Goal: Task Accomplishment & Management: Complete application form

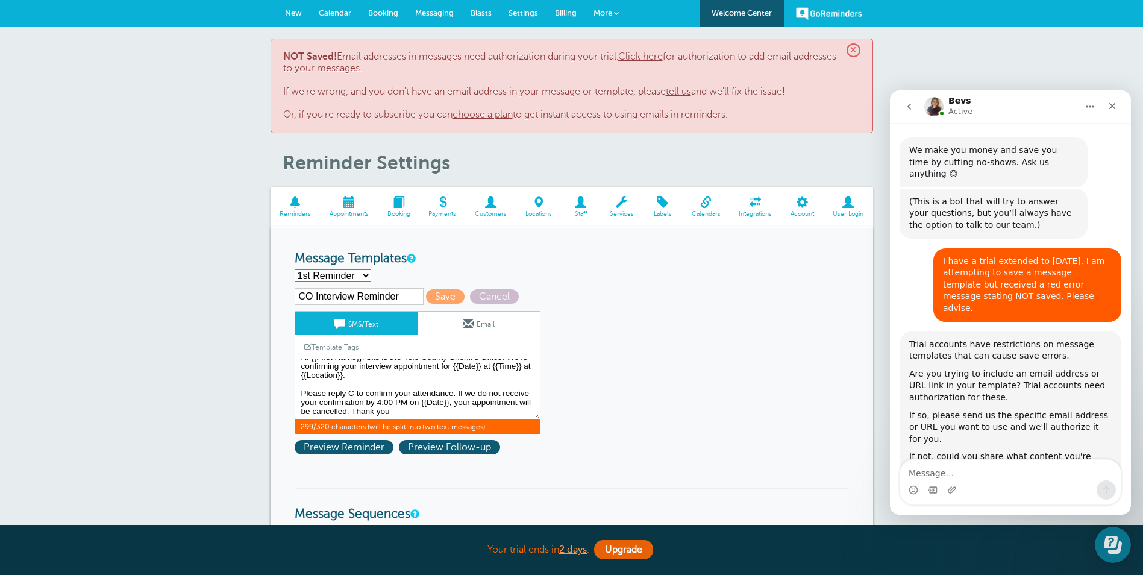
scroll to position [1310, 0]
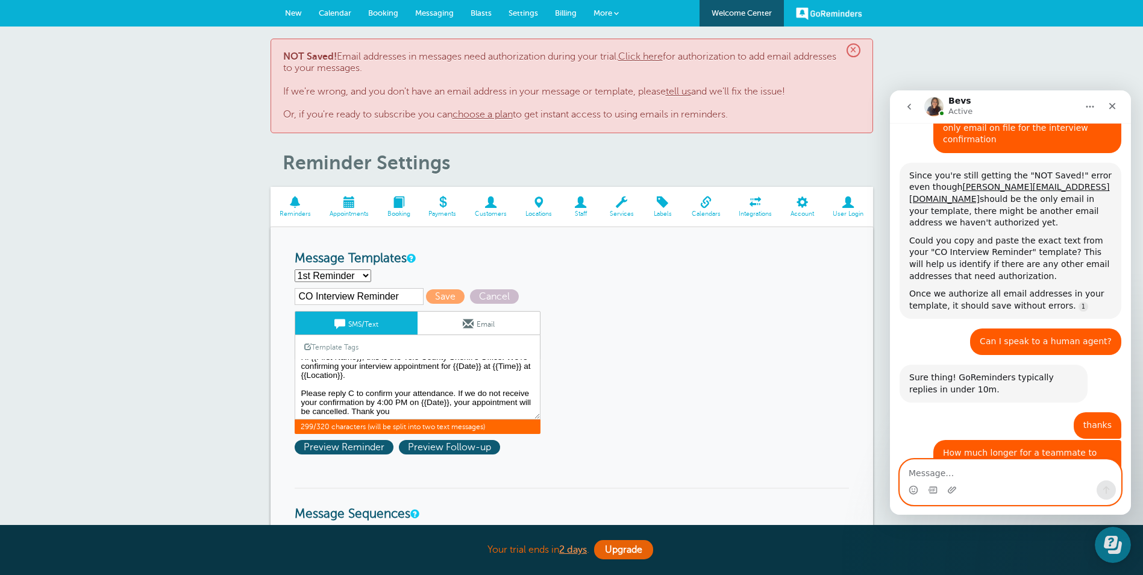
click at [925, 478] on textarea "Message…" at bounding box center [1010, 470] width 221 height 20
type textarea "I am having issues with saving a message template."
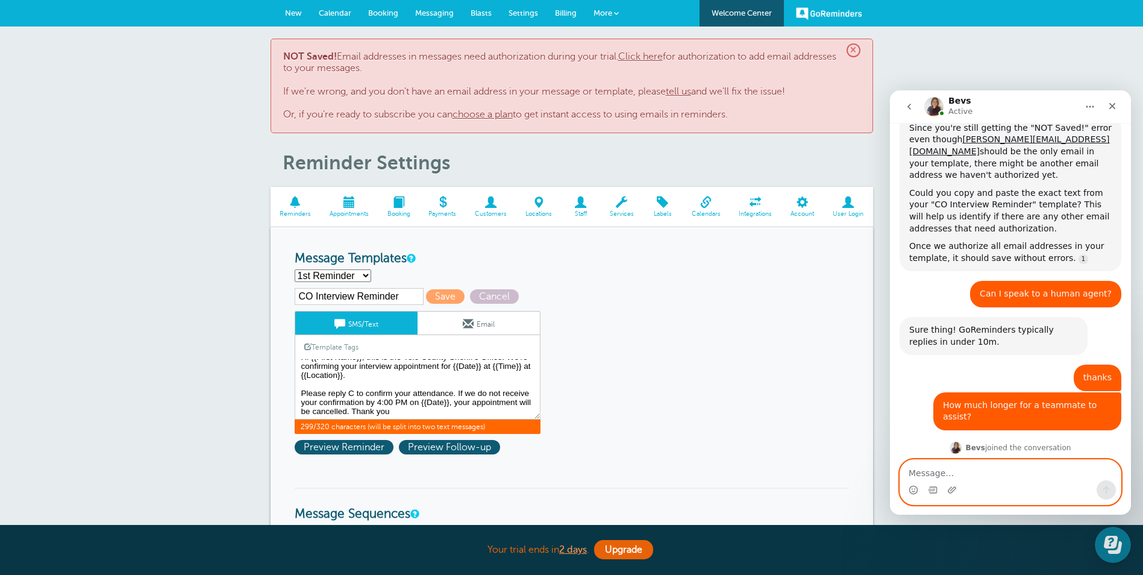
click at [943, 475] on textarea "Message…" at bounding box center [1010, 470] width 221 height 20
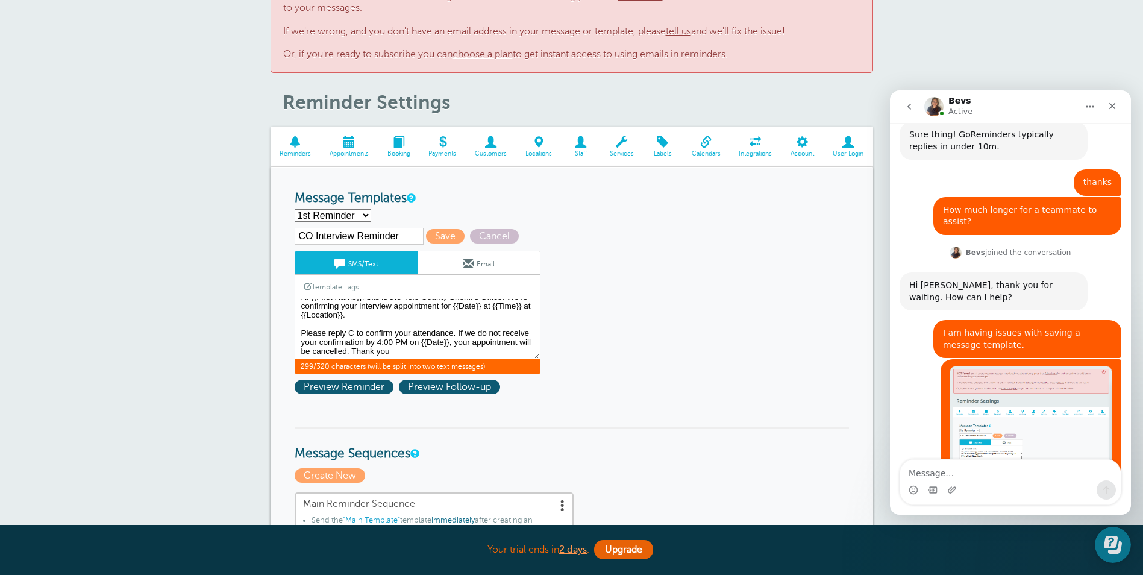
scroll to position [0, 0]
drag, startPoint x: 455, startPoint y: 352, endPoint x: 240, endPoint y: 273, distance: 228.7
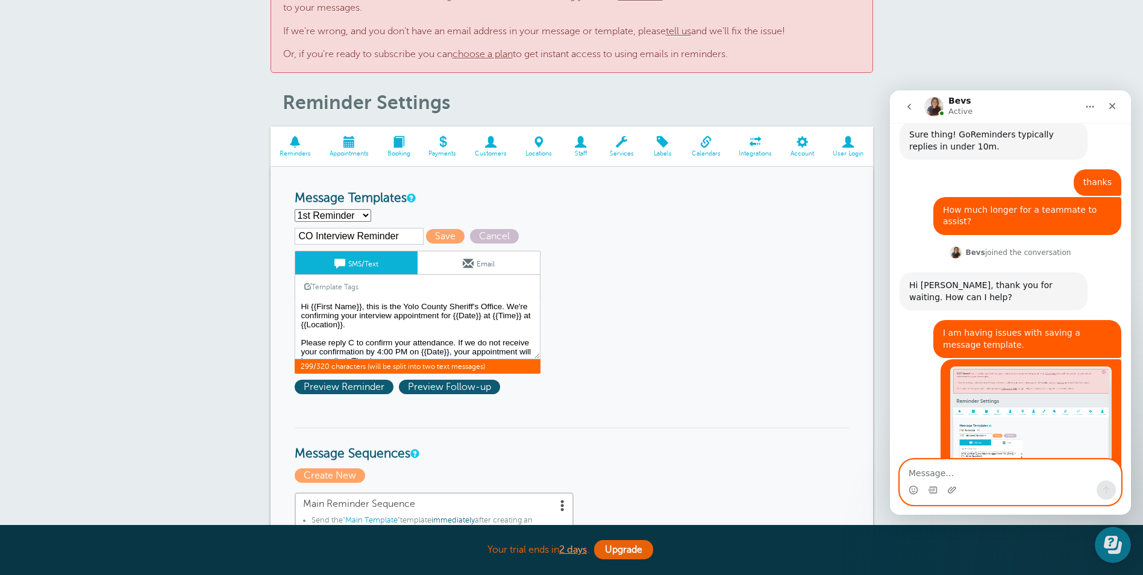
click at [918, 476] on textarea "Message…" at bounding box center [1010, 470] width 221 height 20
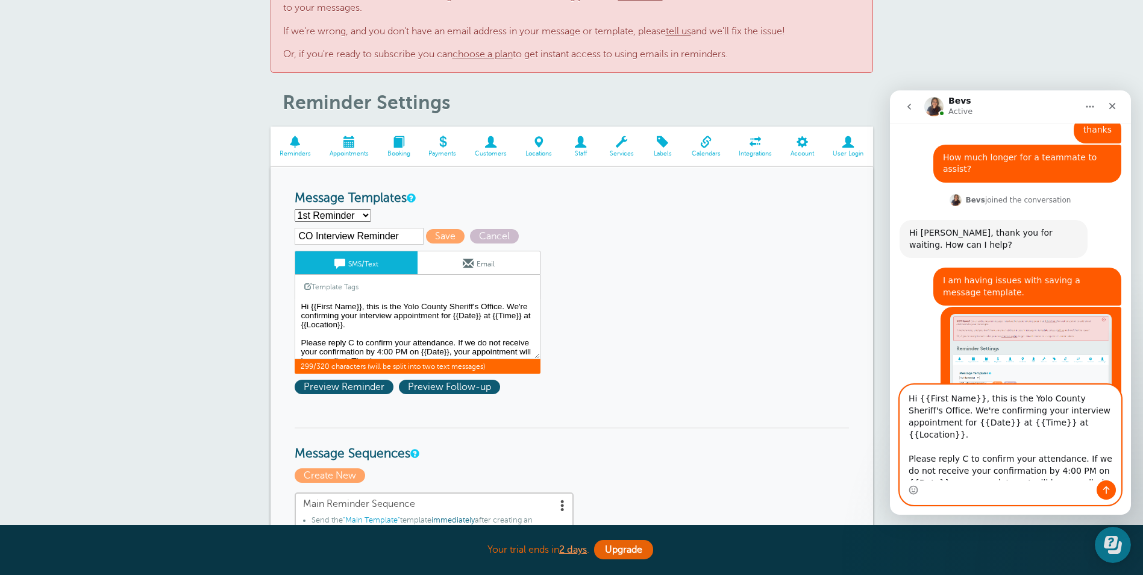
scroll to position [1625, 0]
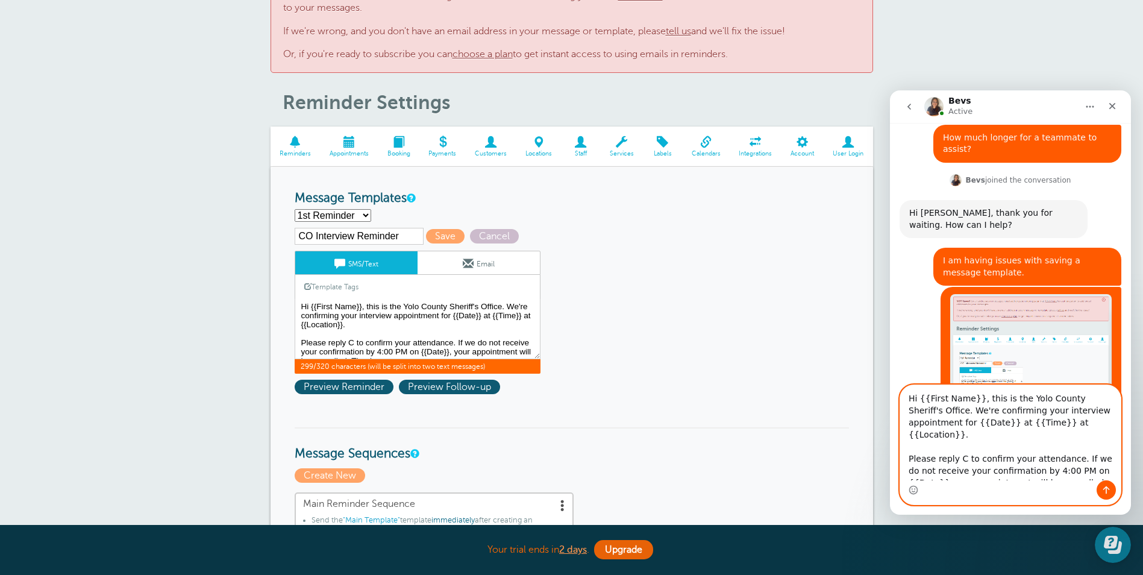
type textarea "Hi {{First Name}}, this is the Yolo County Sheriff's Office. We're confirming y…"
click at [1103, 489] on icon "Send a message…" at bounding box center [1106, 490] width 10 height 10
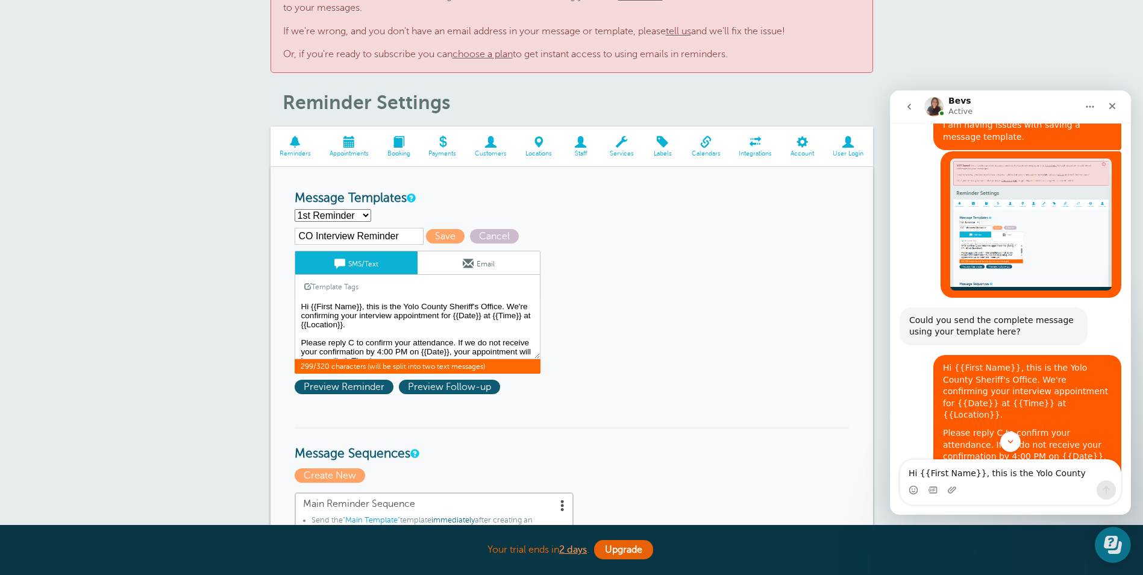
scroll to position [1760, 0]
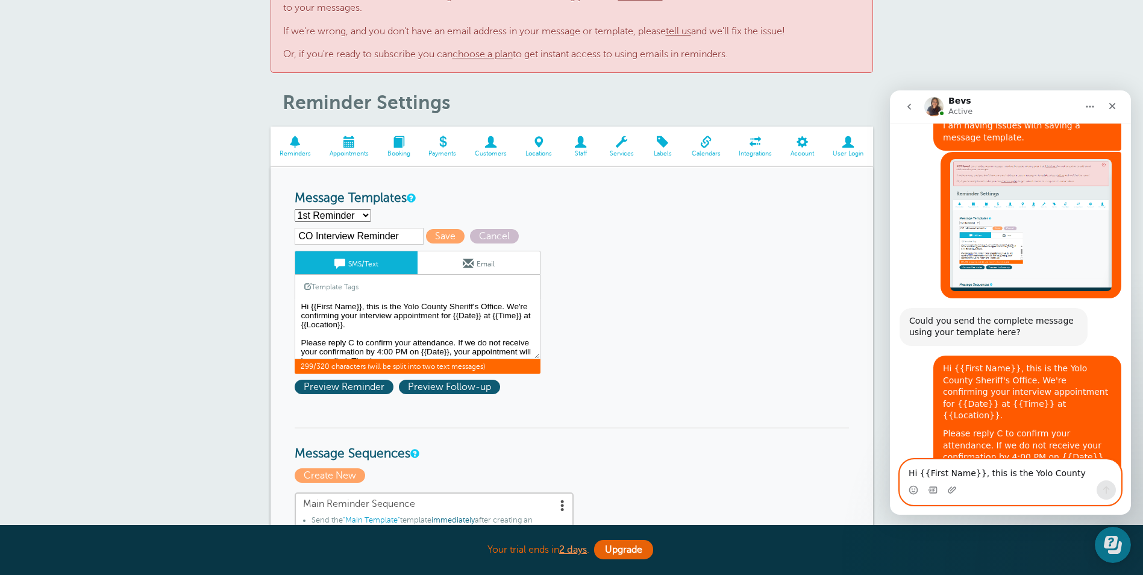
click at [921, 476] on textarea "Hi {{First Name}}, this is the Yolo County Sheriff's Office. We're confirming y…" at bounding box center [1010, 470] width 221 height 20
type textarea "[DATE] is [DATE]"
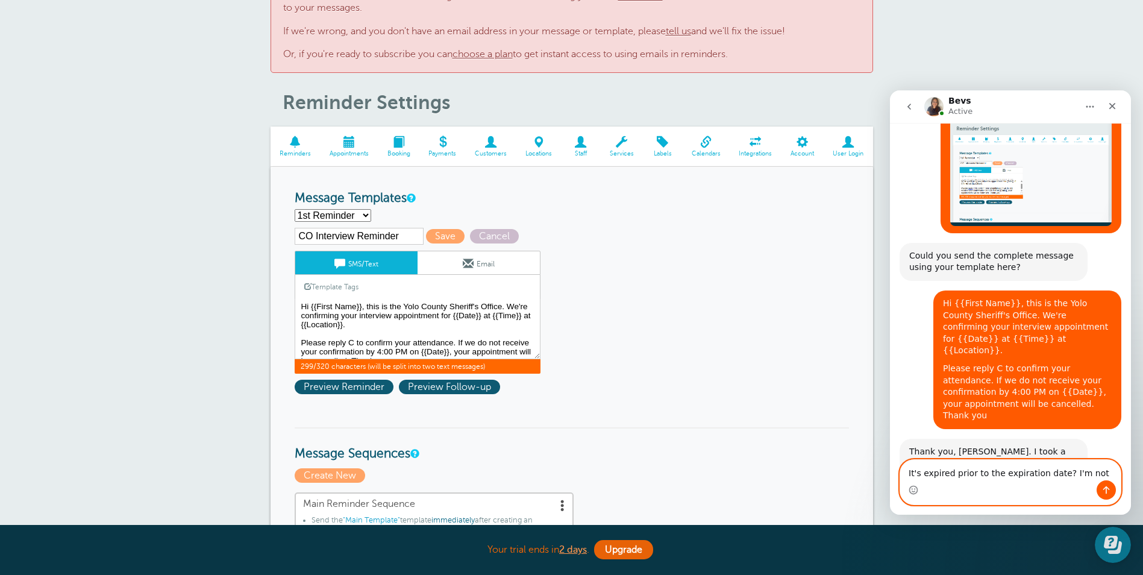
scroll to position [1843, 0]
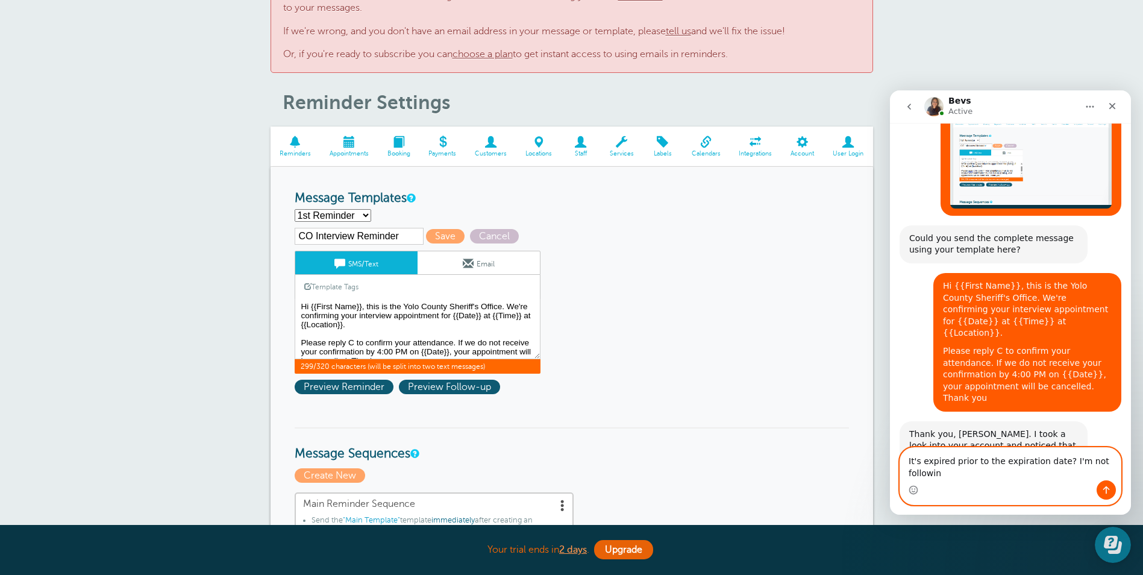
type textarea "It's expired prior to the expiration date? I'm not following"
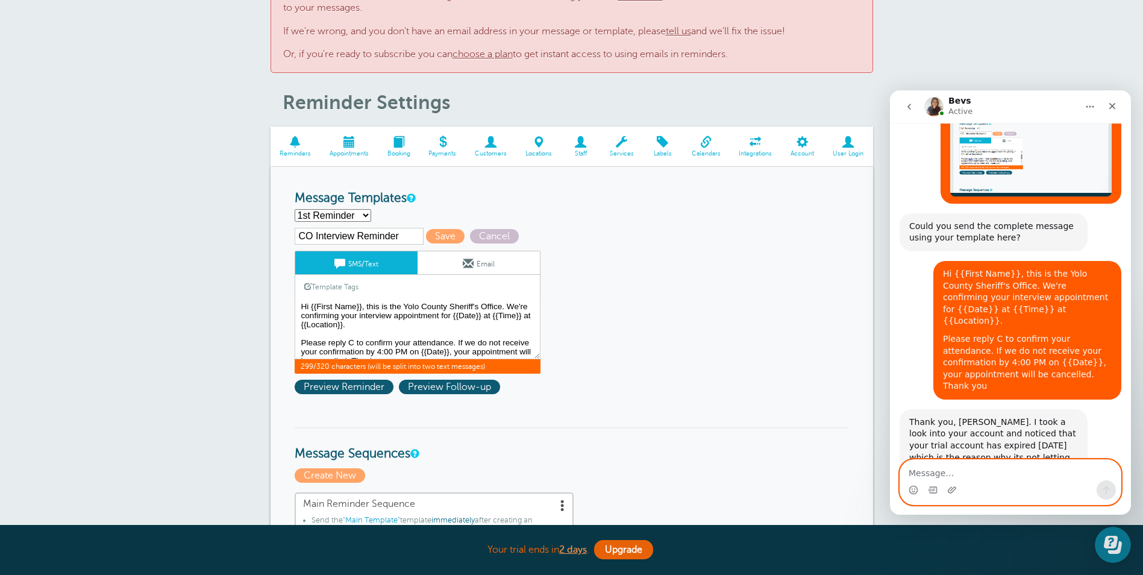
scroll to position [1882, 0]
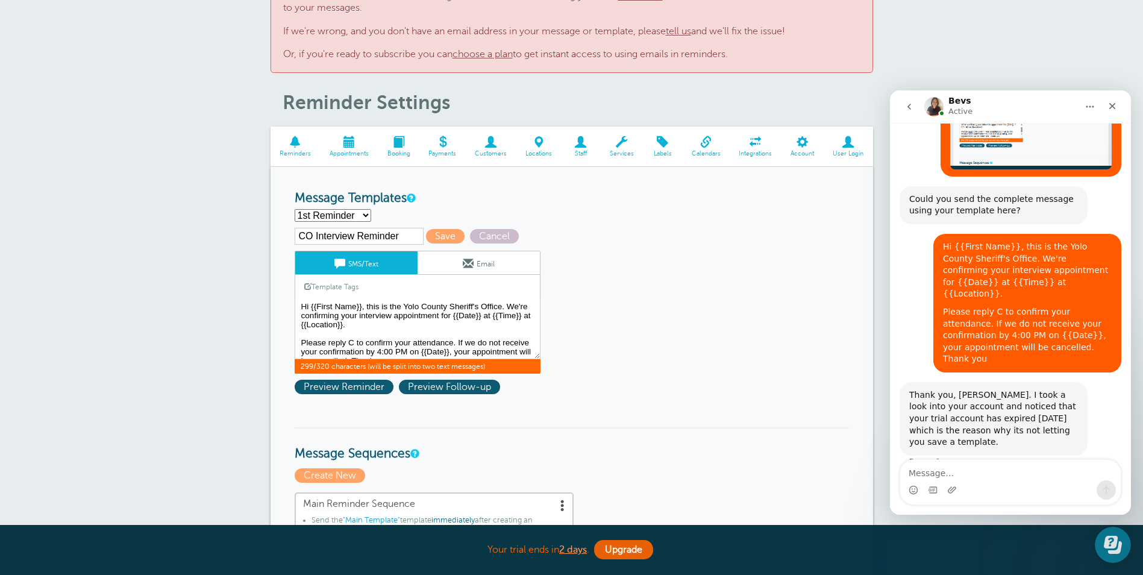
click at [364, 211] on select "1st Reminder 2nd Reminder Main Template Create new..." at bounding box center [333, 215] width 77 height 13
select select "158883"
click at [295, 209] on select "1st Reminder 2nd Reminder Main Template Create new..." at bounding box center [333, 215] width 77 height 13
type input "Main Template"
type textarea "Hi {{First Name}}, you have an appointment at {{Time}} on {{Date}}."
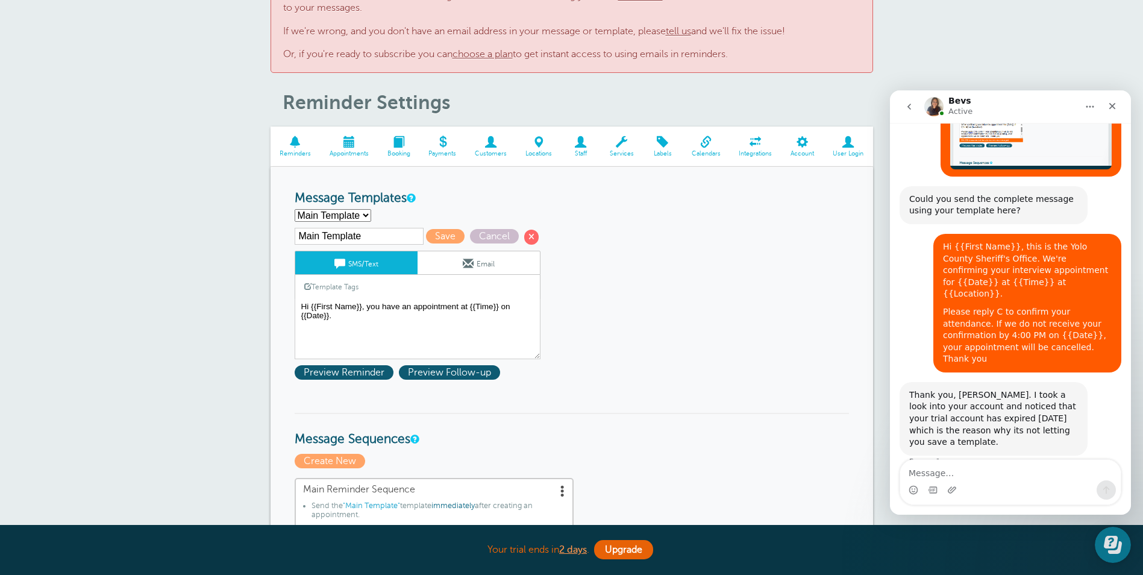
click at [395, 231] on input "Main Template" at bounding box center [359, 236] width 129 height 17
drag, startPoint x: 393, startPoint y: 234, endPoint x: 275, endPoint y: 224, distance: 117.9
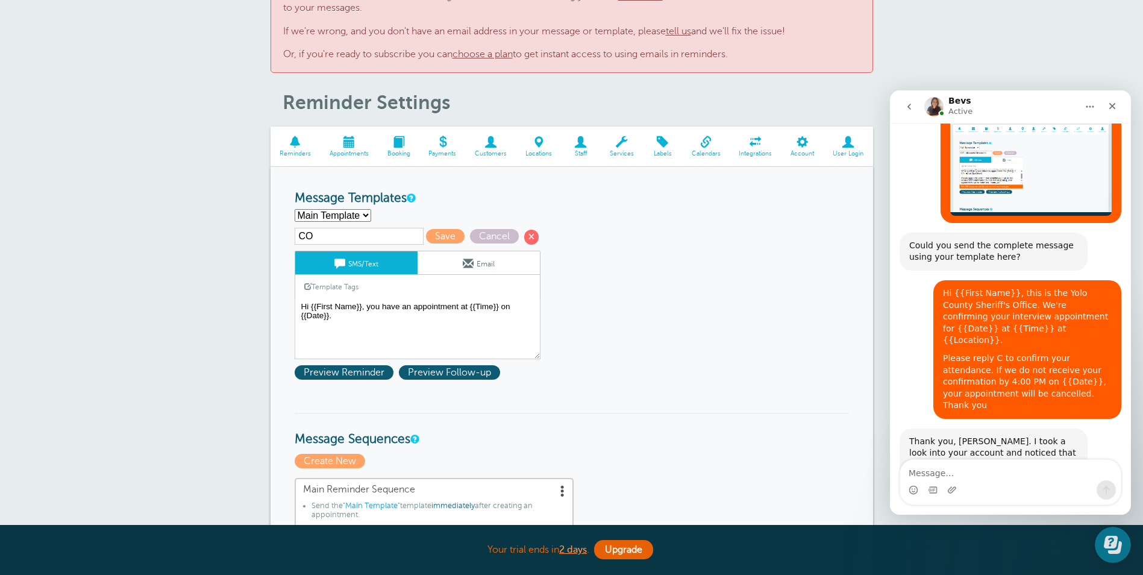
type input "CO Interview Reminder"
click at [1018, 352] on div "Please reply C to confirm your attendance. If we do not receive your confirmati…" at bounding box center [1027, 381] width 169 height 59
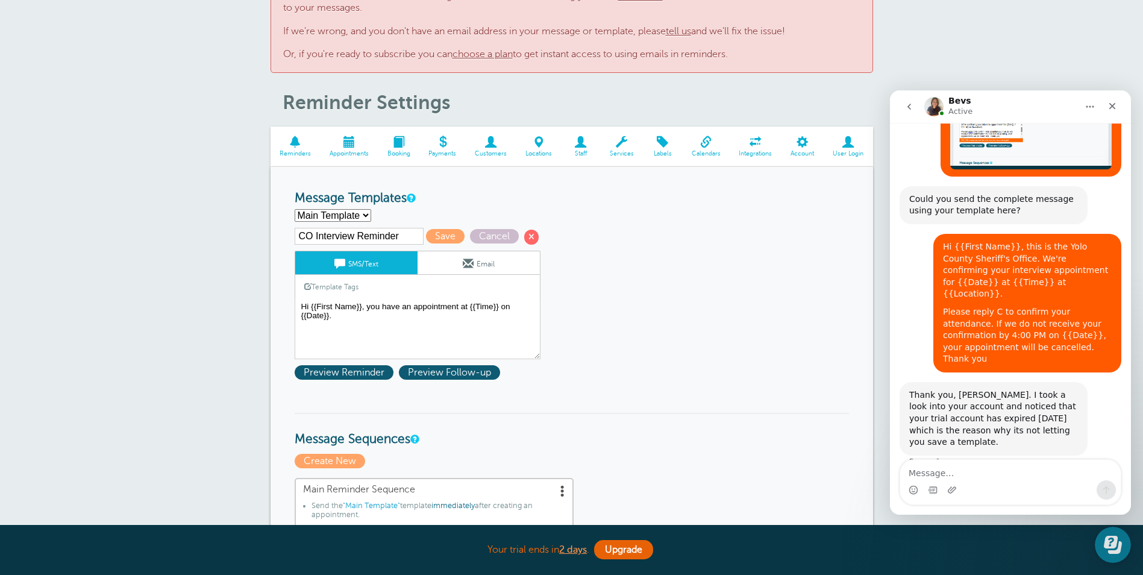
drag, startPoint x: 1027, startPoint y: 265, endPoint x: 962, endPoint y: 247, distance: 67.5
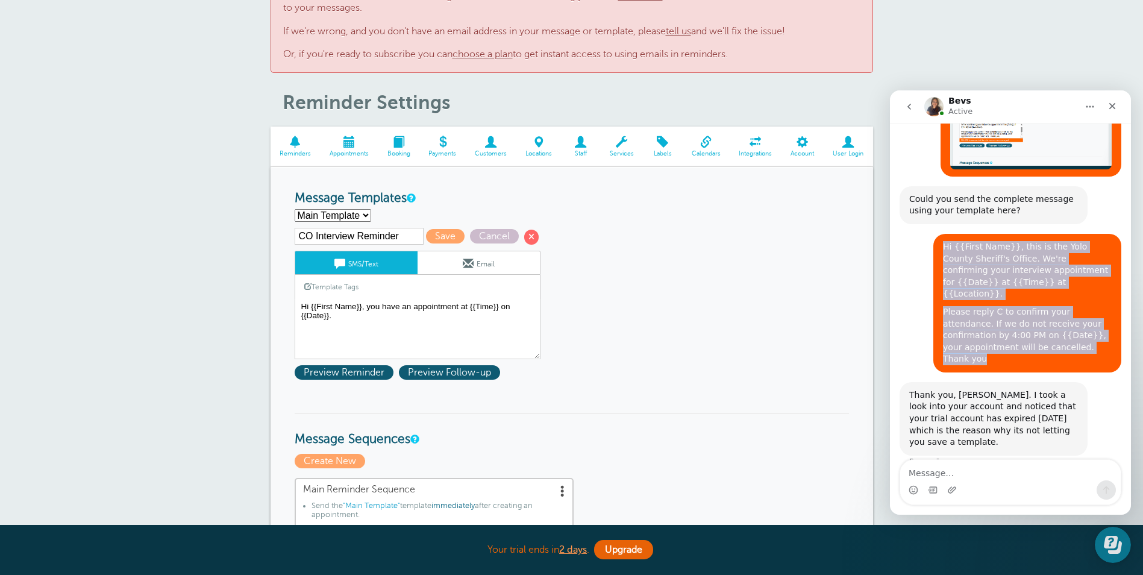
drag, startPoint x: 1022, startPoint y: 214, endPoint x: 902, endPoint y: 140, distance: 141.5
click at [902, 234] on div "Hi {{First Name}}, this is the Yolo County Sheriff's Office. We're confirming y…" at bounding box center [1010, 308] width 222 height 148
copy div "Hi {{First Name}}, this is the Yolo County Sheriff's Office. We're confirming y…"
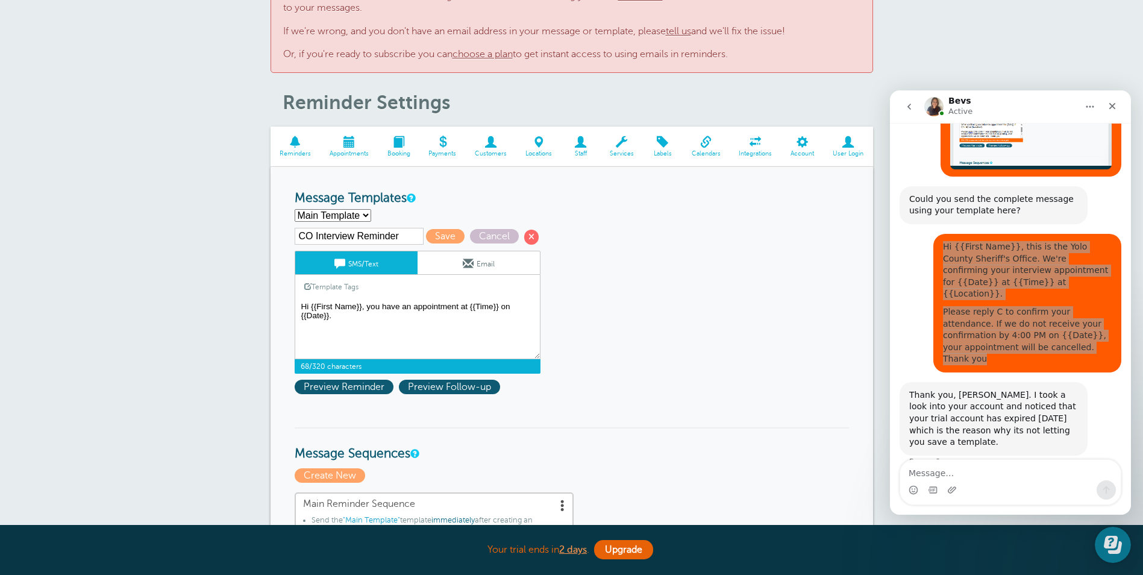
click at [346, 325] on textarea "Hi {{First Name}}, this is the Yolo County Sheriff's Office. We're confirming y…" at bounding box center [418, 329] width 246 height 60
drag, startPoint x: 346, startPoint y: 322, endPoint x: 293, endPoint y: 303, distance: 56.4
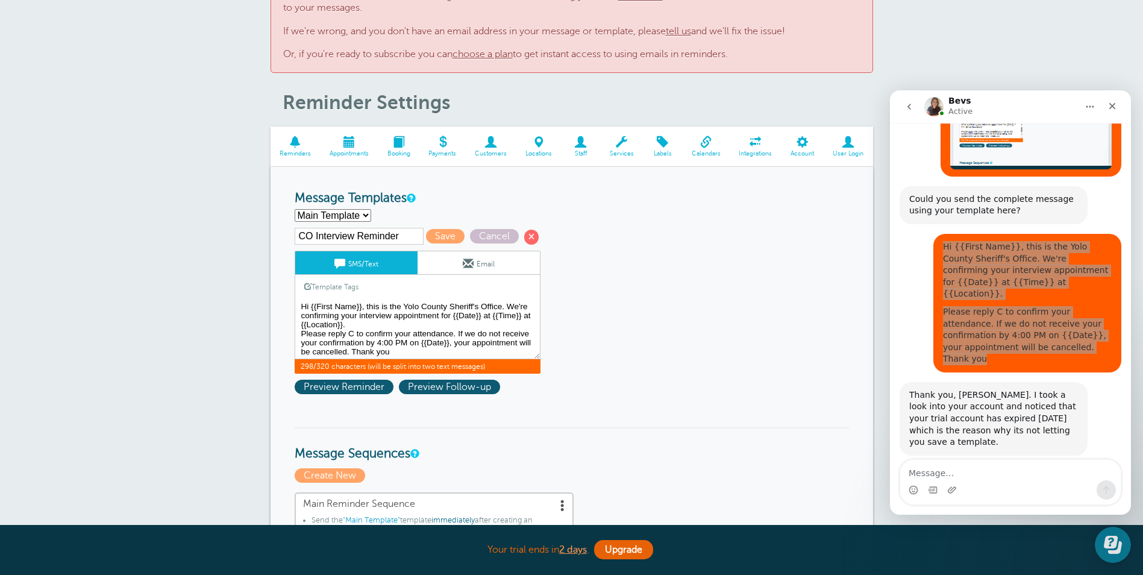
scroll to position [1907, 0]
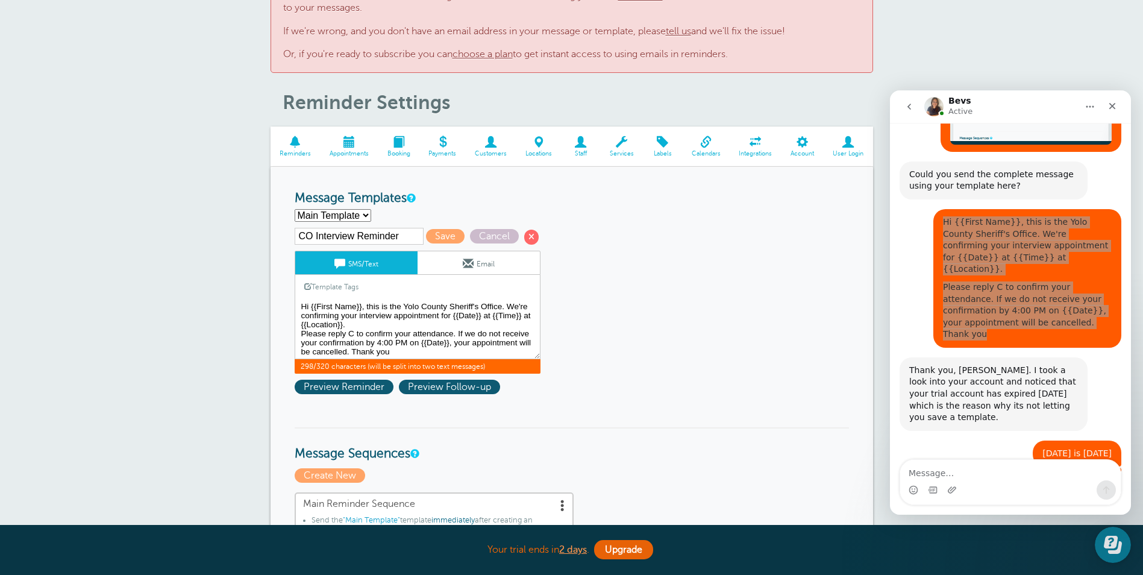
click at [404, 326] on textarea "Hi {{First Name}}, this is the Yolo County Sheriff's Office. We're confirming y…" at bounding box center [418, 329] width 246 height 60
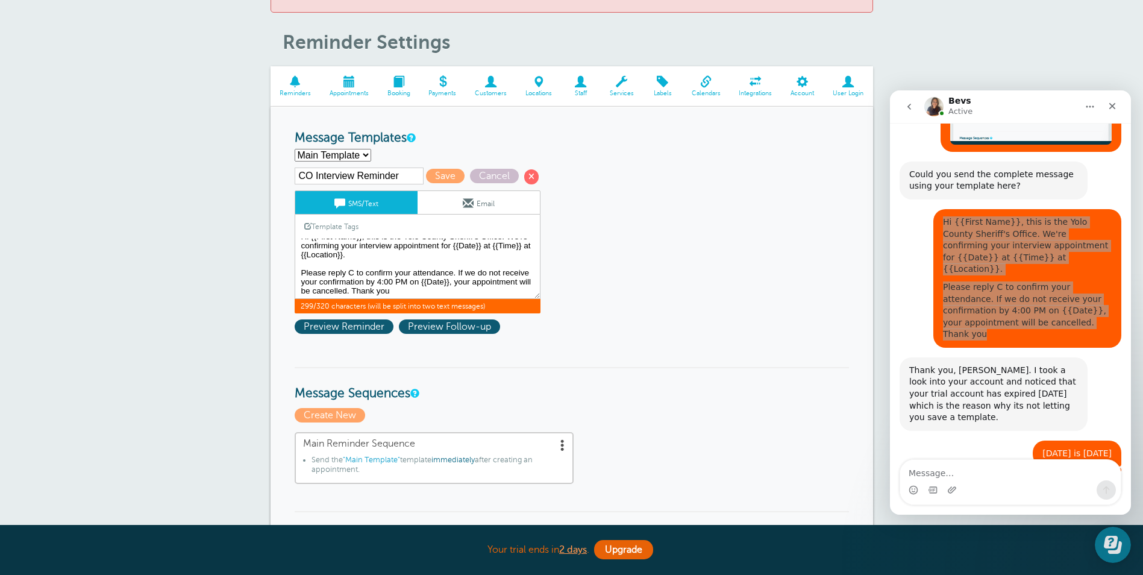
scroll to position [0, 0]
drag, startPoint x: 479, startPoint y: 288, endPoint x: 201, endPoint y: 207, distance: 289.2
type textarea "Hi {{First Name}}, this is the Yolo County Sheriff's Office. We're confirming y…"
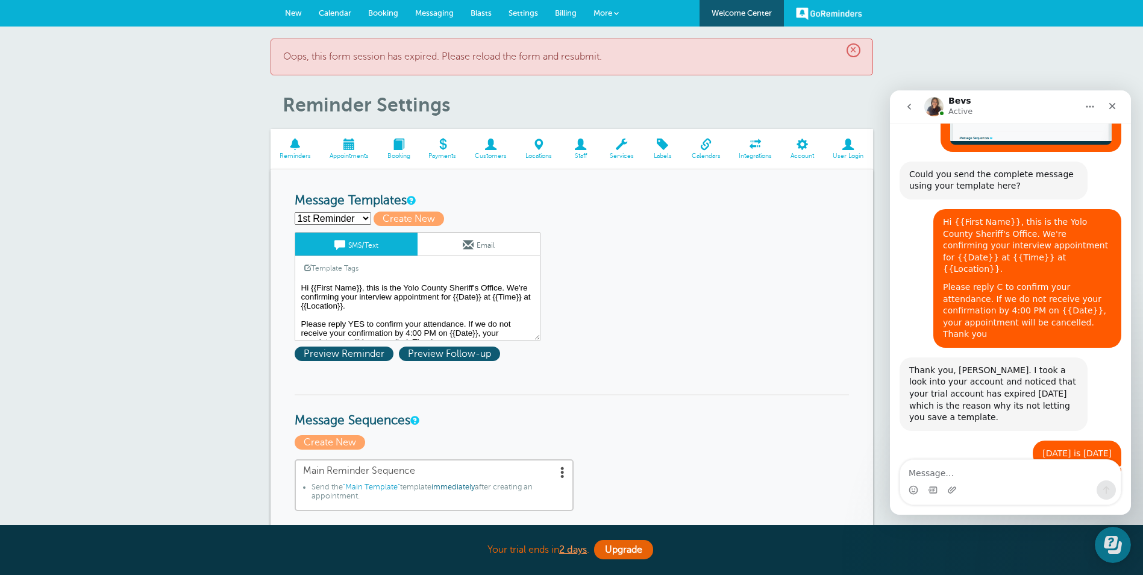
click at [848, 51] on span "×" at bounding box center [853, 50] width 14 height 14
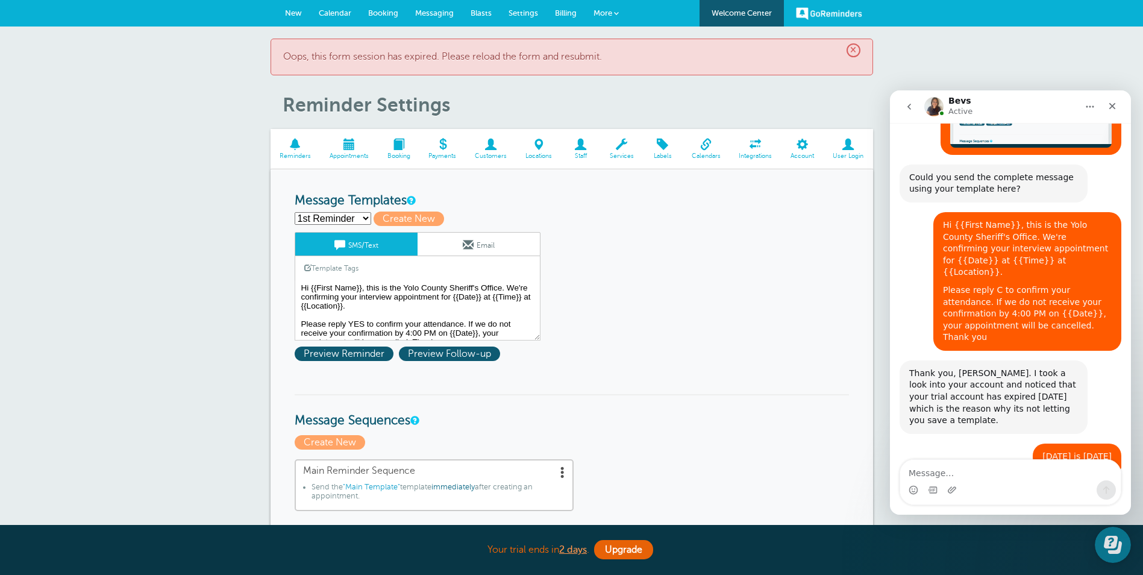
scroll to position [1907, 0]
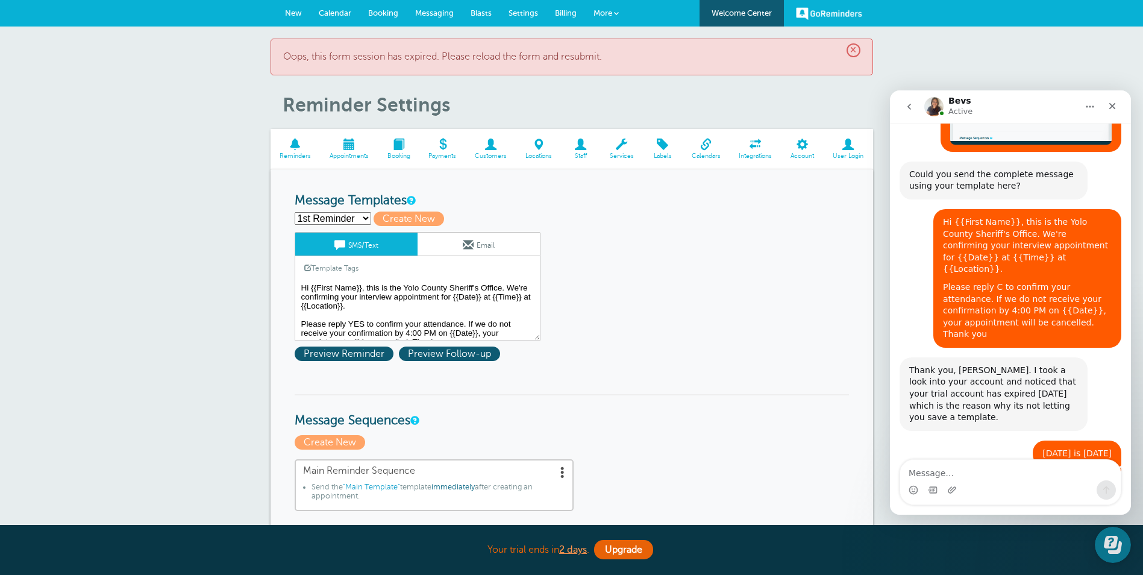
click at [366, 217] on select "1st Reminder 2nd Reminder Main Template Create new..." at bounding box center [333, 218] width 77 height 13
select select "158883"
click at [295, 212] on select "1st Reminder 2nd Reminder Main Template Create new..." at bounding box center [333, 218] width 77 height 13
type input "Main Template"
type textarea "Hi {{First Name}}, you have an appointment at {{Time}} on {{Date}}."
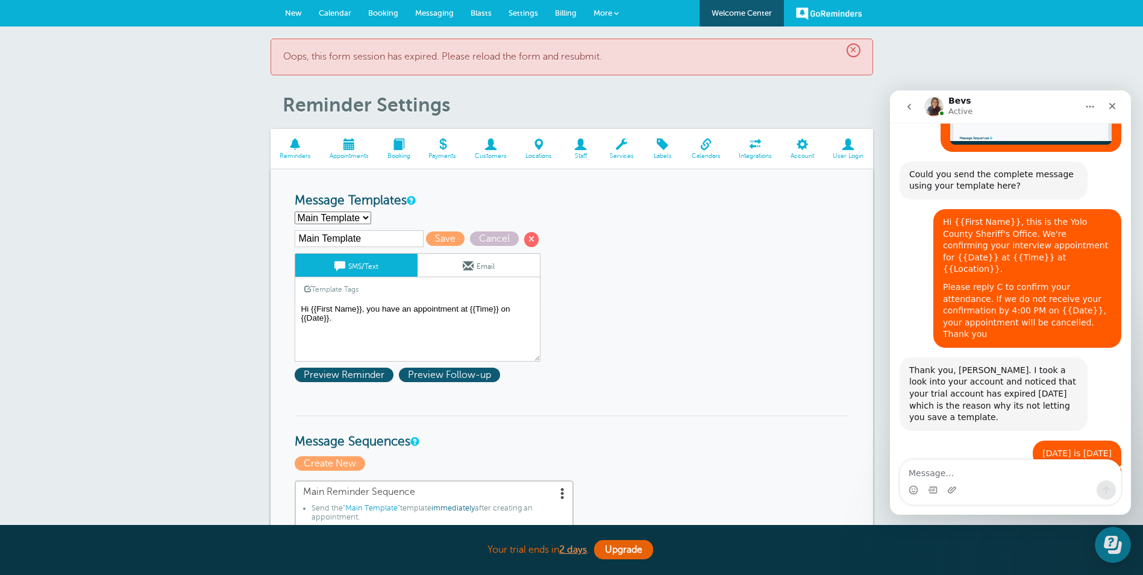
click at [361, 236] on input "Main Template" at bounding box center [359, 238] width 129 height 17
drag, startPoint x: 366, startPoint y: 239, endPoint x: 269, endPoint y: 231, distance: 98.0
type input "CO Interview Reminder"
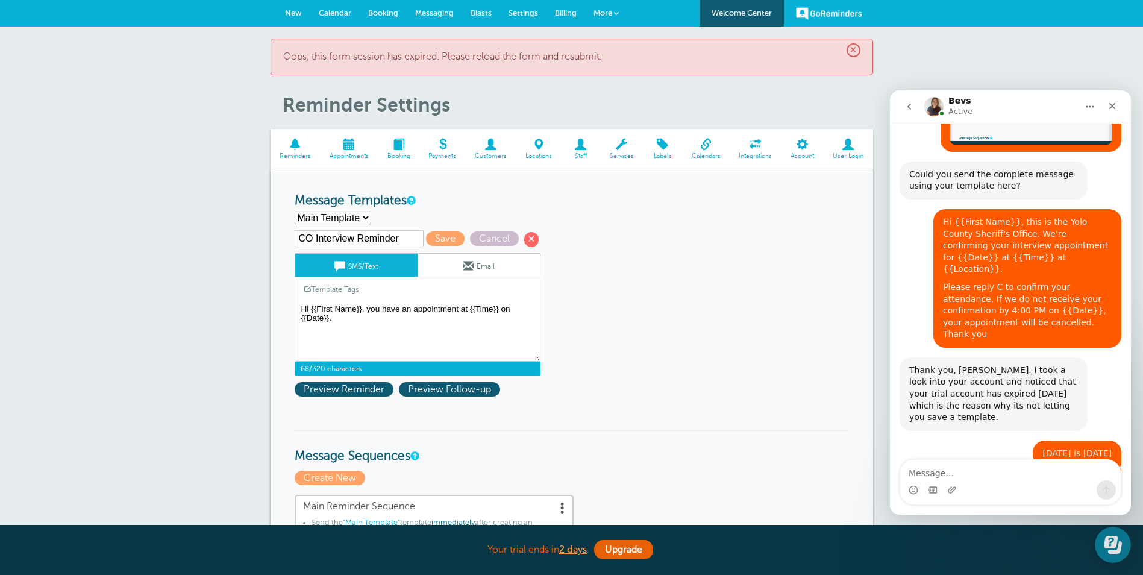
click at [366, 327] on textarea "Hi {{First Name}}, this is the Yolo County Sheriff's Office. We're confirming y…" at bounding box center [418, 331] width 246 height 60
drag, startPoint x: 337, startPoint y: 327, endPoint x: 254, endPoint y: 291, distance: 90.4
paste textarea "this is the Yolo County Sheriff's Office. We're confirming your interview appoi…"
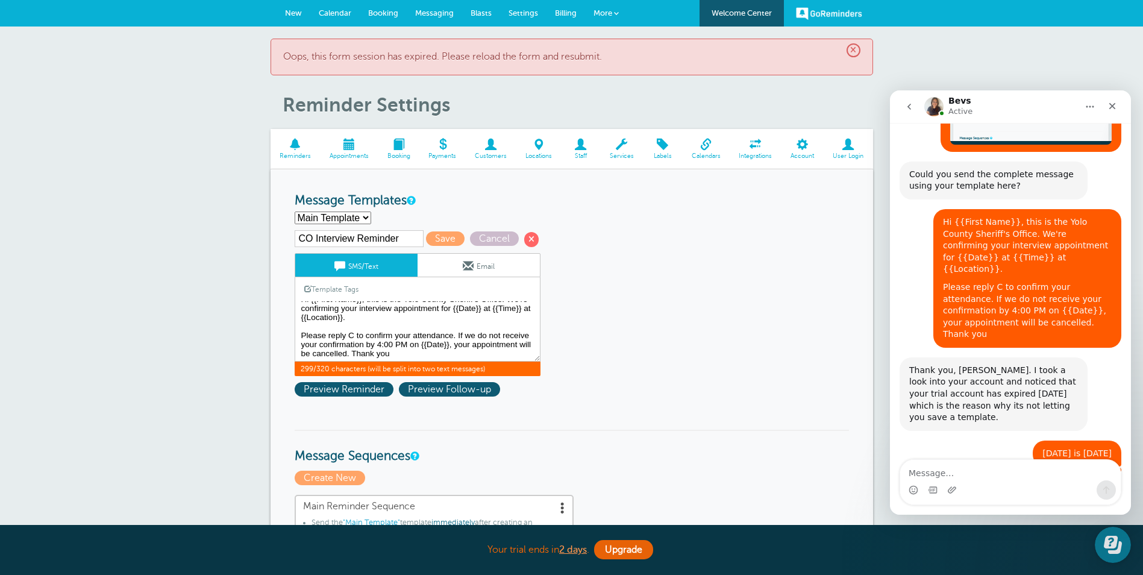
scroll to position [60, 0]
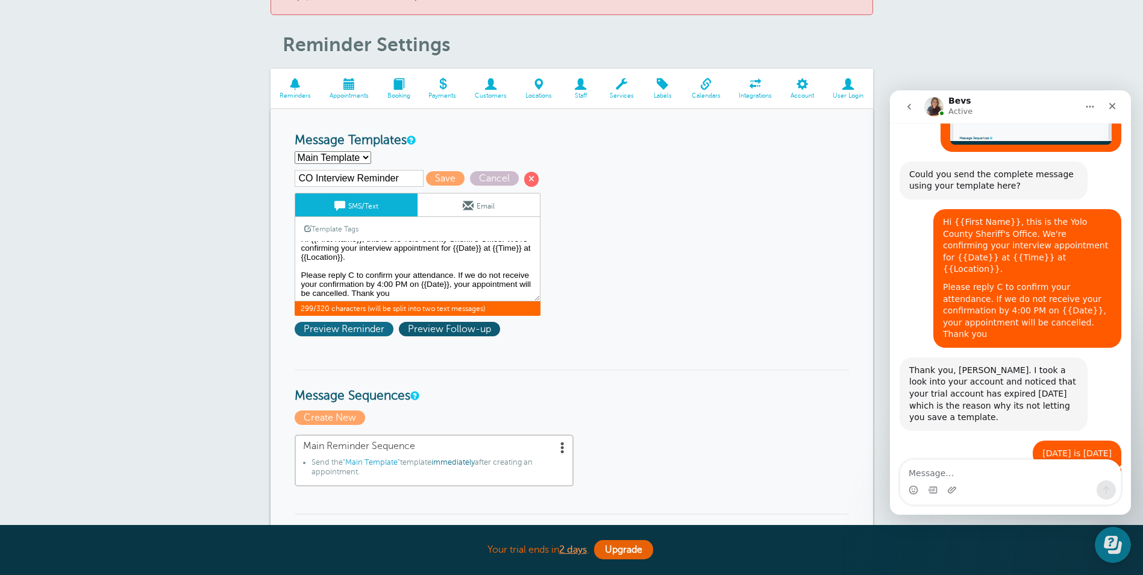
type textarea "Hi {{First Name}}, this is the Yolo County Sheriff's Office. We're confirming y…"
click at [359, 327] on span "Preview Reminder" at bounding box center [344, 329] width 99 height 14
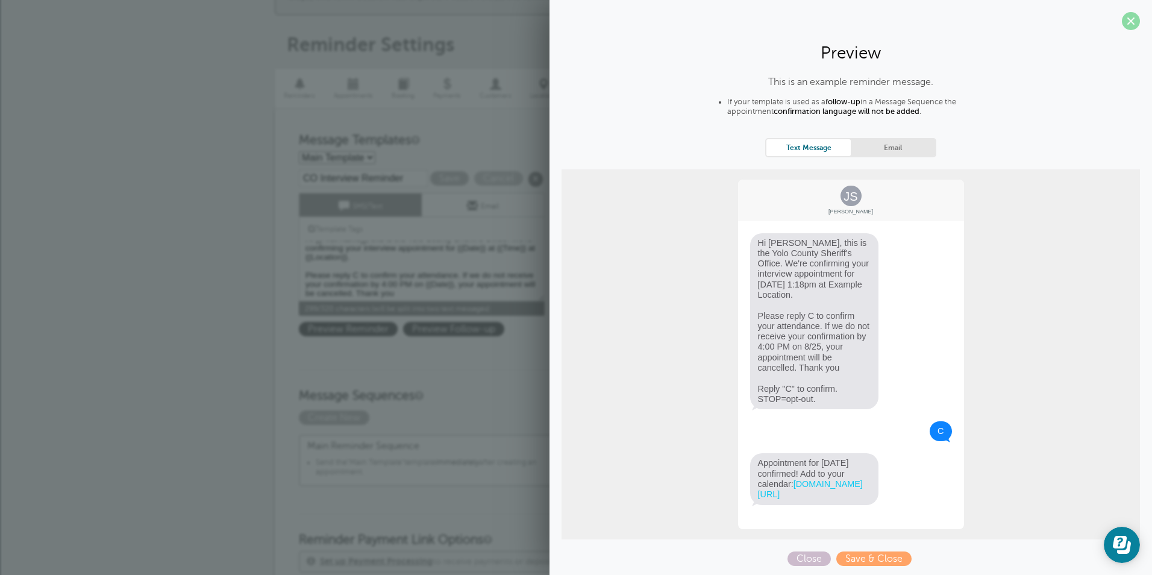
click at [1131, 22] on span at bounding box center [1131, 21] width 18 height 18
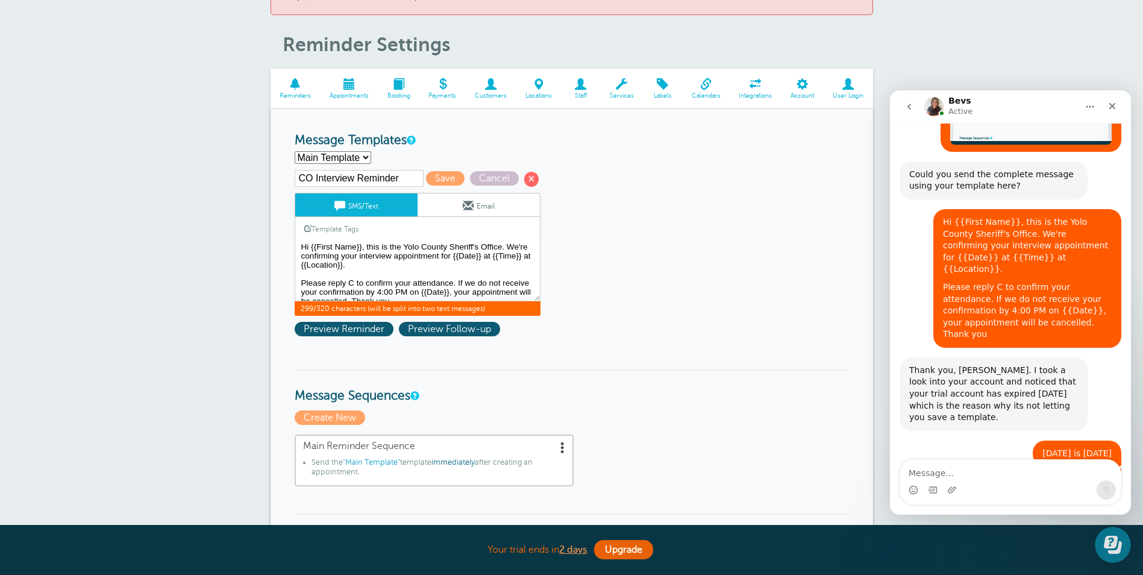
scroll to position [0, 0]
click at [440, 175] on span "Save" at bounding box center [445, 178] width 39 height 14
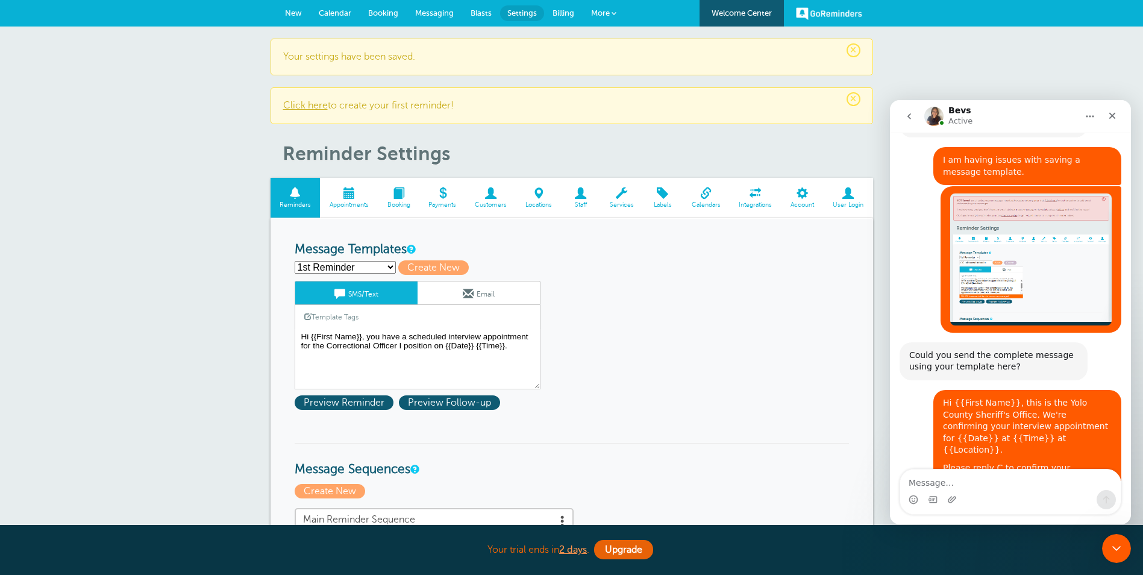
scroll to position [1907, 0]
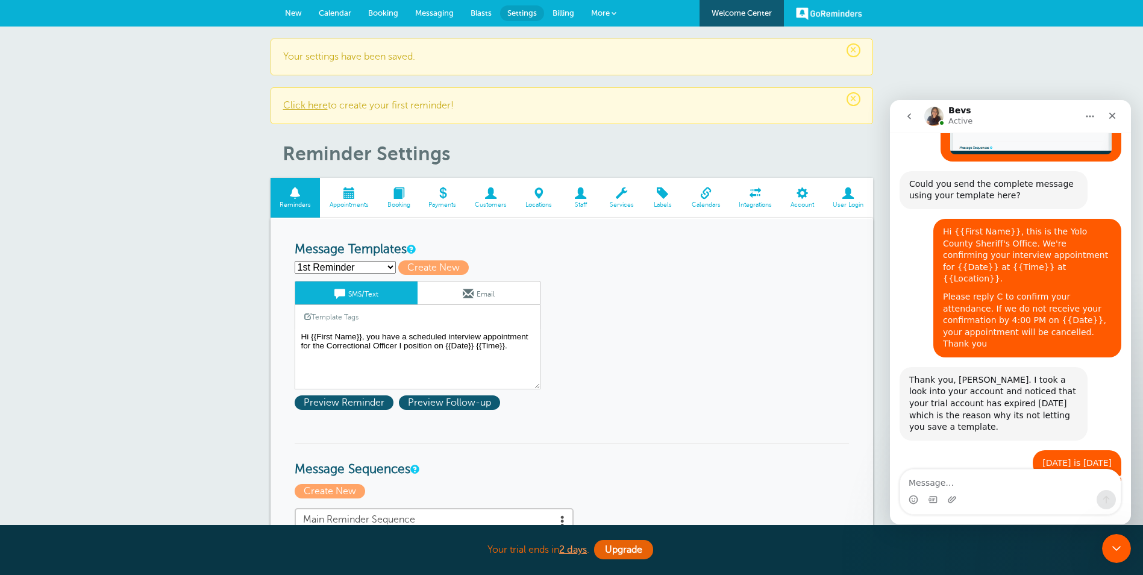
click at [932, 484] on textarea "Message…" at bounding box center [1010, 479] width 221 height 20
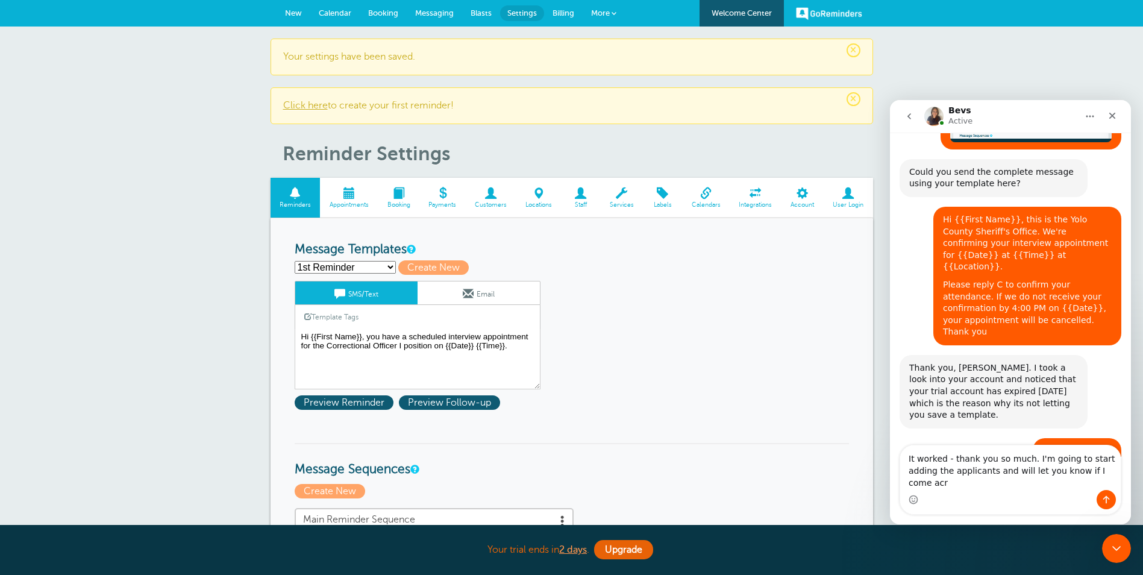
scroll to position [1931, 0]
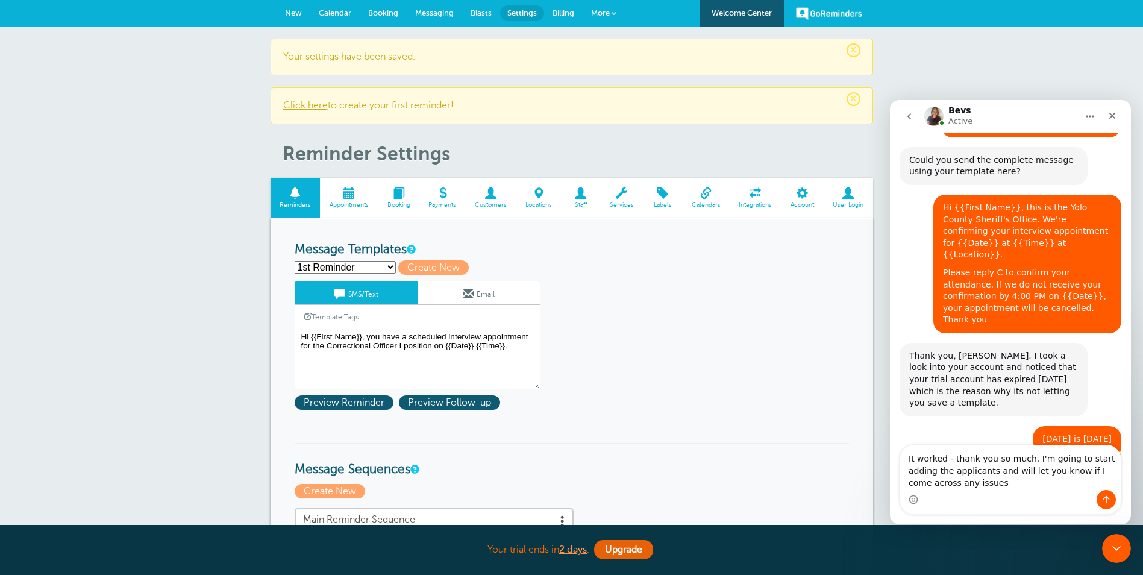
type textarea "It worked - thank you so much. I'm going to start adding the applicants and wil…"
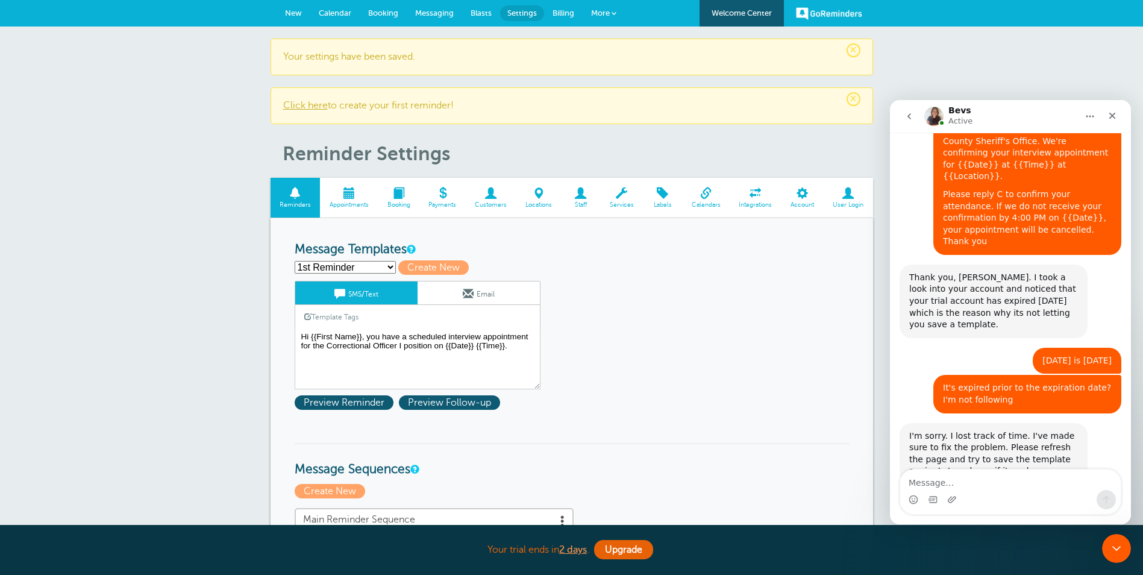
scroll to position [2013, 0]
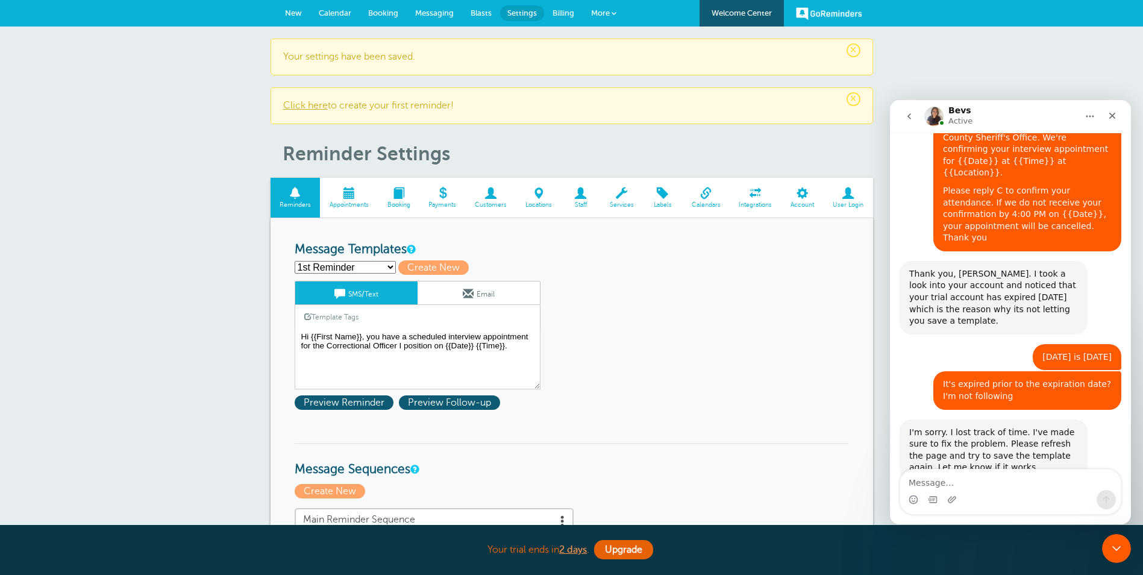
click at [368, 266] on select "1st Reminder 2nd Reminder CO Interview Reminder Create new..." at bounding box center [345, 267] width 101 height 13
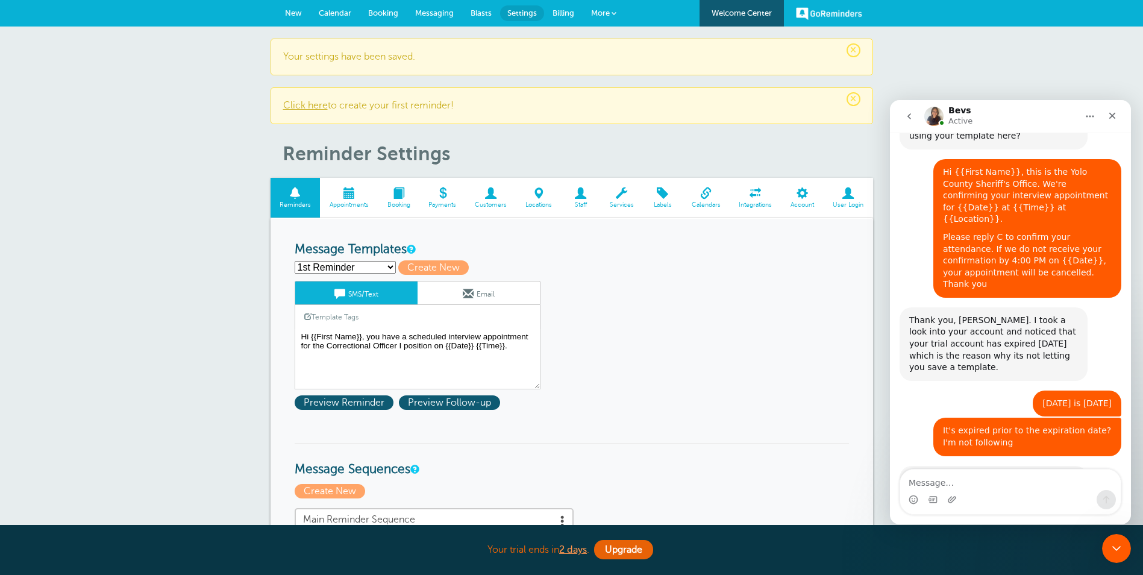
select select "158883"
click at [295, 261] on select "1st Reminder 2nd Reminder CO Interview Reminder Create new..." at bounding box center [345, 267] width 101 height 13
type input "CO Interview Reminder"
type textarea "Hi {{First Name}}, this is the Yolo County Sheriff's Office. We're confirming y…"
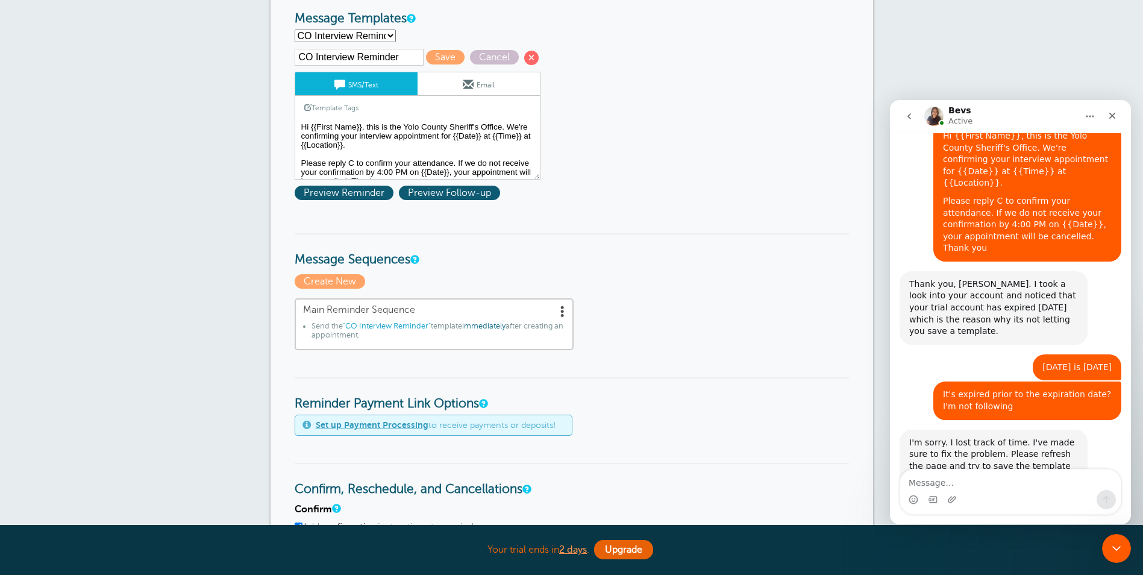
scroll to position [241, 0]
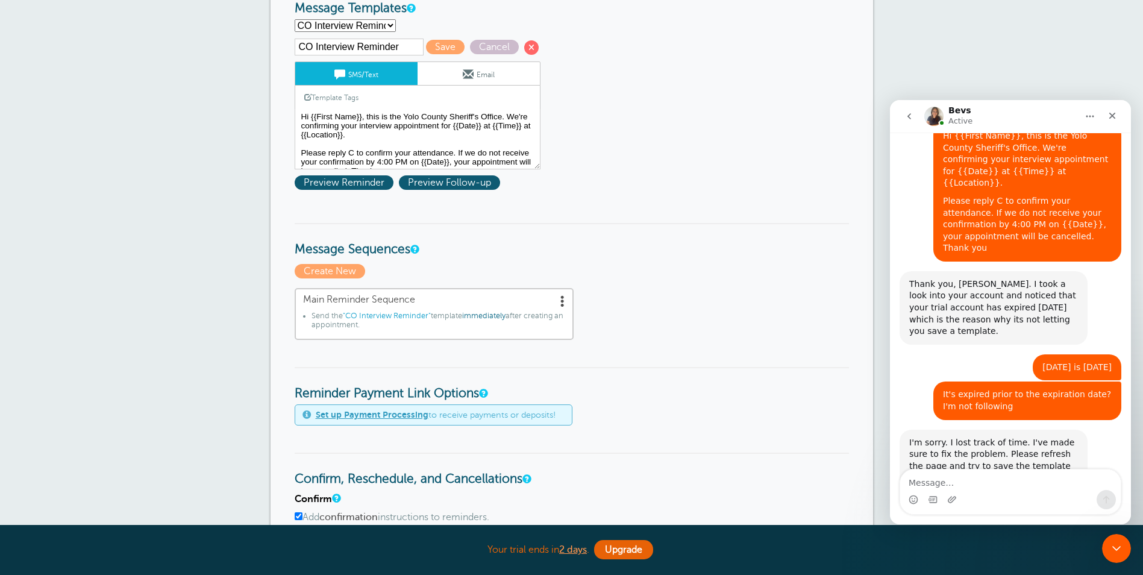
click at [401, 313] on span ""CO Interview Reminder"" at bounding box center [387, 315] width 88 height 8
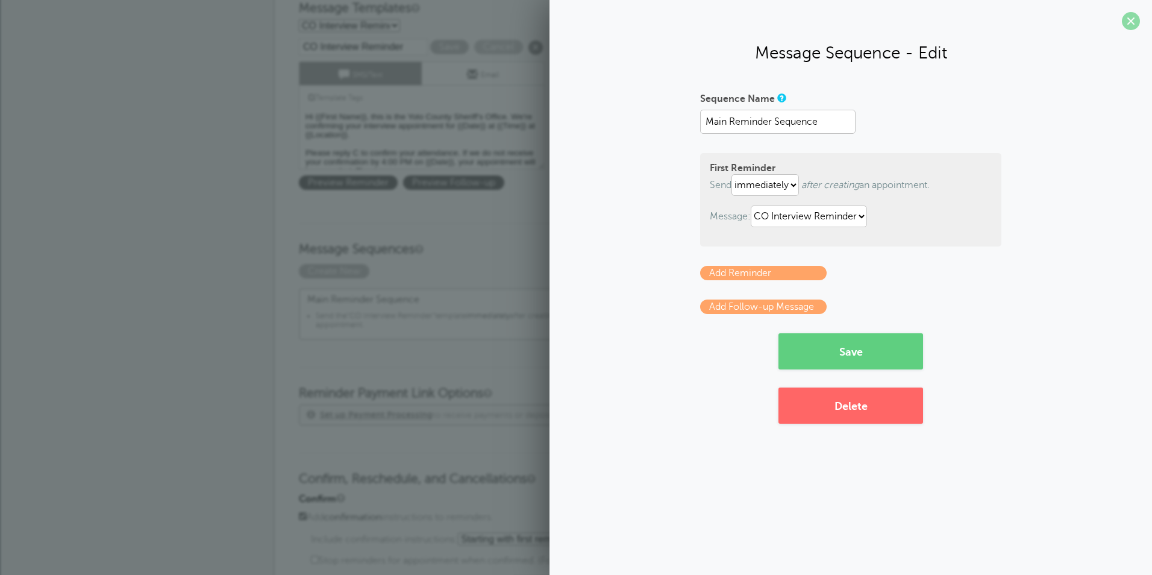
click at [1131, 15] on span at bounding box center [1131, 21] width 18 height 18
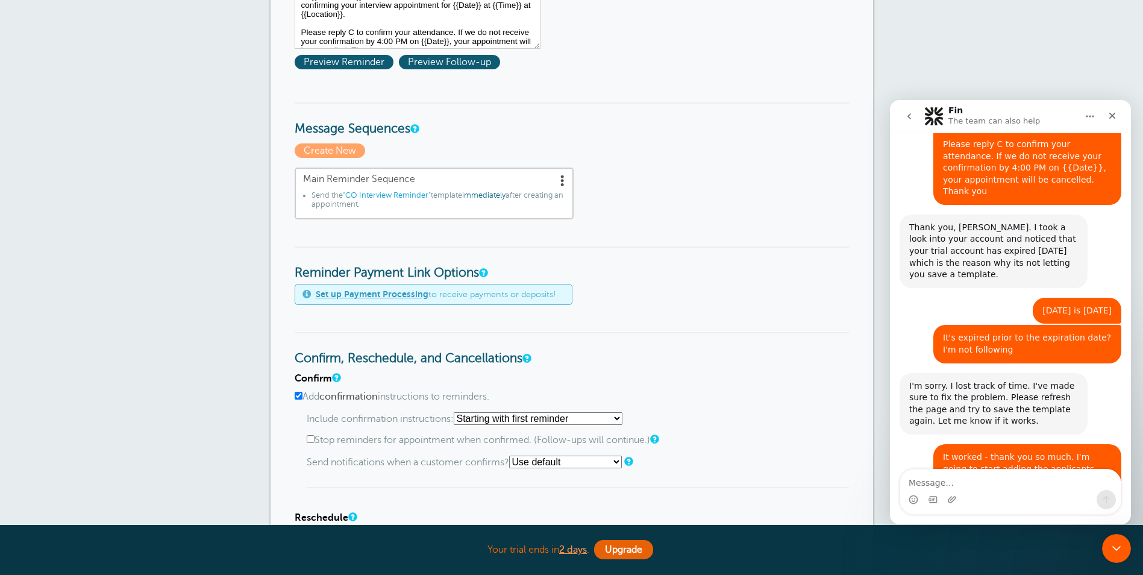
scroll to position [2098, 0]
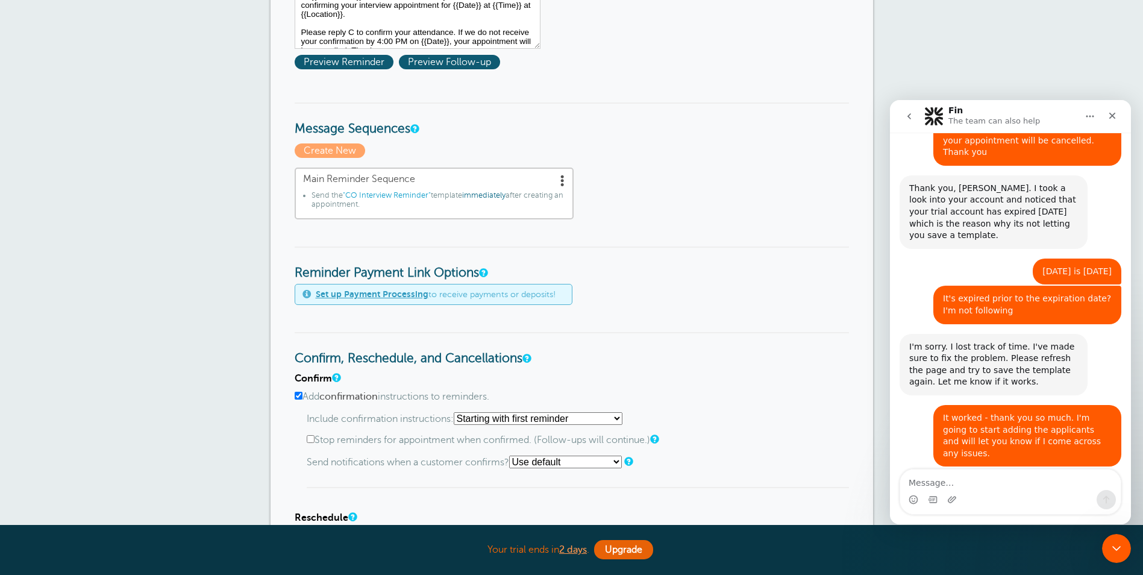
click at [574, 420] on select "Starting with first reminder If reminder is [DATE] of appointment If reminder i…" at bounding box center [538, 418] width 169 height 13
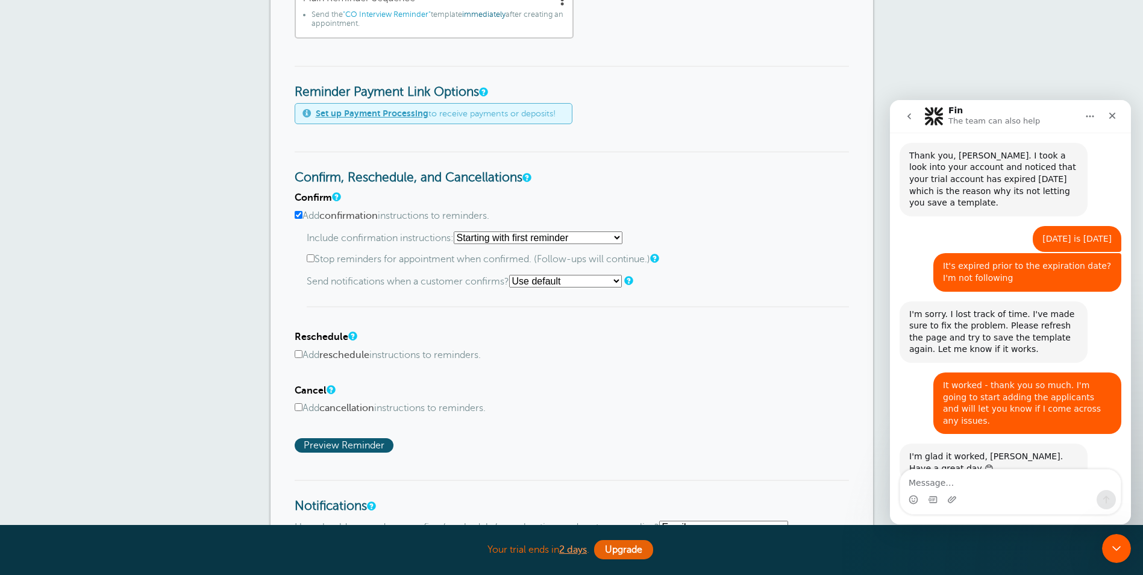
scroll to position [783, 0]
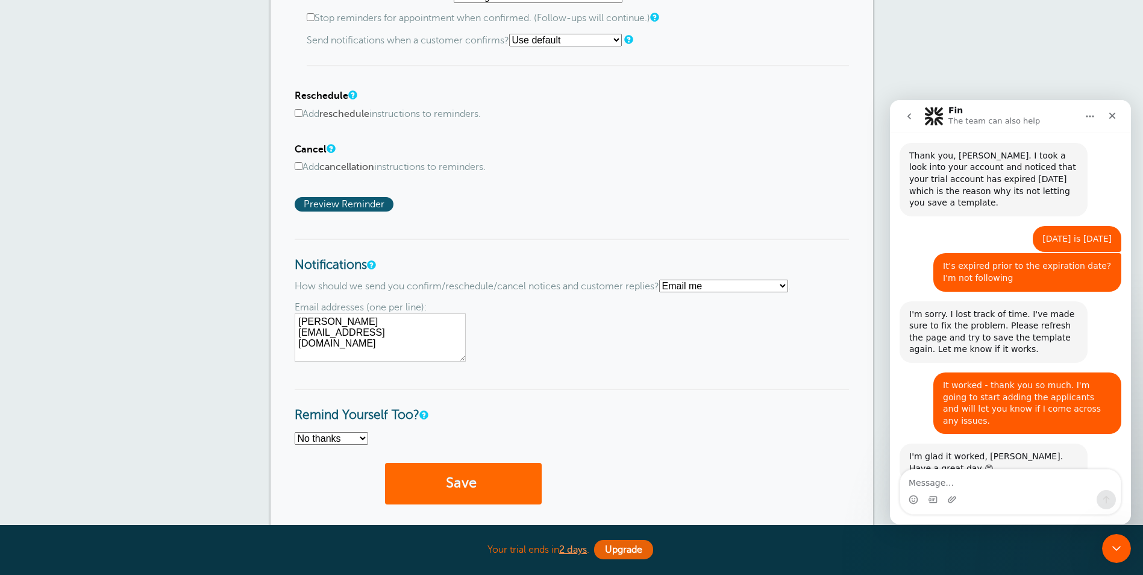
click at [756, 286] on select "Text me Email me Don't send me notifications" at bounding box center [723, 286] width 129 height 13
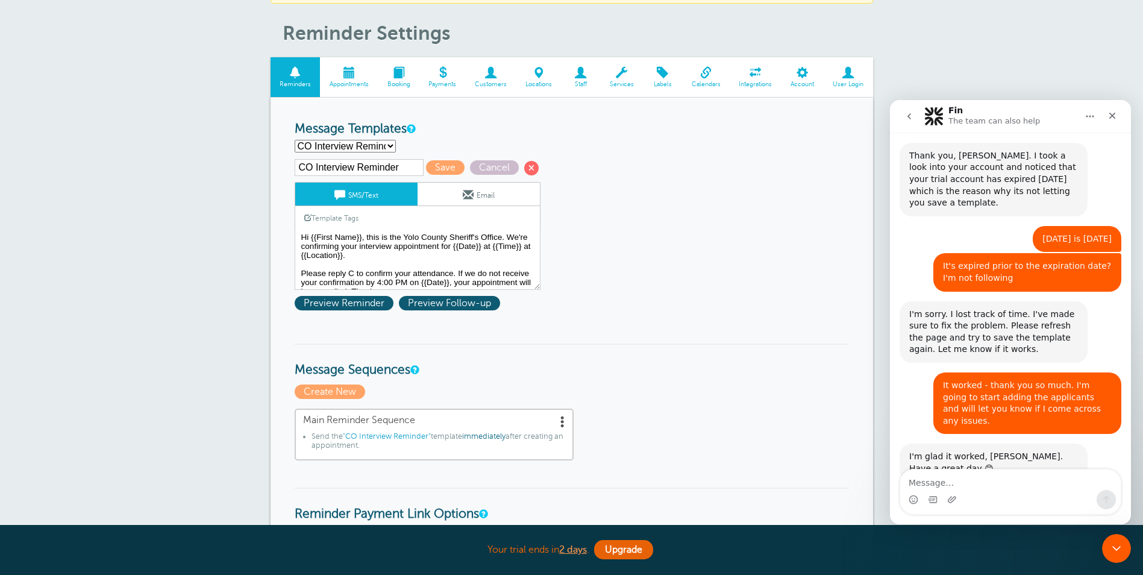
scroll to position [0, 0]
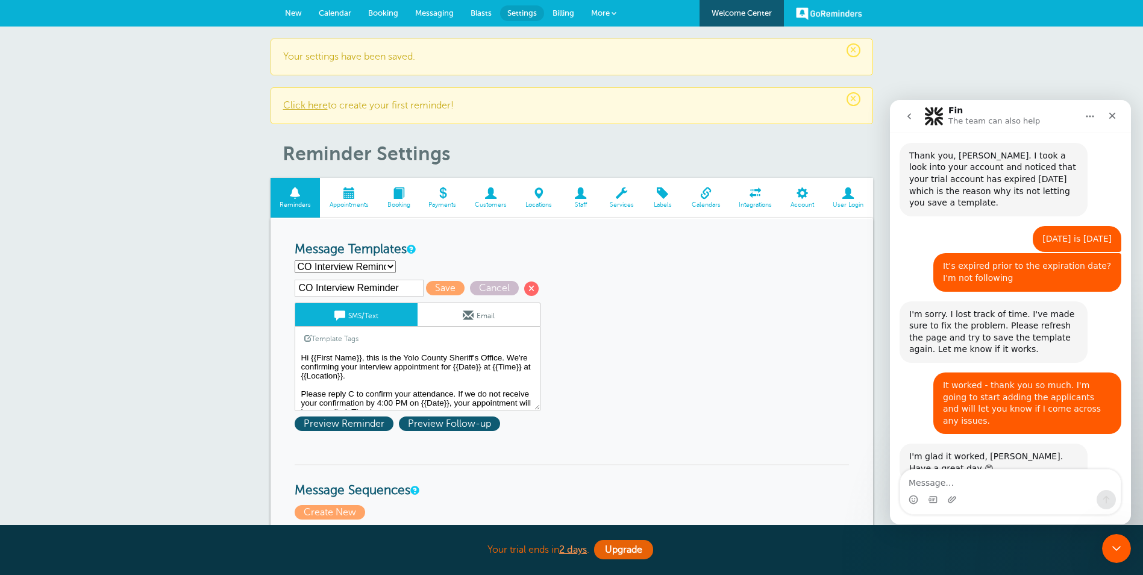
click at [349, 196] on span at bounding box center [349, 192] width 58 height 11
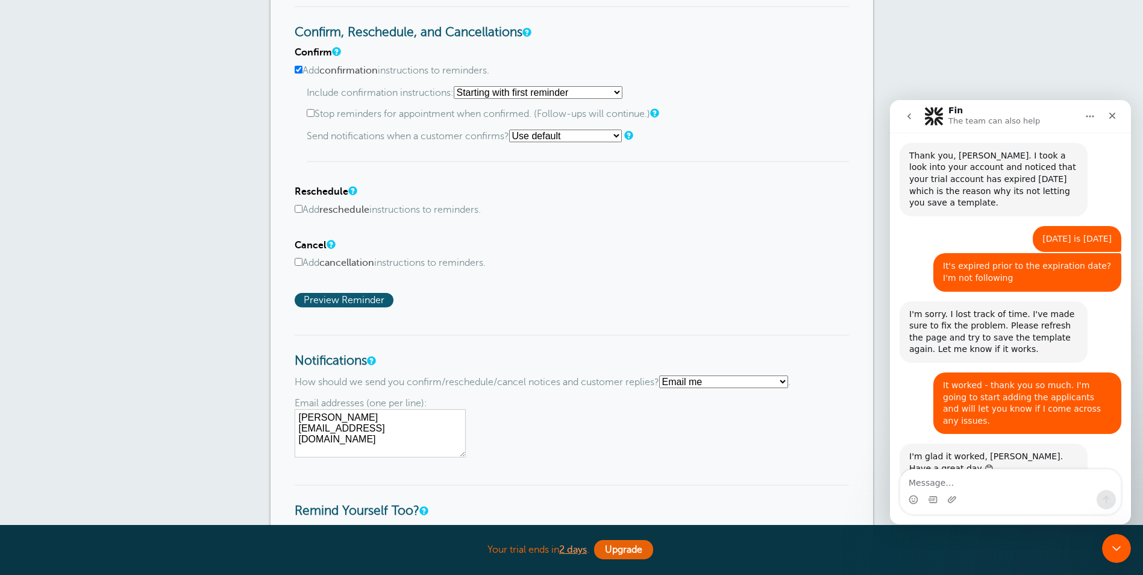
scroll to position [674, 0]
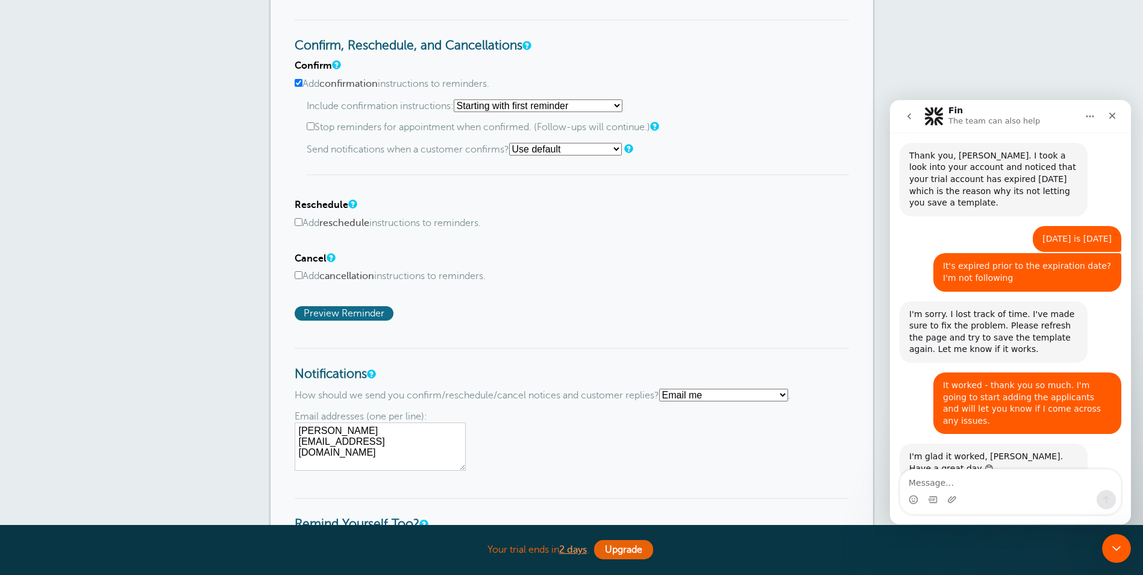
click at [364, 312] on span "Preview Reminder" at bounding box center [344, 313] width 99 height 14
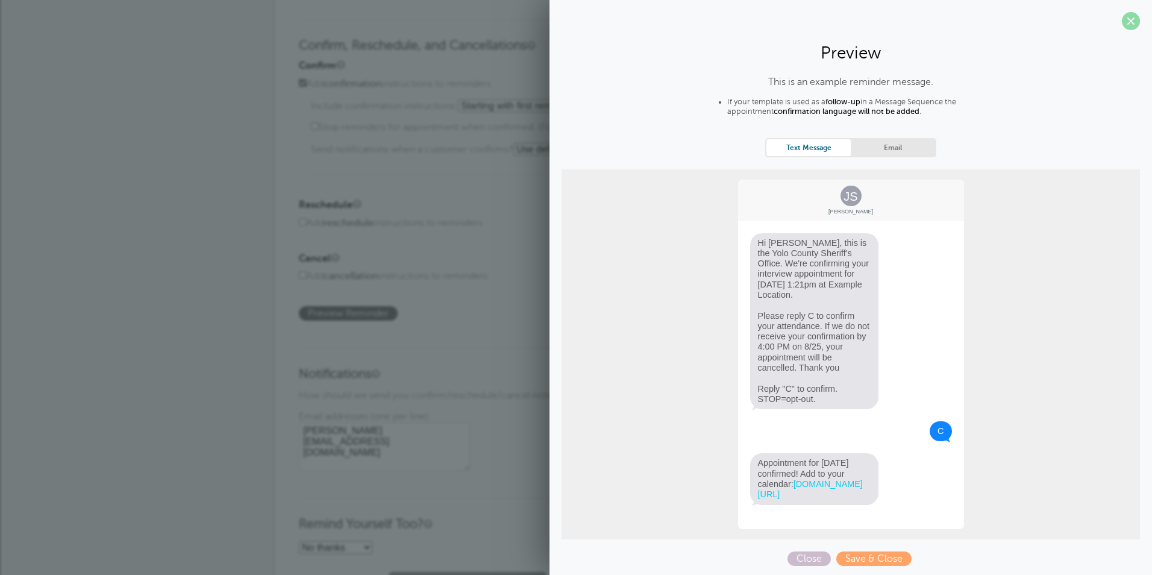
click at [1125, 25] on span at bounding box center [1131, 21] width 18 height 18
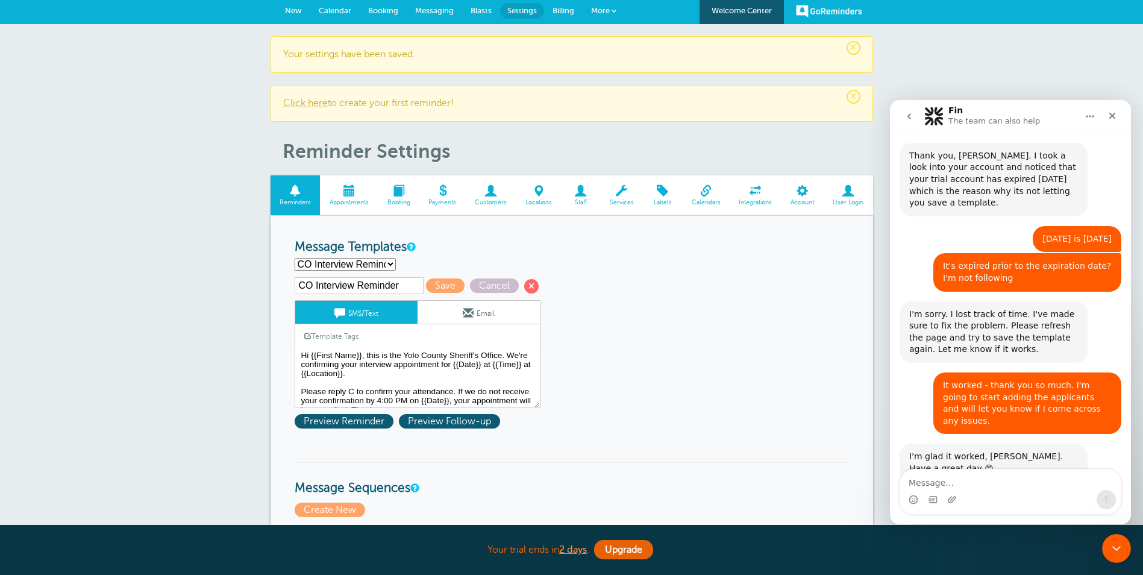
scroll to position [0, 0]
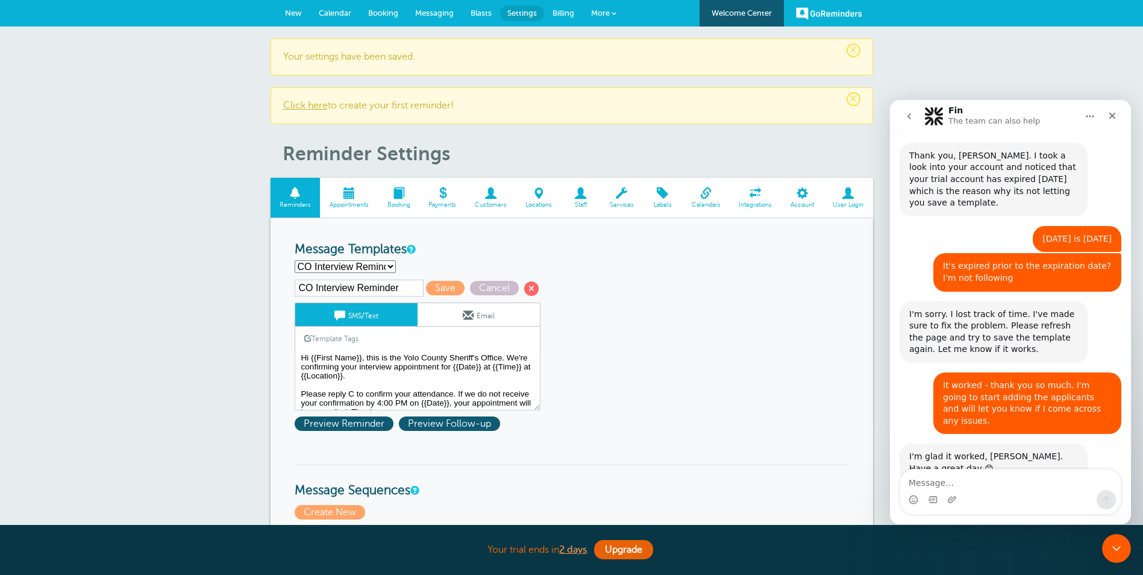
click at [311, 104] on link "Click here" at bounding box center [305, 105] width 45 height 11
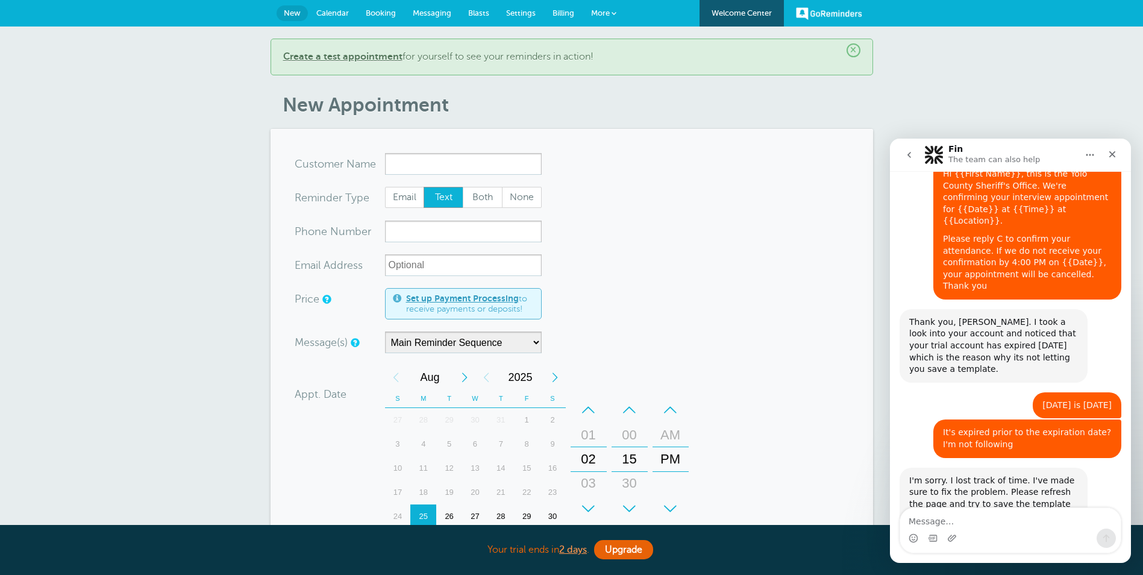
scroll to position [2131, 0]
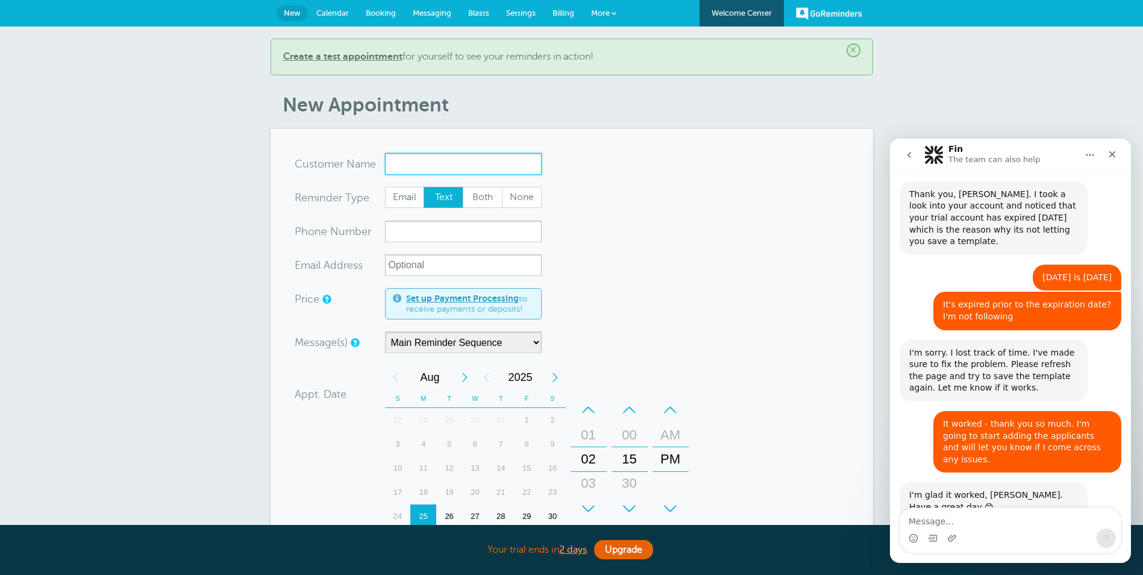
click at [400, 166] on input "x-no-autofill" at bounding box center [463, 164] width 157 height 22
type input "K"
type input "Luis Atayde"
click at [403, 233] on input "xxx-no-autofill" at bounding box center [463, 232] width 157 height 22
paste input "(209) 390-5873"
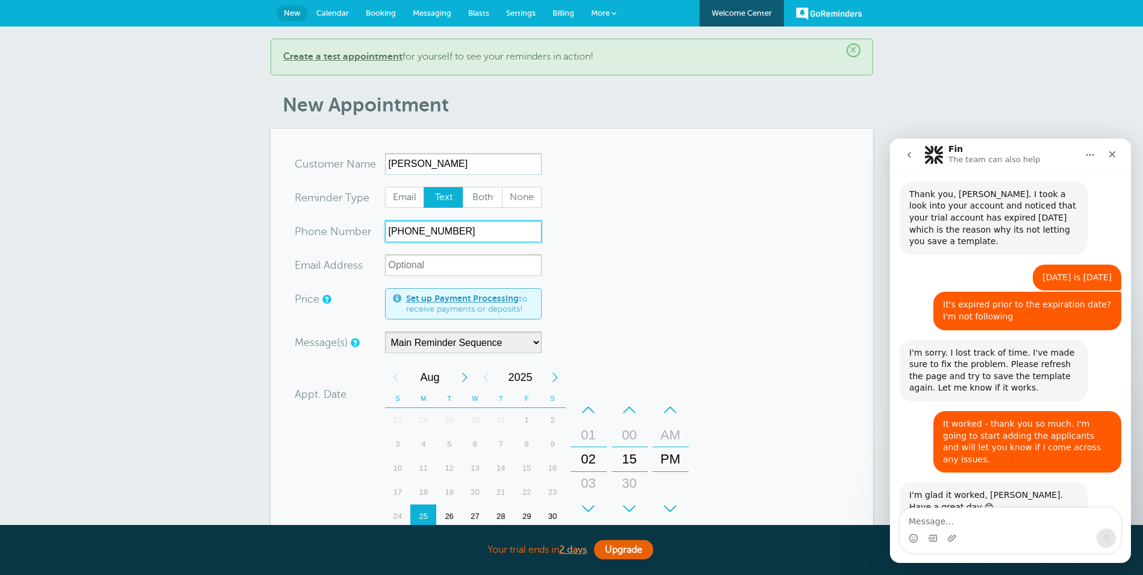
type input "(209) 390-5873"
click at [454, 346] on select "Main Reminder Sequence" at bounding box center [463, 342] width 157 height 22
click at [385, 331] on select "Main Reminder Sequence" at bounding box center [463, 342] width 157 height 22
click at [529, 342] on select "Main Reminder Sequence" at bounding box center [463, 342] width 157 height 22
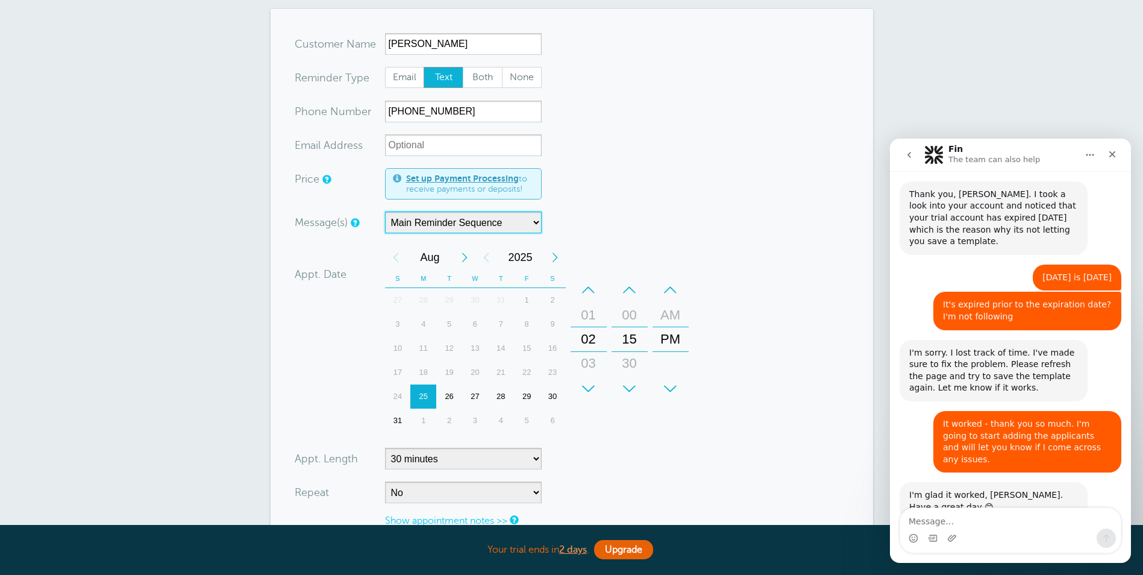
scroll to position [120, 0]
click at [451, 388] on div "26" at bounding box center [449, 396] width 26 height 24
click at [592, 387] on div "+" at bounding box center [589, 388] width 36 height 24
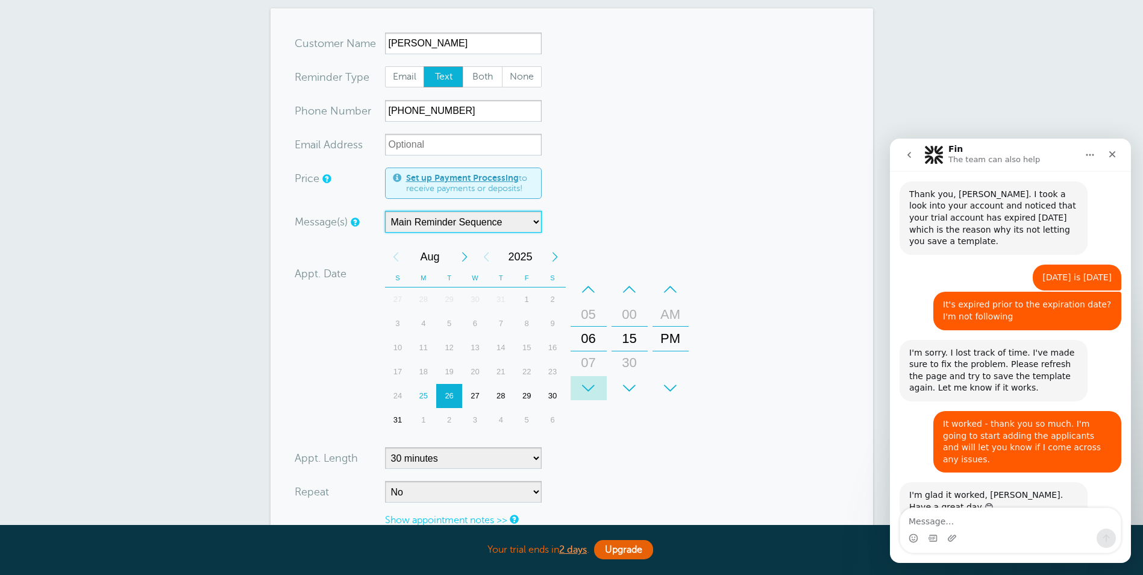
click at [592, 387] on div "+" at bounding box center [589, 388] width 36 height 24
click at [628, 388] on div "+" at bounding box center [630, 388] width 36 height 24
click at [672, 286] on div "–" at bounding box center [670, 289] width 36 height 24
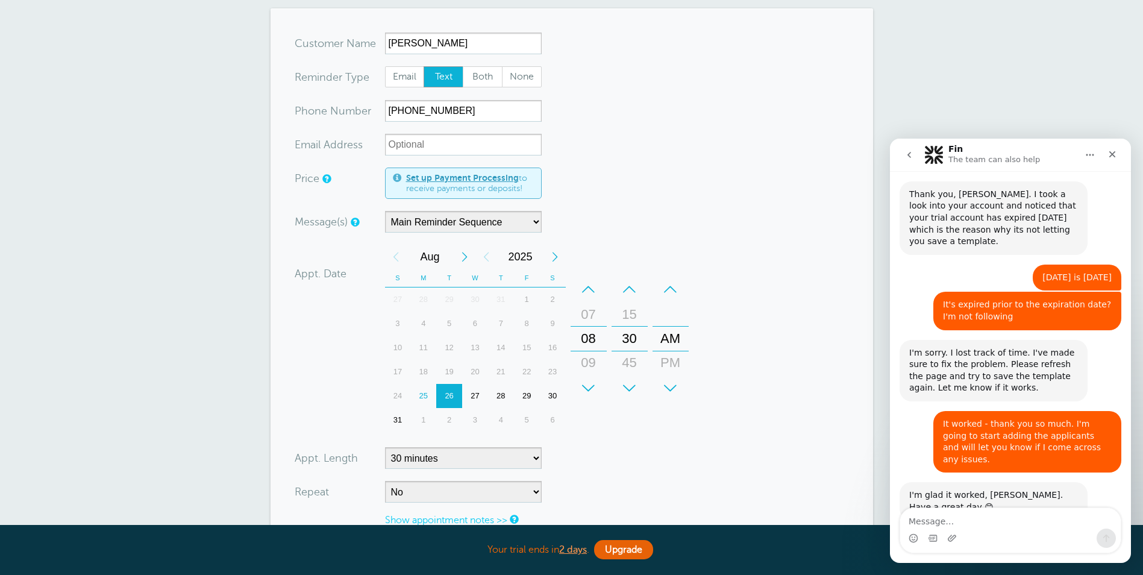
click at [689, 480] on form "You are creating a new customer. To use an existing customer select one from th…" at bounding box center [572, 330] width 554 height 595
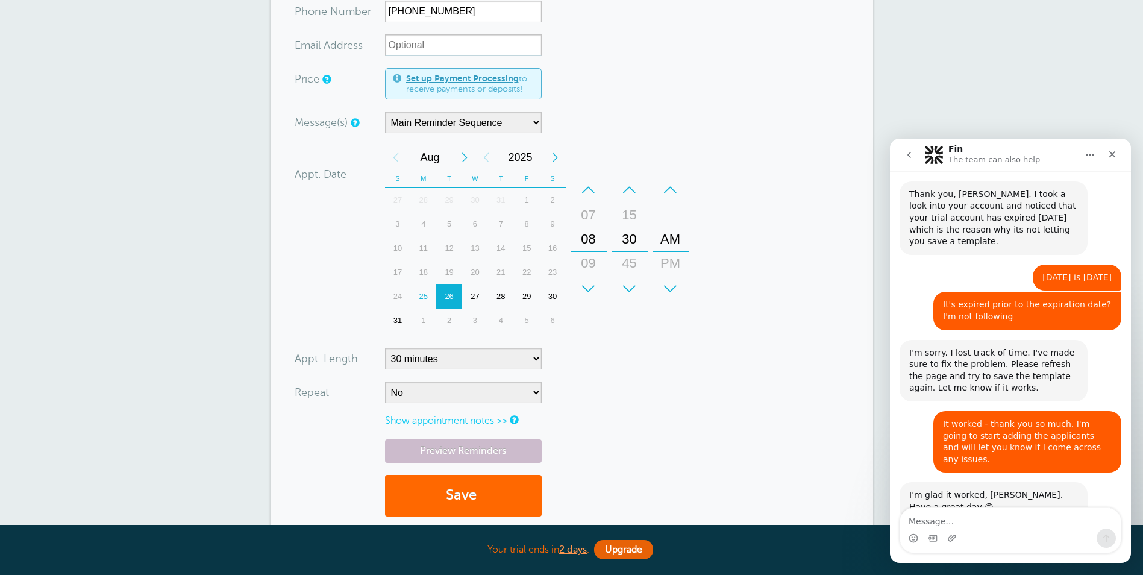
scroll to position [241, 0]
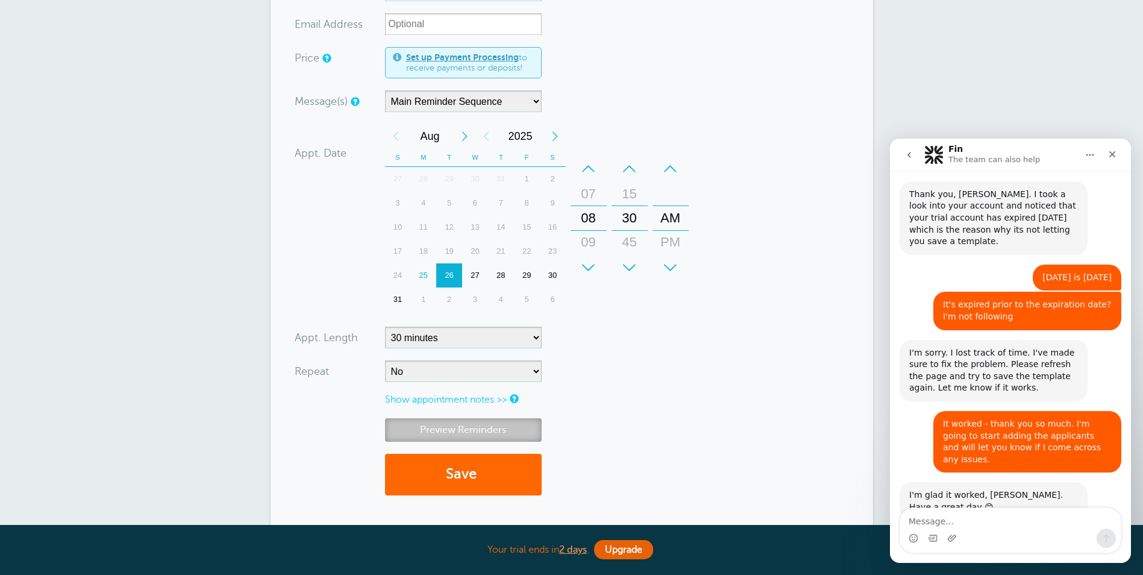
click at [451, 427] on link "Preview Reminders" at bounding box center [463, 429] width 157 height 23
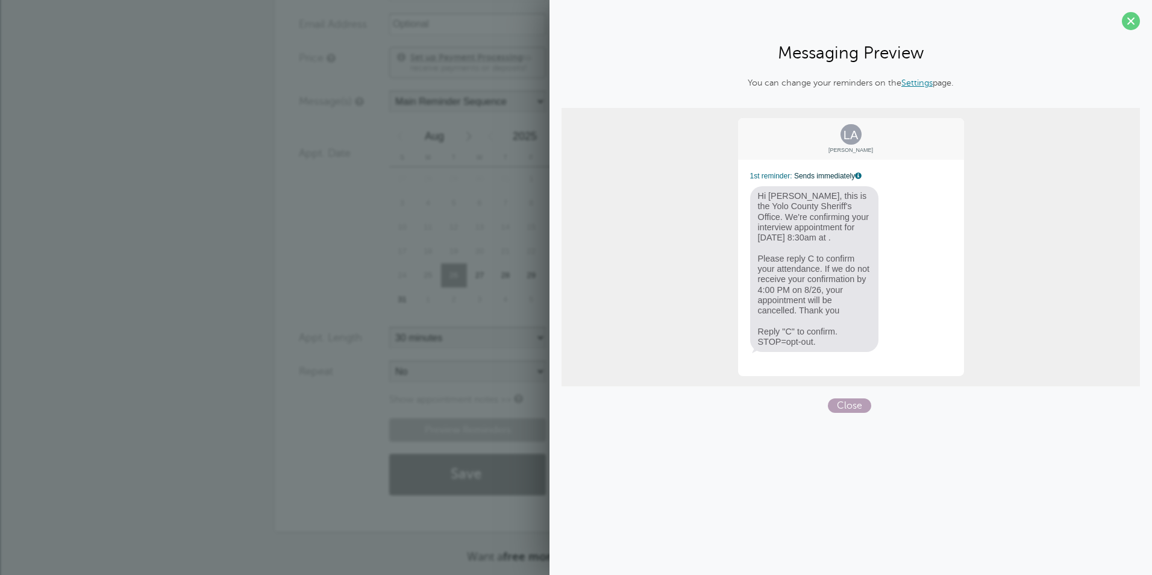
click at [844, 401] on span "Close" at bounding box center [849, 405] width 43 height 14
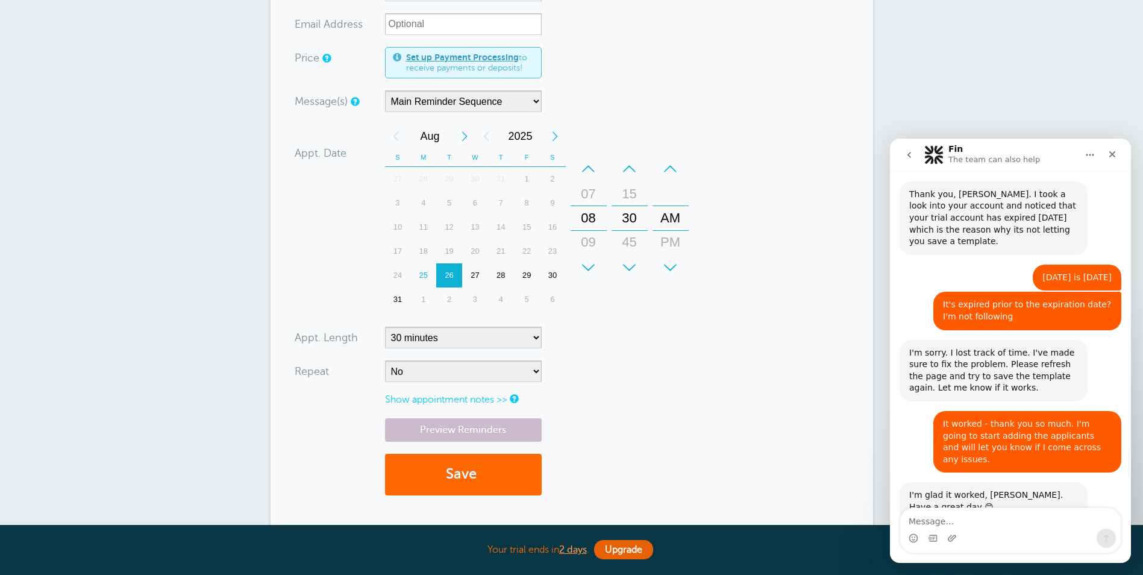
click at [669, 425] on div "Preview Reminders Save" at bounding box center [572, 462] width 554 height 89
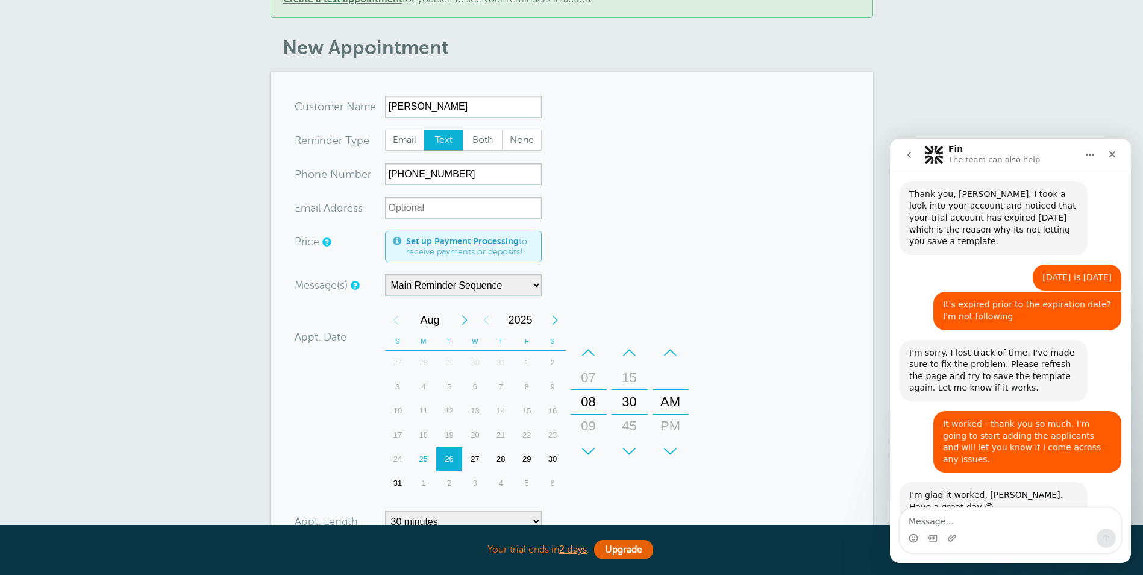
scroll to position [0, 0]
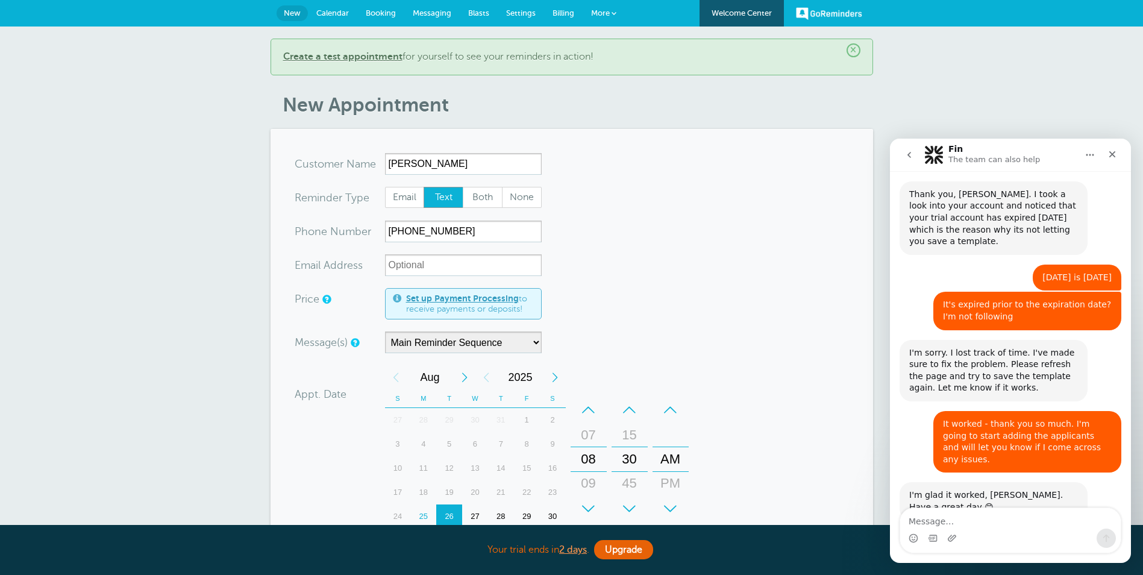
click at [518, 13] on span "Settings" at bounding box center [521, 12] width 30 height 9
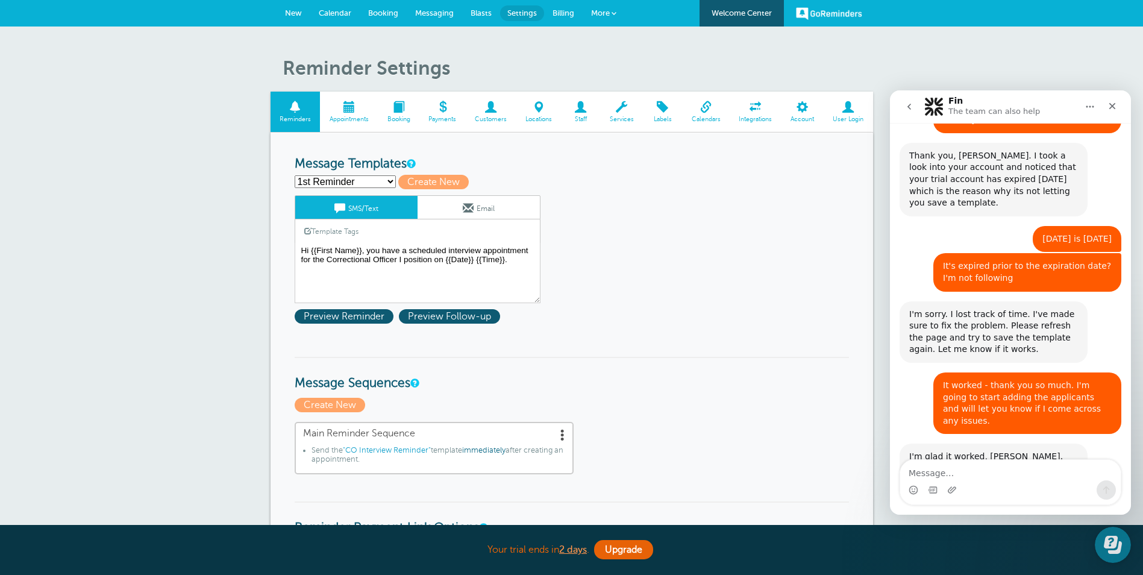
scroll to position [2131, 0]
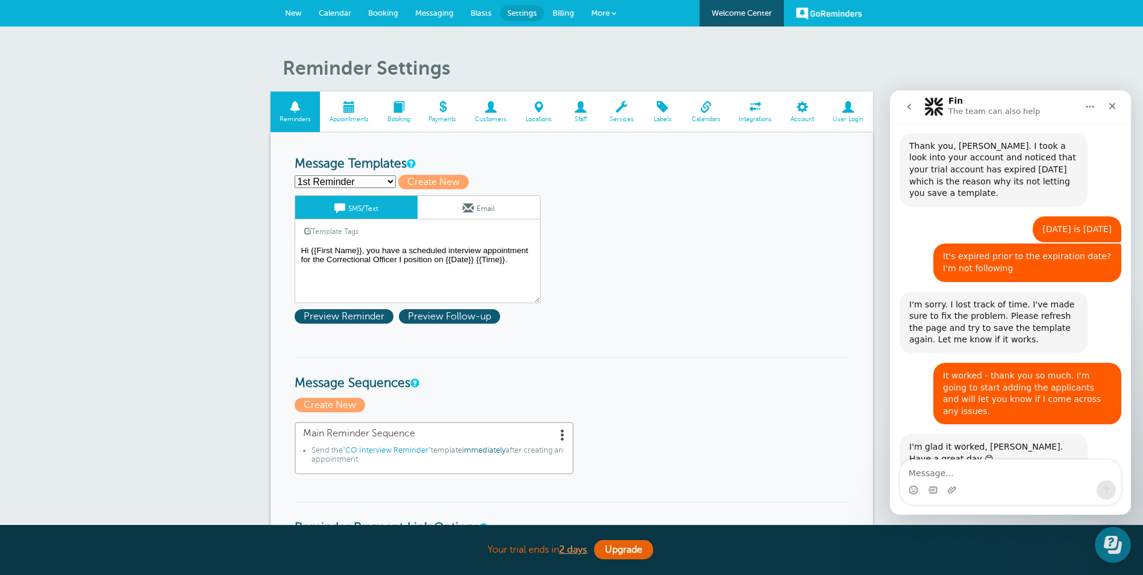
click at [348, 180] on select "1st Reminder 2nd Reminder CO Interview Reminder Create new..." at bounding box center [345, 181] width 101 height 13
select select "158883"
click at [295, 175] on select "1st Reminder 2nd Reminder CO Interview Reminder Create new..." at bounding box center [345, 181] width 101 height 13
type input "CO Interview Reminder"
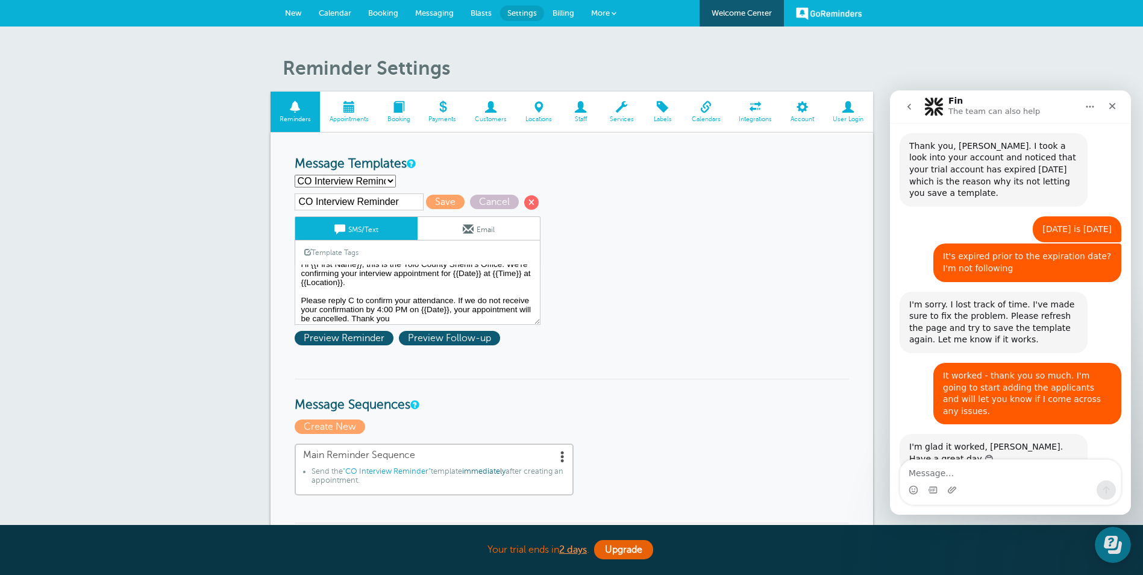
scroll to position [10, 0]
click at [395, 285] on textarea "Hi {{First Name}}, you have a scheduled interview appointment for the Correctio…" at bounding box center [418, 294] width 246 height 60
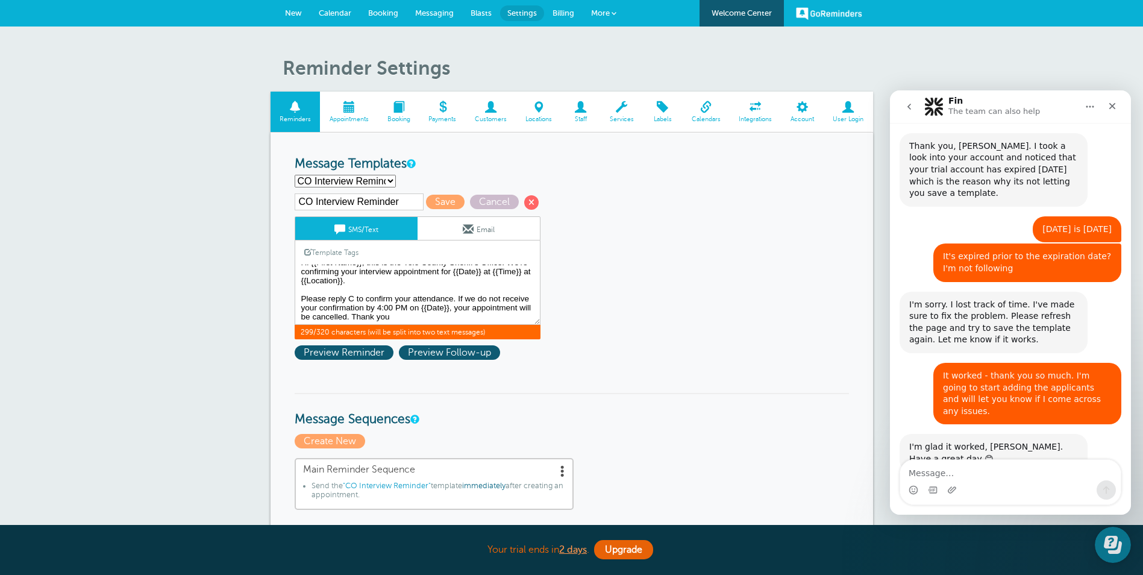
click at [392, 283] on textarea "Hi {{First Name}}, you have a scheduled interview appointment for the Correctio…" at bounding box center [418, 294] width 246 height 60
type textarea "Hi {{First Name}}, this is the Yolo County Sheriff's Office. We're confirming y…"
click at [444, 200] on span "Save" at bounding box center [445, 202] width 39 height 14
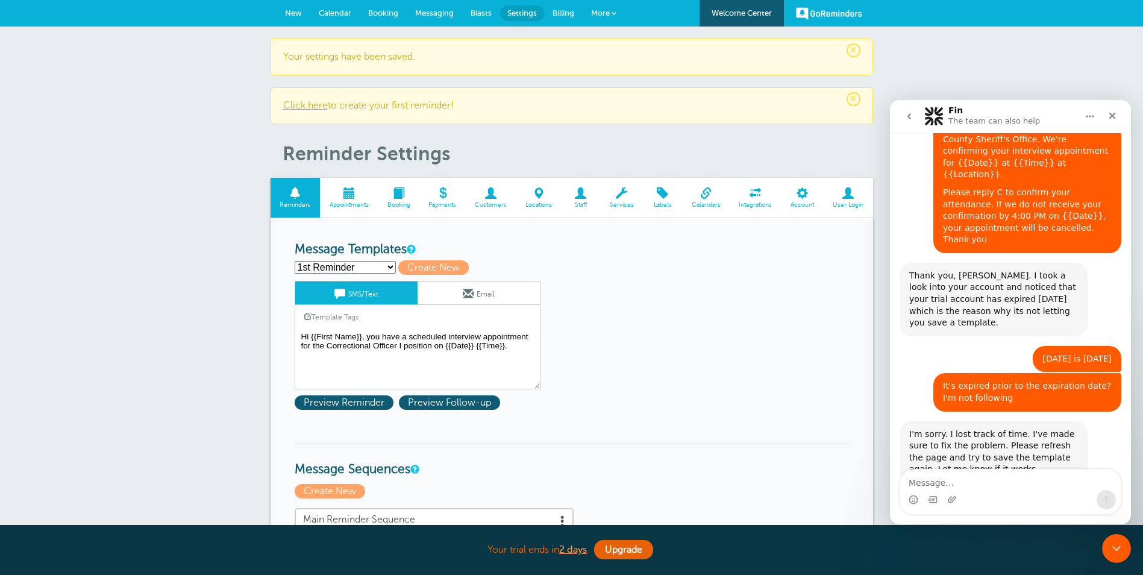
scroll to position [2131, 0]
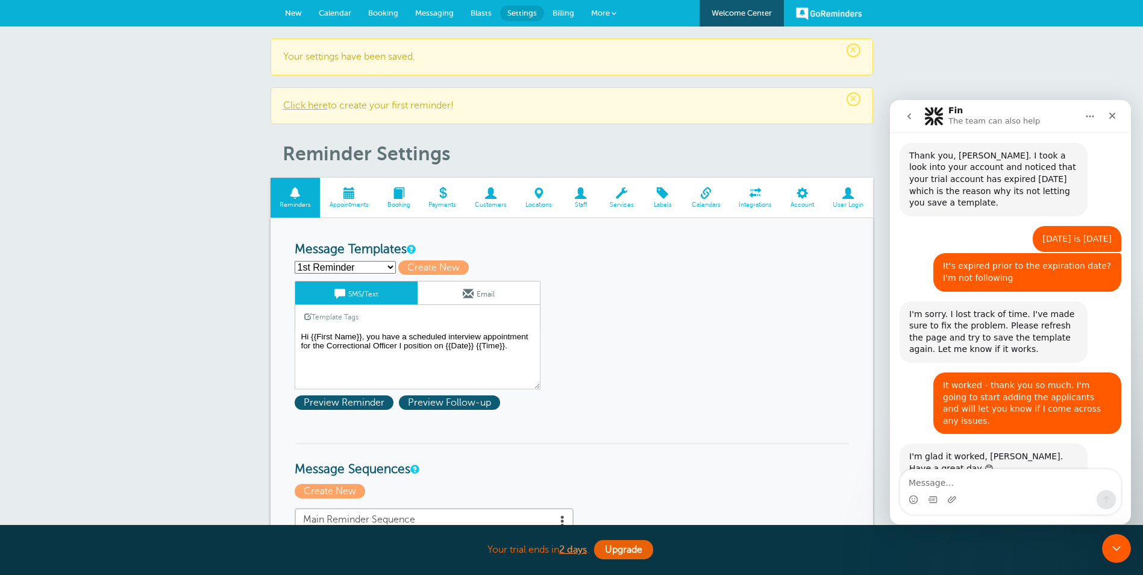
click at [338, 8] on span "Calendar" at bounding box center [335, 12] width 33 height 9
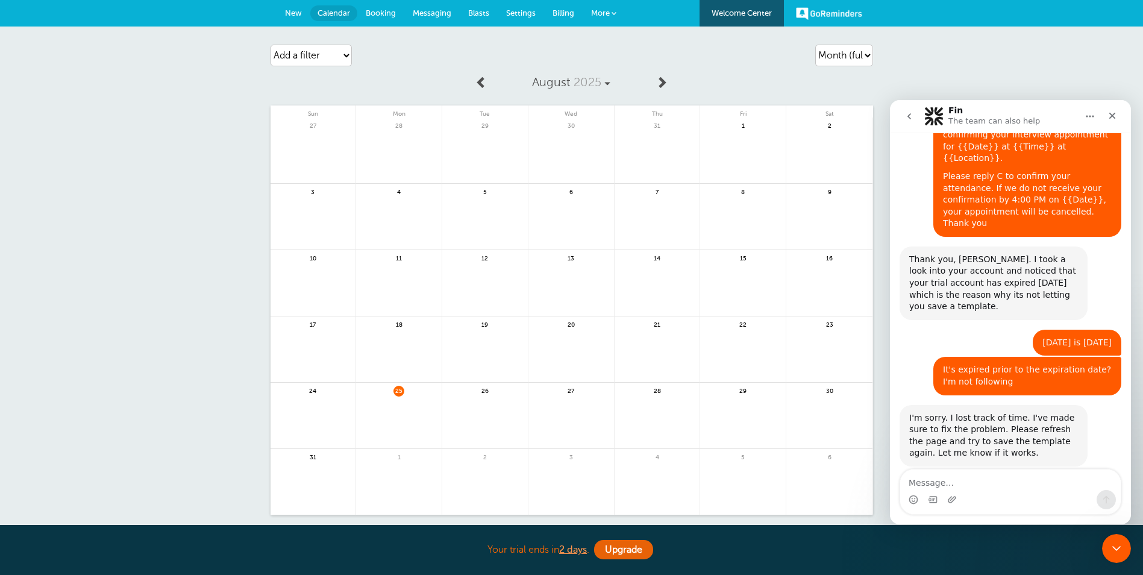
scroll to position [2131, 0]
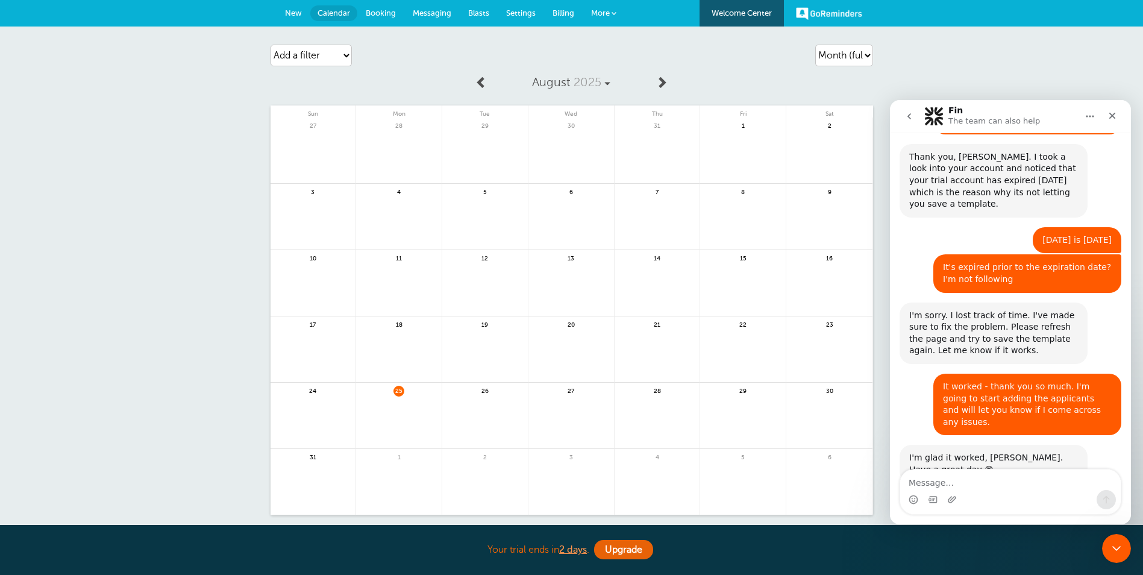
click at [294, 9] on span "New" at bounding box center [293, 12] width 17 height 9
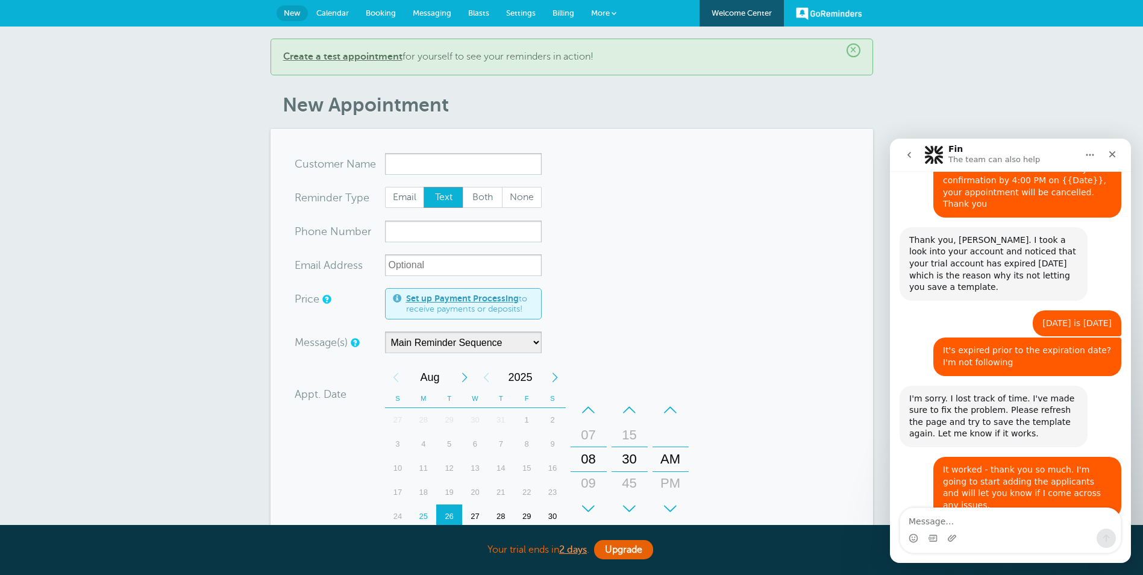
scroll to position [2131, 0]
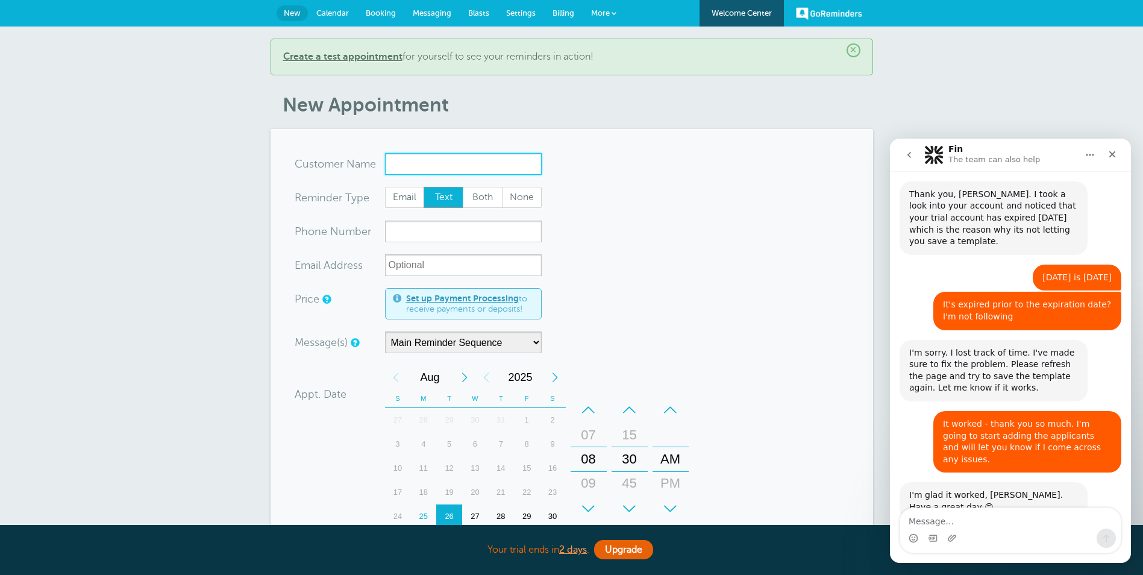
click at [425, 164] on input "x-no-autofill" at bounding box center [463, 164] width 157 height 22
click at [431, 166] on input "x-no-autofill" at bounding box center [463, 164] width 157 height 22
paste input "Luis Atayde"
type input "Luis Atayde"
click at [404, 230] on input "xxx-no-autofill" at bounding box center [463, 232] width 157 height 22
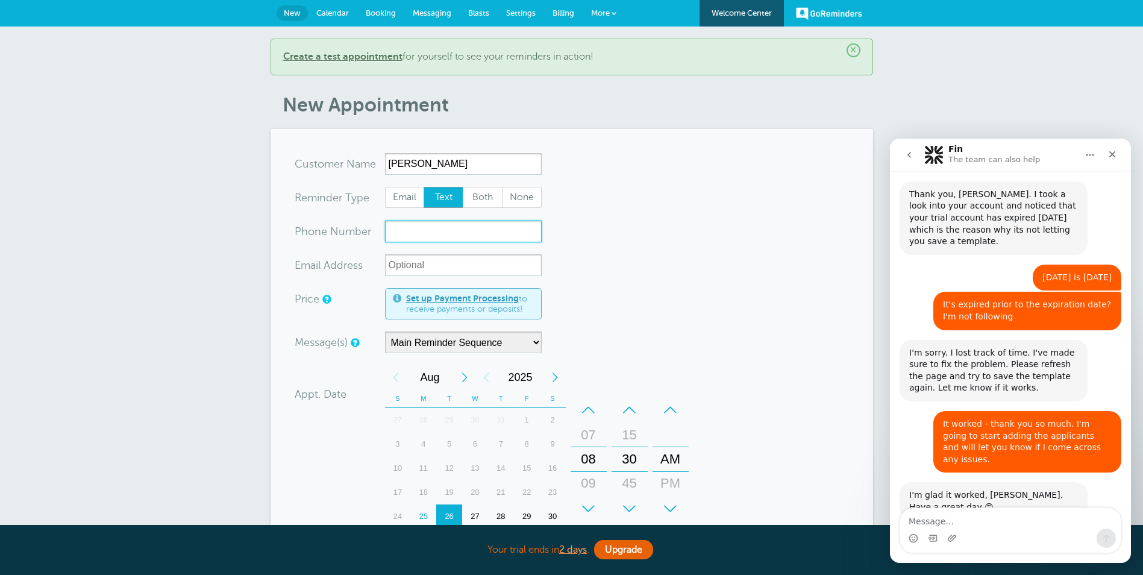
paste input "(209) 390-5873"
type input "(209) 390-5873"
click at [672, 331] on div "Message(s) Main Reminder Sequence Custom Message Start with 1st Reminder 2nd Re…" at bounding box center [491, 342] width 392 height 22
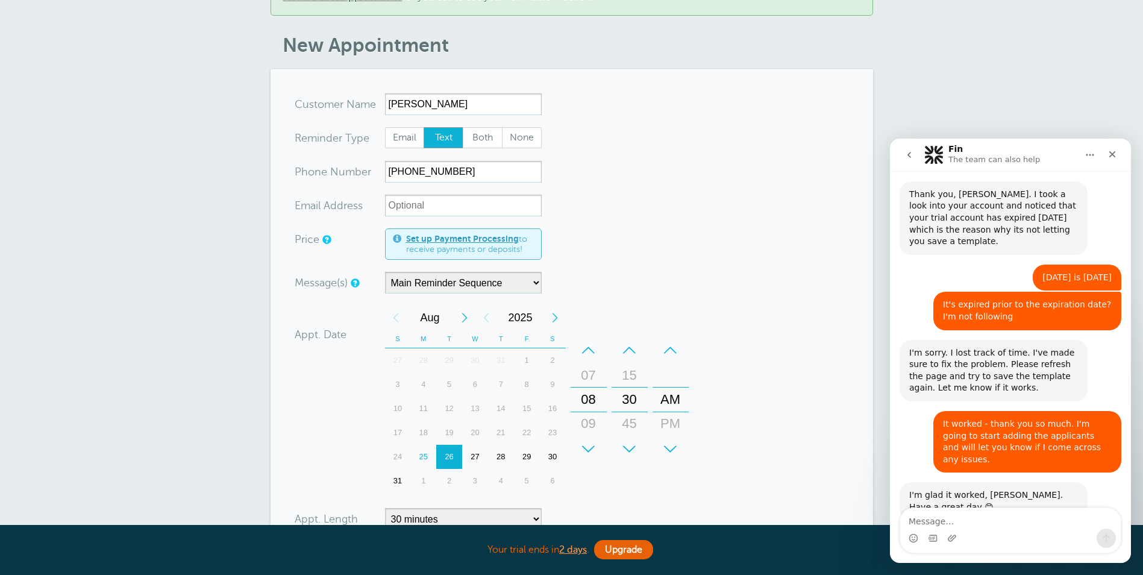
scroll to position [60, 0]
click at [408, 283] on select "Main Reminder Sequence" at bounding box center [463, 282] width 157 height 22
click at [385, 271] on select "Main Reminder Sequence" at bounding box center [463, 282] width 157 height 22
click at [660, 283] on div "Message(s) Main Reminder Sequence Custom Message Start with 1st Reminder 2nd Re…" at bounding box center [491, 282] width 392 height 22
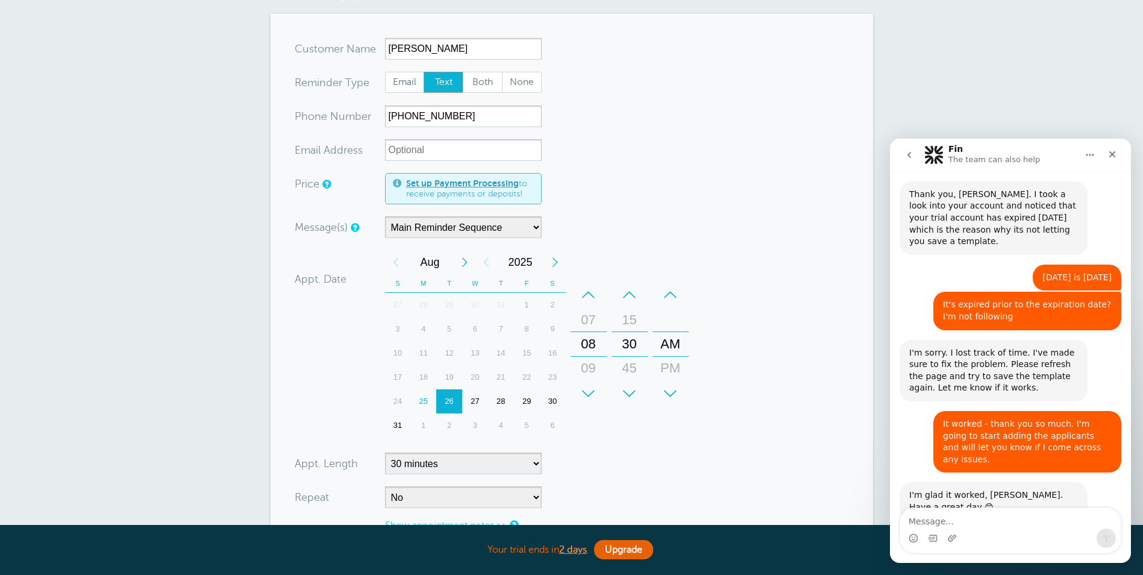
scroll to position [181, 0]
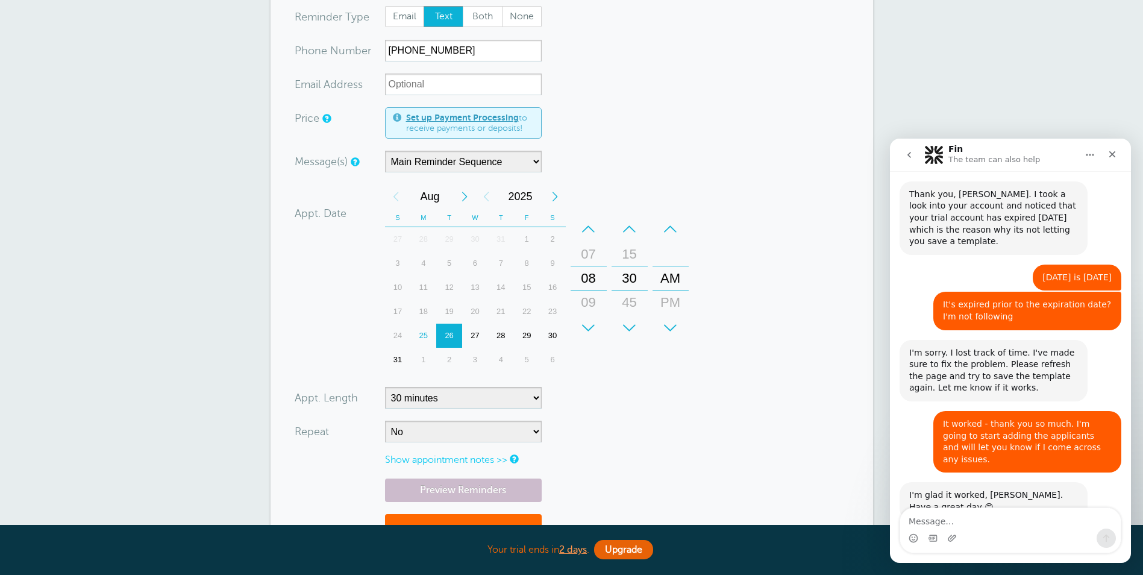
click at [453, 336] on div "26" at bounding box center [449, 336] width 26 height 24
click at [692, 412] on form "You are creating a new customer. To use an existing customer select one from th…" at bounding box center [572, 269] width 554 height 595
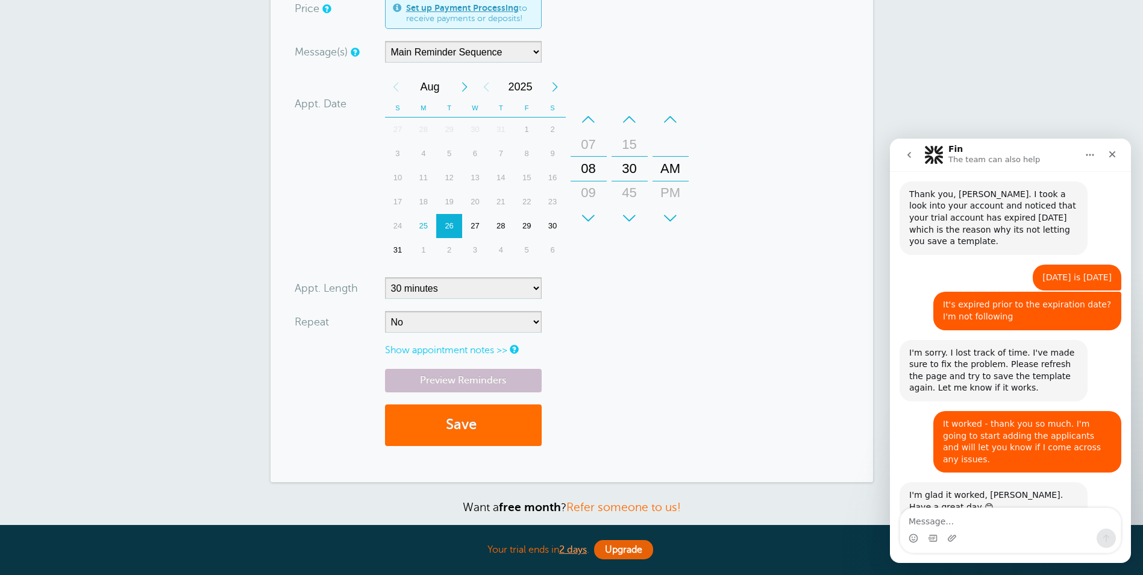
scroll to position [301, 0]
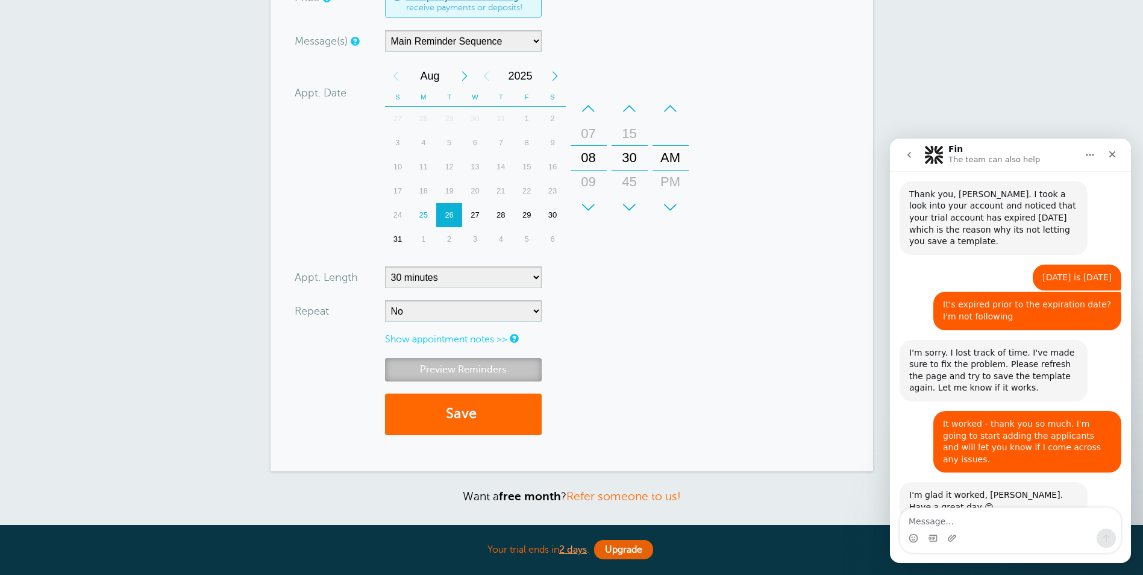
click at [492, 371] on link "Preview Reminders" at bounding box center [463, 369] width 157 height 23
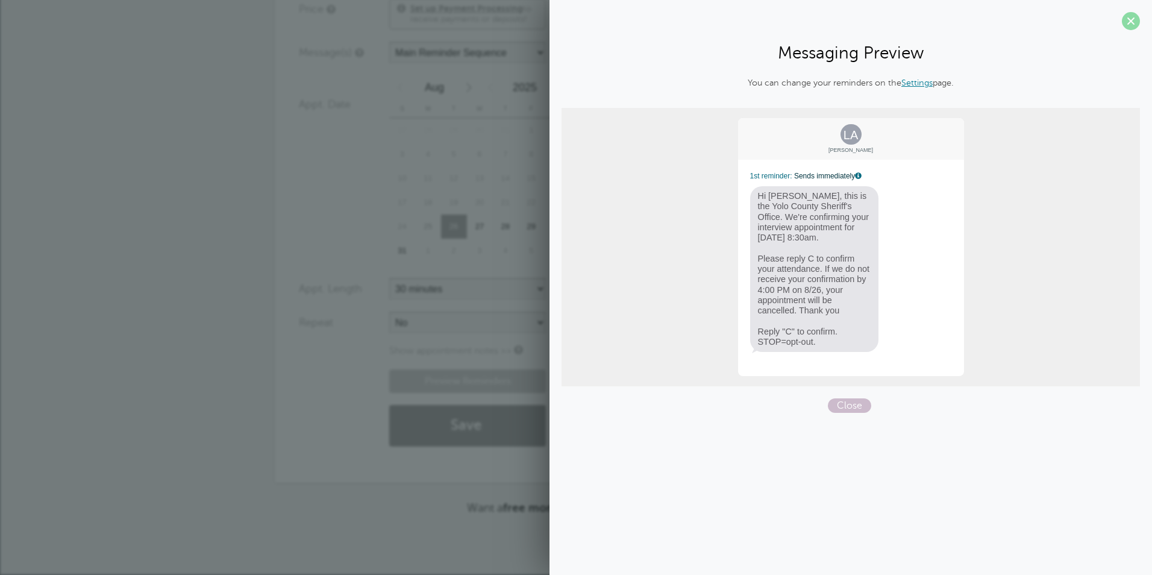
click at [1128, 17] on span at bounding box center [1131, 21] width 18 height 18
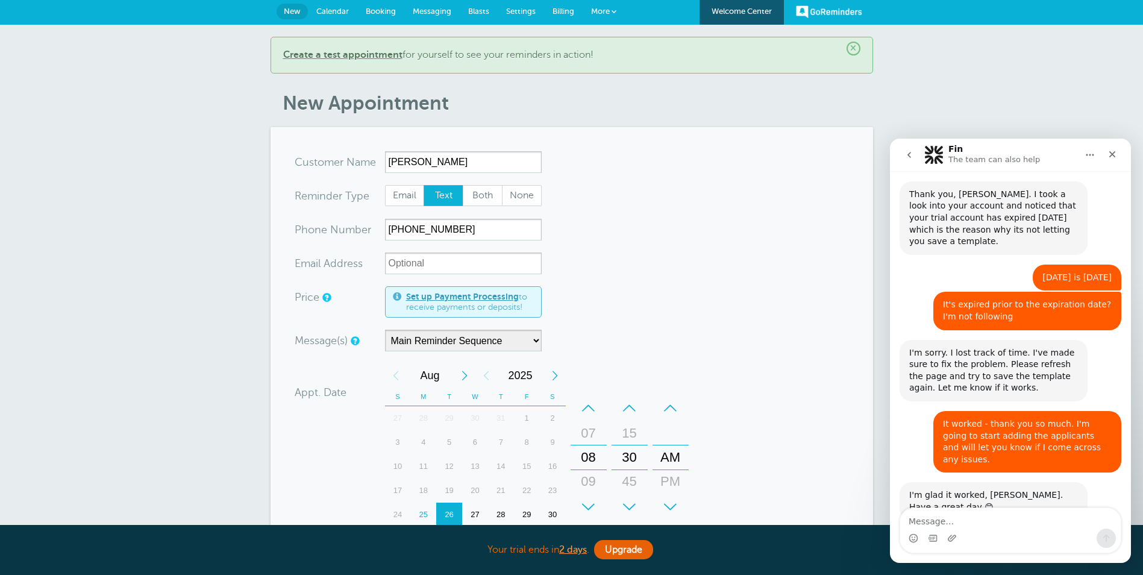
scroll to position [0, 0]
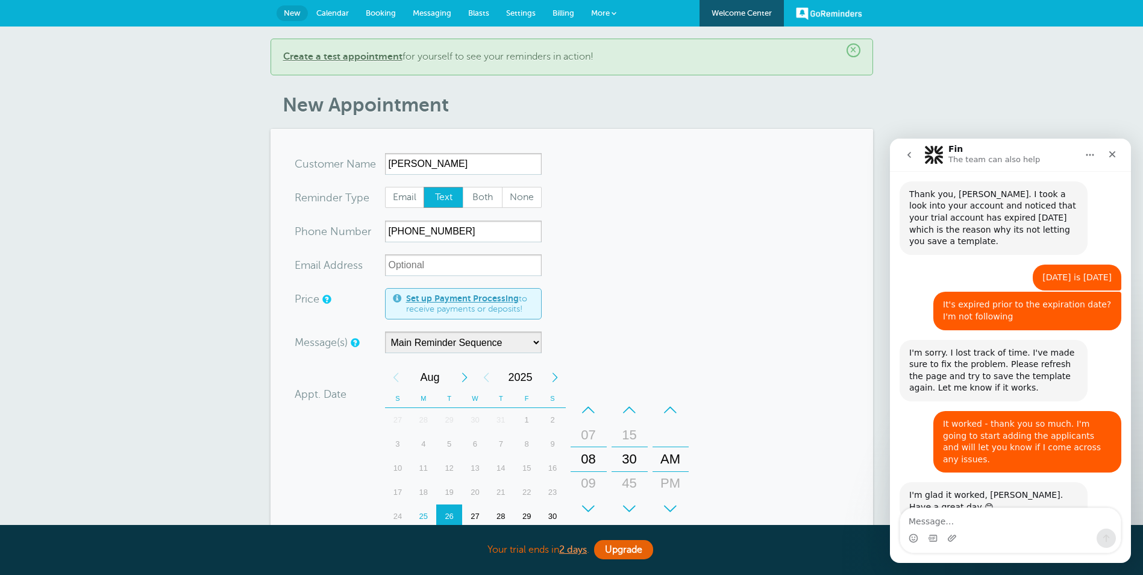
click at [520, 12] on span "Settings" at bounding box center [521, 12] width 30 height 9
click at [533, 7] on link "Settings" at bounding box center [521, 13] width 46 height 27
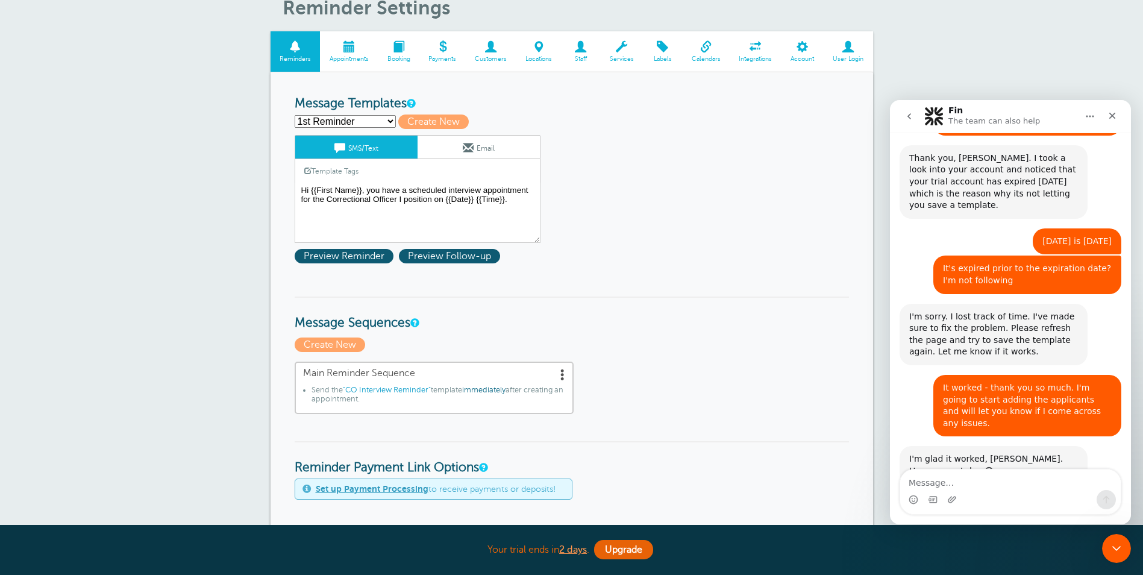
scroll to position [2131, 0]
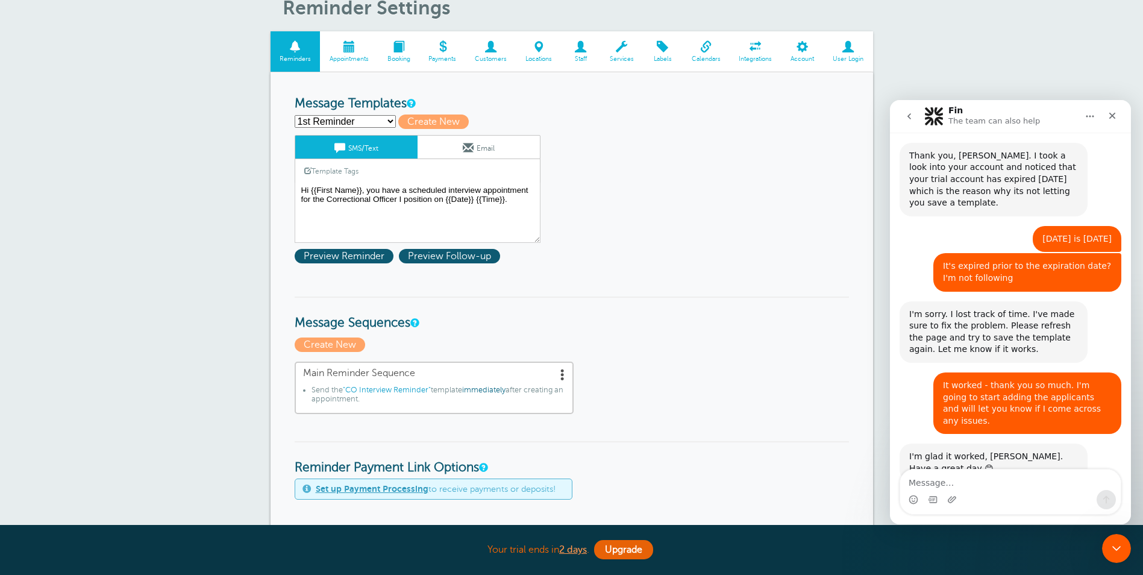
click at [342, 119] on select "1st Reminder 2nd Reminder CO Interview Reminder Create new..." at bounding box center [345, 121] width 101 height 13
select select "158883"
click at [295, 115] on select "1st Reminder 2nd Reminder CO Interview Reminder Create new..." at bounding box center [345, 121] width 101 height 13
type input "CO Interview Reminder"
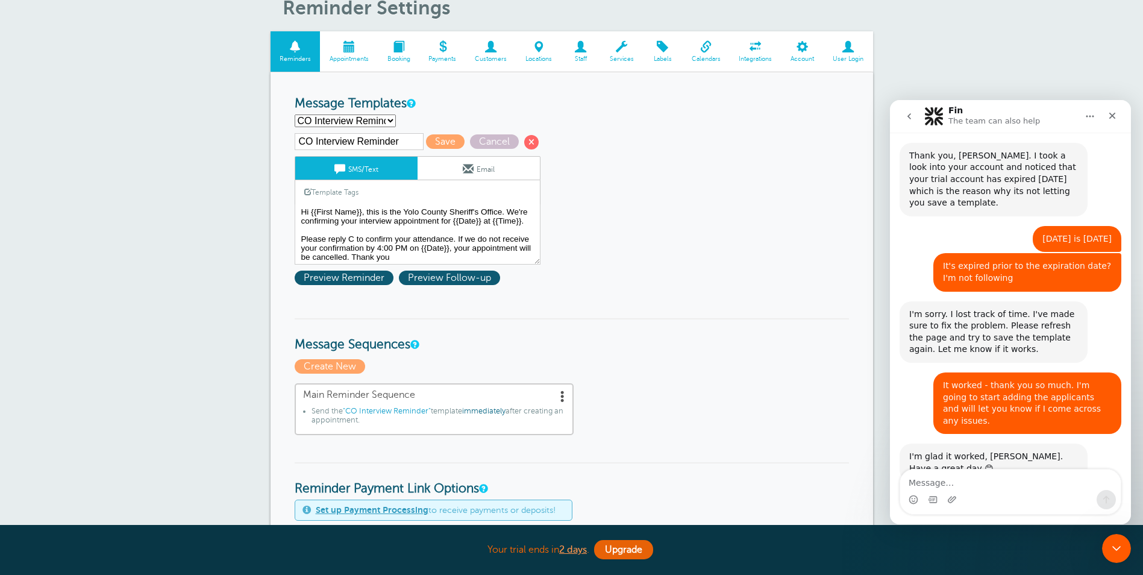
scroll to position [10, 0]
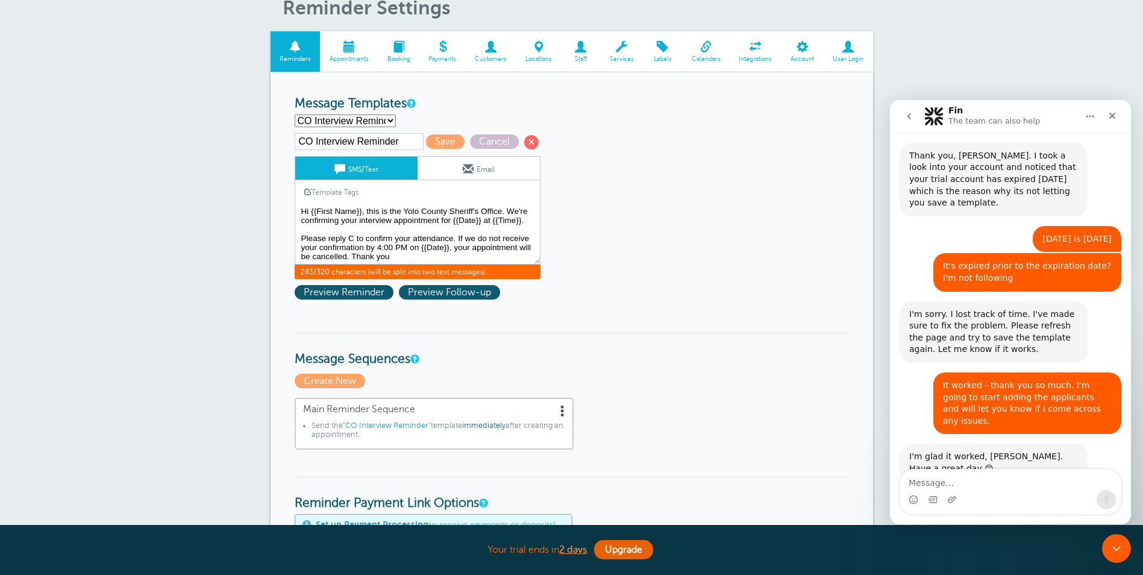
click at [477, 248] on textarea "Hi {{First Name}}, you have a scheduled interview appointment for the Correctio…" at bounding box center [418, 234] width 246 height 60
type textarea "Hi {{First Name}}, this is the Yolo County Sheriff's Office. We're confirming y…"
click at [440, 138] on span "Save" at bounding box center [445, 141] width 39 height 14
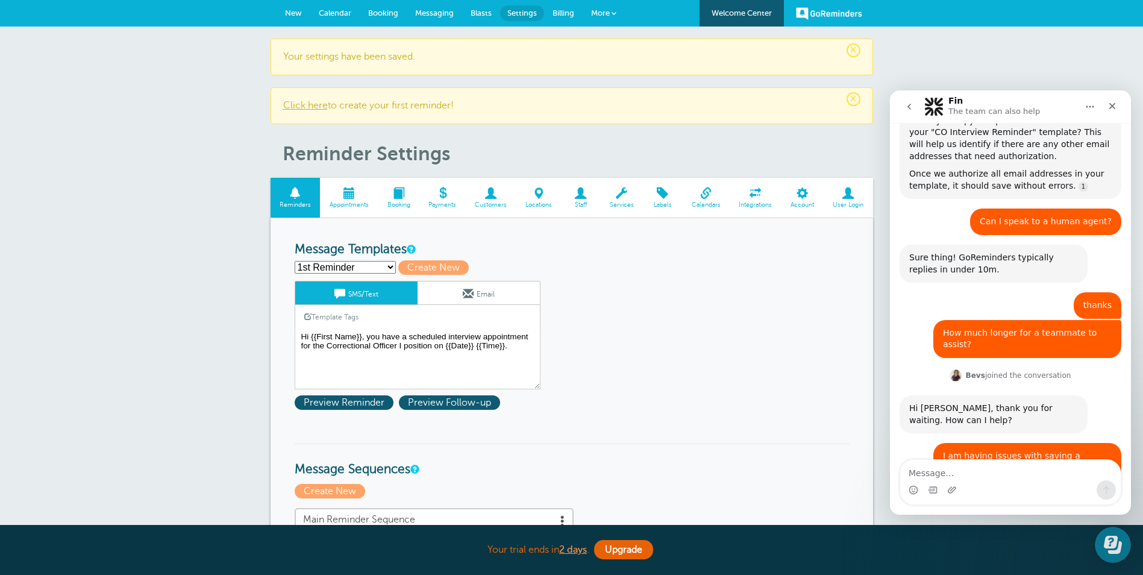
click at [313, 106] on link "Click here" at bounding box center [305, 105] width 45 height 11
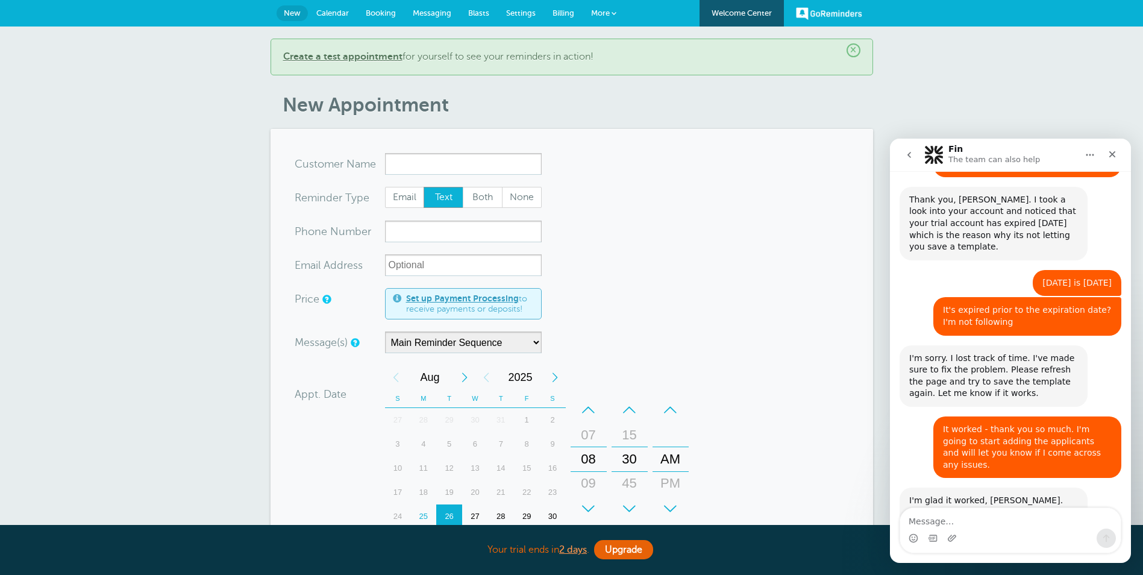
scroll to position [2131, 0]
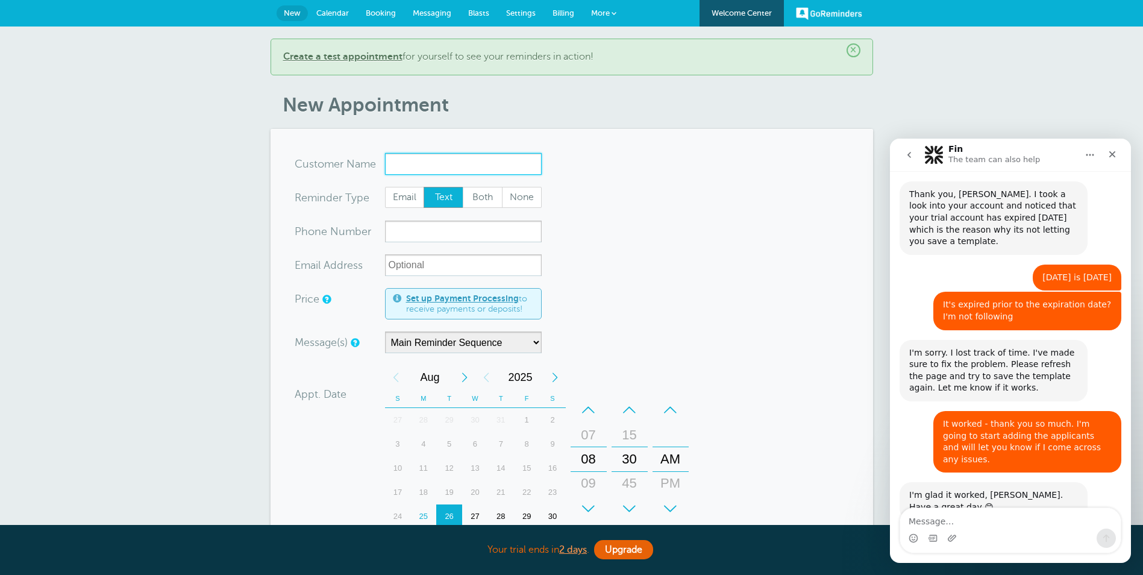
click at [421, 161] on input "x-no-autofill" at bounding box center [463, 164] width 157 height 22
type input "[PERSON_NAME]"
click at [400, 233] on input "xxx-no-autofill" at bounding box center [463, 232] width 157 height 22
paste input "[PHONE_NUMBER]"
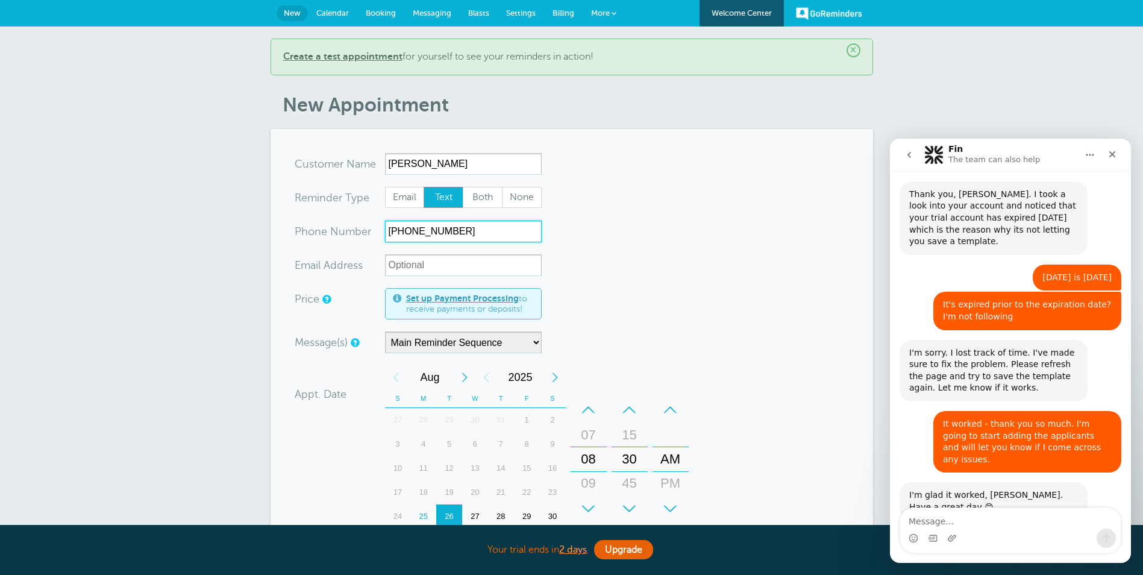
type input "[PHONE_NUMBER]"
click at [662, 314] on form "You are creating a new customer. To use an existing customer select one from th…" at bounding box center [572, 450] width 554 height 595
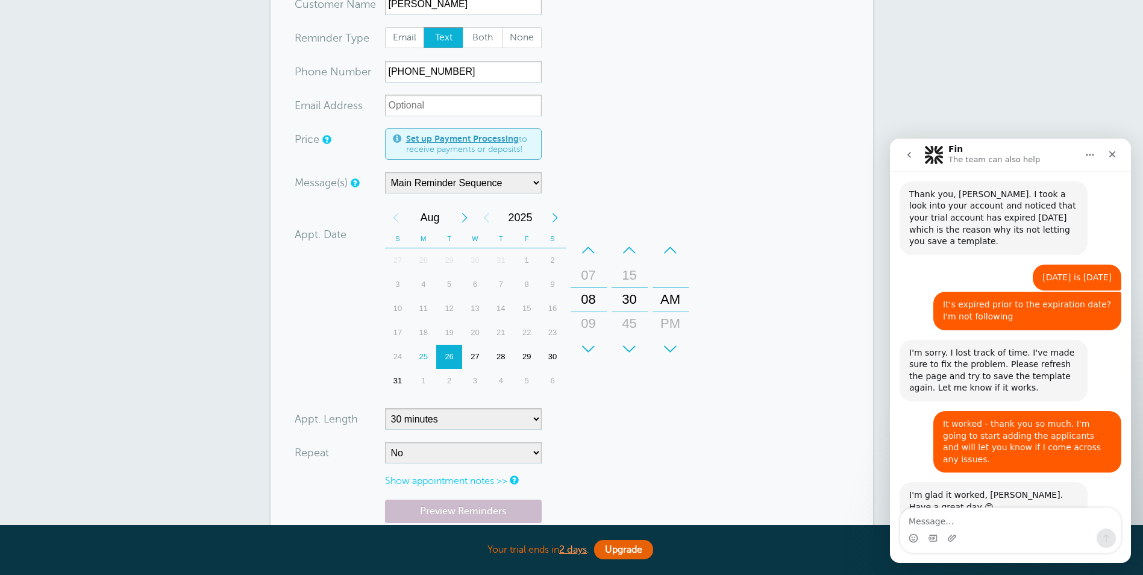
scroll to position [181, 0]
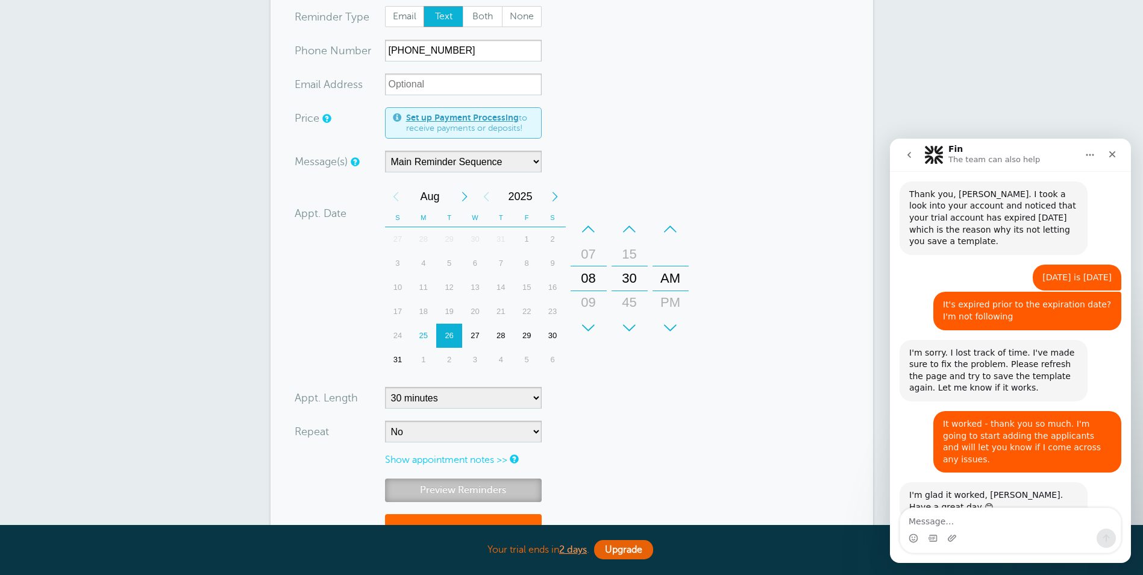
click at [448, 485] on link "Preview Reminders" at bounding box center [463, 489] width 157 height 23
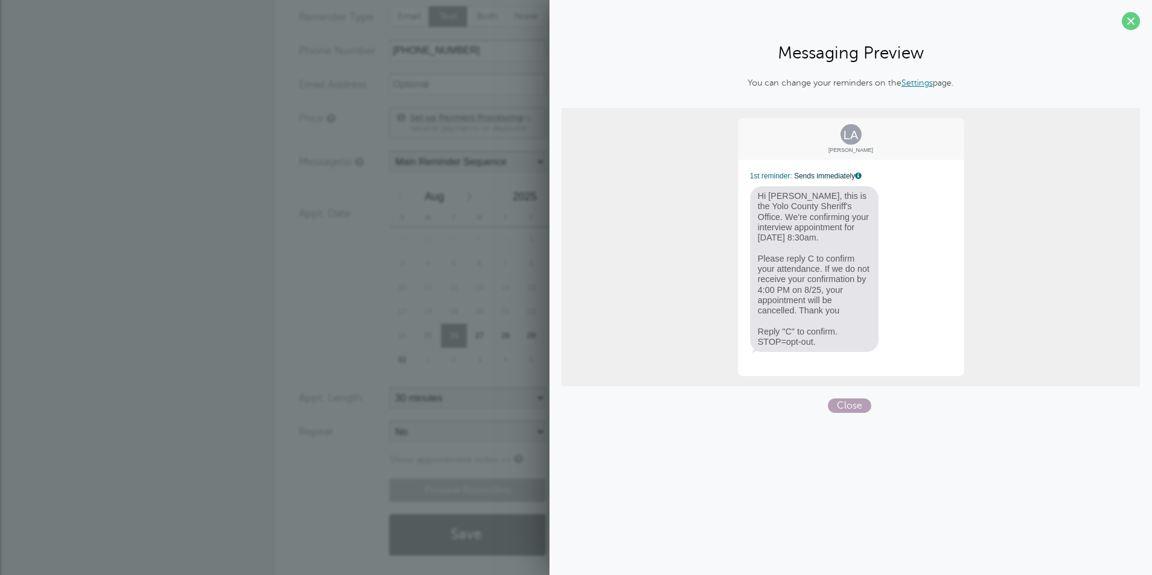
click at [856, 401] on span "Close" at bounding box center [849, 405] width 43 height 14
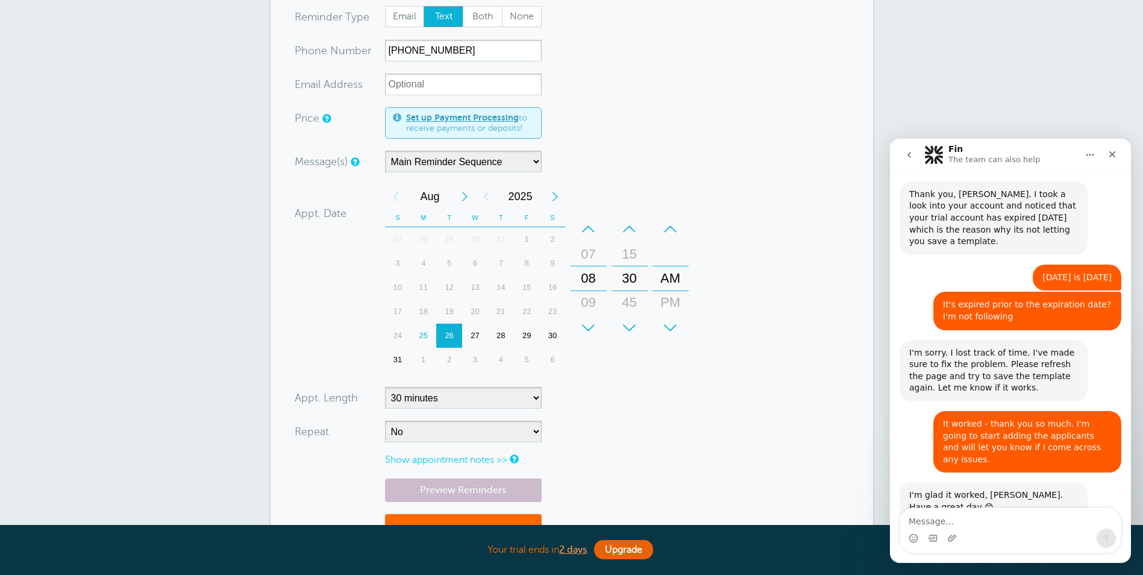
click at [611, 472] on form "You are creating a new customer. To use an existing customer select one from th…" at bounding box center [572, 269] width 554 height 595
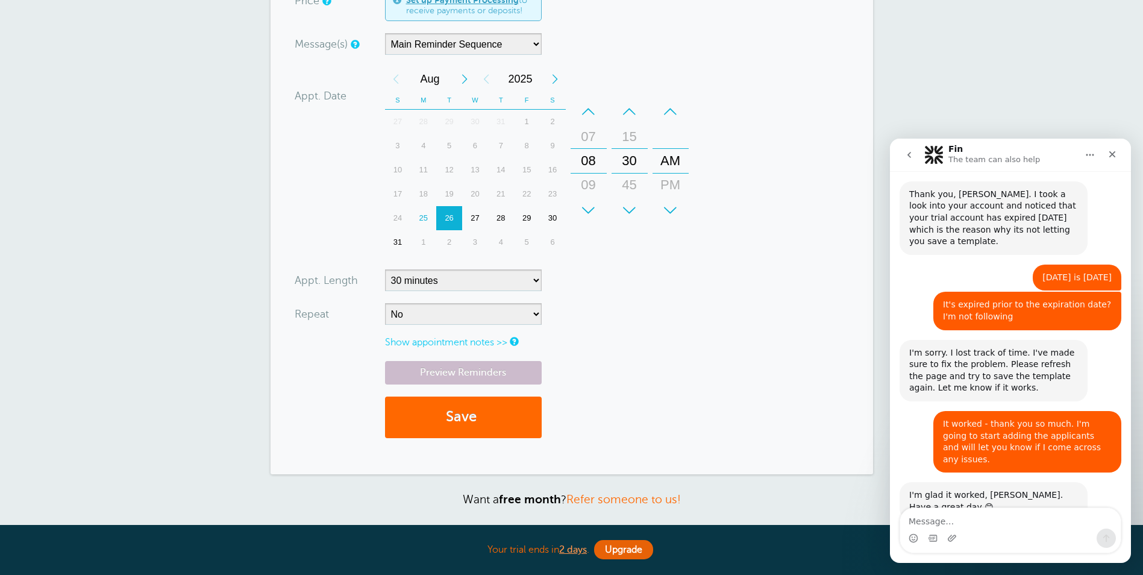
scroll to position [301, 0]
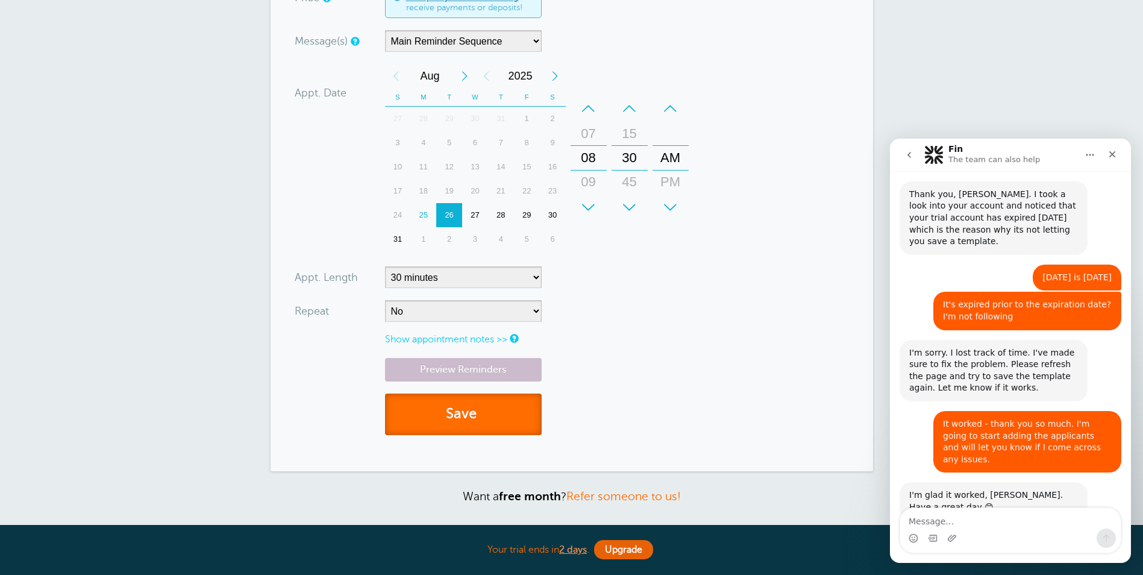
click at [476, 416] on button "Save" at bounding box center [463, 414] width 157 height 42
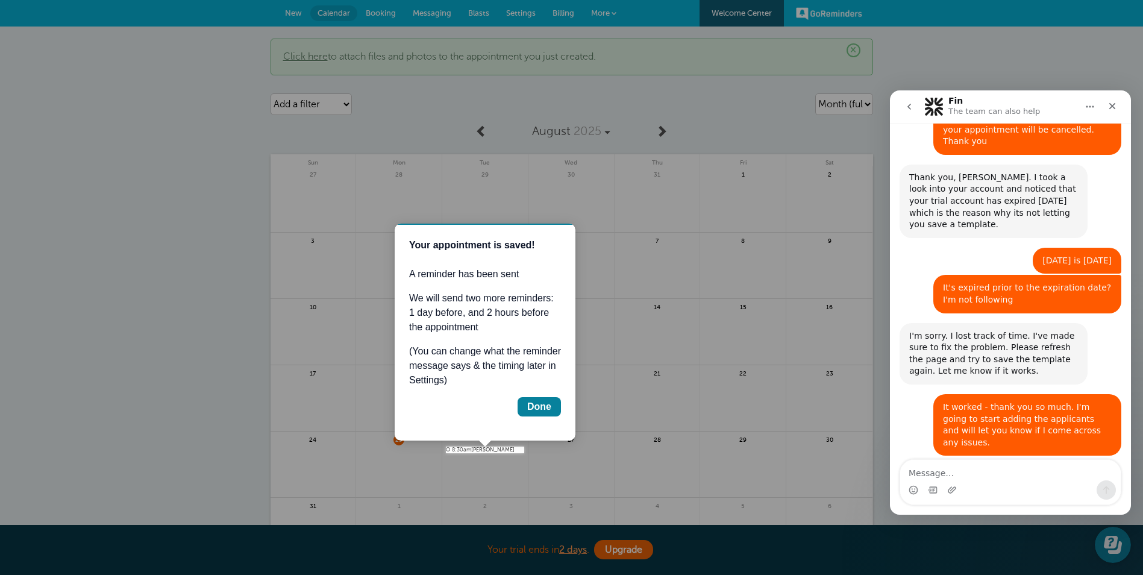
scroll to position [2131, 0]
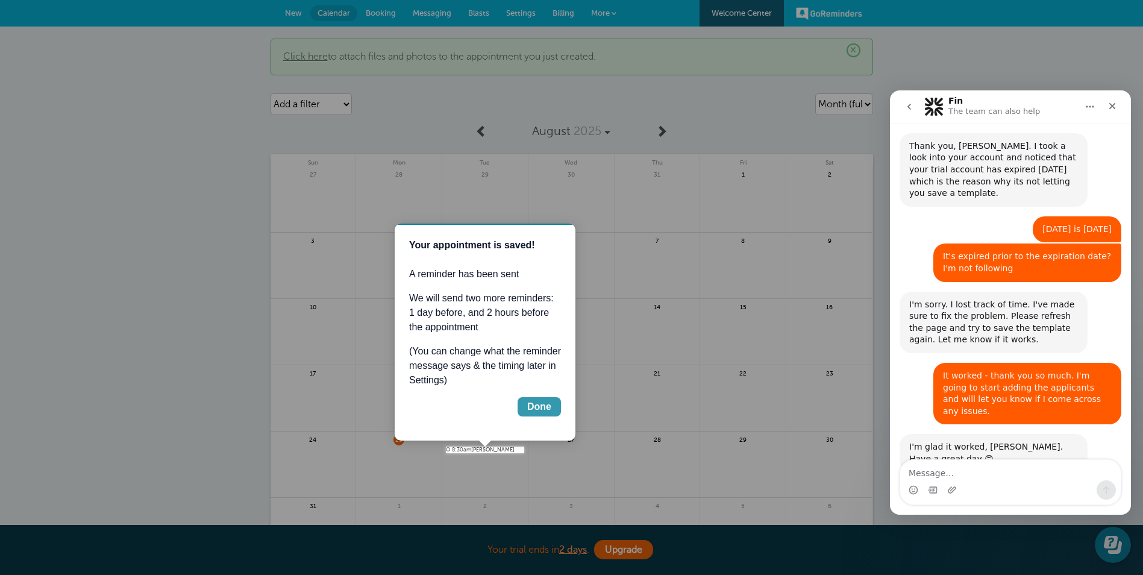
click at [534, 405] on div "Done" at bounding box center [539, 406] width 24 height 14
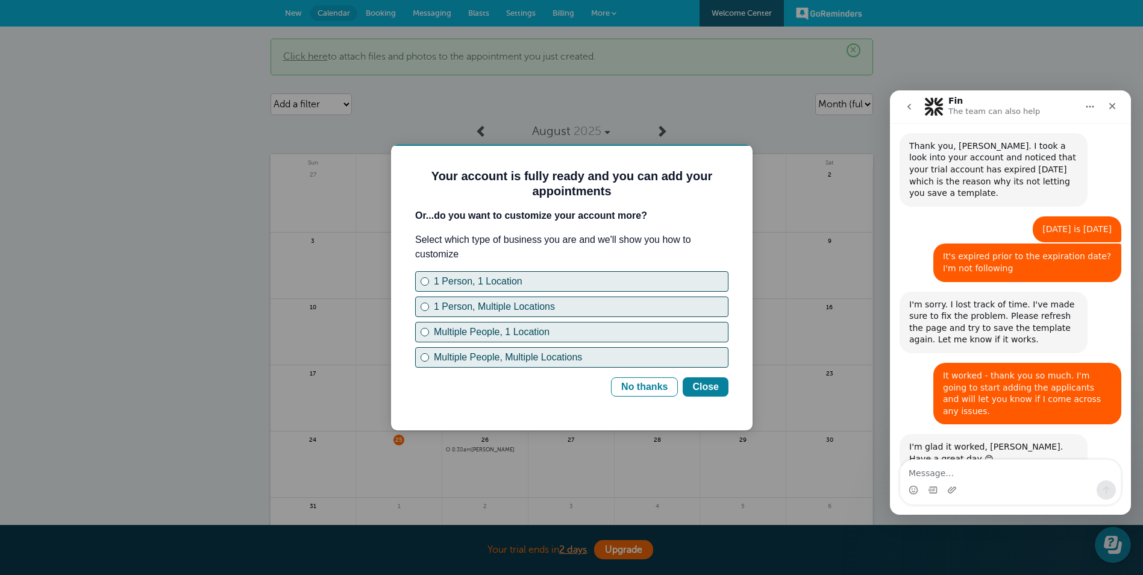
scroll to position [0, 0]
click at [624, 387] on button "No thanks" at bounding box center [644, 386] width 67 height 19
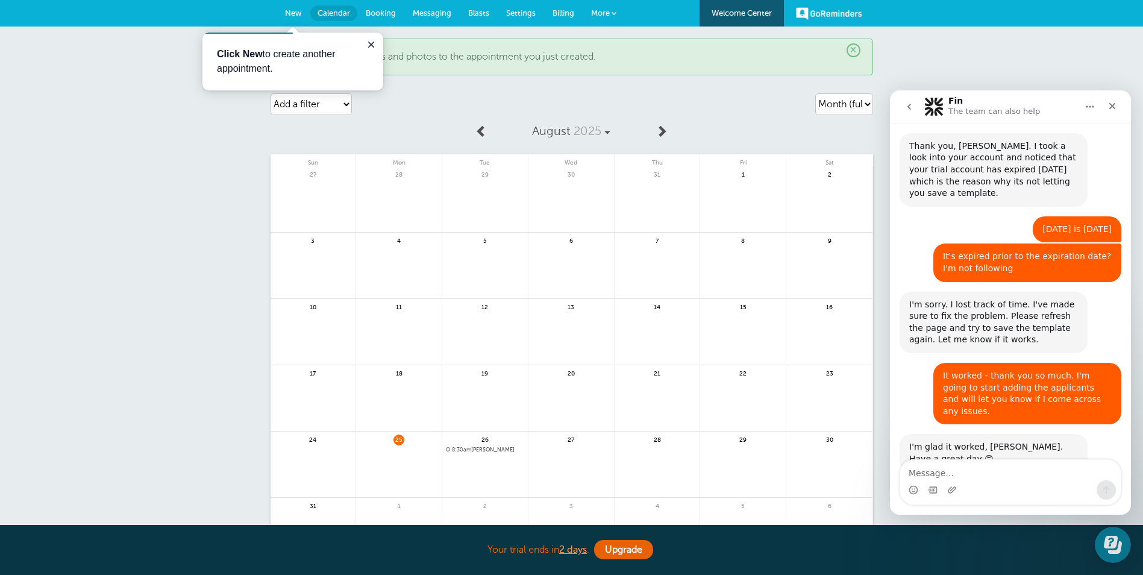
click at [523, 12] on span "Settings" at bounding box center [521, 12] width 30 height 9
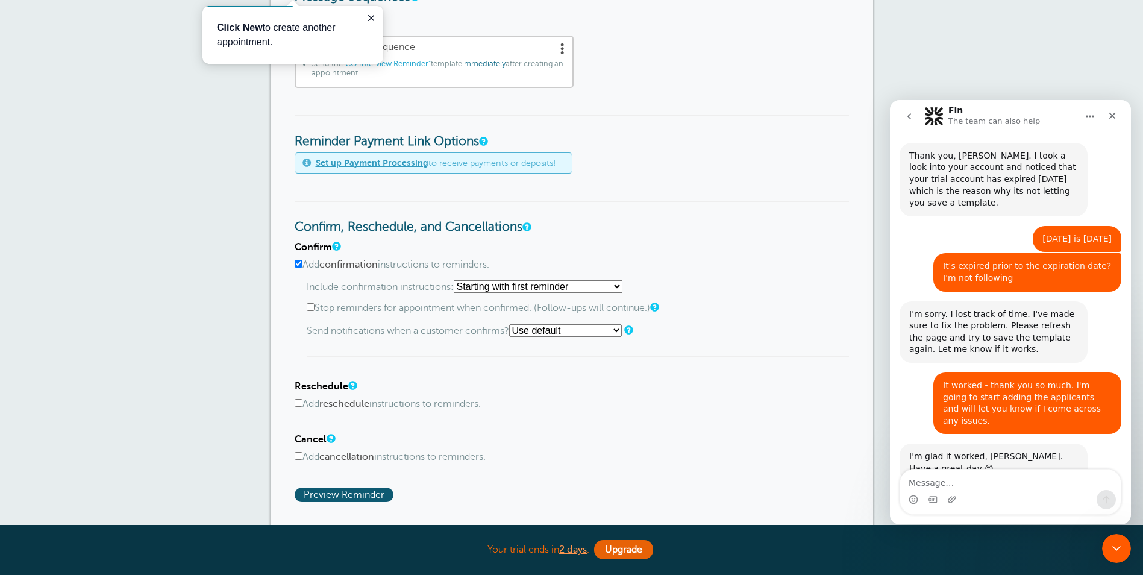
scroll to position [241, 0]
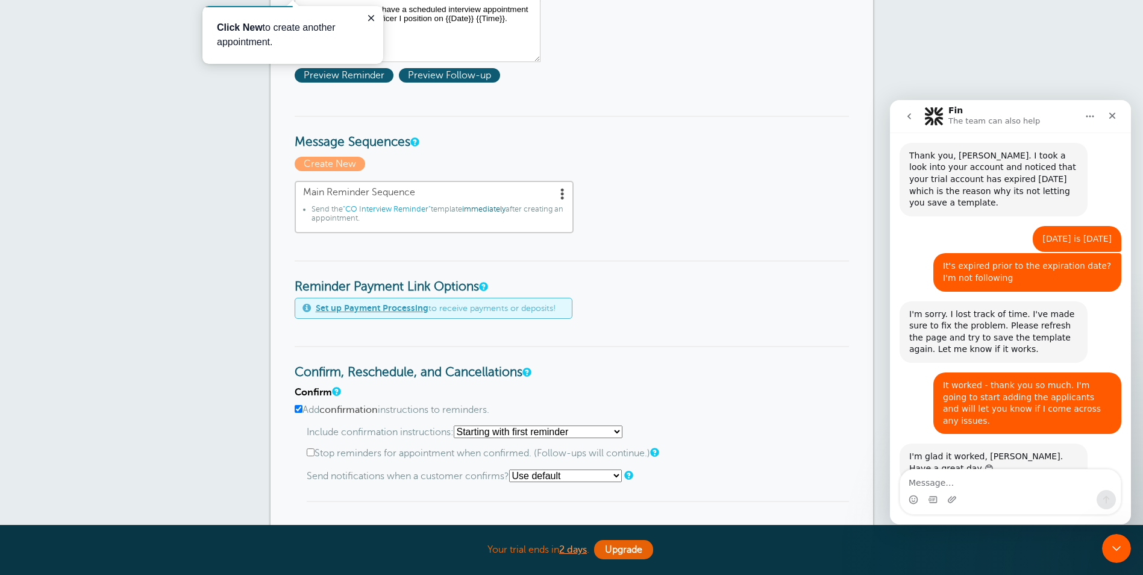
click at [405, 205] on span ""CO Interview Reminder"" at bounding box center [387, 209] width 88 height 8
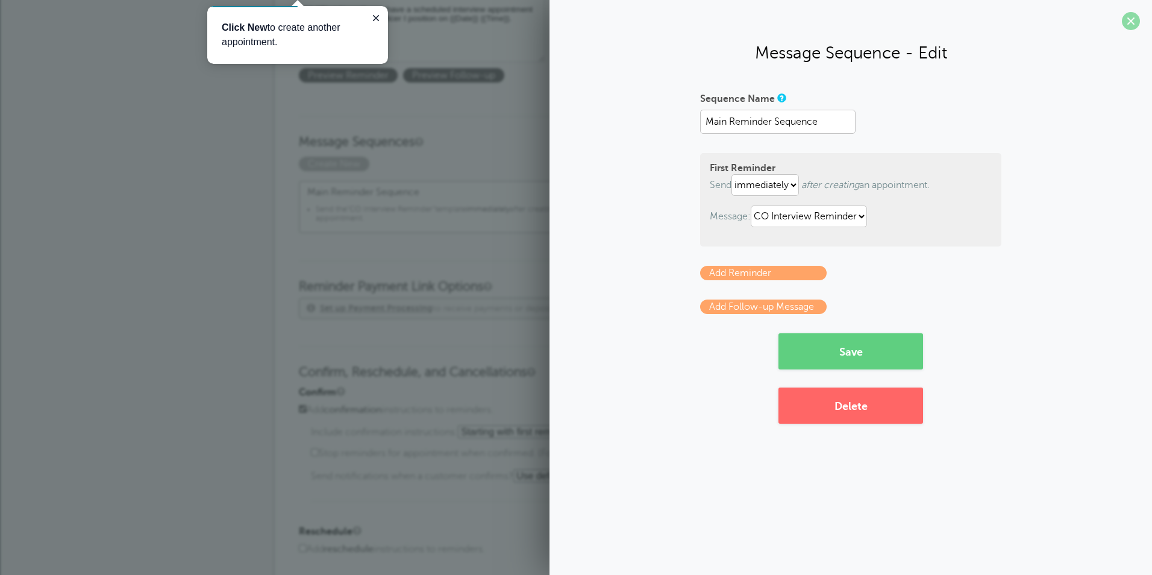
click at [1131, 16] on span at bounding box center [1131, 21] width 18 height 18
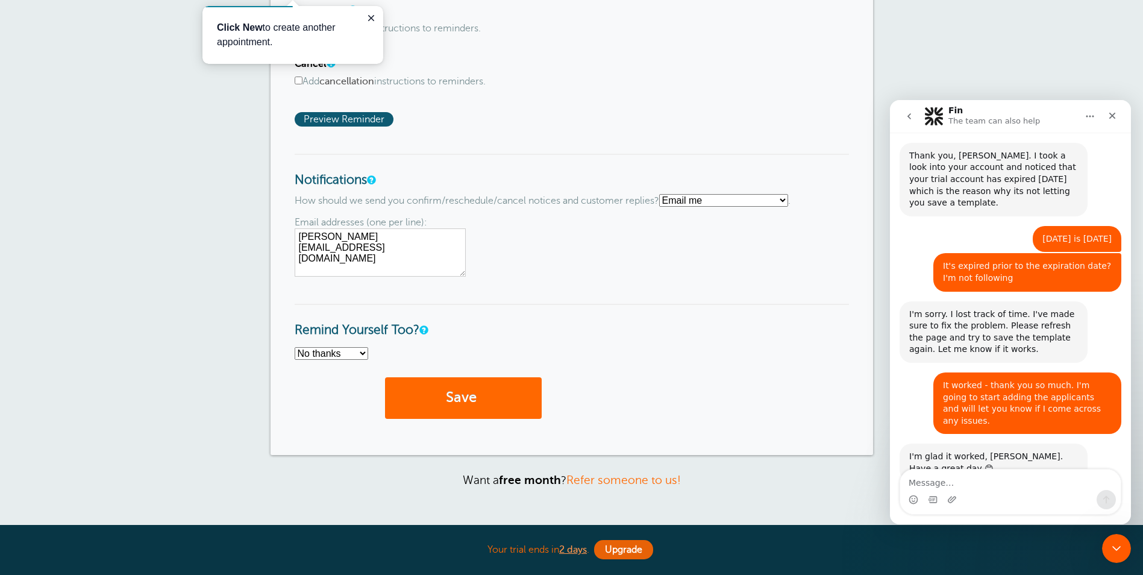
scroll to position [748, 0]
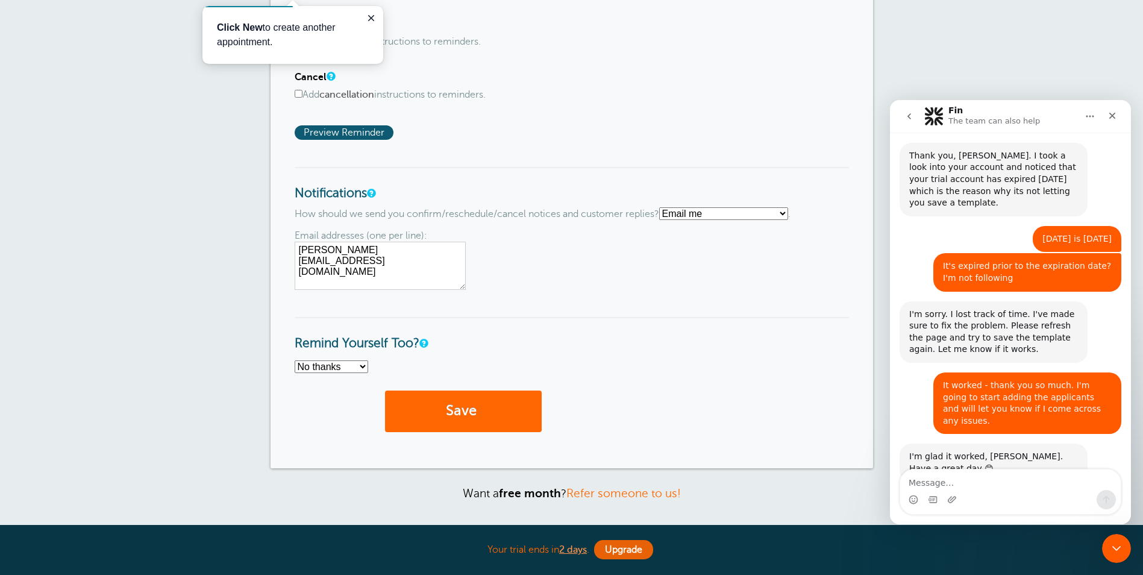
click at [248, 29] on b "Click New" at bounding box center [240, 27] width 46 height 10
click at [227, 25] on b "Click New" at bounding box center [240, 27] width 46 height 10
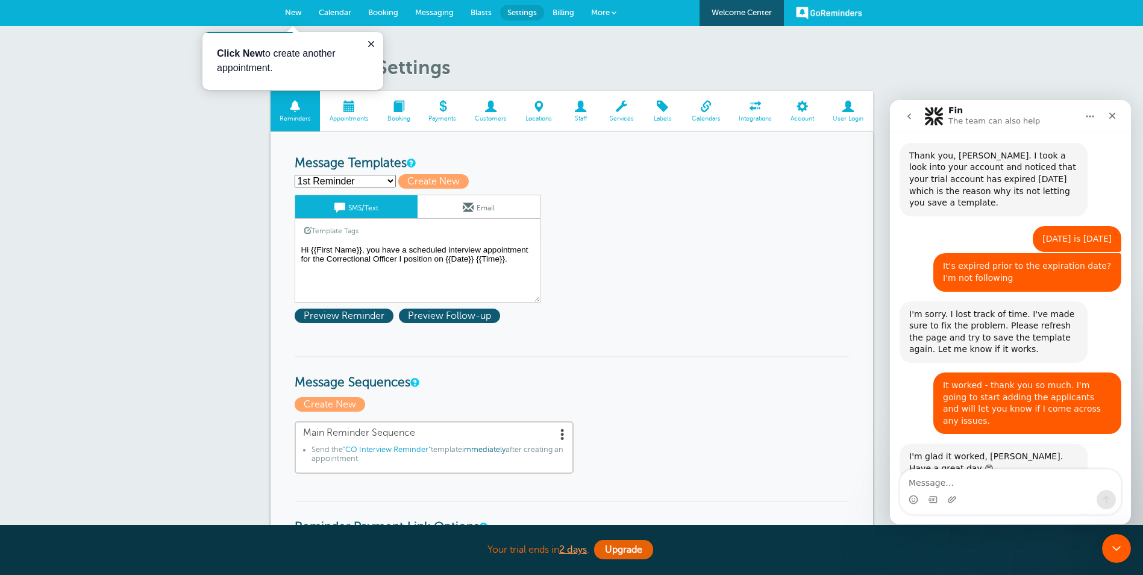
scroll to position [0, 0]
click at [266, 62] on p "Click New to create another appointment." at bounding box center [293, 61] width 152 height 29
click at [254, 62] on p "Click New to create another appointment." at bounding box center [293, 61] width 152 height 29
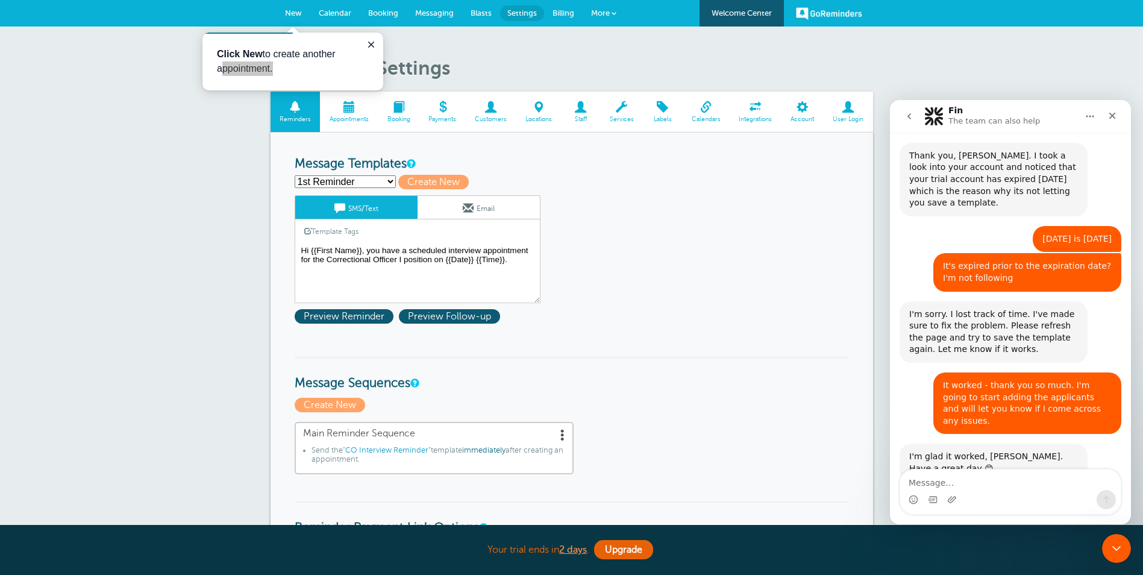
click at [391, 180] on select "1st Reminder 2nd Reminder CO Interview Reminder Create new..." at bounding box center [345, 181] width 101 height 13
select select "158883"
click at [295, 175] on select "1st Reminder 2nd Reminder CO Interview Reminder Create new..." at bounding box center [345, 181] width 101 height 13
type input "CO Interview Reminder"
type textarea "Hi {{First Name}}, this is the Yolo County Sheriff's Office. We're confirming y…"
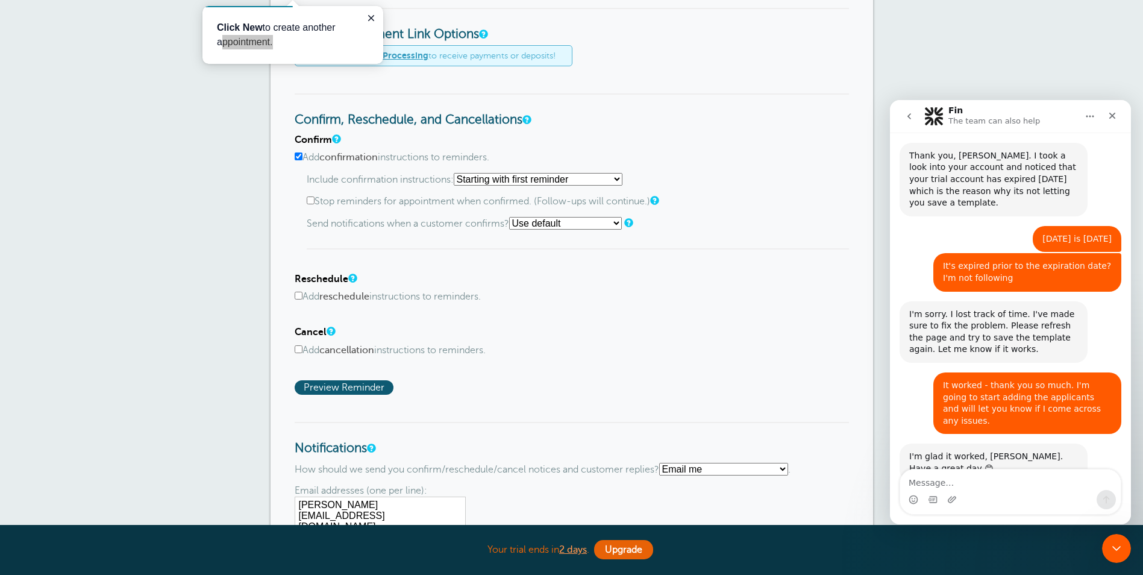
scroll to position [542, 0]
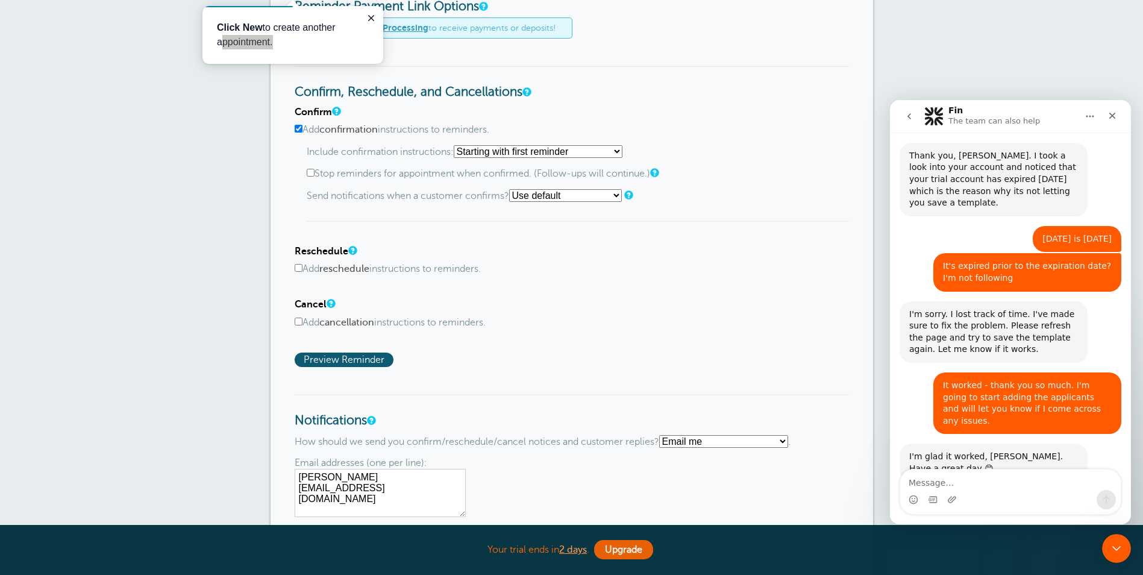
click at [590, 152] on select "Starting with first reminder If reminder is within 1 day of appointment If remi…" at bounding box center [538, 151] width 169 height 13
click at [457, 145] on select "Starting with first reminder If reminder is within 1 day of appointment If remi…" at bounding box center [538, 151] width 169 height 13
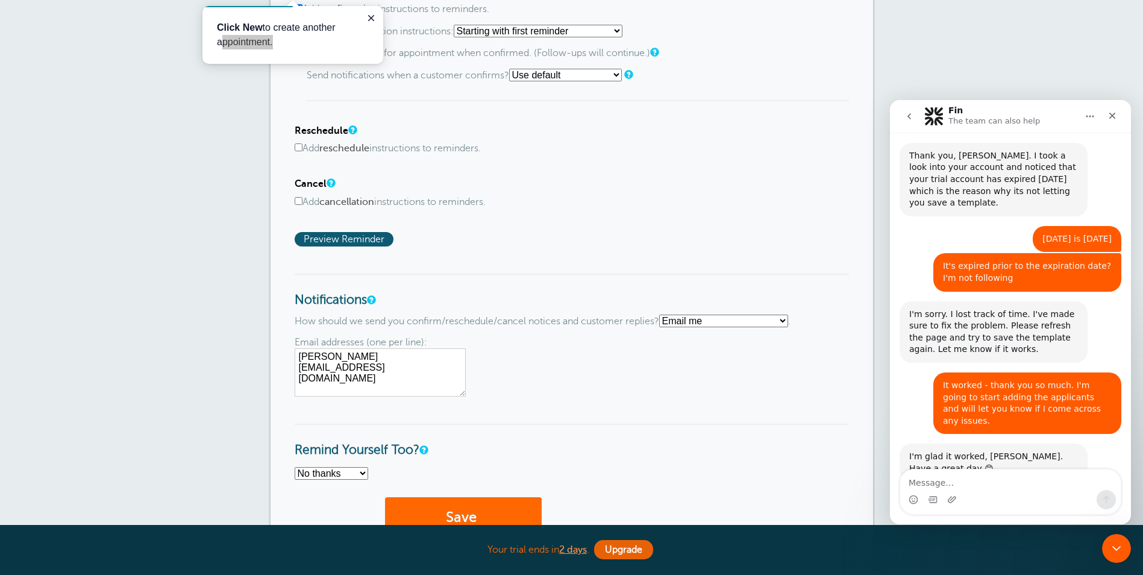
scroll to position [843, 0]
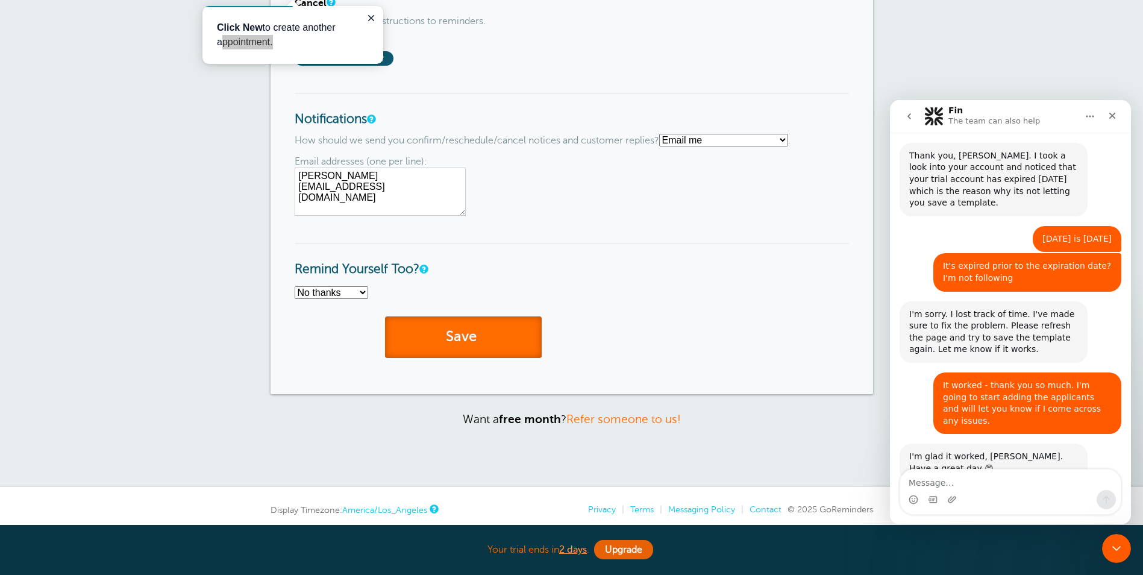
click at [480, 337] on span "submit" at bounding box center [479, 336] width 4 height 16
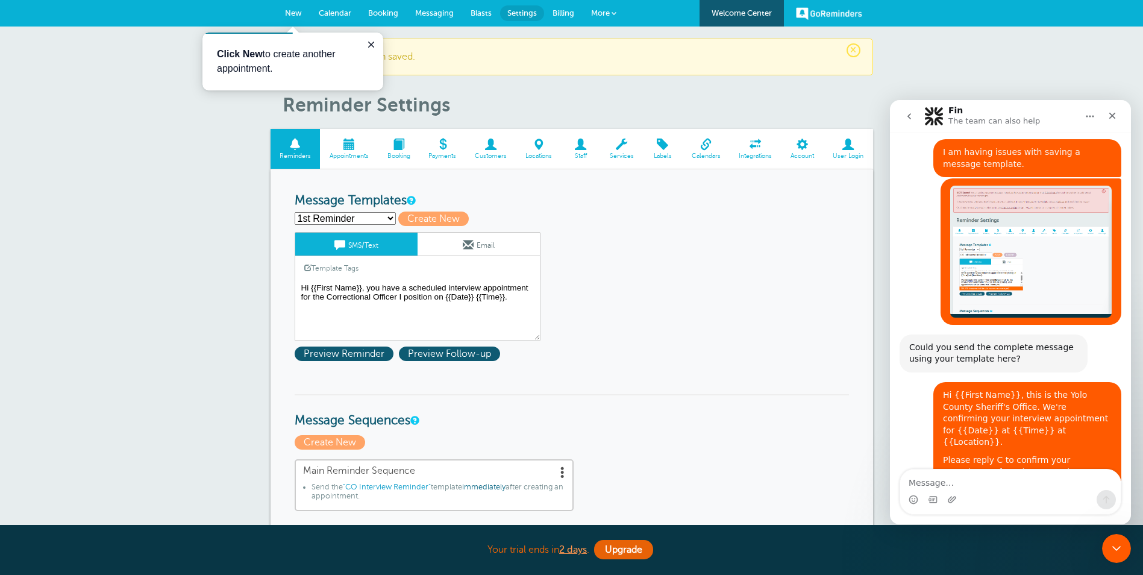
click at [249, 52] on b "Click New" at bounding box center [240, 54] width 46 height 10
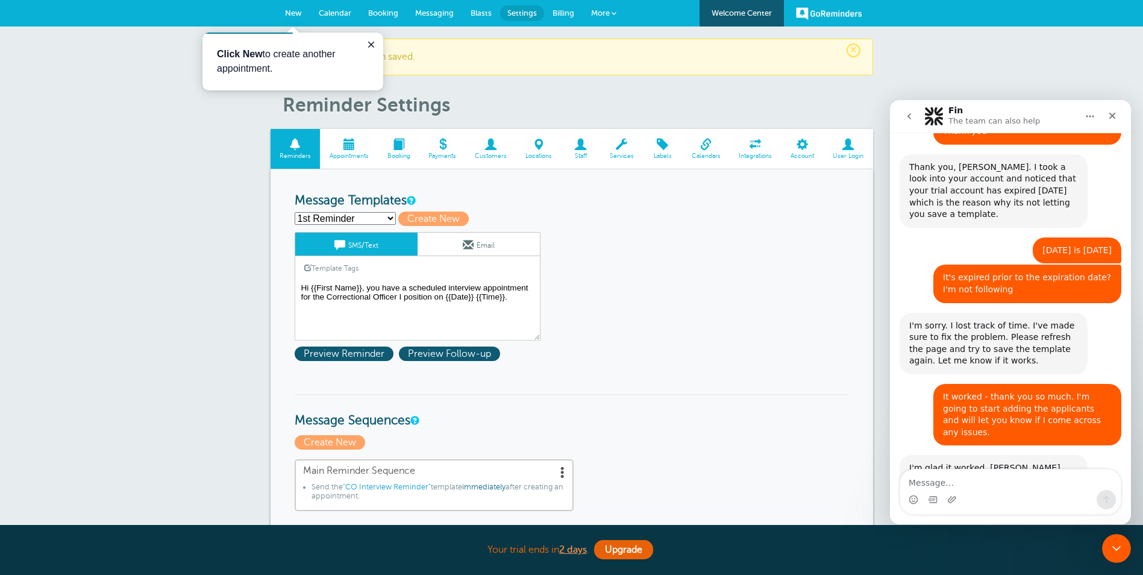
scroll to position [2131, 0]
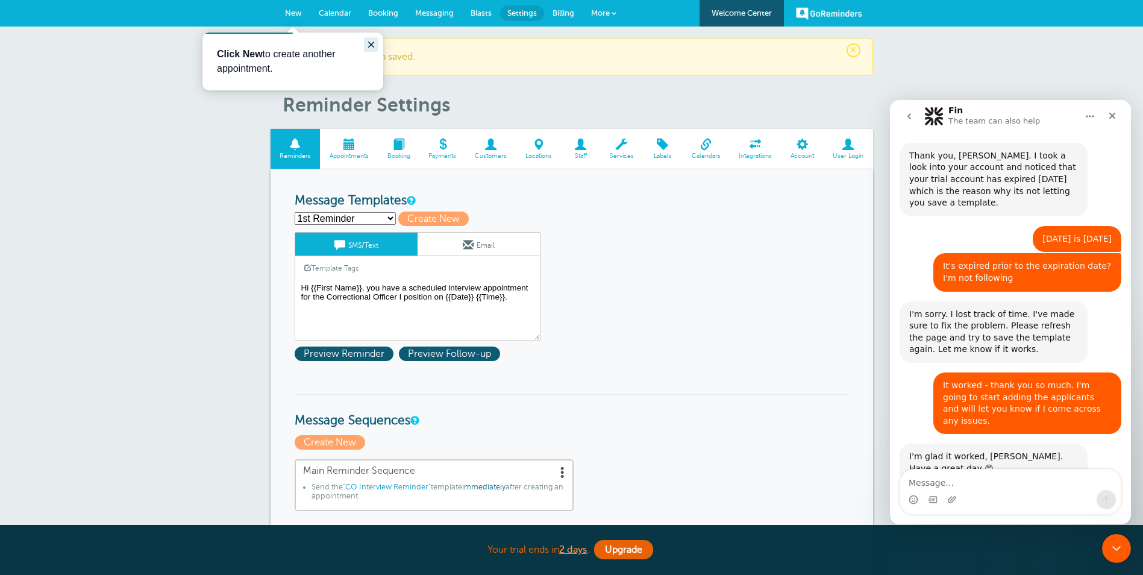
click at [368, 42] on icon "Close guide" at bounding box center [371, 45] width 10 height 10
click at [387, 13] on span "Booking" at bounding box center [383, 12] width 30 height 9
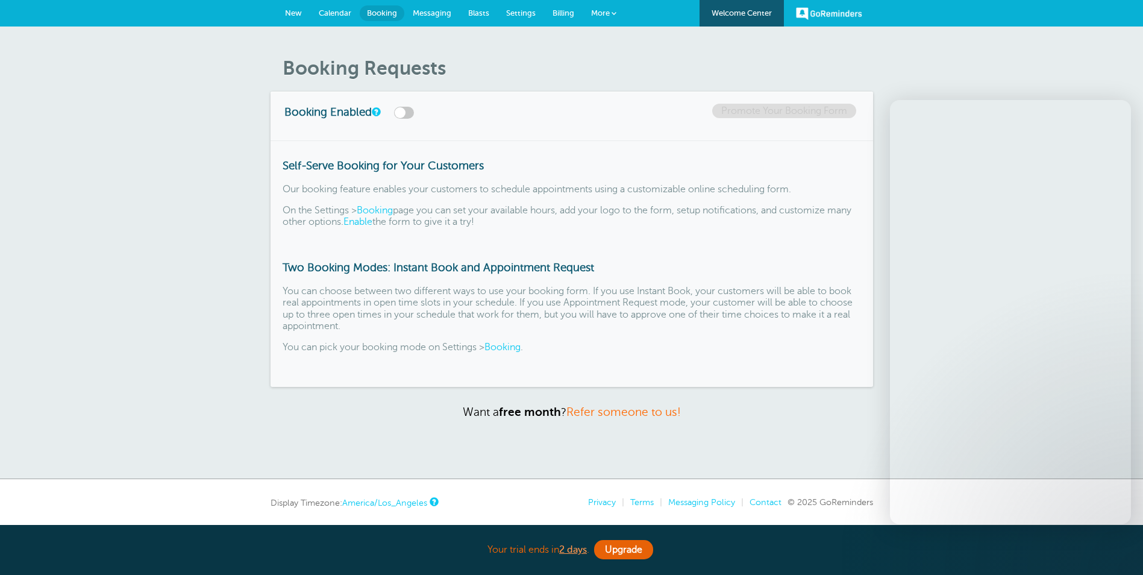
click at [335, 7] on link "Calendar" at bounding box center [334, 13] width 49 height 27
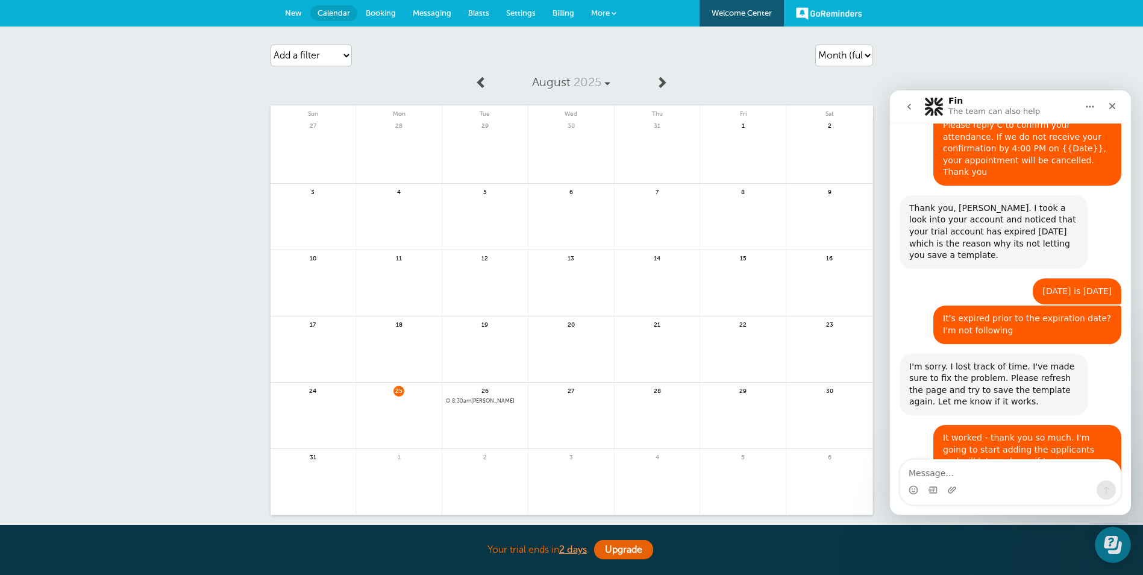
scroll to position [2131, 0]
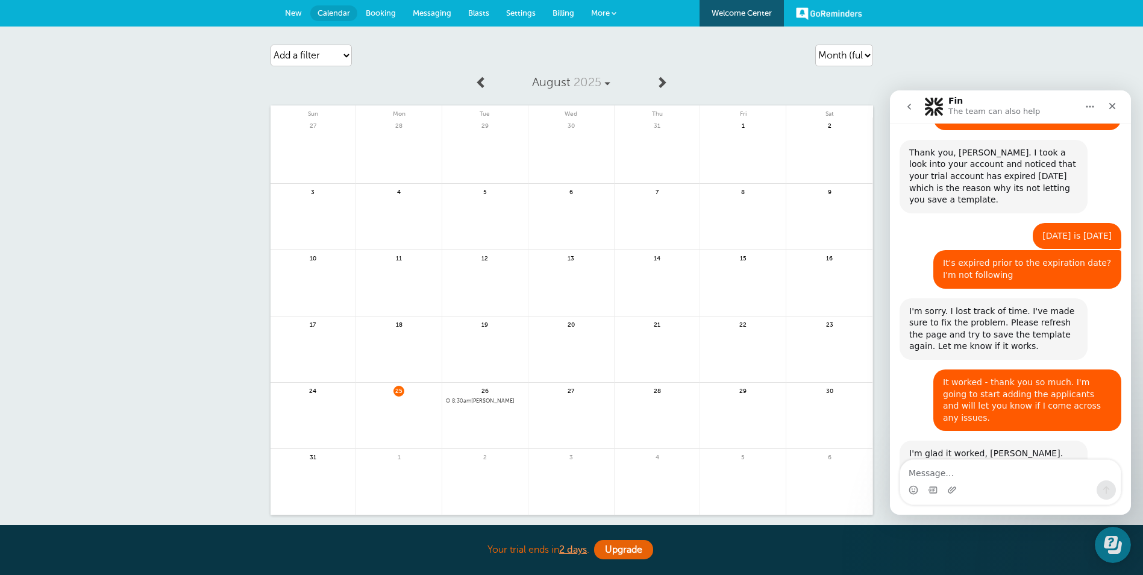
click at [294, 11] on span "New" at bounding box center [293, 12] width 17 height 9
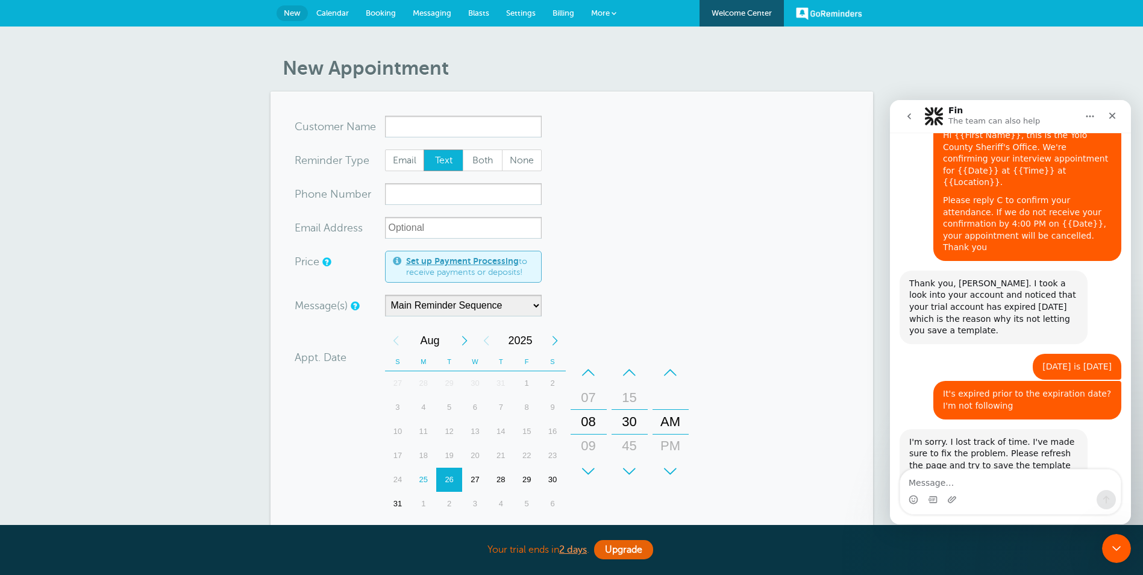
scroll to position [2131, 0]
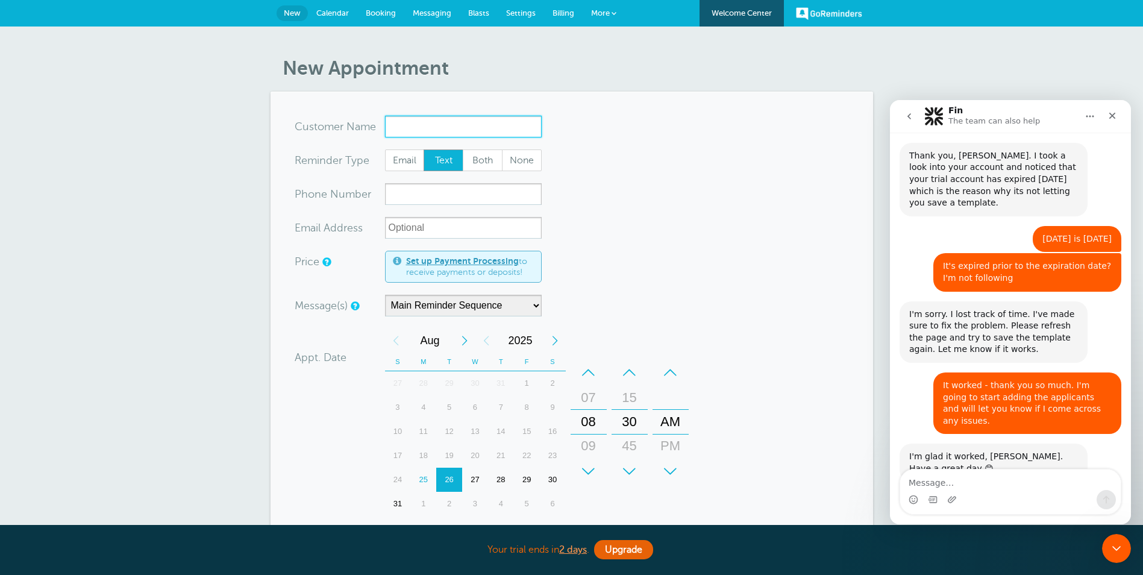
click at [447, 120] on input "x-no-autofill" at bounding box center [463, 127] width 157 height 22
drag, startPoint x: 591, startPoint y: 473, endPoint x: 599, endPoint y: 443, distance: 30.5
click at [590, 473] on div "+" at bounding box center [589, 471] width 36 height 24
click at [633, 375] on div "–" at bounding box center [630, 372] width 36 height 24
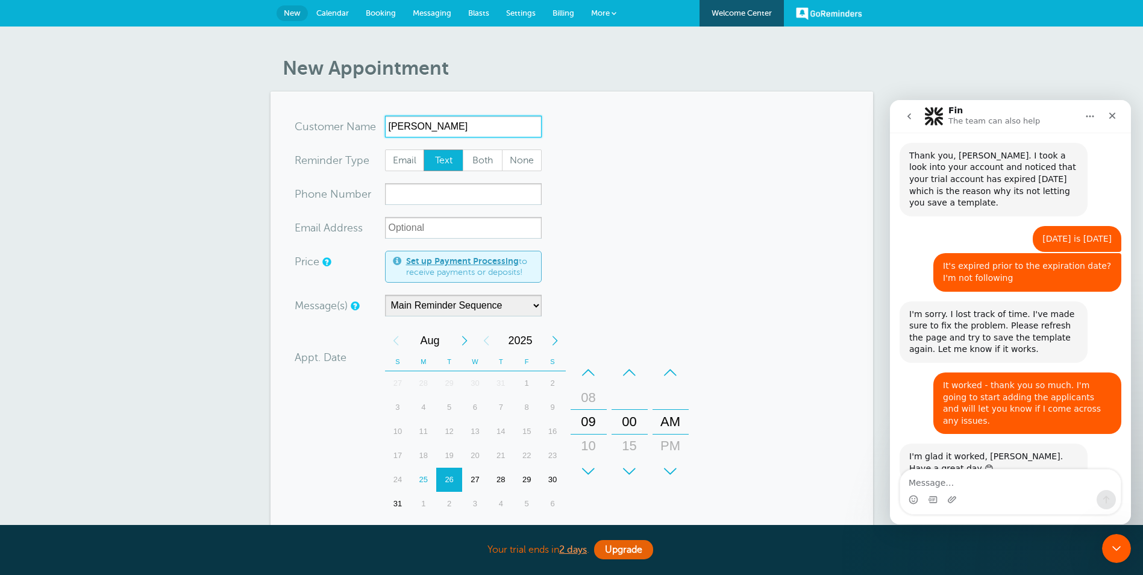
type input "Erika Bolton"
click at [653, 303] on div "Message(s) Main Reminder Sequence Custom Message Start with 1st Reminder 2nd Re…" at bounding box center [491, 306] width 392 height 22
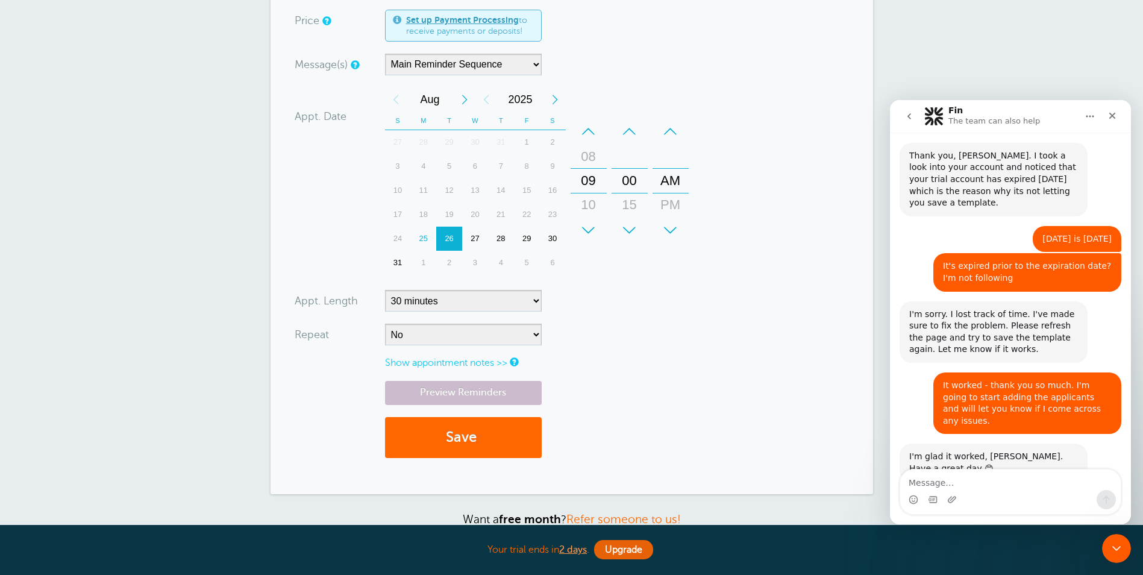
scroll to position [120, 0]
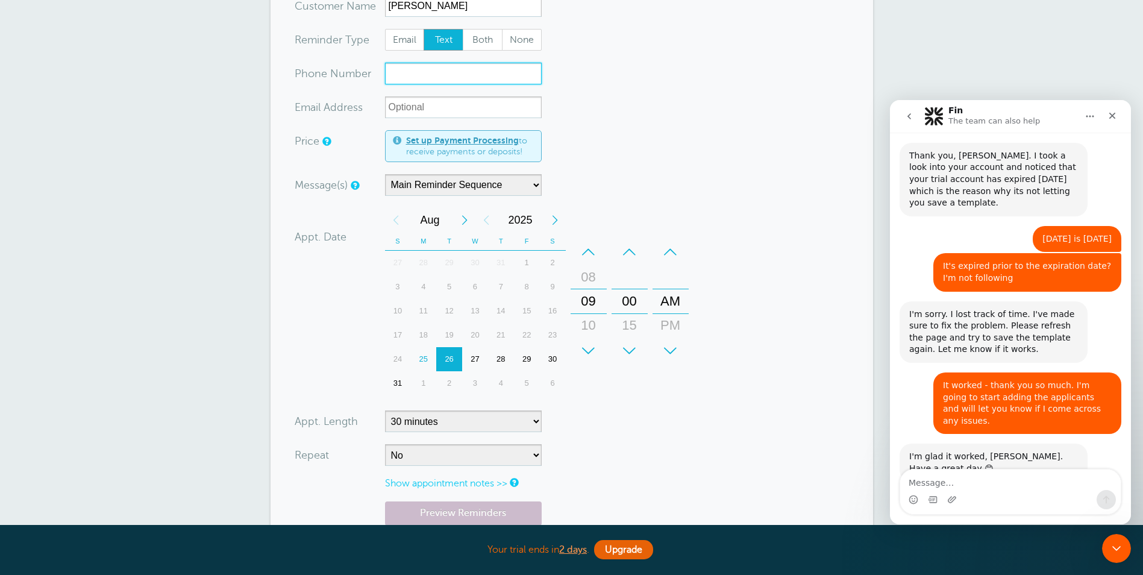
click at [445, 72] on input "xxx-no-autofill" at bounding box center [463, 74] width 157 height 22
paste input "(916) 670-4222"
type input "(916) 670-4222"
click at [582, 473] on form "You are creating a new customer. To use an existing customer select one from th…" at bounding box center [572, 292] width 554 height 595
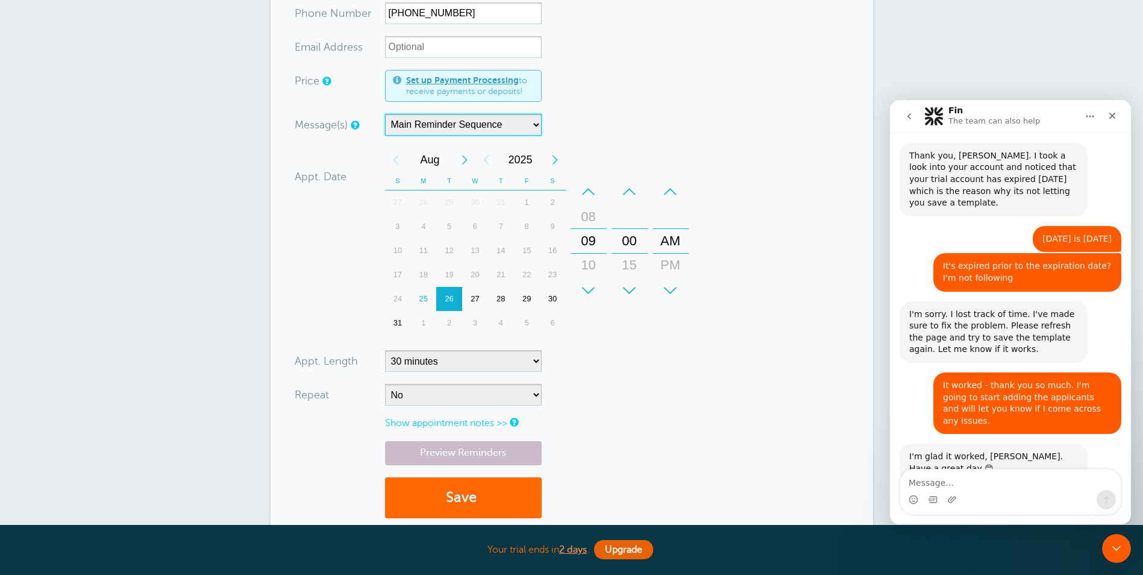
click at [462, 127] on select "Main Reminder Sequence" at bounding box center [463, 125] width 157 height 22
click at [635, 131] on div "Message(s) Main Reminder Sequence Custom Message Start with 1st Reminder 2nd Re…" at bounding box center [491, 125] width 392 height 22
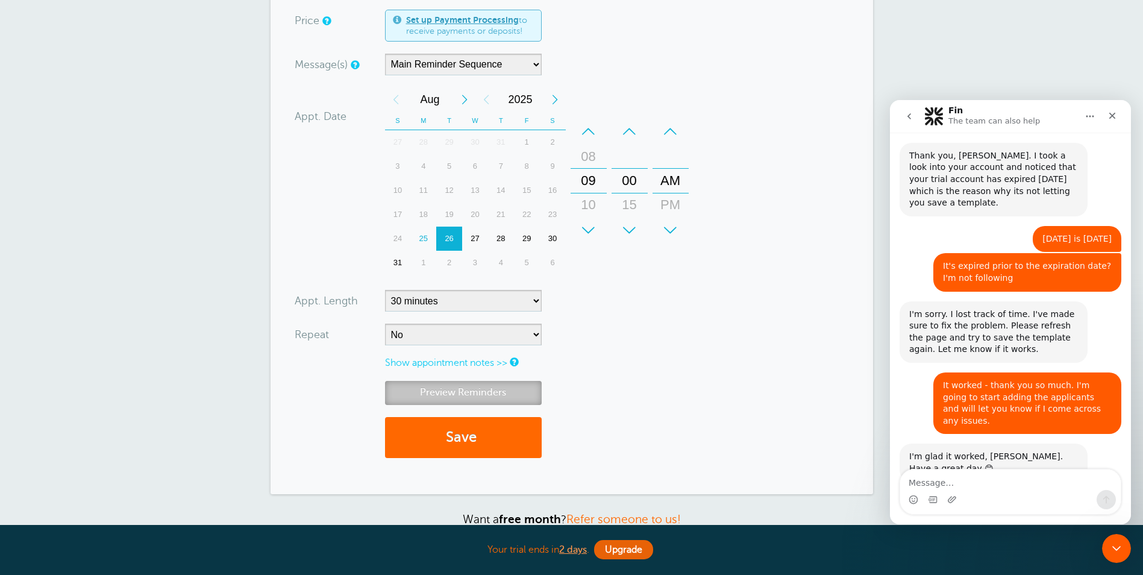
click at [489, 393] on link "Preview Reminders" at bounding box center [463, 392] width 157 height 23
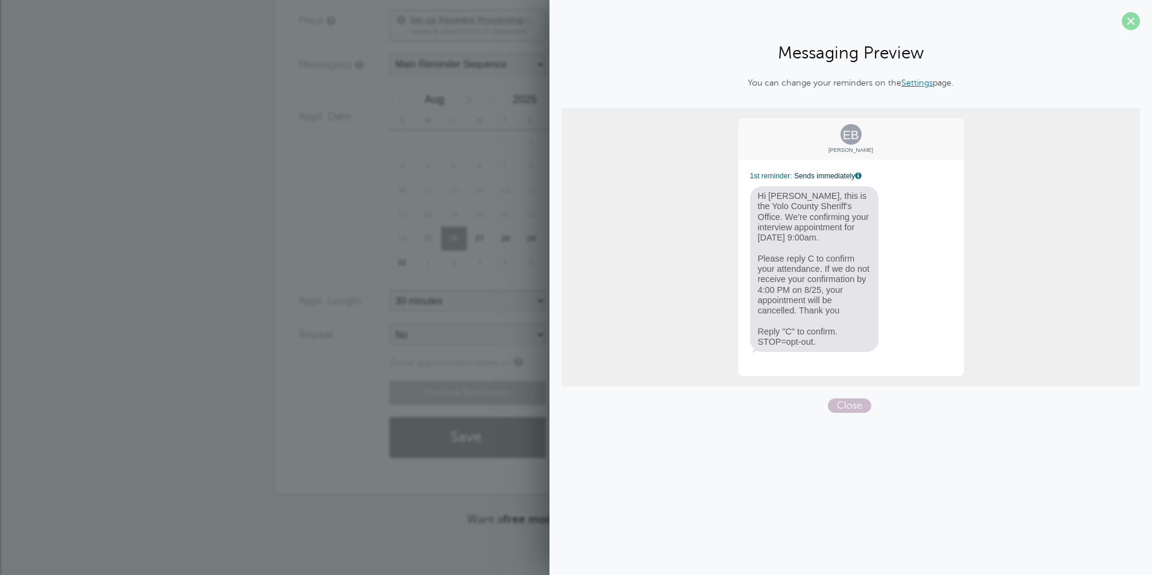
click at [1133, 14] on span at bounding box center [1131, 21] width 18 height 18
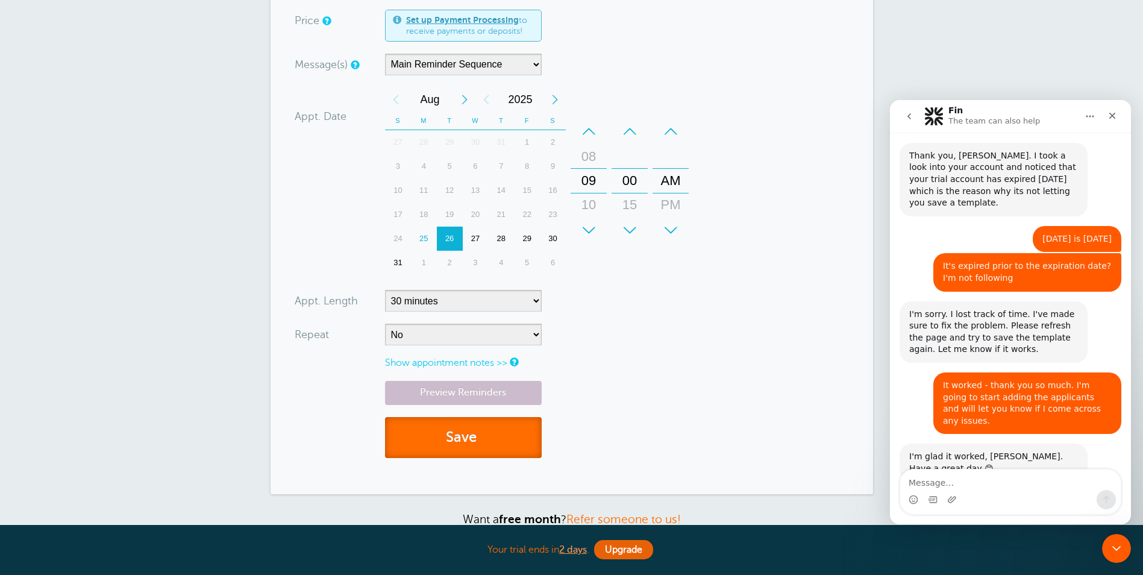
click at [477, 436] on button "Save" at bounding box center [463, 438] width 157 height 42
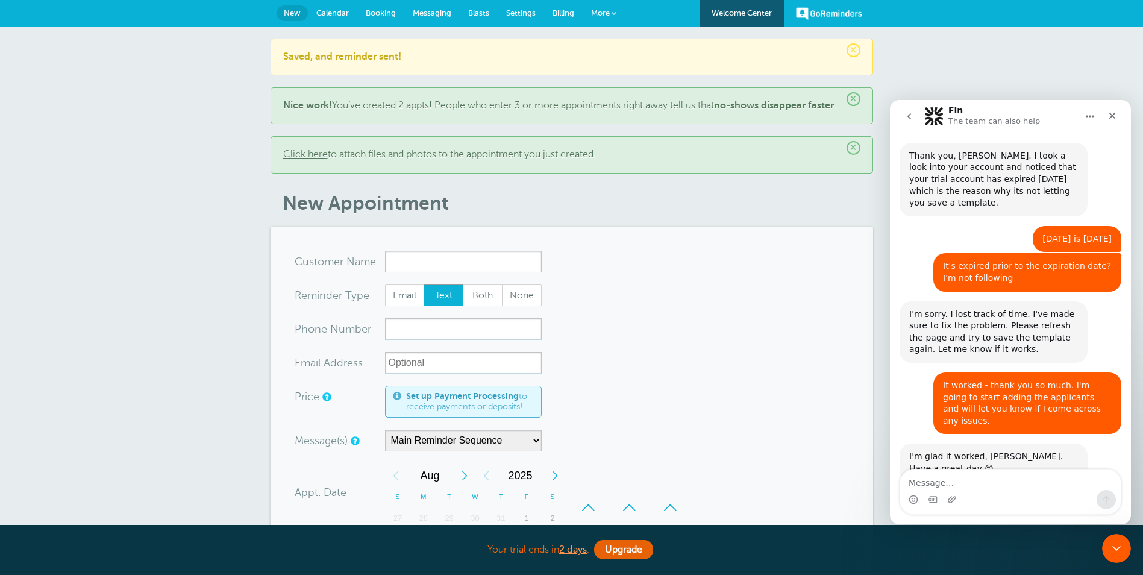
scroll to position [60, 0]
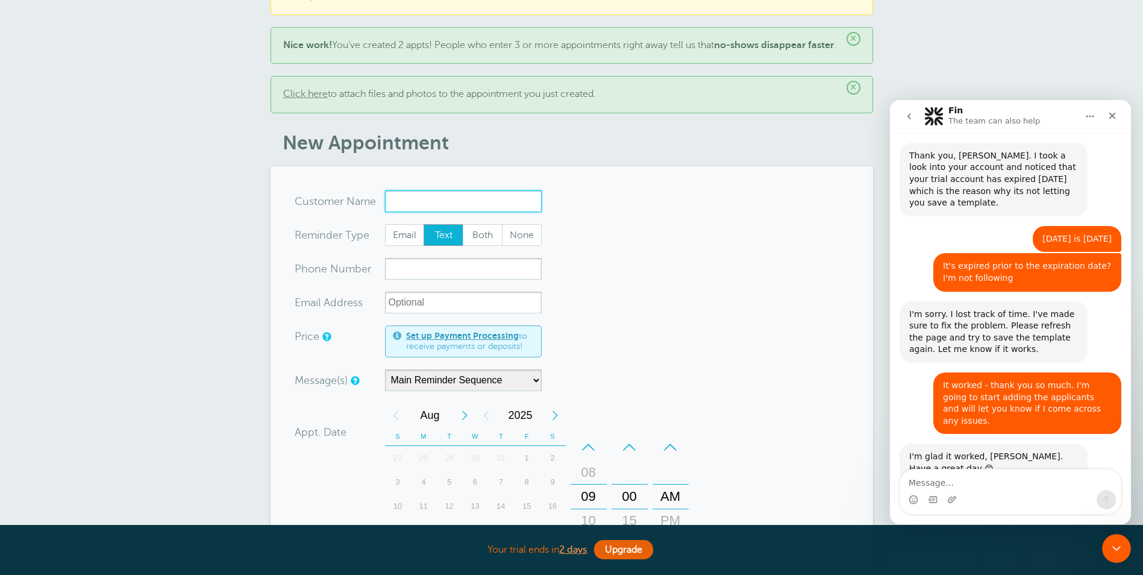
click at [421, 212] on input "x-no-autofill" at bounding box center [463, 201] width 157 height 22
paste input "[PERSON_NAME]"
type input "[PERSON_NAME]"
click at [447, 278] on input "xxx-no-autofill" at bounding box center [463, 269] width 157 height 22
paste input "(360) 353-2739"
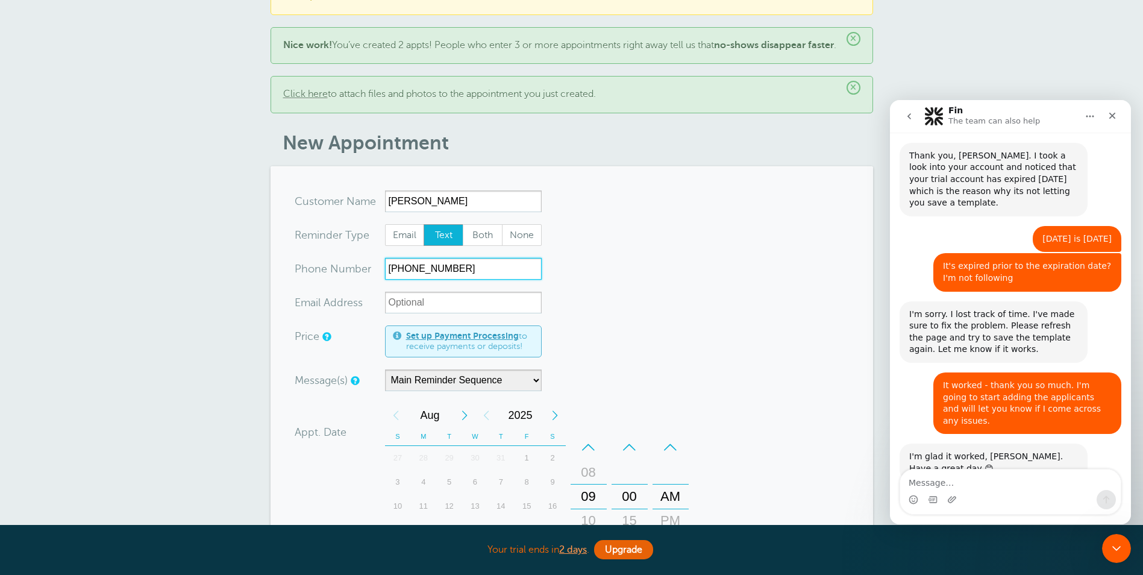
type input "(360) 353-2739"
click at [720, 331] on form "You are creating a new customer. To use an existing customer select one from th…" at bounding box center [572, 487] width 554 height 595
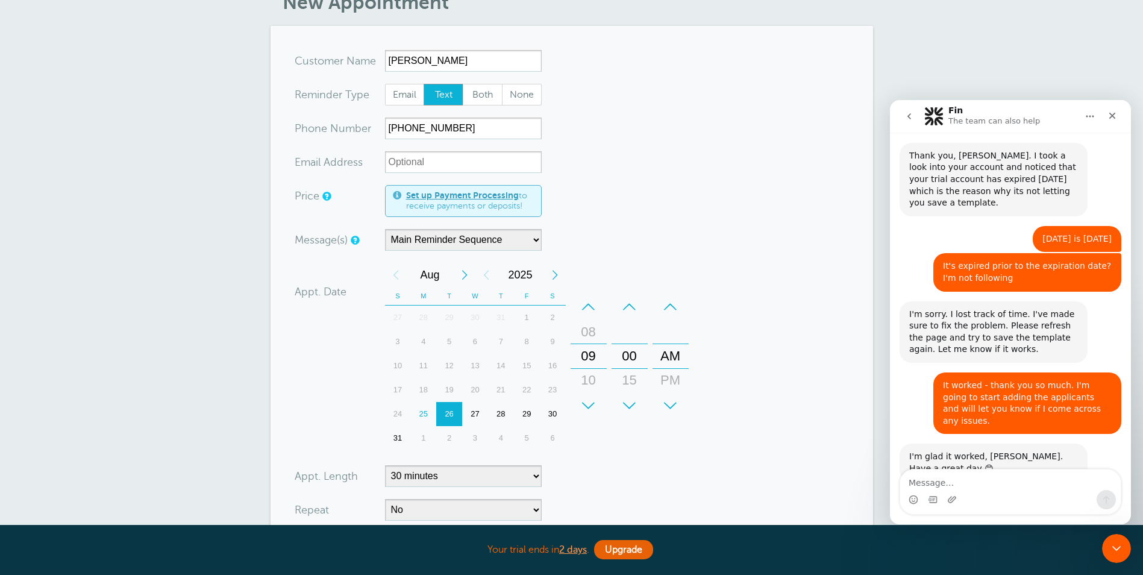
scroll to position [241, 0]
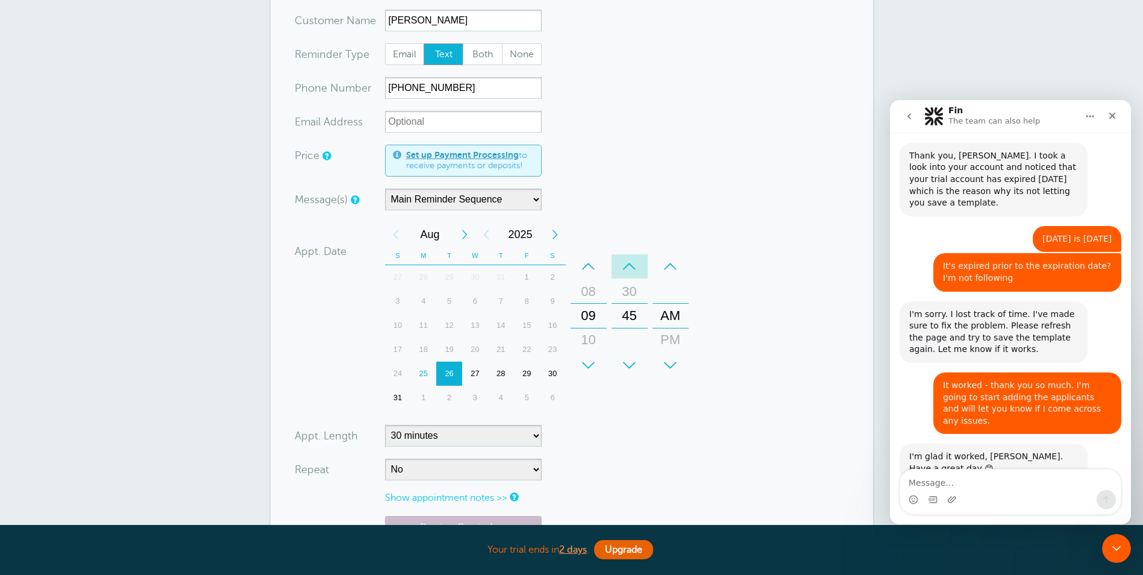
click at [637, 277] on div "–" at bounding box center [630, 266] width 36 height 24
click at [714, 385] on form "You are creating a new customer. To use an existing customer select one from th…" at bounding box center [572, 307] width 554 height 595
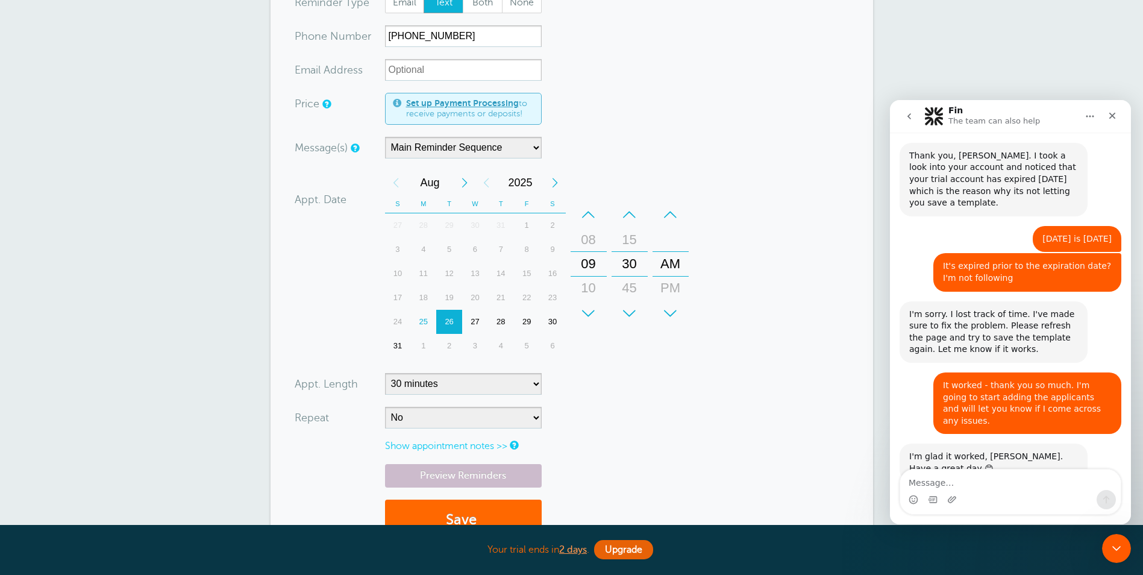
scroll to position [361, 0]
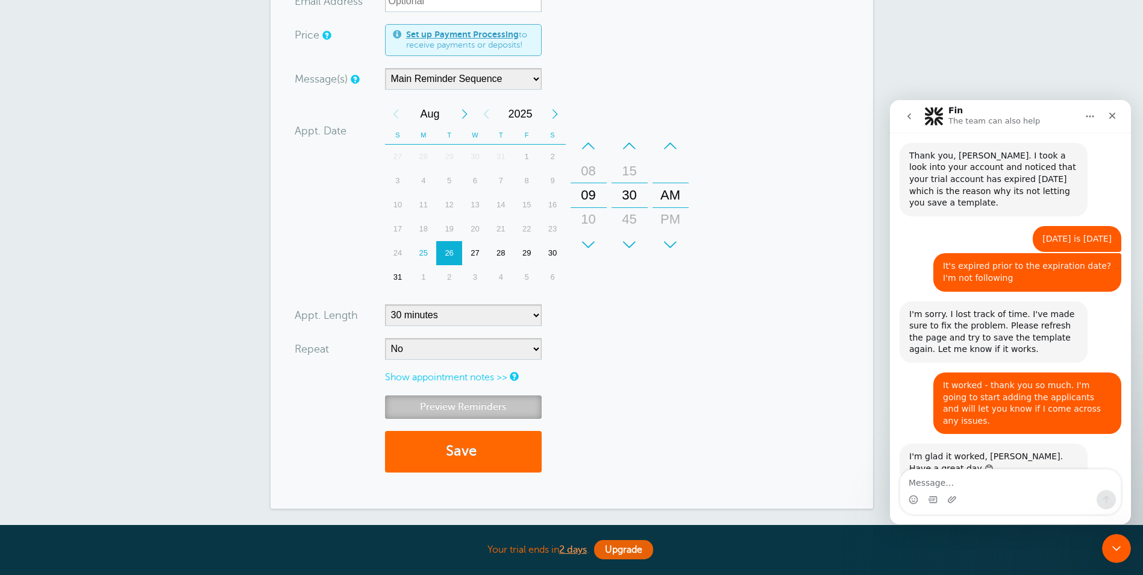
click at [463, 419] on link "Preview Reminders" at bounding box center [463, 406] width 157 height 23
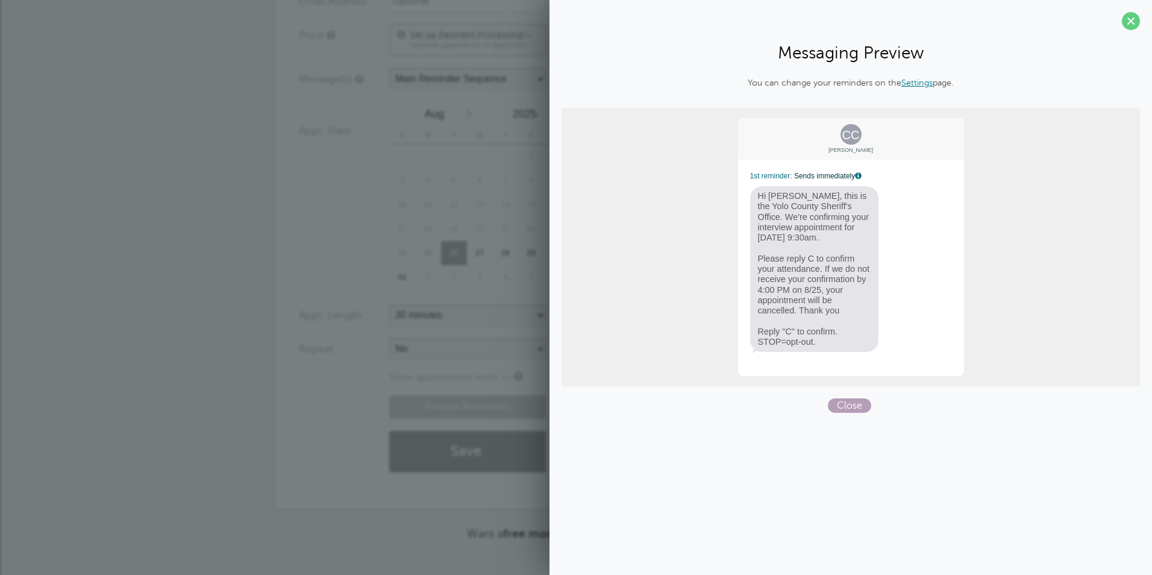
click at [840, 402] on span "Close" at bounding box center [849, 405] width 43 height 14
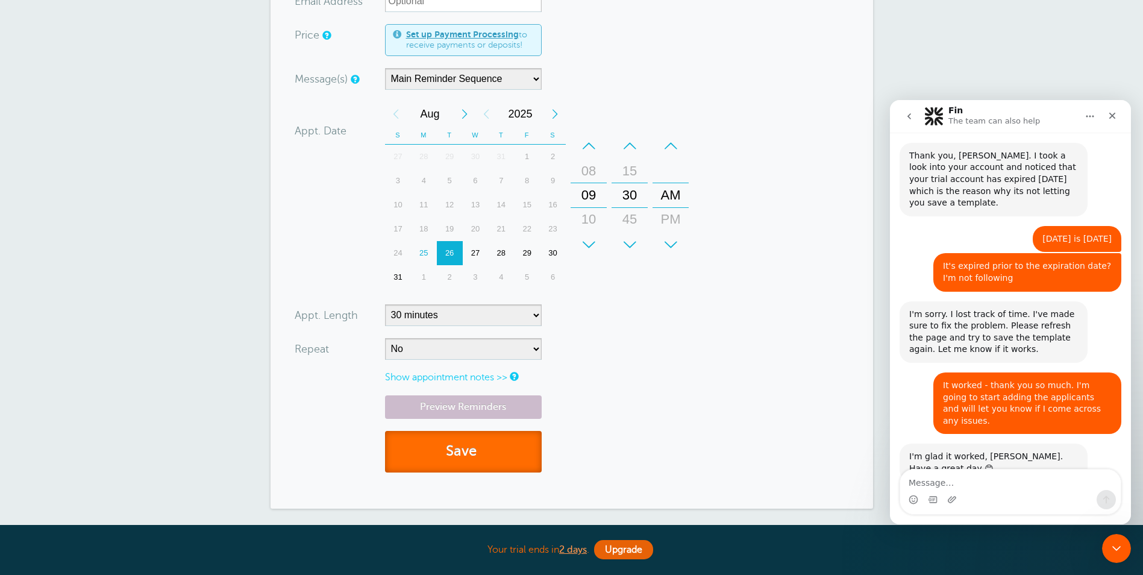
click at [501, 472] on button "Save" at bounding box center [463, 452] width 157 height 42
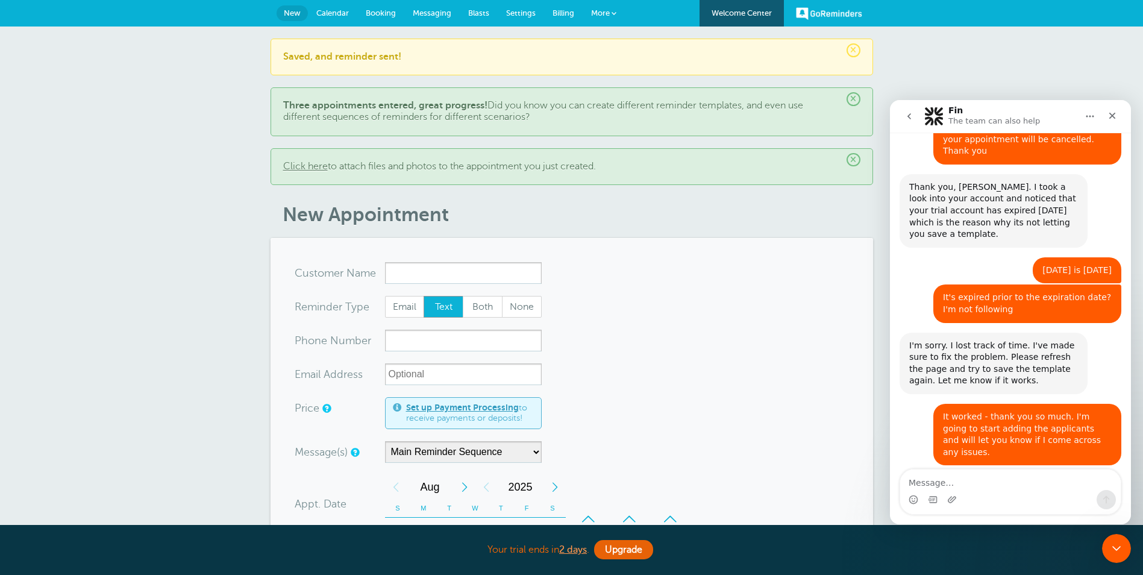
scroll to position [2131, 0]
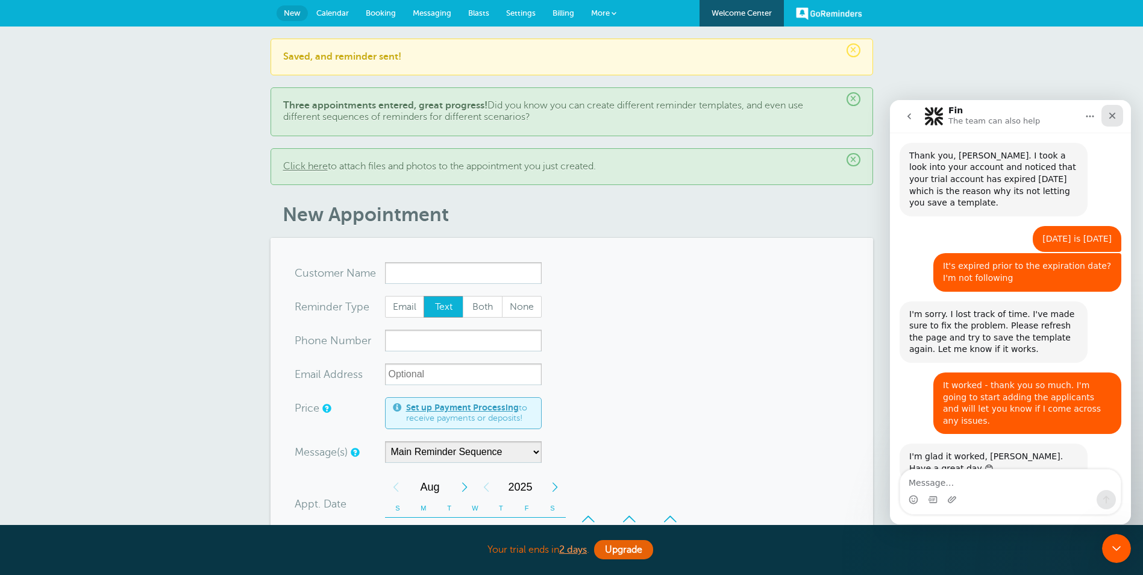
click at [1112, 111] on icon "Close" at bounding box center [1112, 116] width 10 height 10
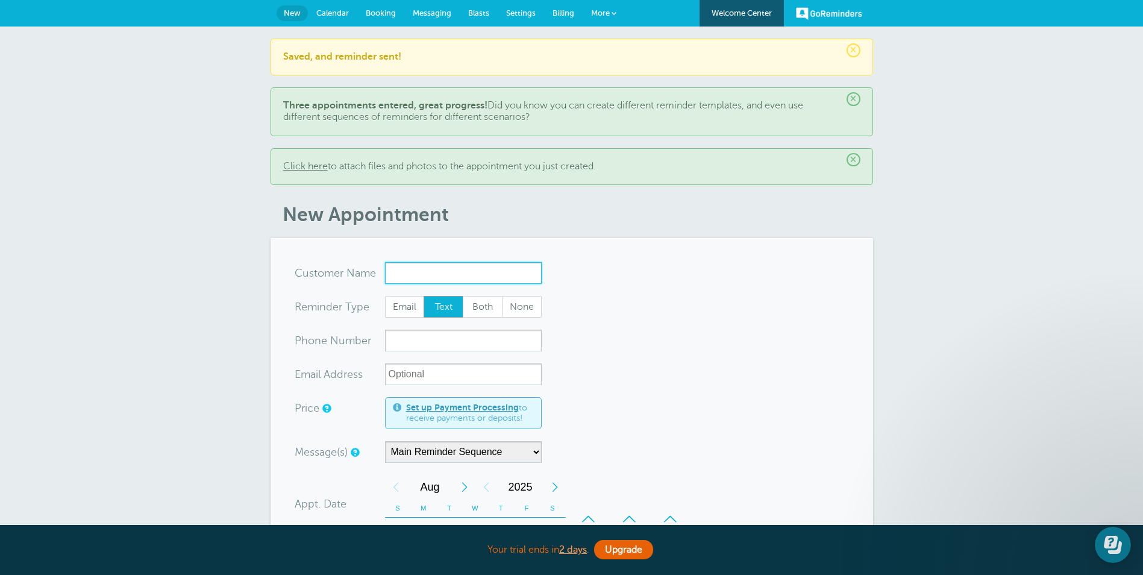
click at [395, 276] on input "x-no-autofill" at bounding box center [463, 273] width 157 height 22
type input "[PERSON_NAME]"
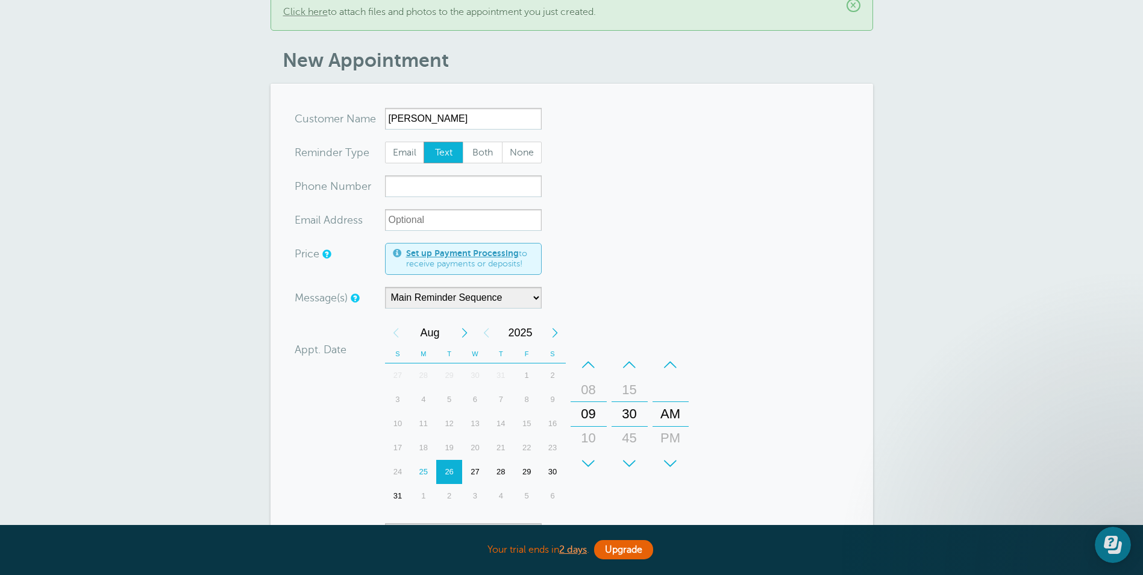
scroll to position [181, 0]
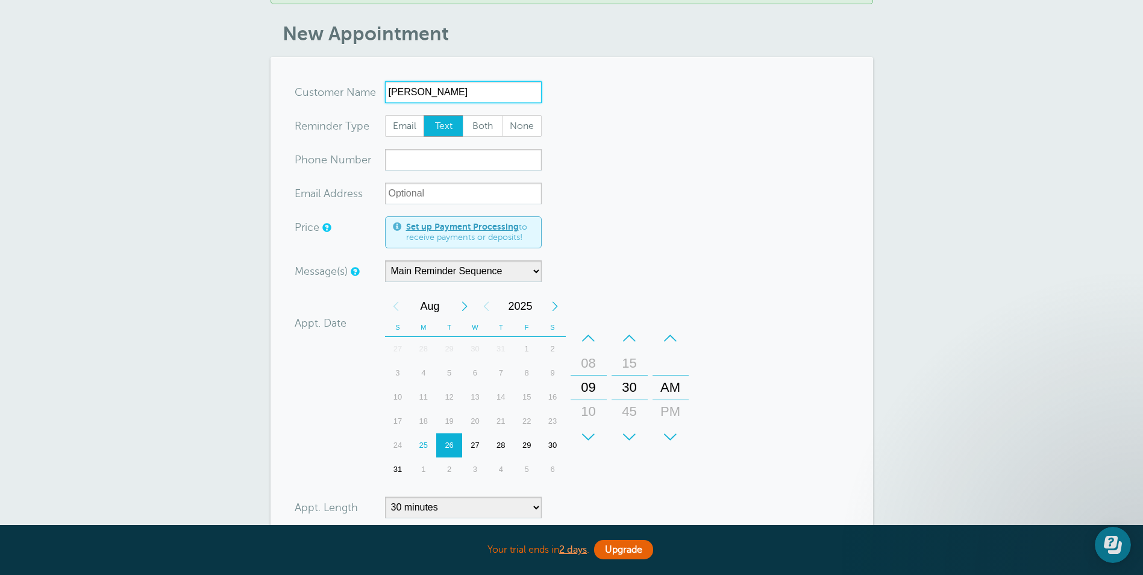
click at [585, 339] on div "–" at bounding box center [589, 338] width 36 height 24
click at [589, 430] on div "+" at bounding box center [589, 437] width 36 height 24
click at [630, 340] on div "–" at bounding box center [630, 338] width 36 height 24
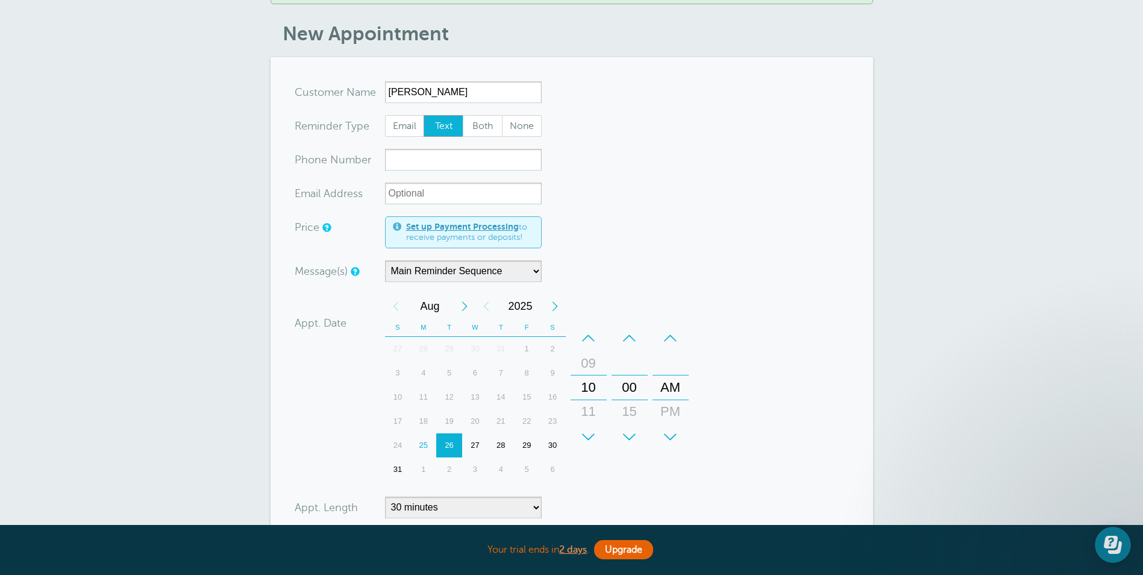
click at [749, 420] on form "You are creating a new customer. To use an existing customer select one from th…" at bounding box center [572, 378] width 554 height 595
click at [441, 161] on input "xxx-no-autofill" at bounding box center [463, 160] width 157 height 22
paste input "[PHONE_NUMBER]"
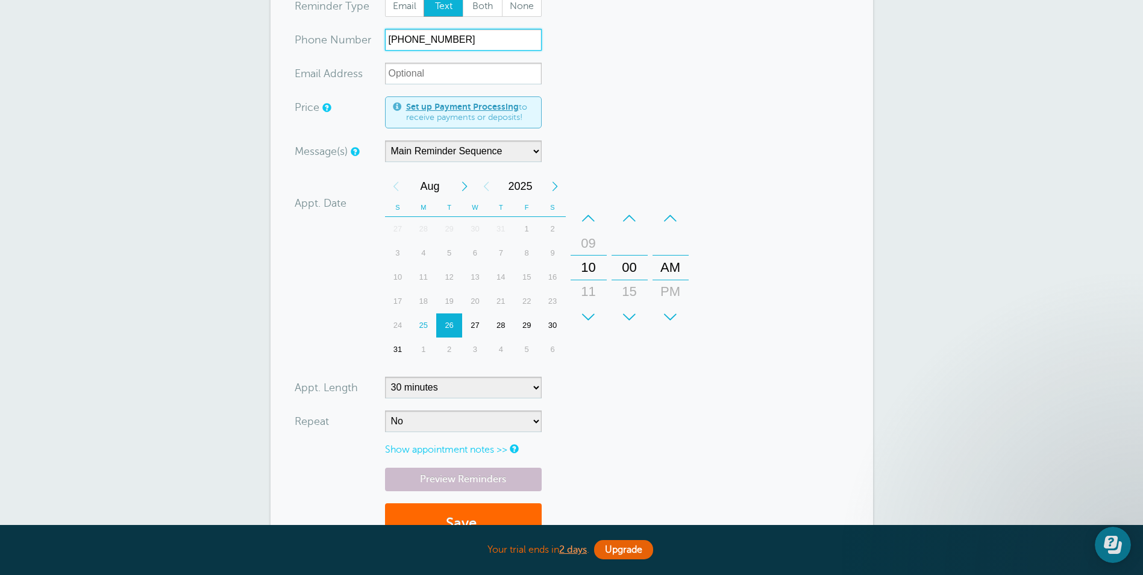
scroll to position [301, 0]
type input "[PHONE_NUMBER]"
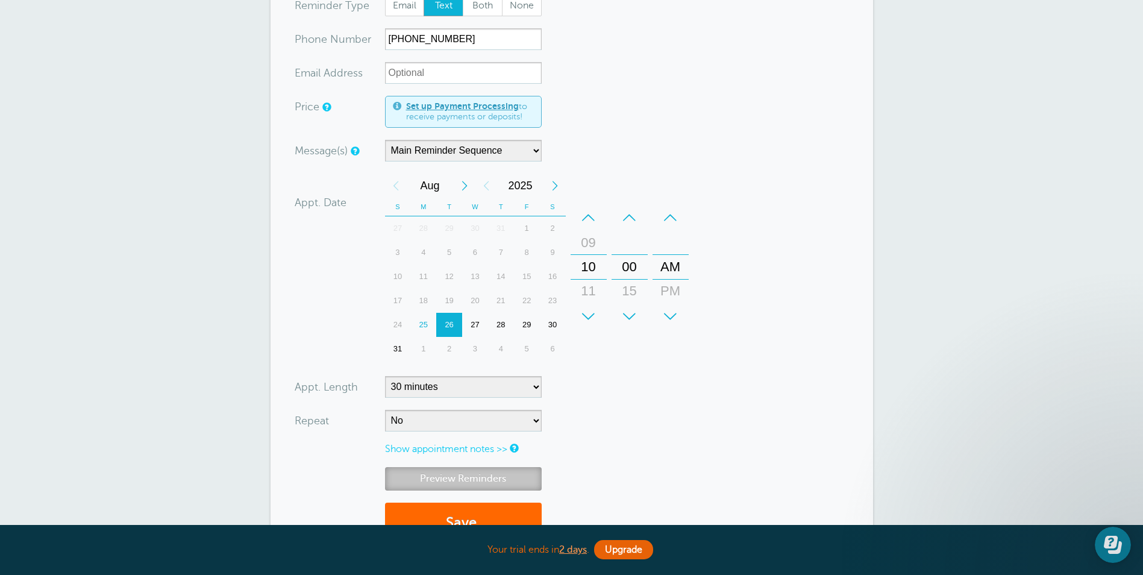
click at [429, 478] on link "Preview Reminders" at bounding box center [463, 478] width 157 height 23
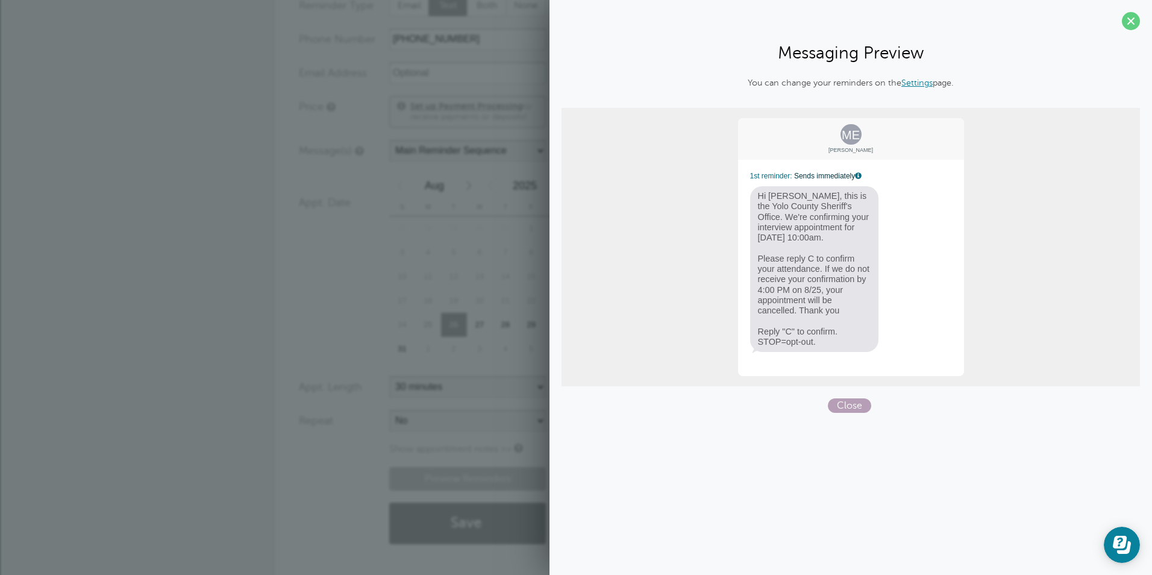
click at [848, 402] on span "Close" at bounding box center [849, 405] width 43 height 14
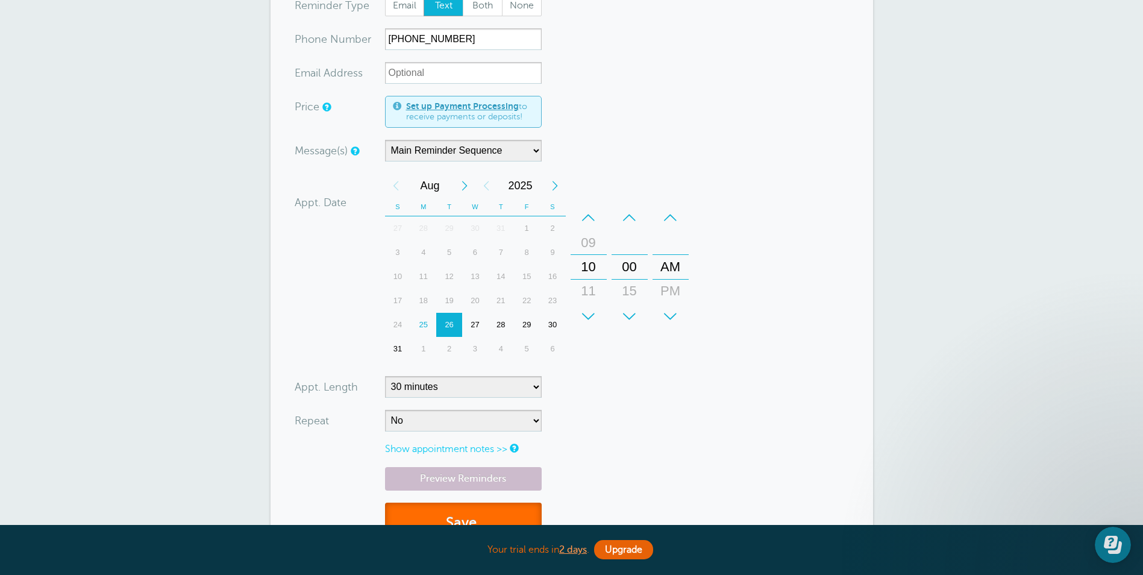
click at [433, 513] on button "Save" at bounding box center [463, 523] width 157 height 42
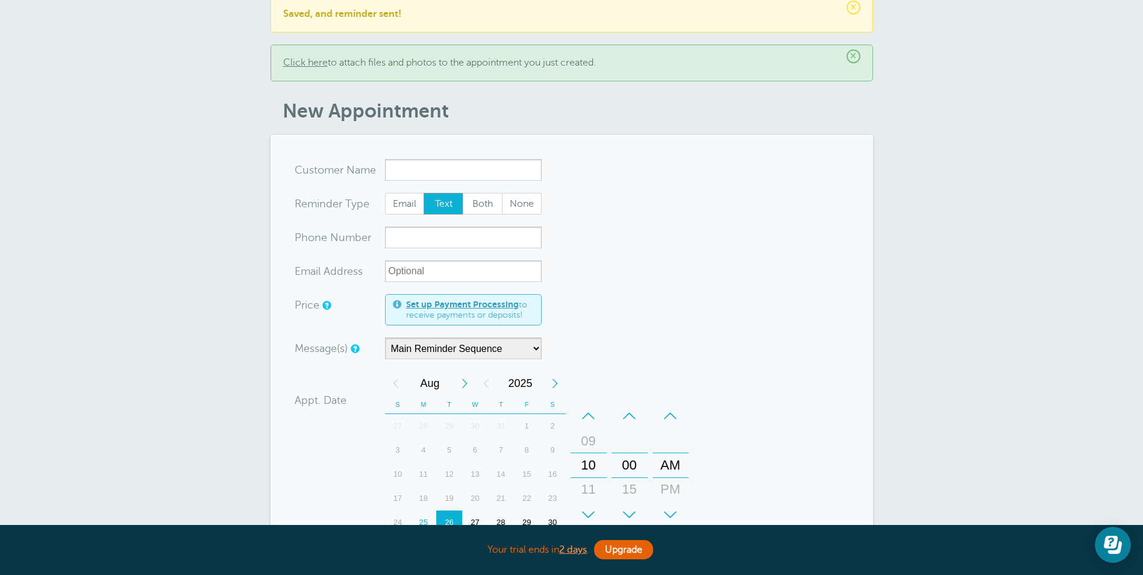
scroll to position [120, 0]
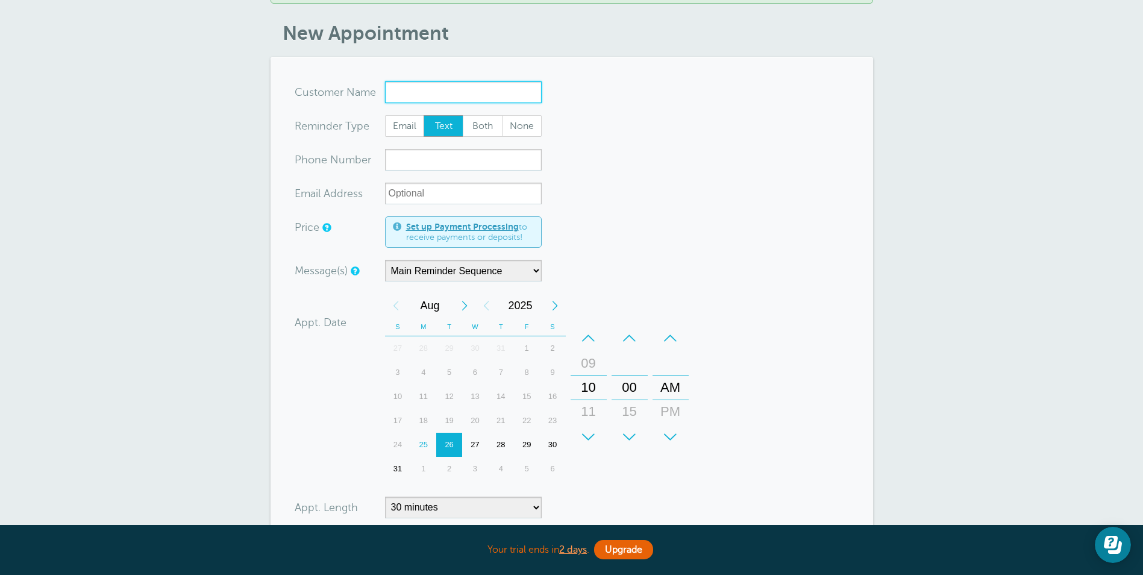
click at [396, 94] on input "x-no-autofill" at bounding box center [463, 92] width 157 height 22
paste input "[PERSON_NAME]"
type input "[PERSON_NAME]"
click at [412, 159] on input "xxx-no-autofill" at bounding box center [463, 160] width 157 height 22
paste input "(530) 867-4312"
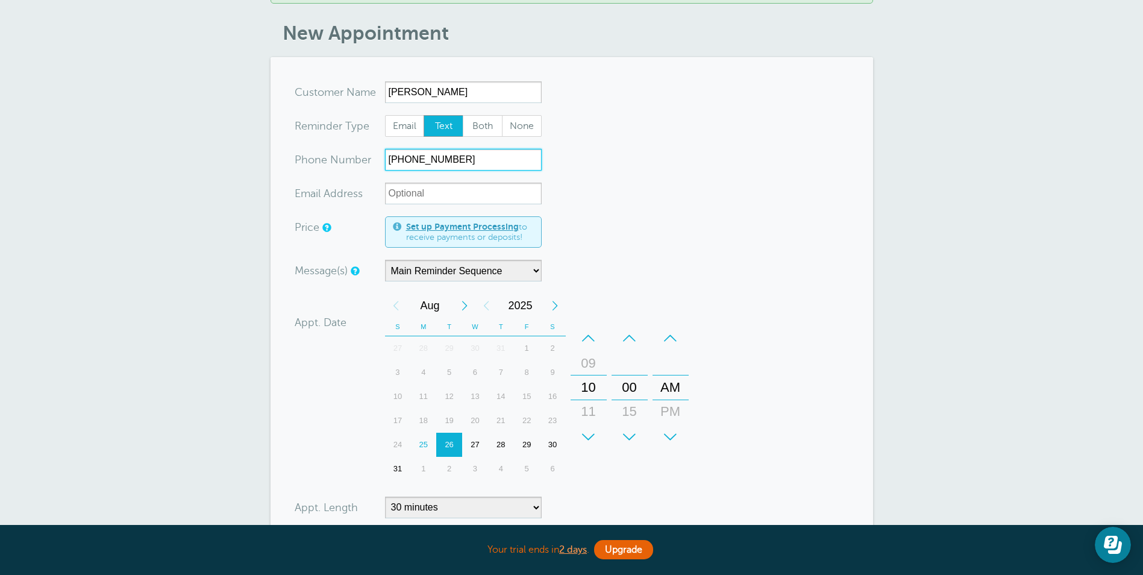
click at [632, 336] on div "–" at bounding box center [630, 338] width 36 height 24
type input "(530) 867-4312"
click at [809, 445] on form "You are creating a new customer. To use an existing customer select one from th…" at bounding box center [572, 378] width 554 height 595
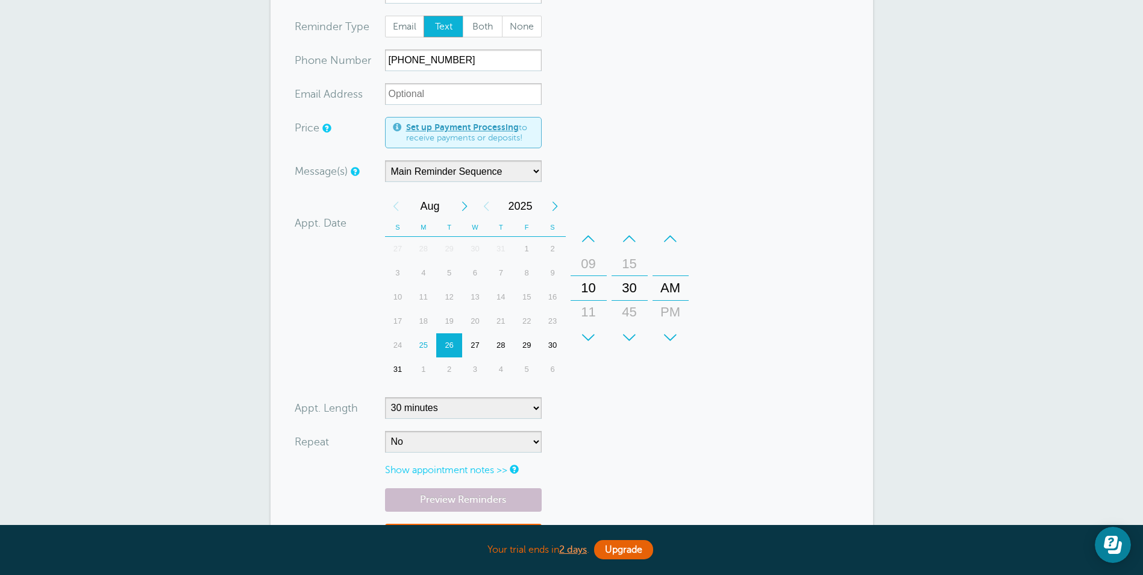
scroll to position [241, 0]
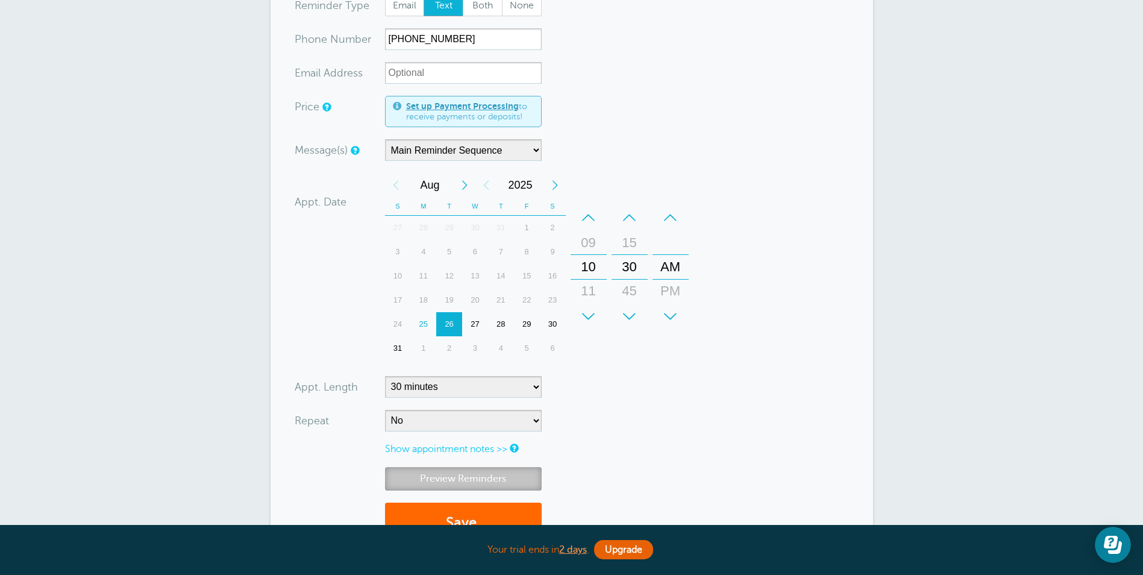
click at [418, 477] on link "Preview Reminders" at bounding box center [463, 478] width 157 height 23
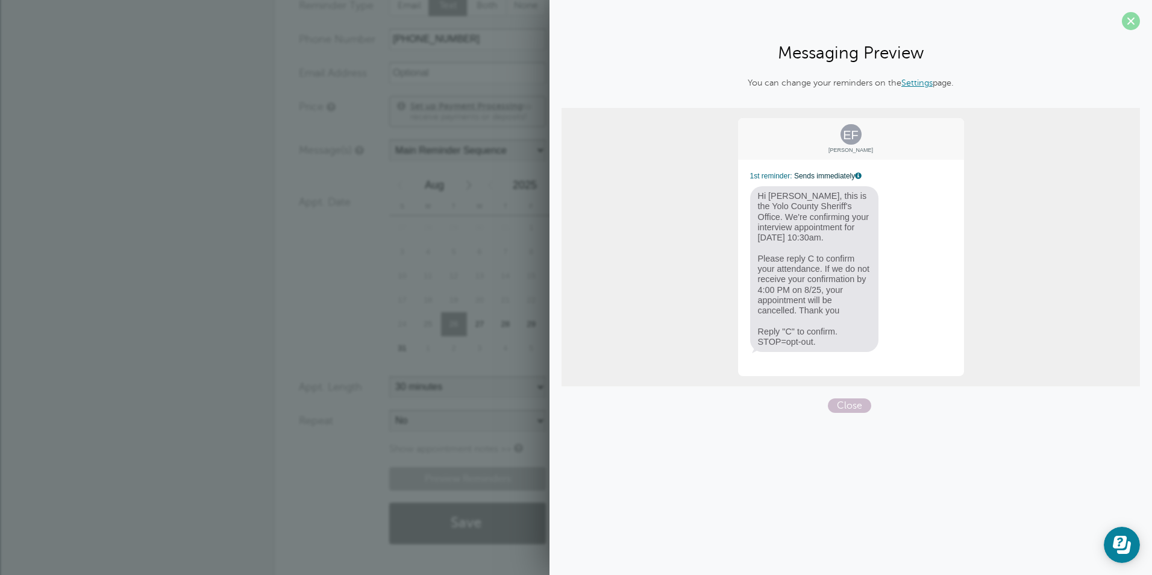
click at [1130, 20] on span at bounding box center [1131, 21] width 18 height 18
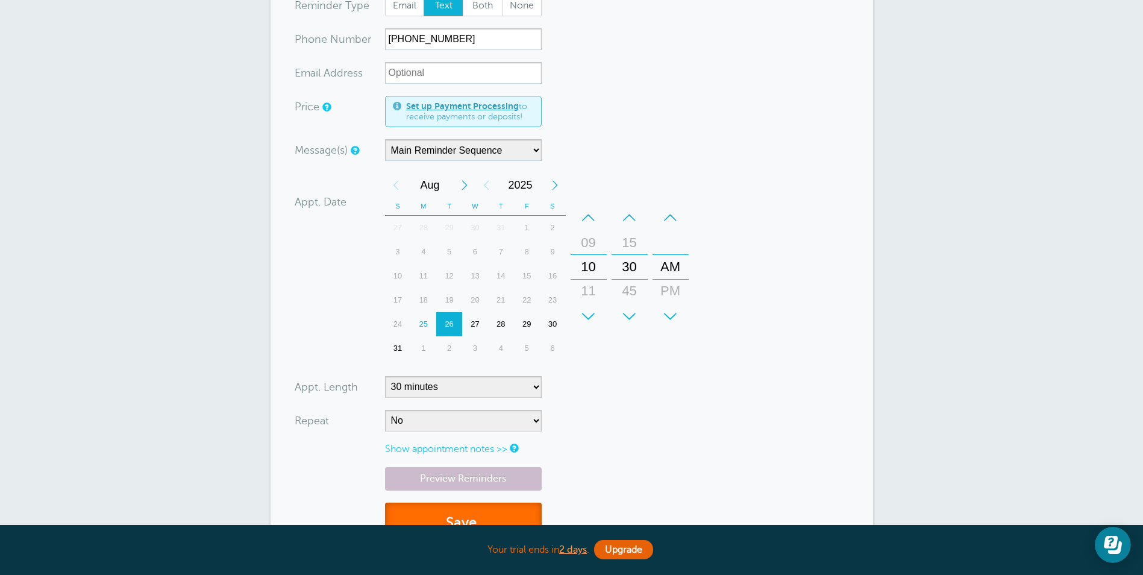
click at [492, 505] on button "Save" at bounding box center [463, 523] width 157 height 42
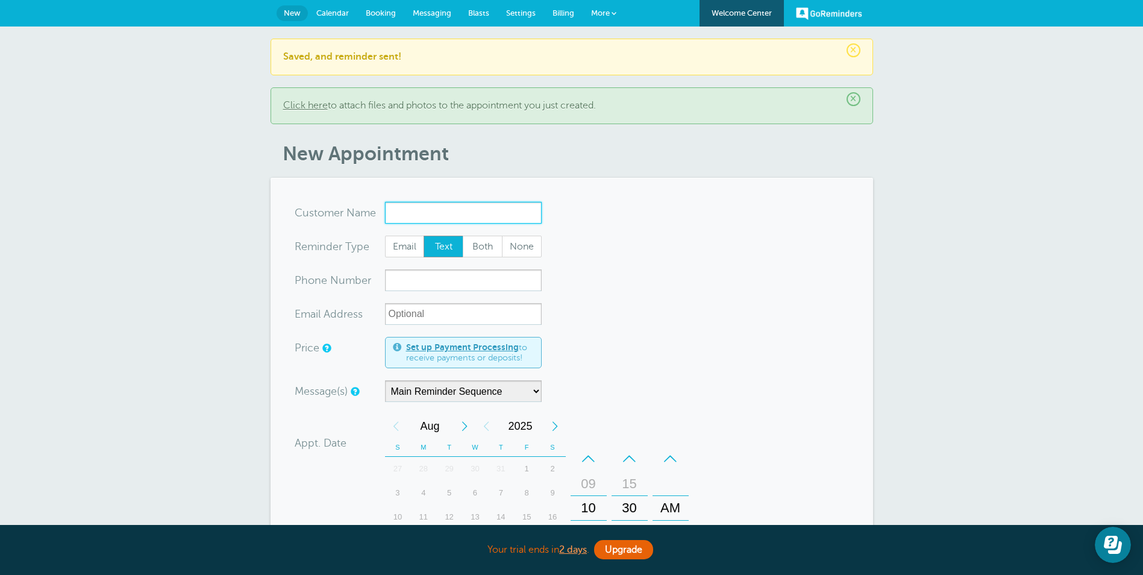
click at [461, 217] on input "x-no-autofill" at bounding box center [463, 213] width 157 height 22
paste input "Cosme Gomez"
type input "Cosme Gomez"
click at [439, 280] on input "xxx-no-autofill" at bounding box center [463, 280] width 157 height 22
paste input "(916) 257-4016"
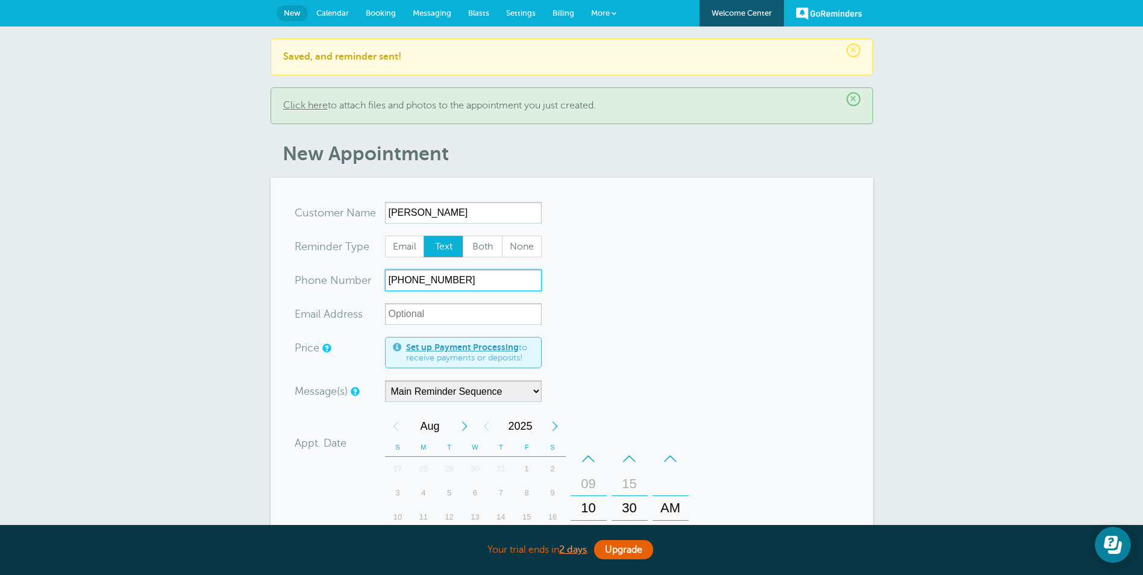
type input "(916) 257-4016"
click at [684, 385] on div "Message(s) Main Reminder Sequence Custom Message Start with 1st Reminder 2nd Re…" at bounding box center [491, 391] width 392 height 22
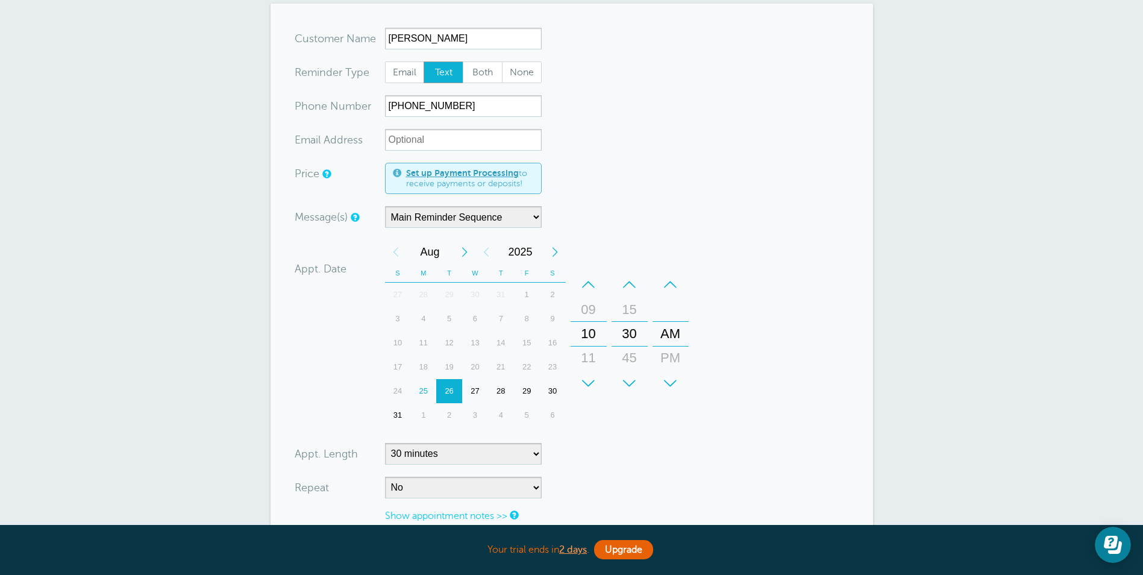
scroll to position [181, 0]
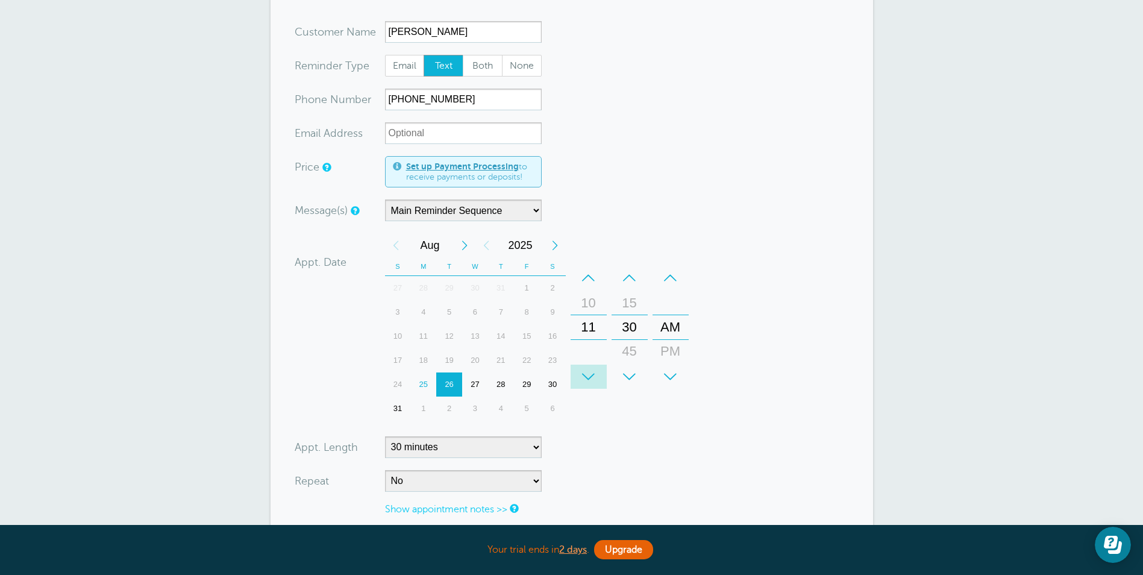
click at [589, 380] on div "+" at bounding box center [589, 376] width 36 height 24
click at [628, 274] on div "–" at bounding box center [630, 278] width 36 height 24
click at [580, 450] on form "You are creating a new customer. To use an existing customer select one from th…" at bounding box center [572, 318] width 554 height 595
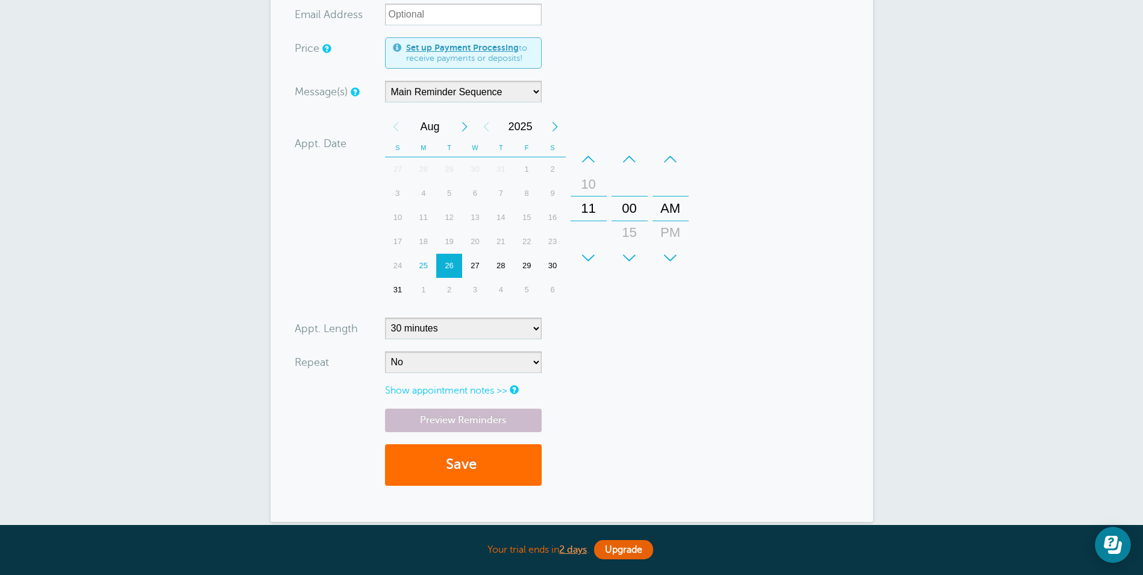
scroll to position [301, 0]
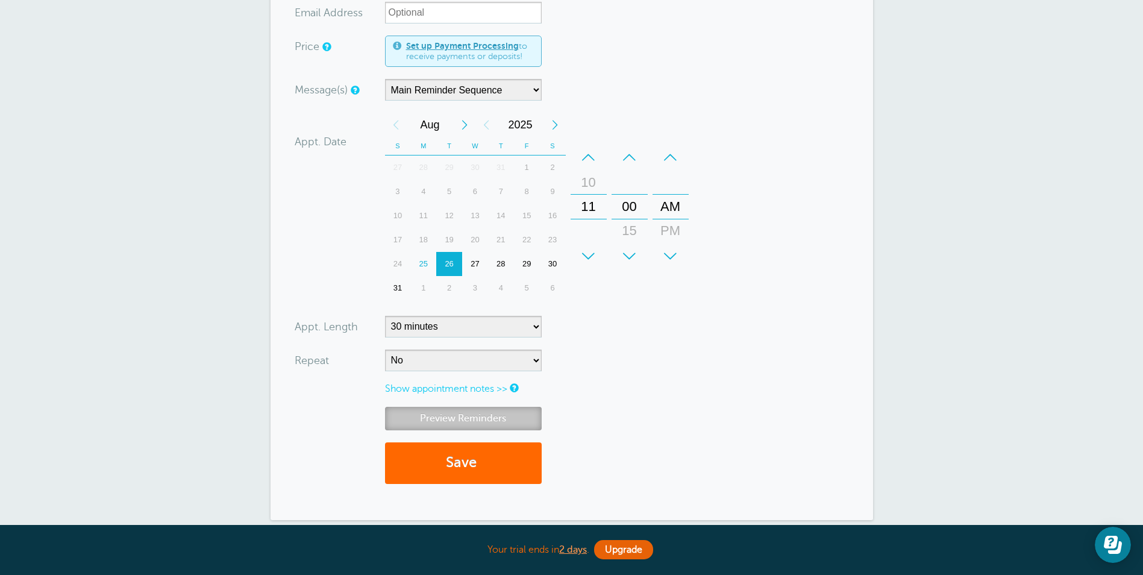
click at [420, 417] on link "Preview Reminders" at bounding box center [463, 418] width 157 height 23
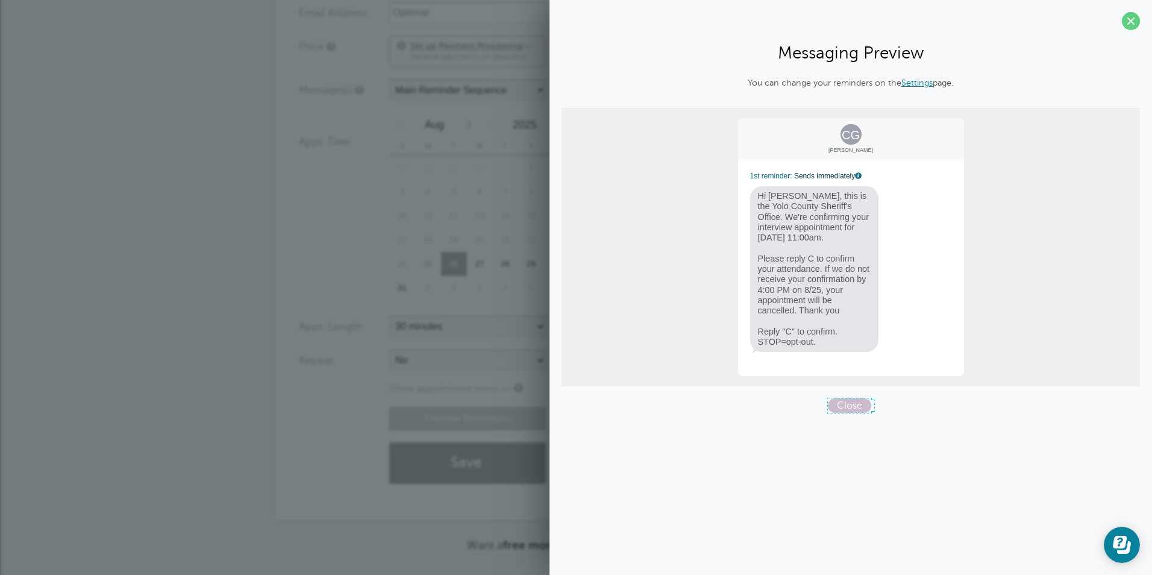
drag, startPoint x: 836, startPoint y: 407, endPoint x: 815, endPoint y: 440, distance: 39.3
click at [836, 407] on span "Close" at bounding box center [849, 405] width 43 height 14
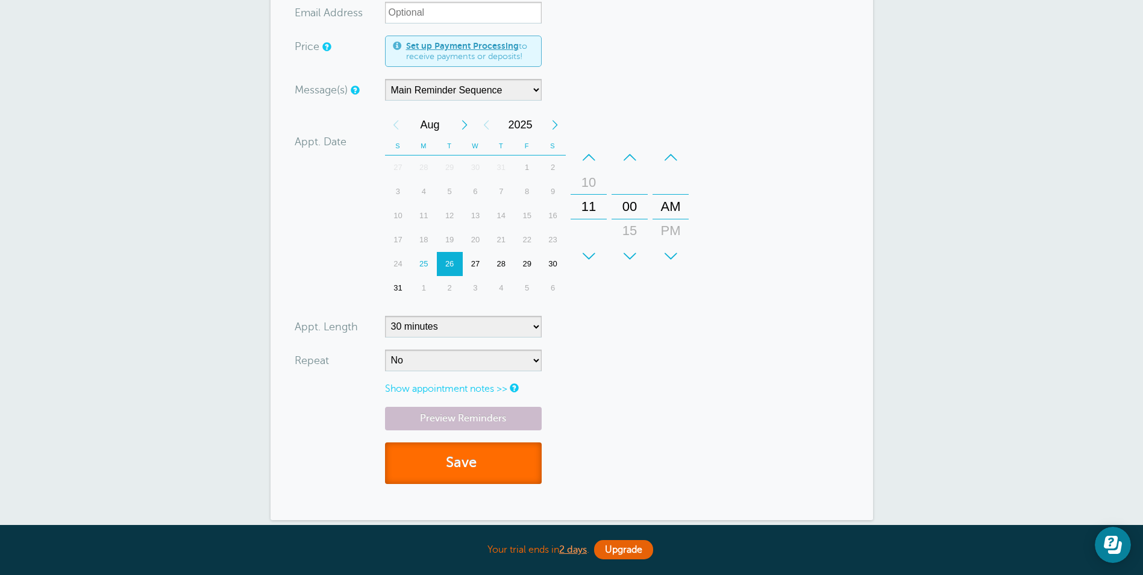
click at [442, 474] on button "Save" at bounding box center [463, 463] width 157 height 42
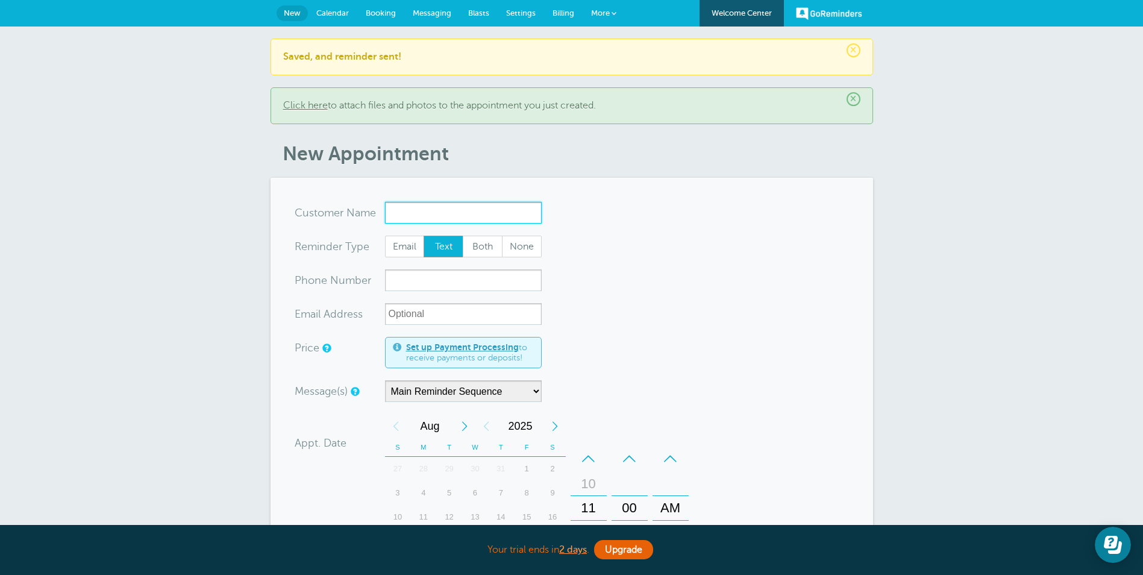
click at [474, 216] on input "x-no-autofill" at bounding box center [463, 213] width 157 height 22
paste input "[PERSON_NAME]"
type input "[PERSON_NAME]"
click at [440, 281] on input "xxx-no-autofill" at bounding box center [463, 280] width 157 height 22
paste input "[PHONE_NUMBER]"
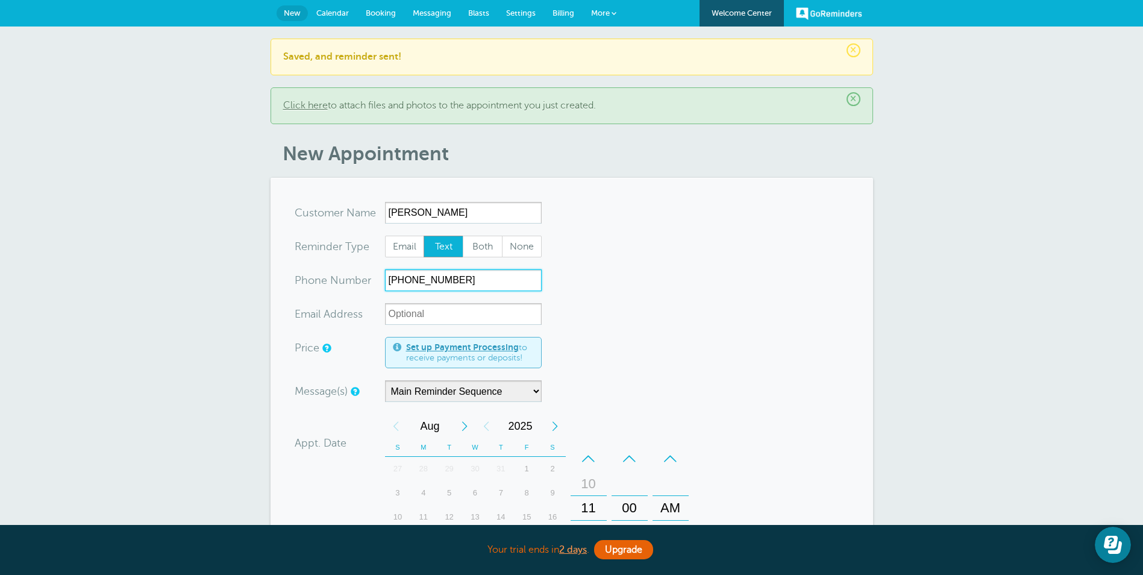
type input "[PHONE_NUMBER]"
click at [683, 394] on div "Message(s) Main Reminder Sequence Custom Message Start with 1st Reminder 2nd Re…" at bounding box center [491, 391] width 392 height 22
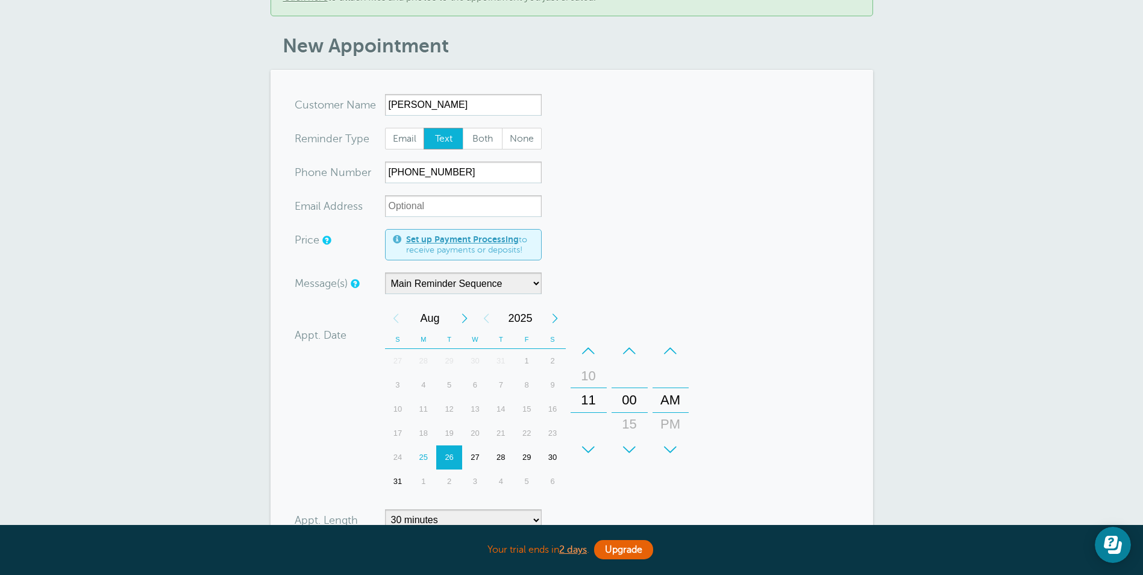
scroll to position [120, 0]
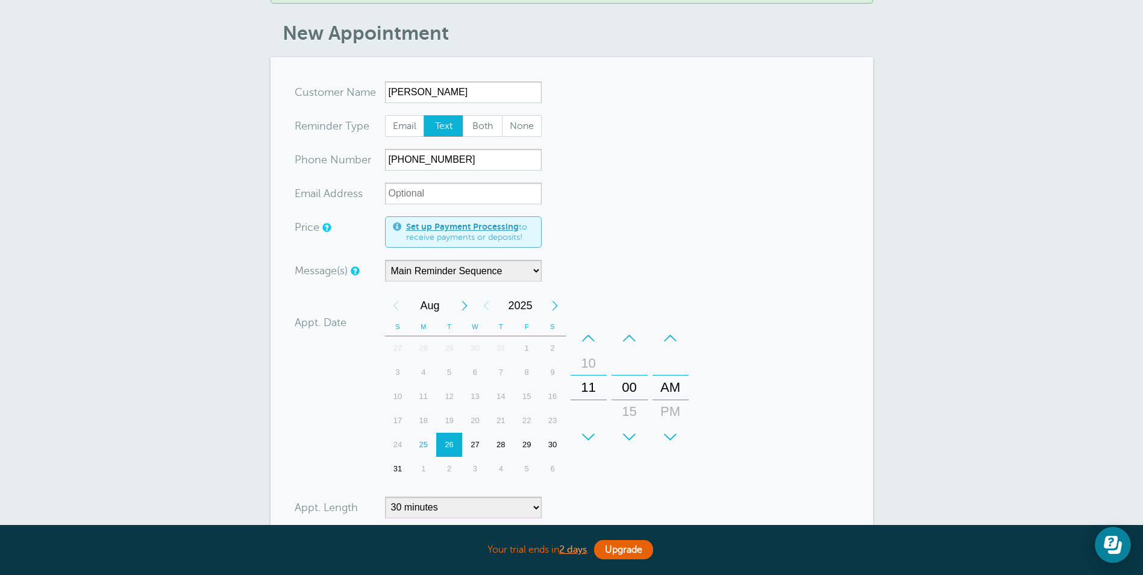
click at [632, 338] on div "–" at bounding box center [630, 338] width 36 height 24
click at [768, 378] on form "You are creating a new customer. To use an existing customer select one from th…" at bounding box center [572, 378] width 554 height 595
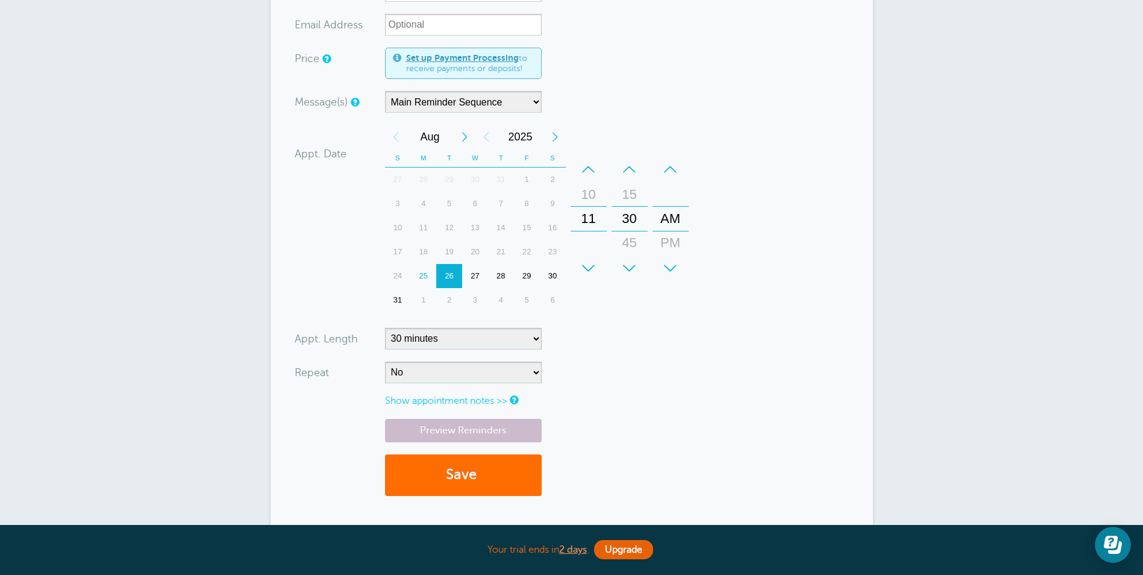
scroll to position [301, 0]
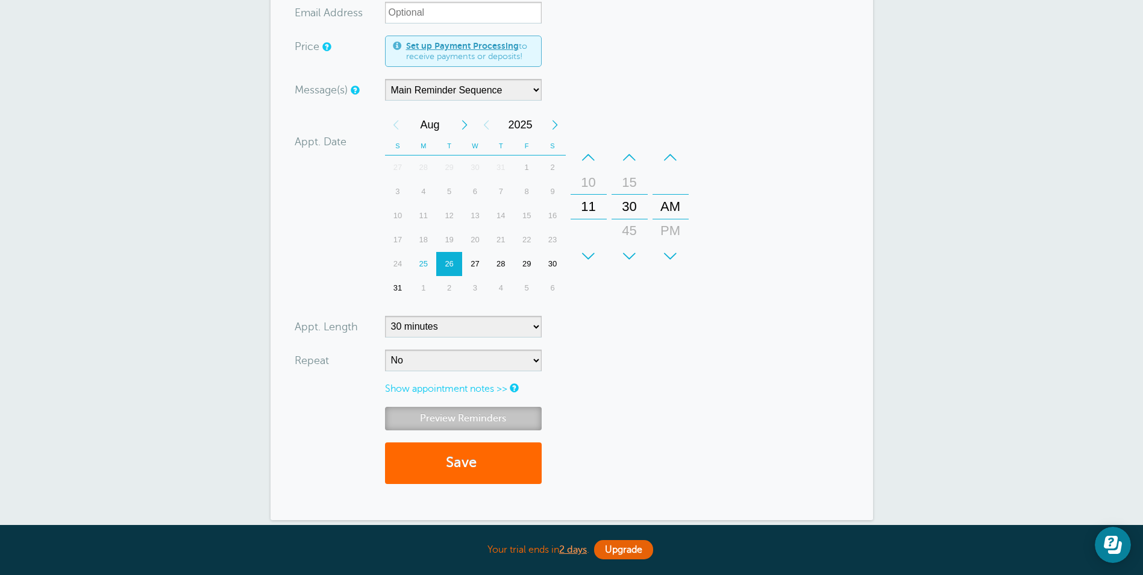
click at [456, 415] on link "Preview Reminders" at bounding box center [463, 418] width 157 height 23
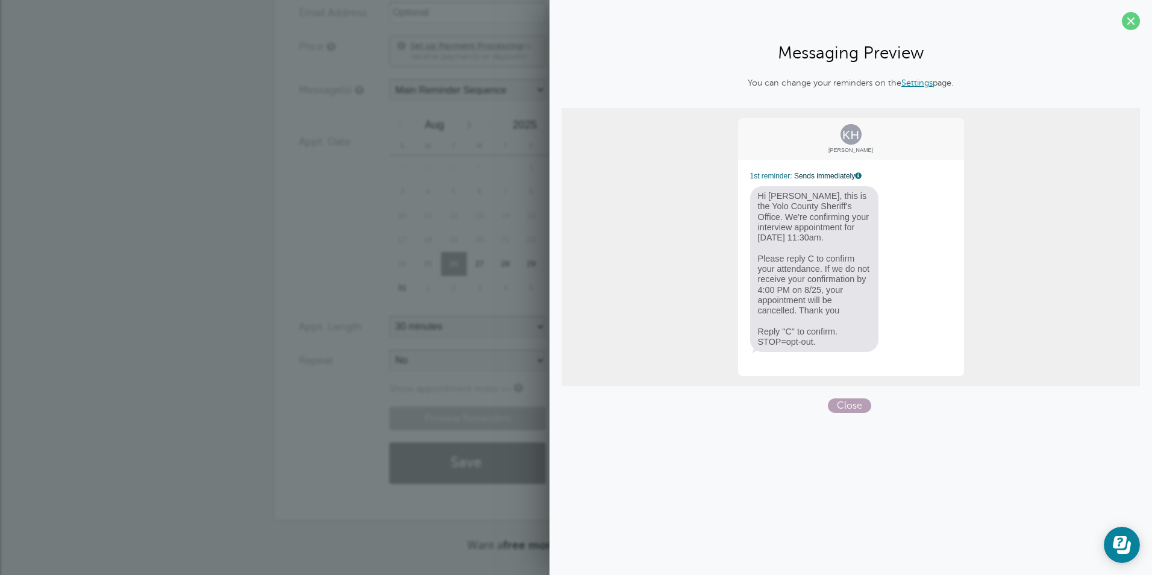
click at [850, 403] on span "Close" at bounding box center [849, 405] width 43 height 14
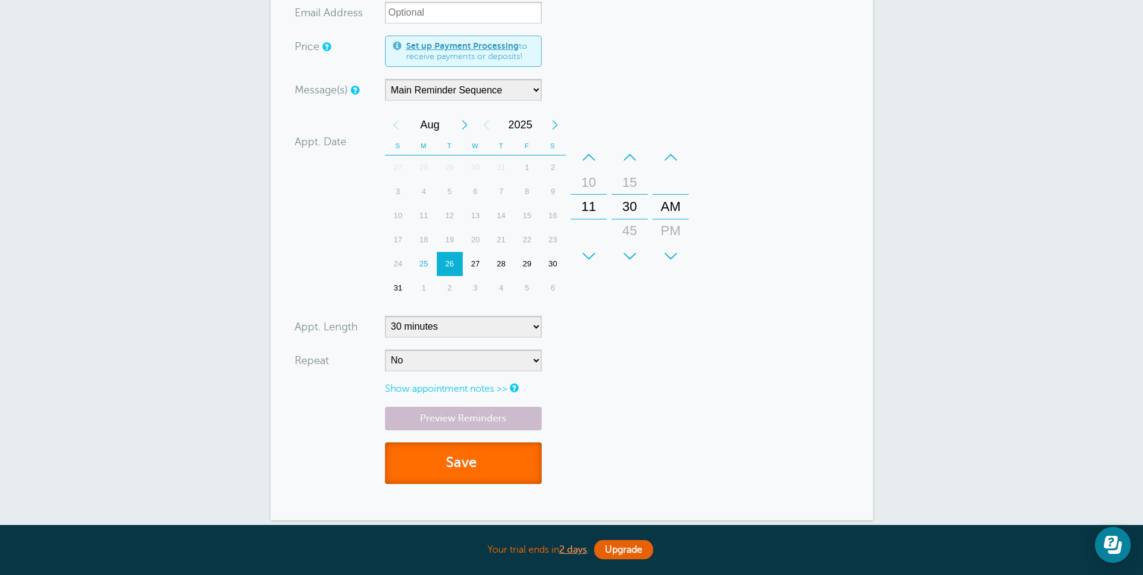
click at [495, 460] on button "Save" at bounding box center [463, 463] width 157 height 42
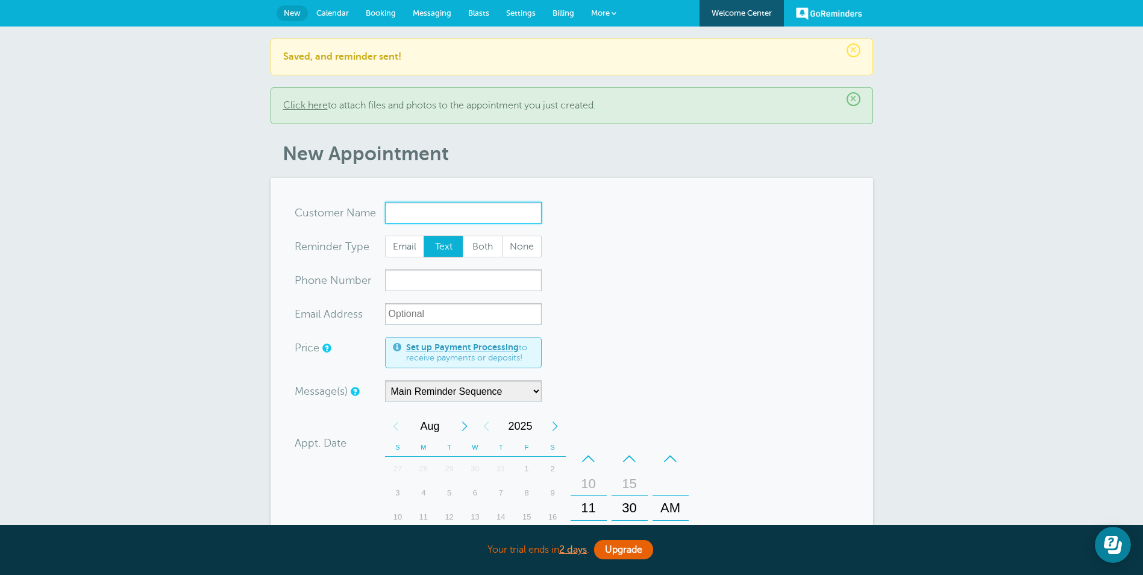
click at [399, 211] on input "x-no-autofill" at bounding box center [463, 213] width 157 height 22
paste input "[PERSON_NAME]"
type input "[PERSON_NAME]"
click at [449, 281] on input "xxx-no-autofill" at bounding box center [463, 280] width 157 height 22
paste input "[PHONE_NUMBER]"
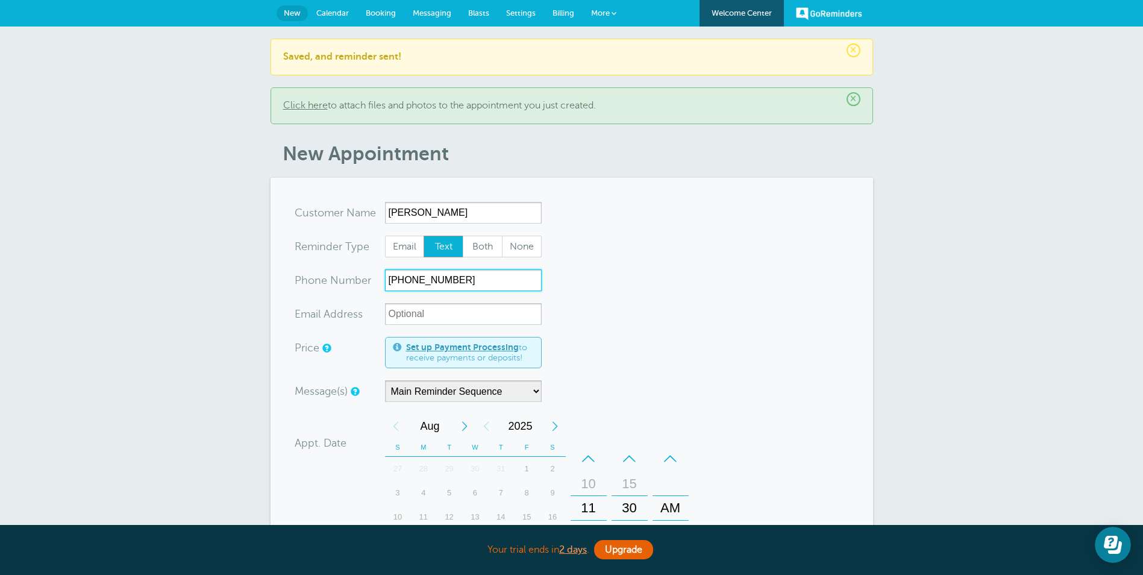
type input "[PHONE_NUMBER]"
click at [708, 383] on form "You are creating a new customer. To use an existing customer select one from th…" at bounding box center [572, 499] width 554 height 595
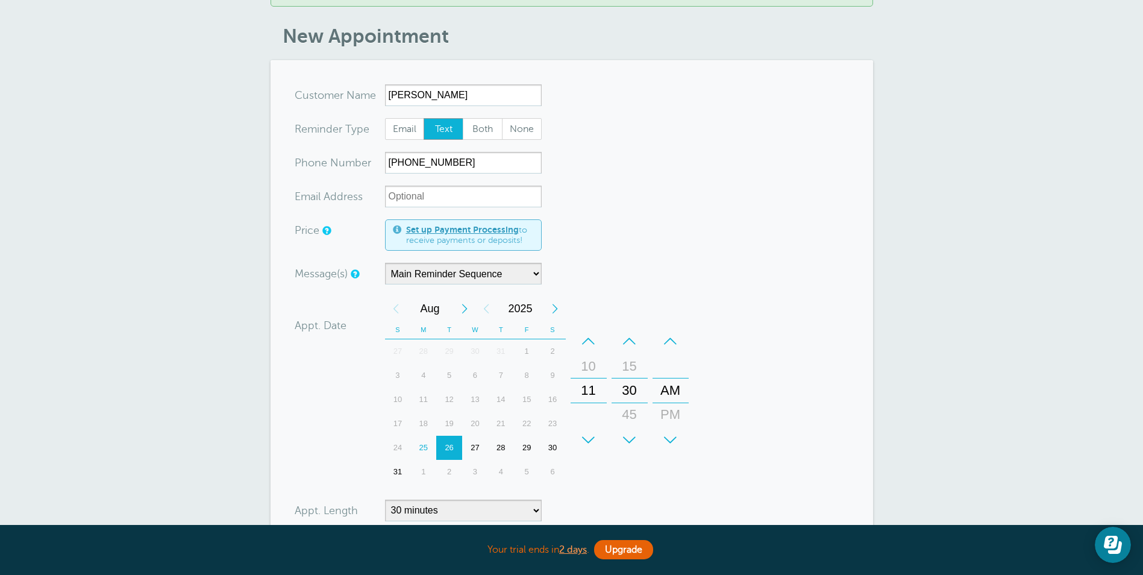
scroll to position [120, 0]
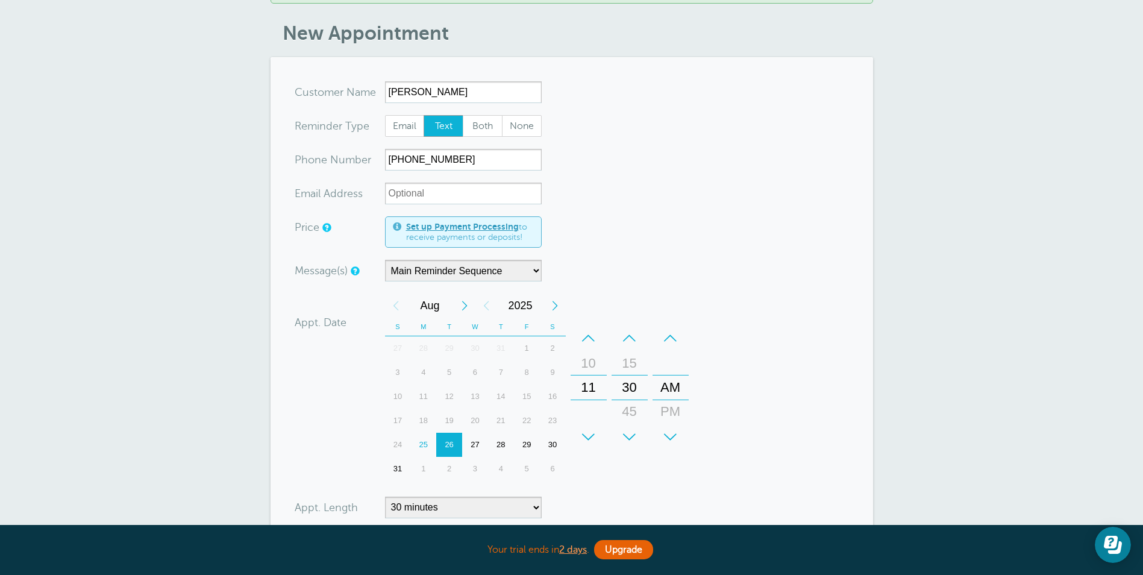
click at [590, 440] on div "+" at bounding box center [589, 437] width 36 height 24
click at [670, 336] on div "–" at bounding box center [670, 338] width 36 height 24
click at [784, 395] on form "You are creating a new customer. To use an existing customer select one from th…" at bounding box center [572, 378] width 554 height 595
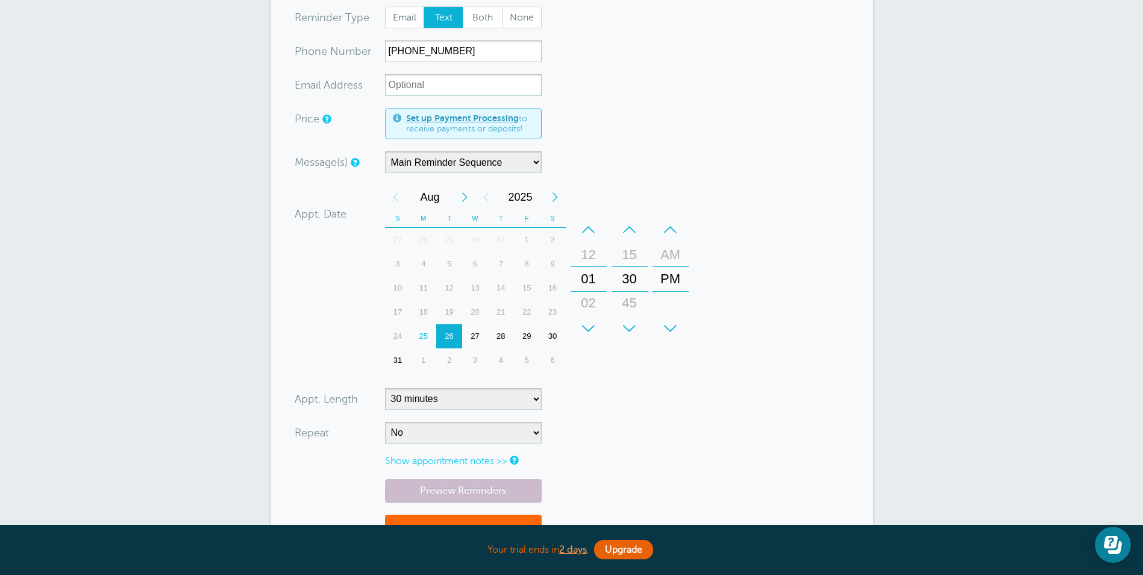
scroll to position [241, 0]
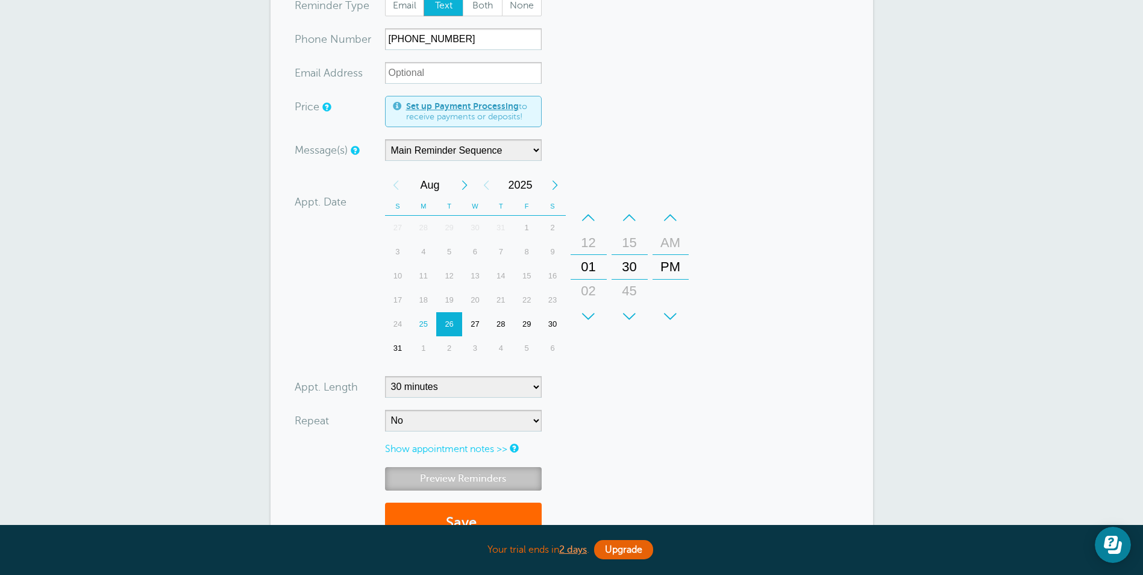
click at [477, 477] on link "Preview Reminders" at bounding box center [463, 478] width 157 height 23
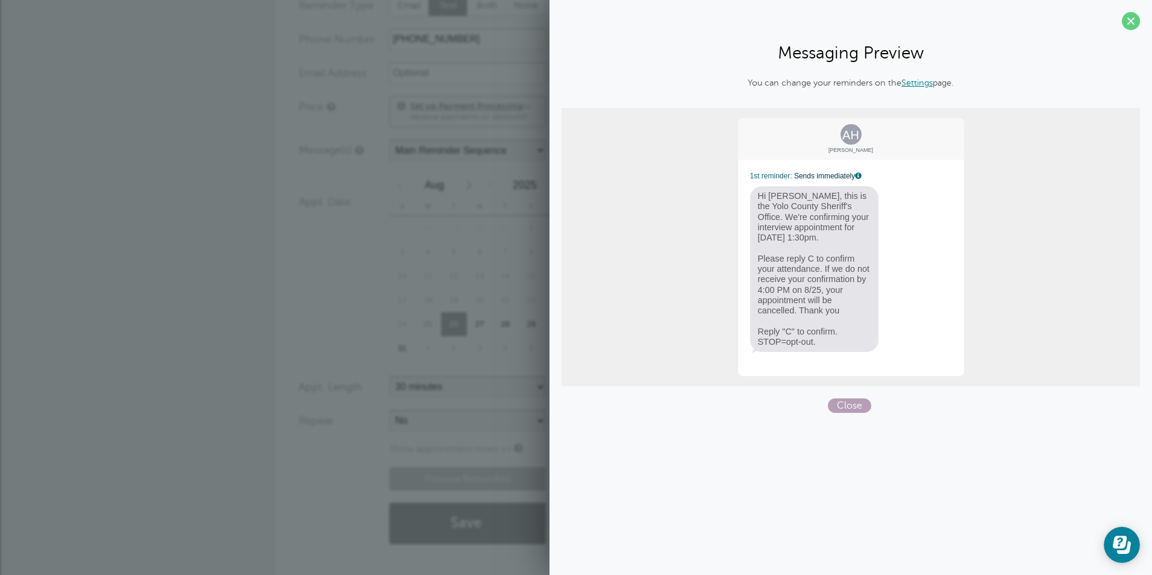
click at [850, 399] on span "Close" at bounding box center [849, 405] width 43 height 14
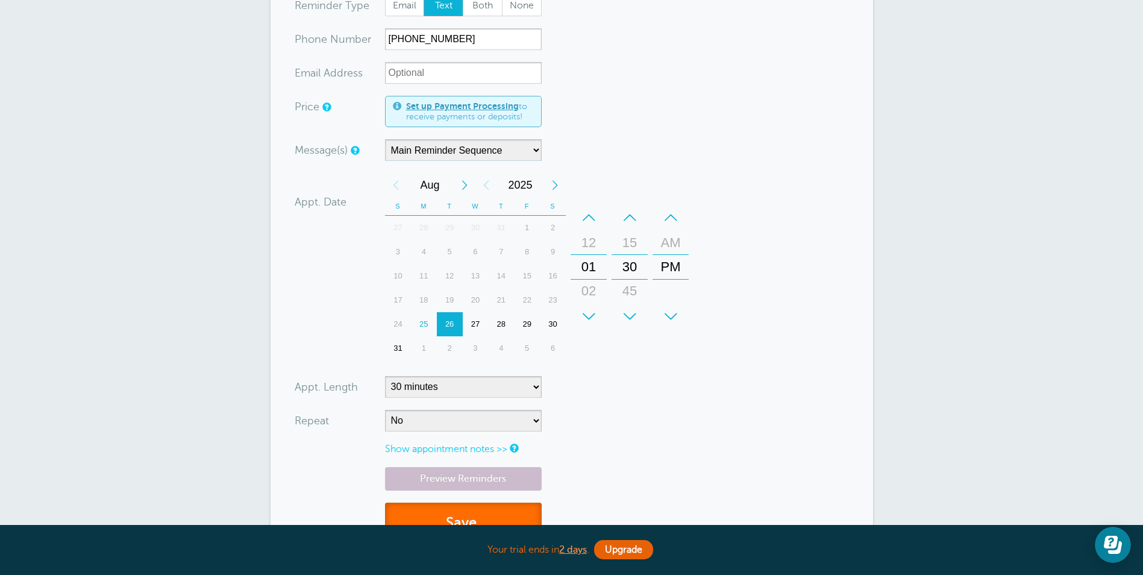
click at [466, 515] on button "Save" at bounding box center [463, 523] width 157 height 42
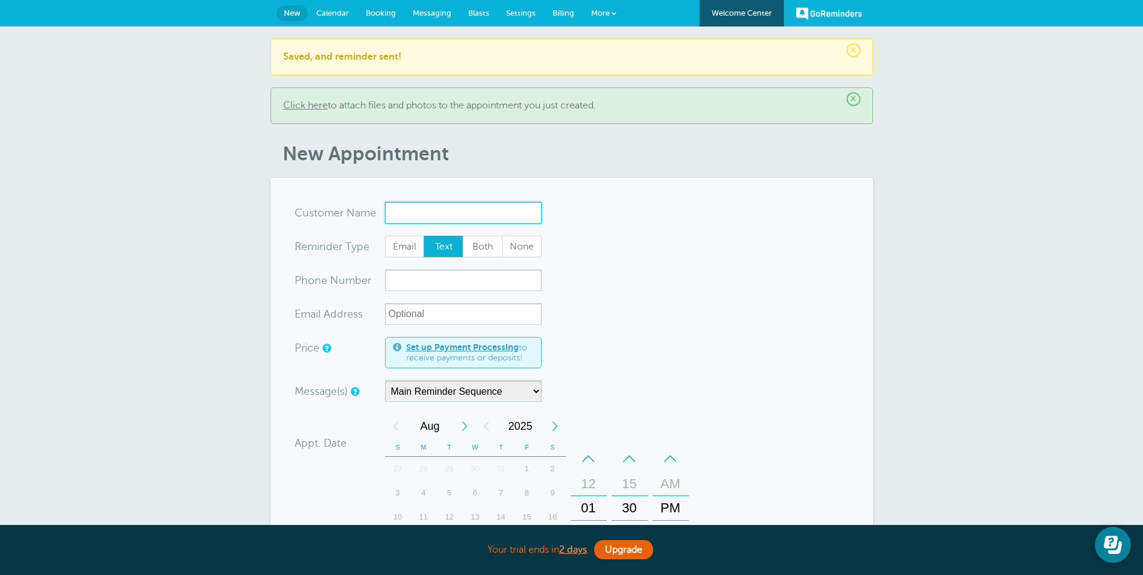
click at [419, 211] on input "x-no-autofill" at bounding box center [463, 213] width 157 height 22
paste input "[PERSON_NAME]"
type input "[PERSON_NAME]"
click at [431, 278] on input "xxx-no-autofill" at bounding box center [463, 280] width 157 height 22
paste input "[PHONE_NUMBER]"
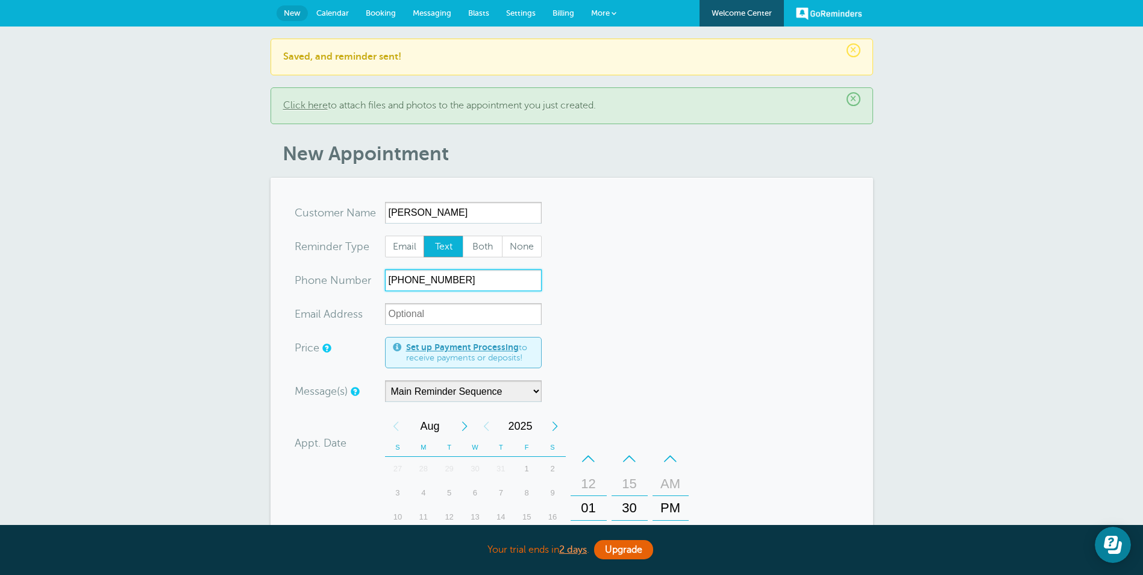
type input "[PHONE_NUMBER]"
click at [800, 410] on form "You are creating a new customer. To use an existing customer select one from th…" at bounding box center [572, 499] width 554 height 595
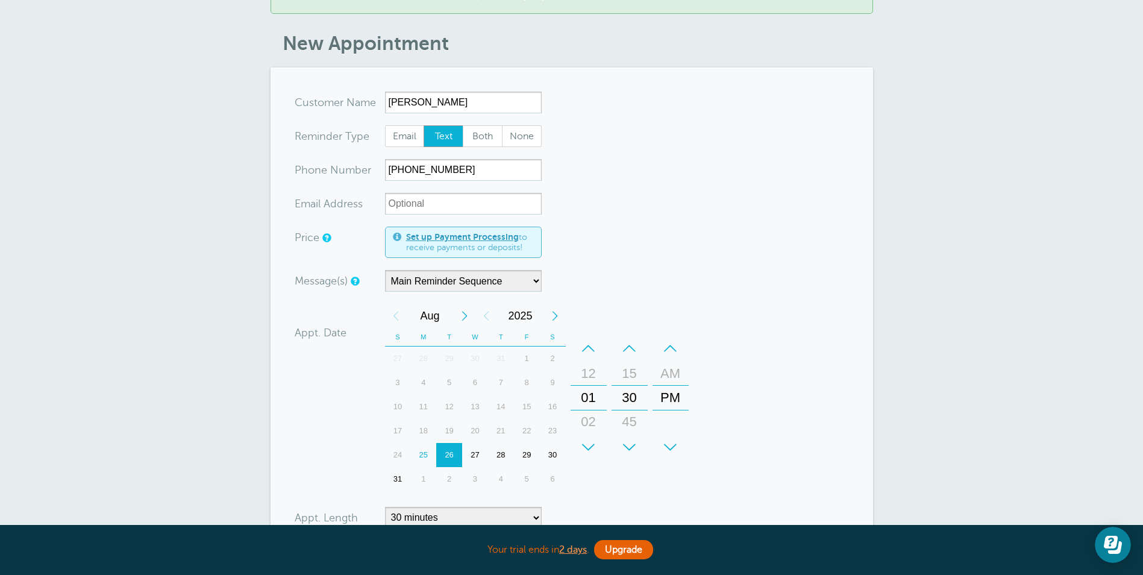
scroll to position [120, 0]
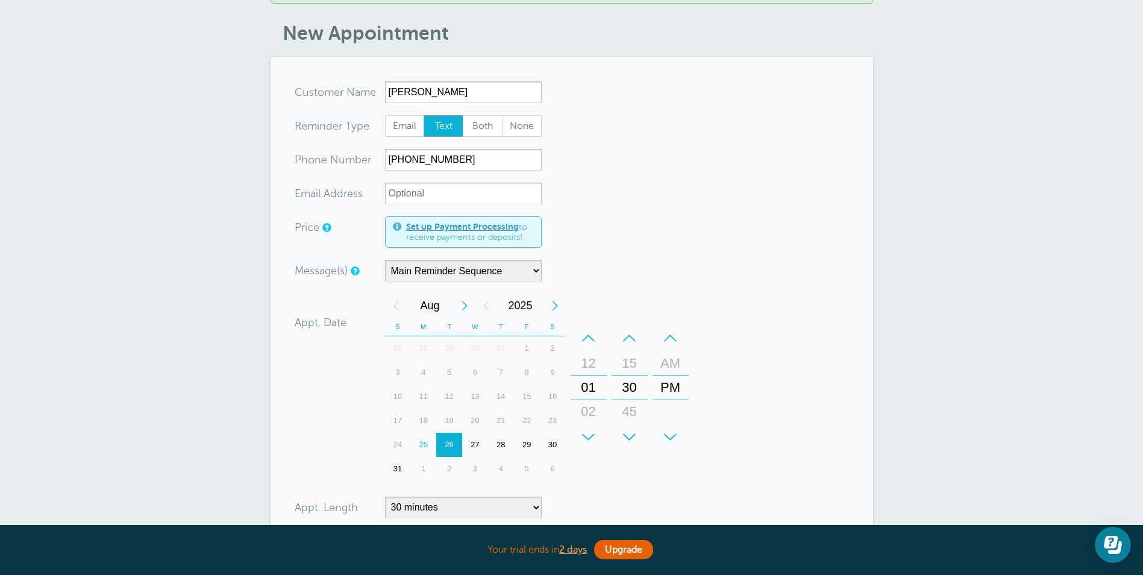
click at [589, 433] on div "+" at bounding box center [589, 437] width 36 height 24
click at [632, 333] on div "–" at bounding box center [630, 338] width 36 height 24
click at [748, 422] on form "You are creating a new customer. To use an existing customer select one from th…" at bounding box center [572, 378] width 554 height 595
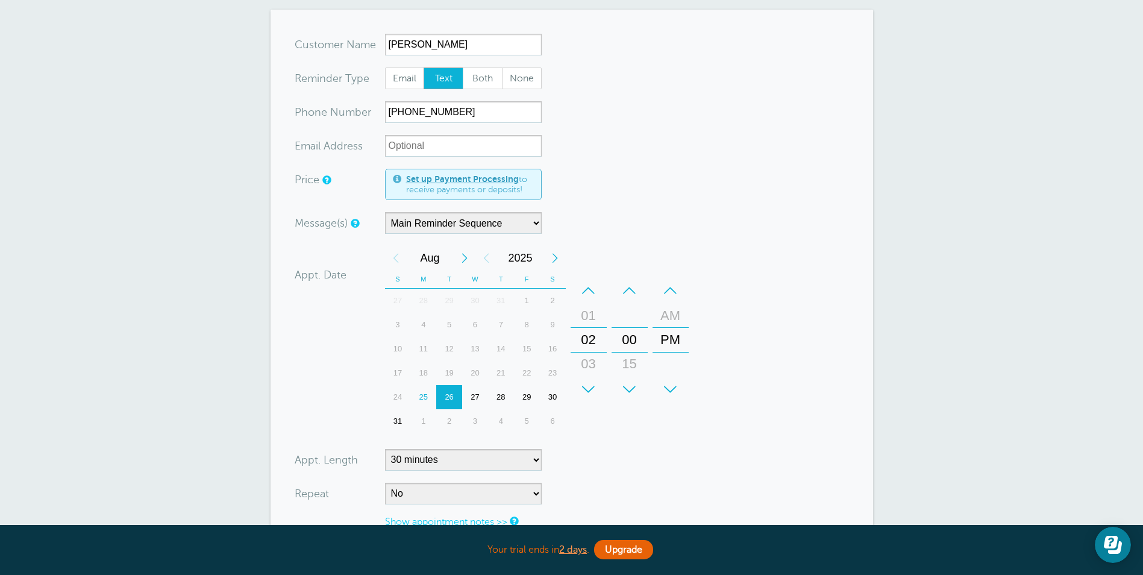
scroll to position [241, 0]
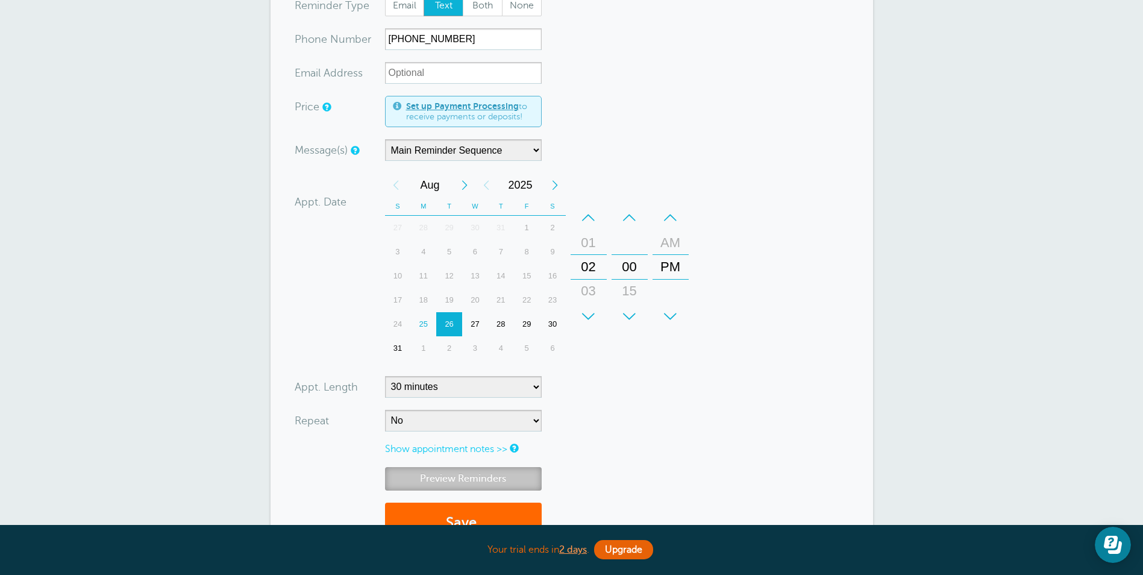
click at [436, 471] on link "Preview Reminders" at bounding box center [463, 478] width 157 height 23
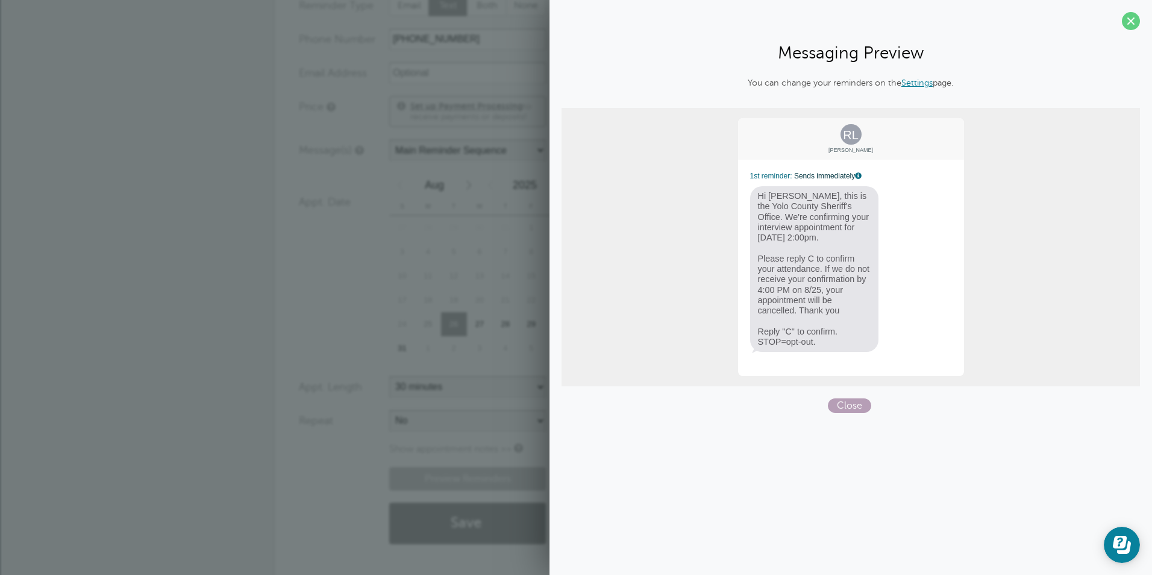
click at [863, 404] on span "Close" at bounding box center [849, 405] width 43 height 14
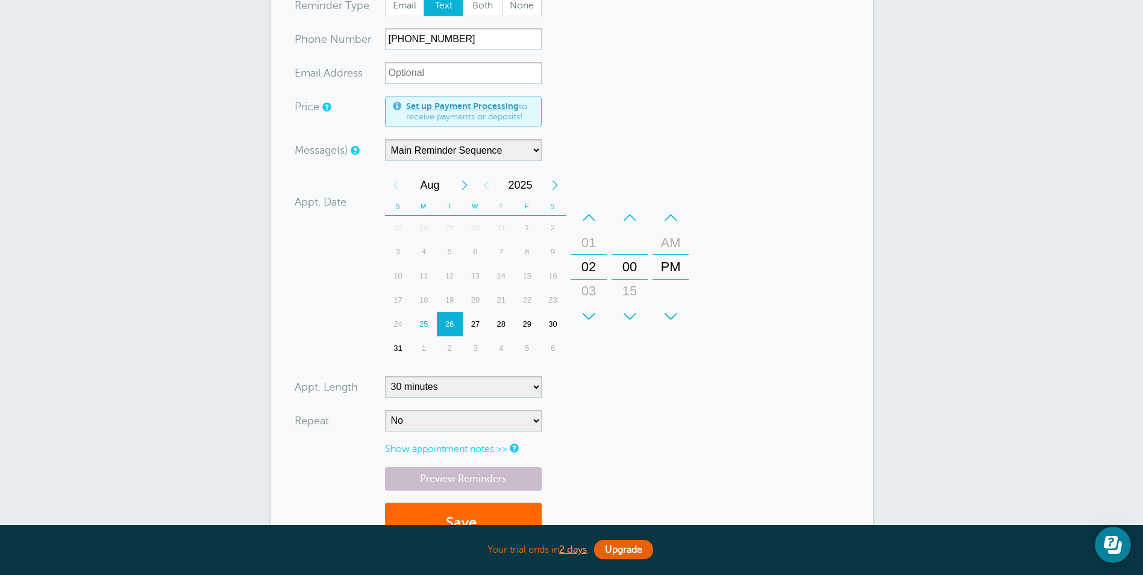
click at [791, 443] on form "You are creating a new customer. To use an existing customer select one from th…" at bounding box center [572, 258] width 554 height 595
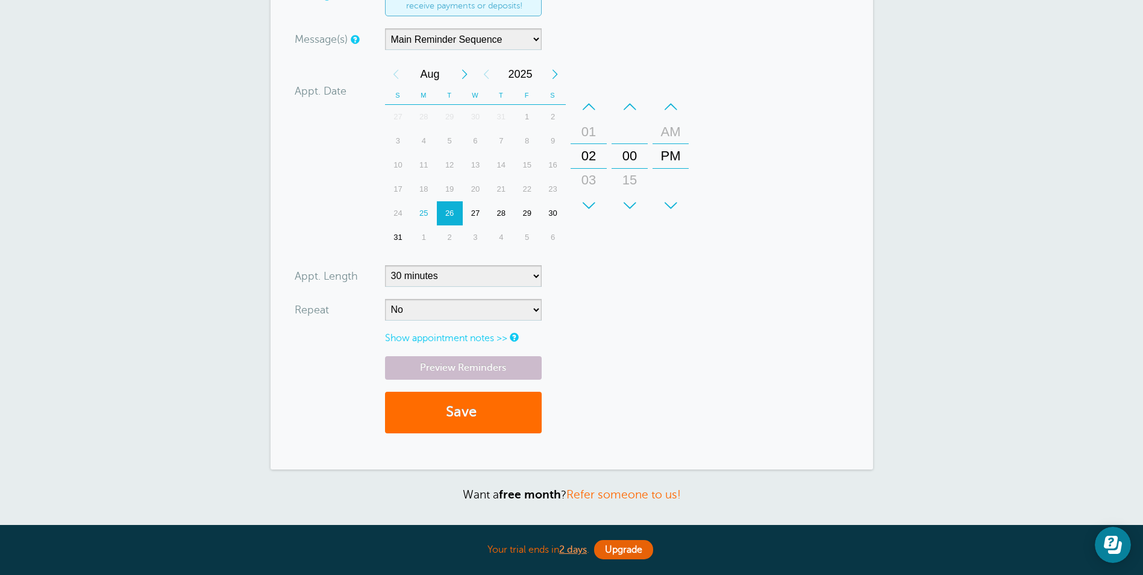
scroll to position [361, 0]
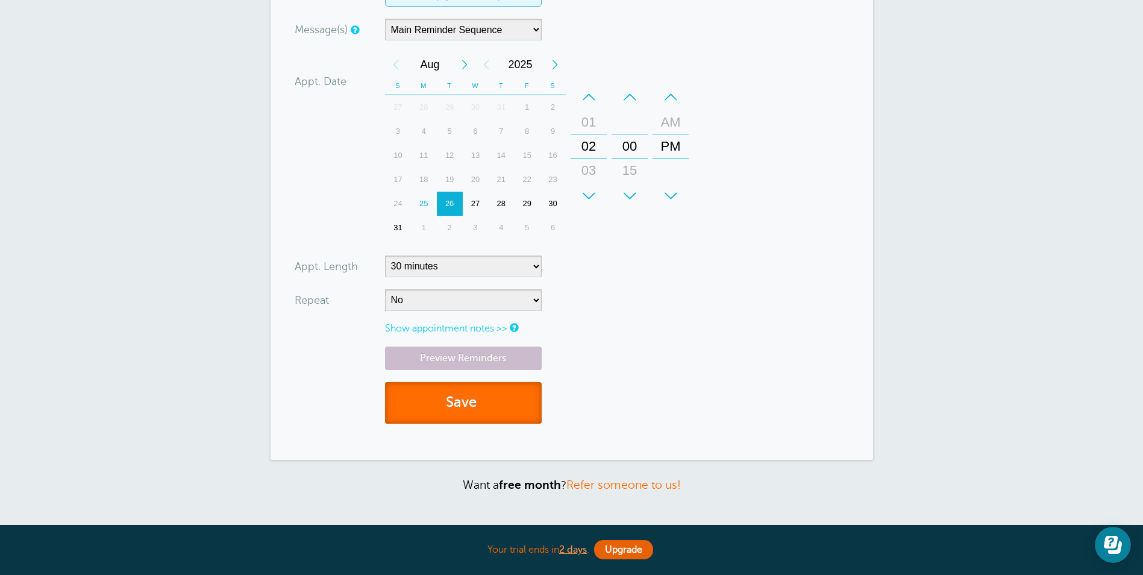
click at [467, 405] on button "Save" at bounding box center [463, 403] width 157 height 42
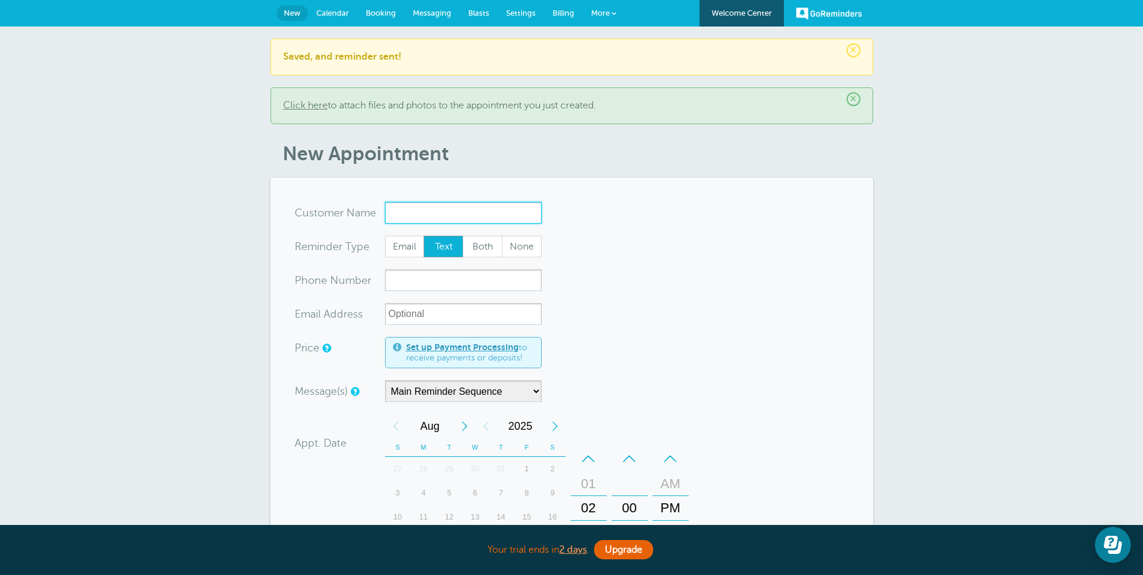
click at [402, 216] on input "x-no-autofill" at bounding box center [463, 213] width 157 height 22
paste input "[PERSON_NAME]"
type input "[PERSON_NAME]"
click at [488, 276] on input "xxx-no-autofill" at bounding box center [463, 280] width 157 height 22
paste input "[PHONE_NUMBER]"
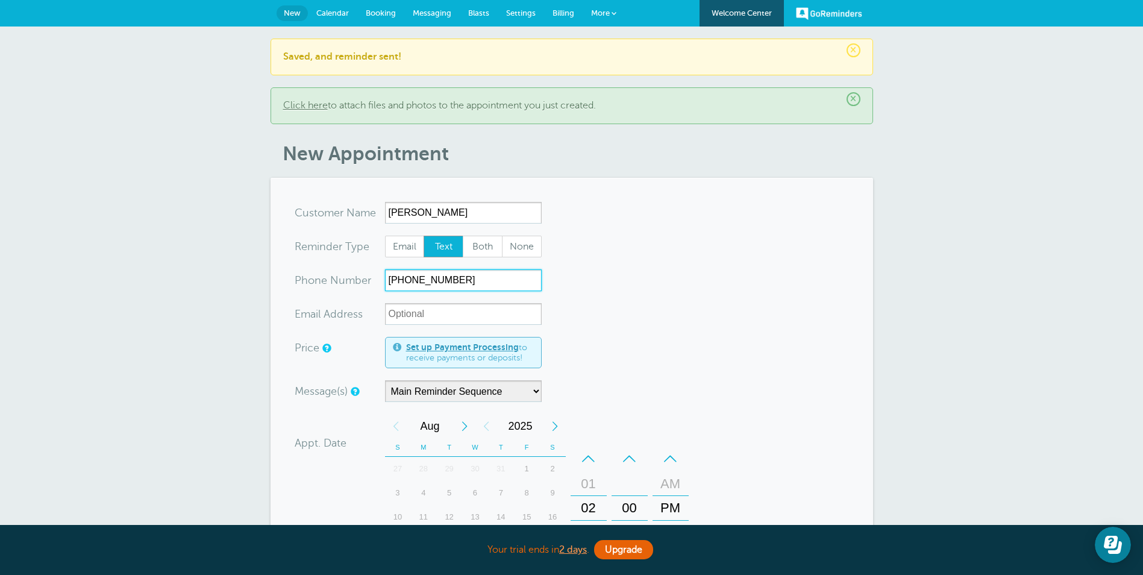
type input "[PHONE_NUMBER]"
click at [739, 327] on form "You are creating a new customer. To use an existing customer select one from th…" at bounding box center [572, 499] width 554 height 595
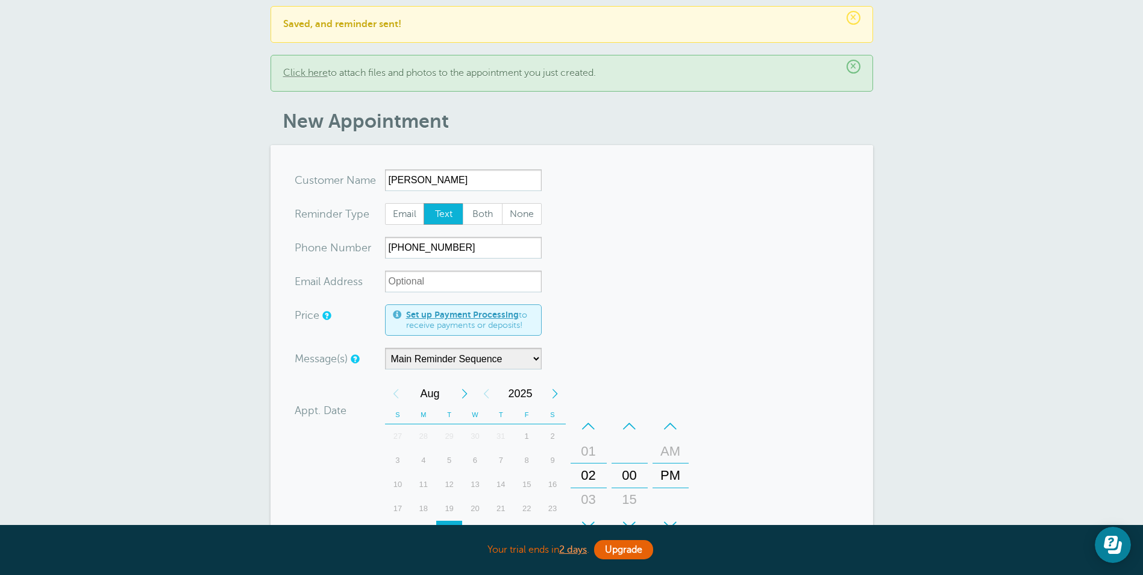
scroll to position [60, 0]
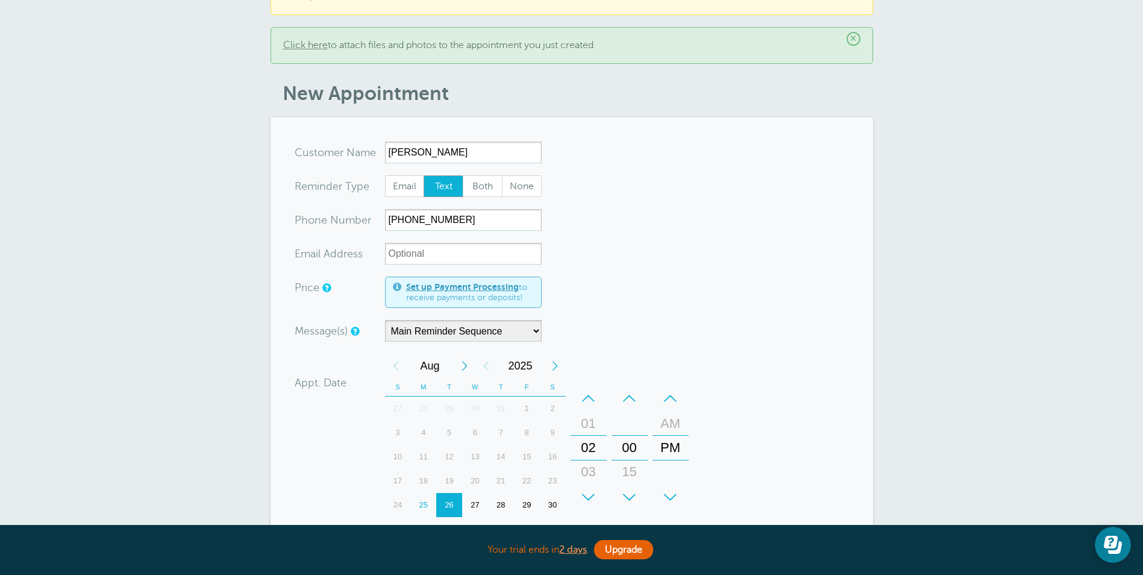
click at [628, 396] on div "–" at bounding box center [630, 398] width 36 height 24
click at [743, 468] on form "You are creating a new customer. To use an existing customer select one from th…" at bounding box center [572, 439] width 554 height 595
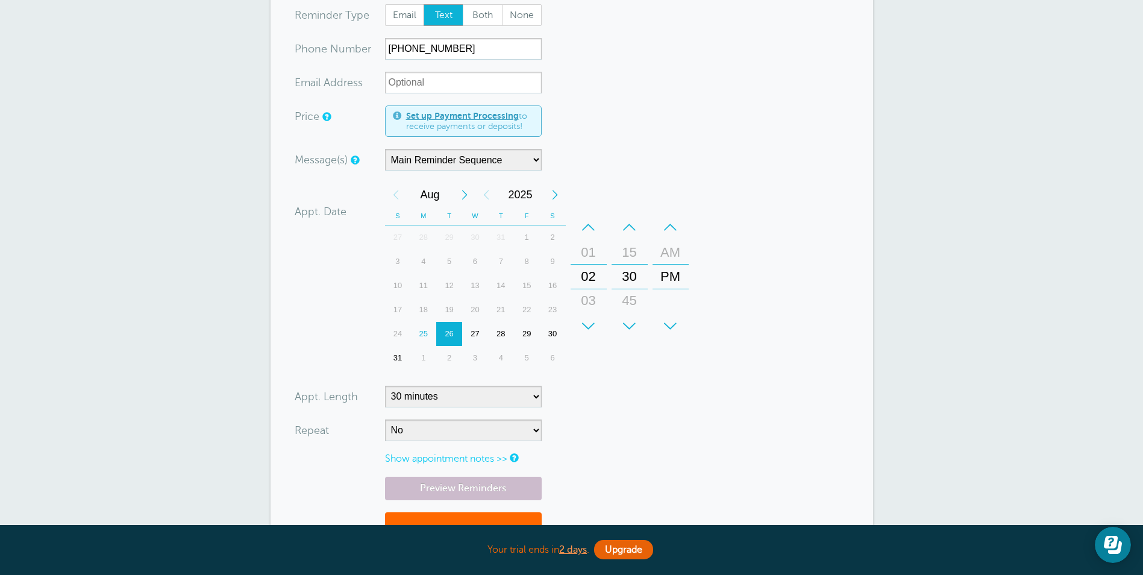
scroll to position [241, 0]
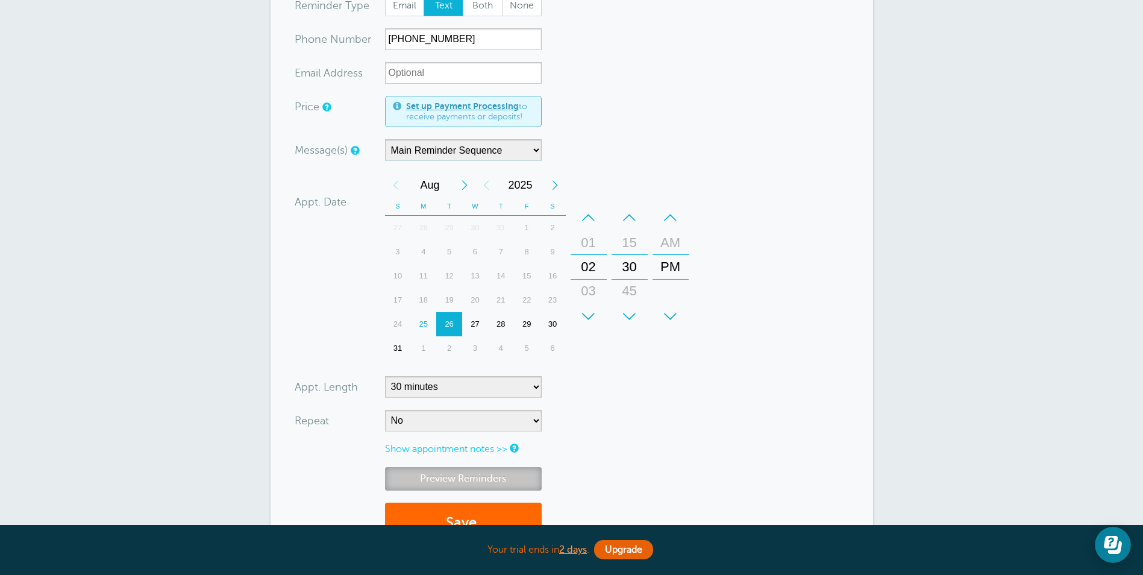
click at [499, 476] on link "Preview Reminders" at bounding box center [463, 478] width 157 height 23
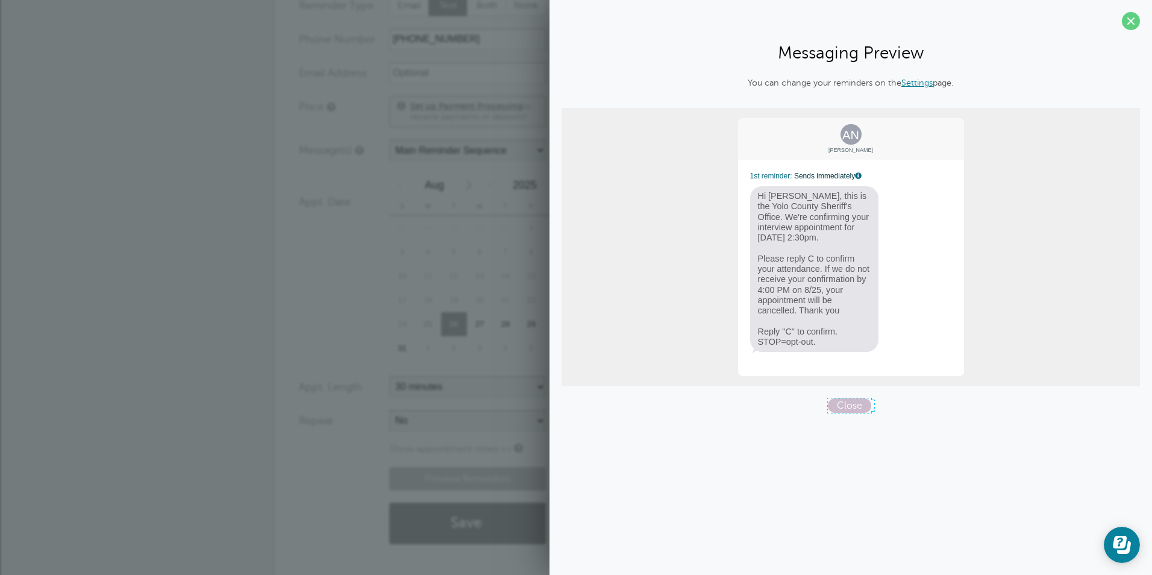
drag, startPoint x: 849, startPoint y: 407, endPoint x: 811, endPoint y: 427, distance: 43.1
click at [849, 407] on span "Close" at bounding box center [849, 405] width 43 height 14
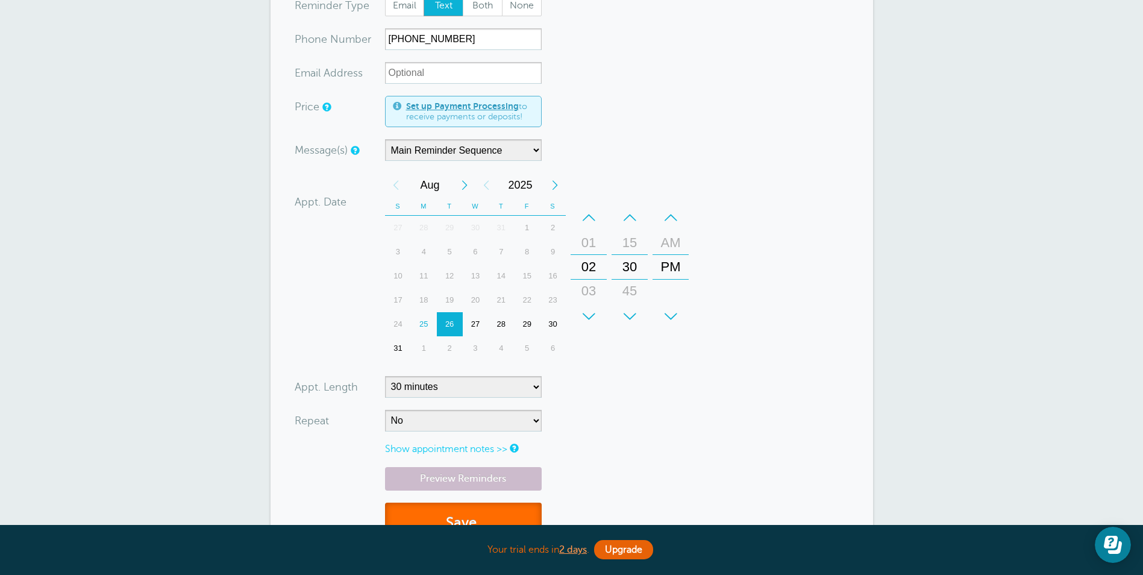
click at [486, 512] on button "Save" at bounding box center [463, 523] width 157 height 42
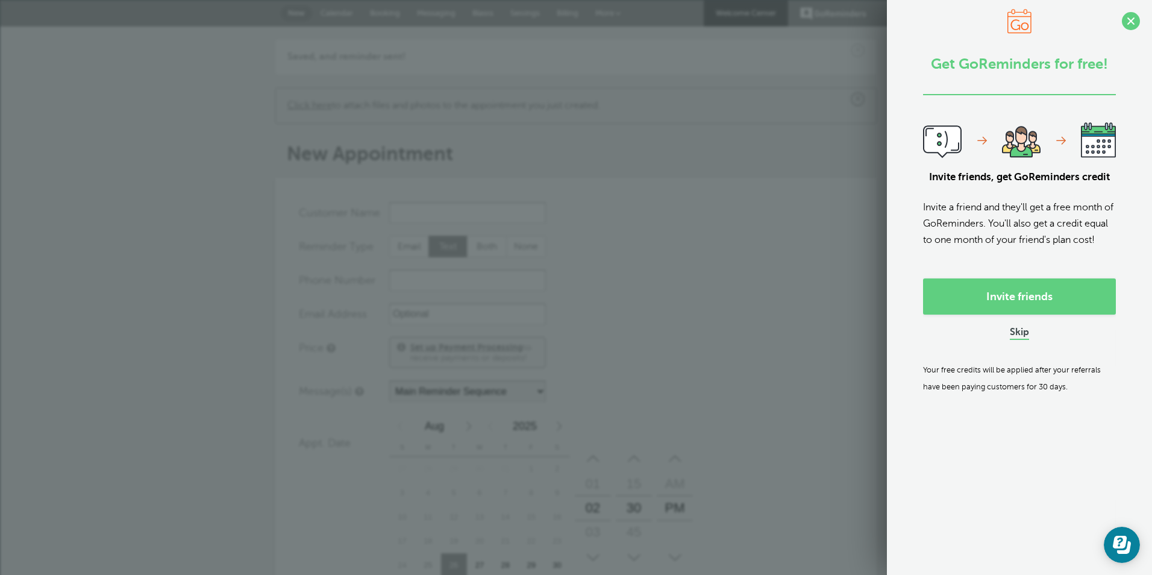
click at [1015, 339] on link "Skip" at bounding box center [1019, 333] width 19 height 13
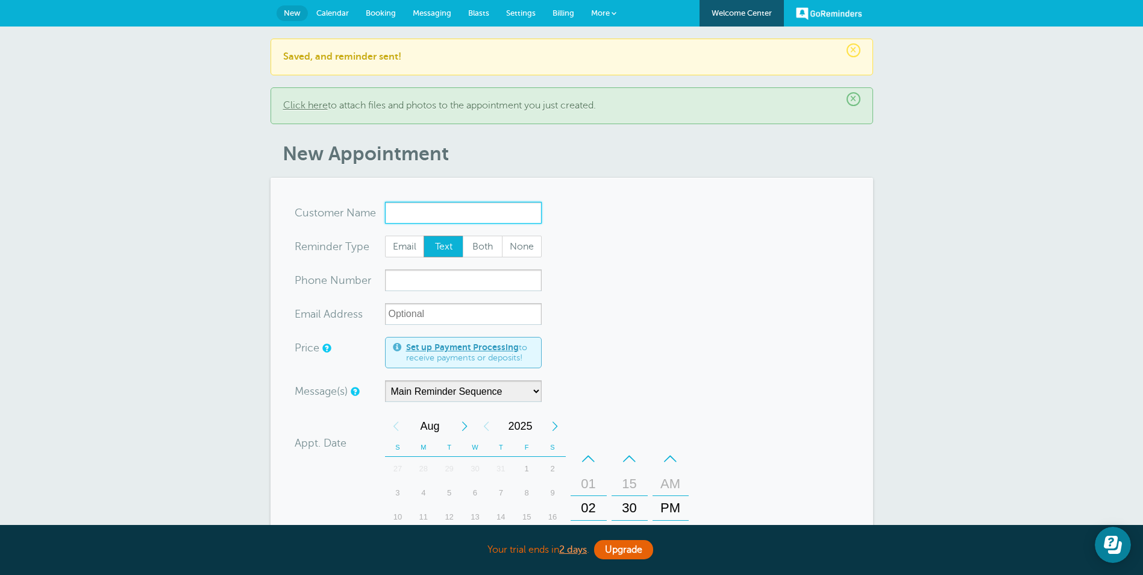
click at [450, 209] on input "x-no-autofill" at bounding box center [463, 213] width 157 height 22
paste input "Tracie Bingham"
type input "Tracie Bingham"
click at [437, 277] on input "xxx-no-autofill" at bounding box center [463, 280] width 157 height 22
paste input "(530) 990-2417"
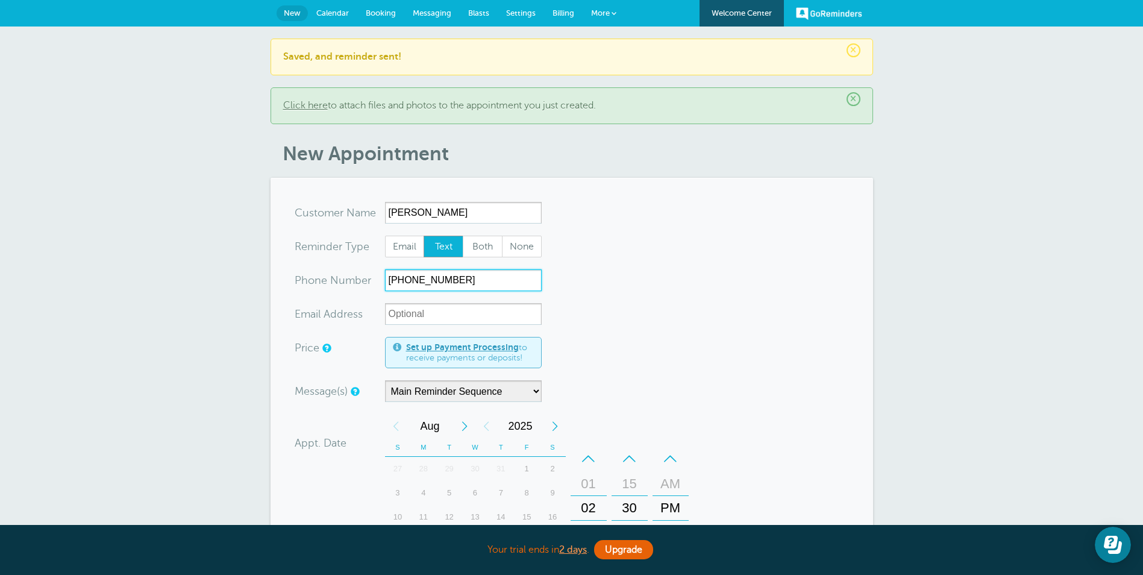
type input "(530) 990-2417"
click at [815, 350] on form "You are creating a new customer. To use an existing customer select one from th…" at bounding box center [572, 499] width 554 height 595
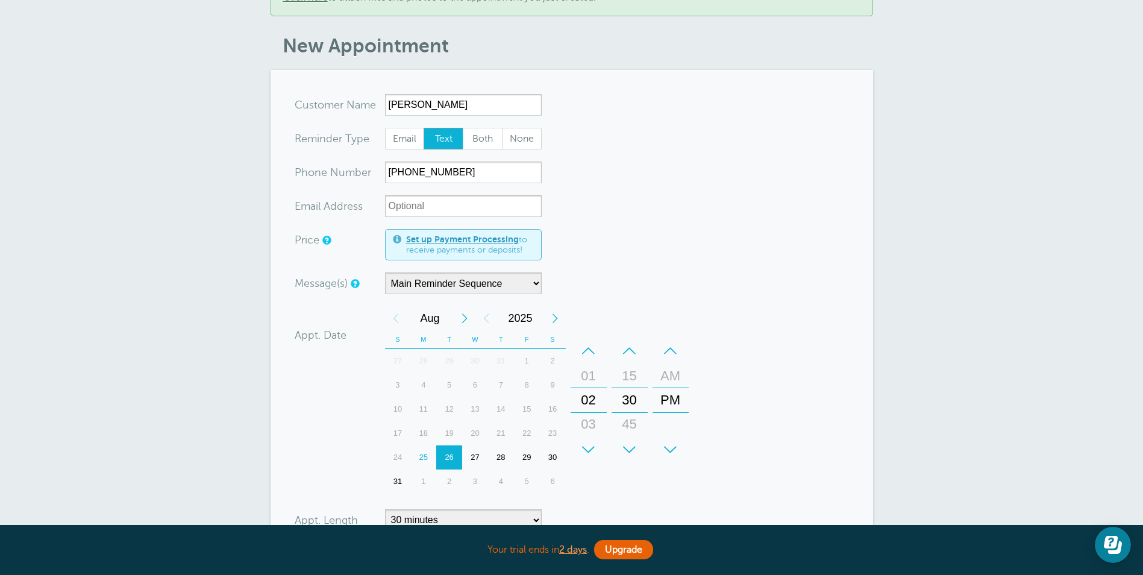
scroll to position [120, 0]
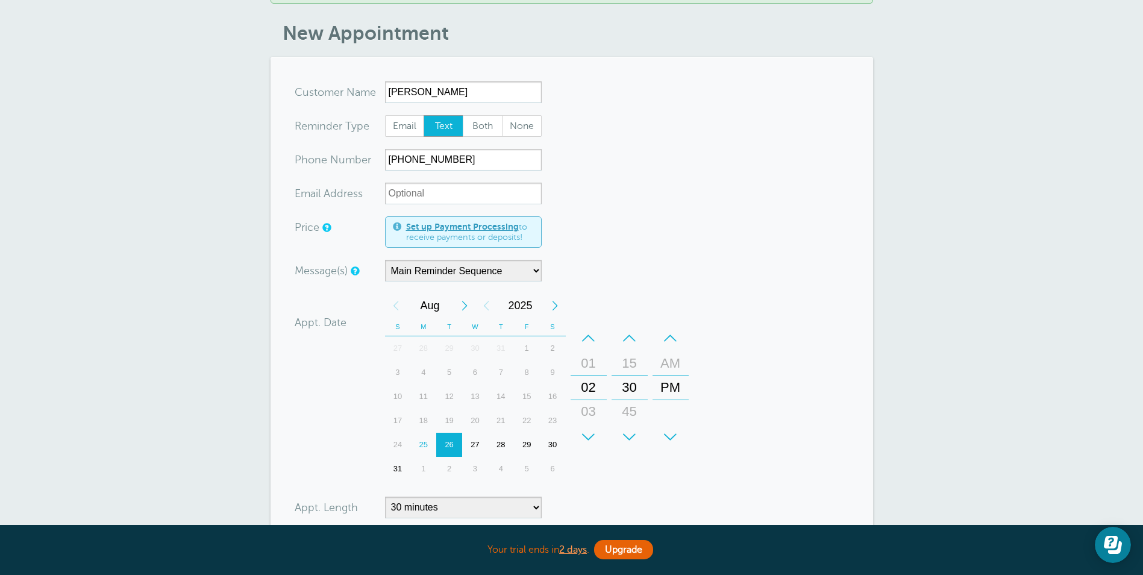
click at [587, 443] on div "+" at bounding box center [589, 437] width 36 height 24
click at [629, 334] on div "–" at bounding box center [630, 338] width 36 height 24
click at [744, 450] on form "You are creating a new customer. To use an existing customer select one from th…" at bounding box center [572, 378] width 554 height 595
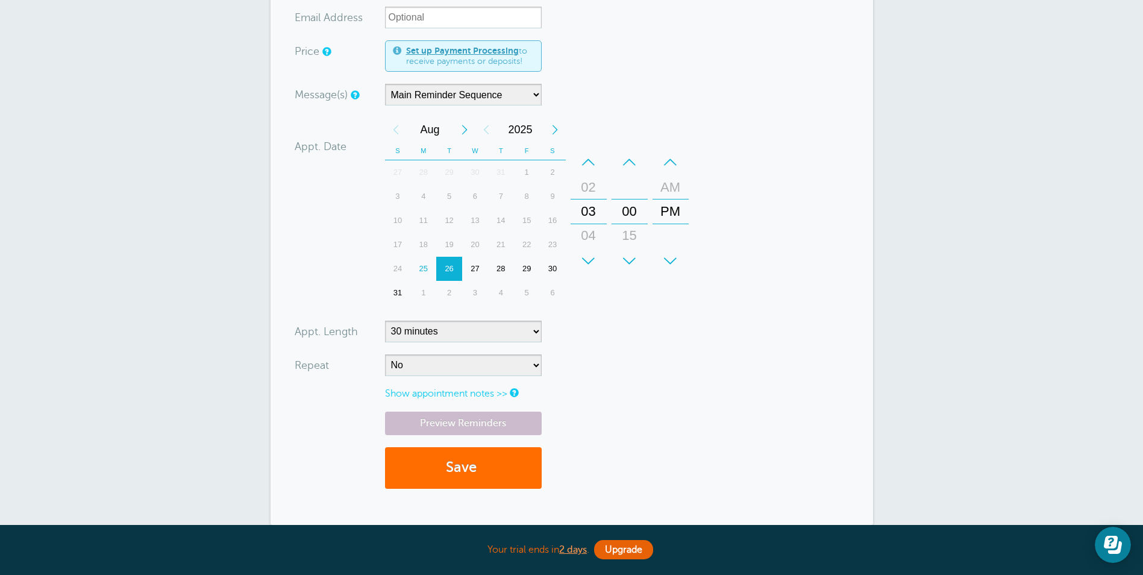
scroll to position [301, 0]
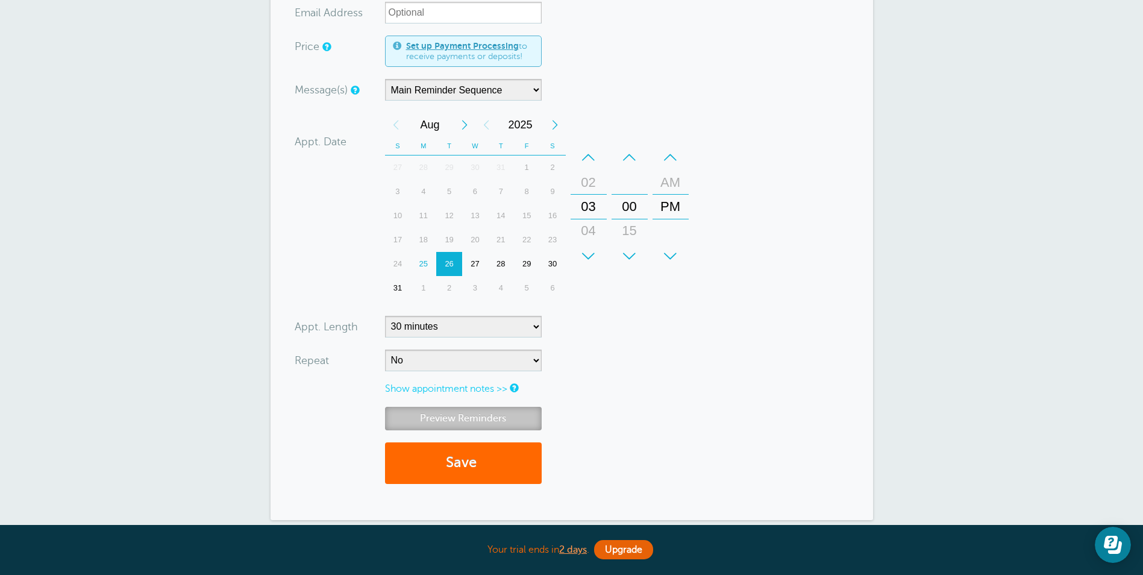
click at [434, 420] on link "Preview Reminders" at bounding box center [463, 418] width 157 height 23
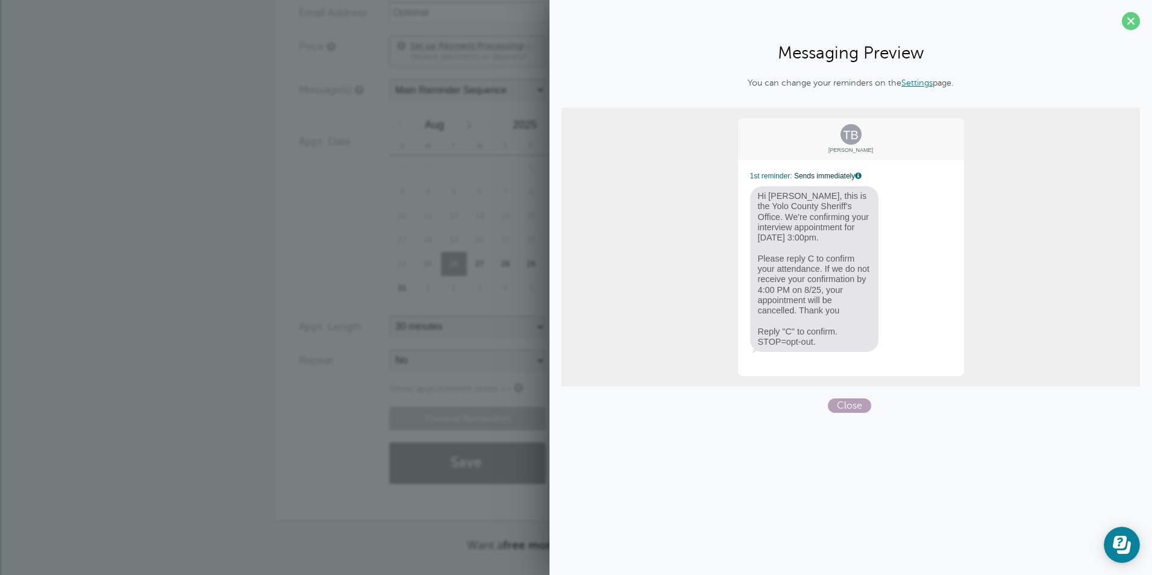
click at [842, 404] on span "Close" at bounding box center [849, 405] width 43 height 14
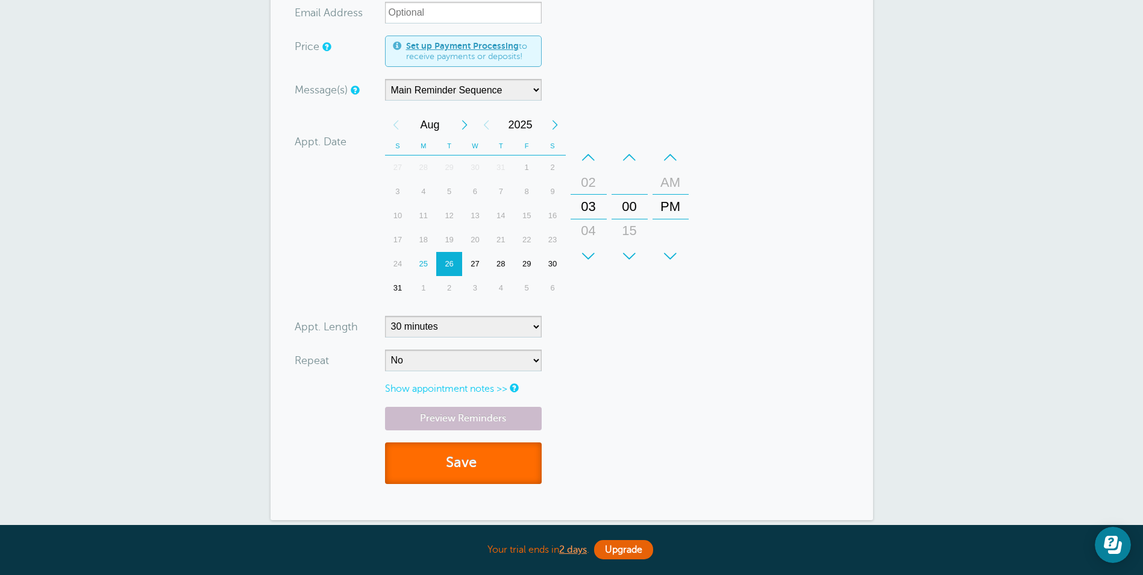
click at [458, 467] on button "Save" at bounding box center [463, 463] width 157 height 42
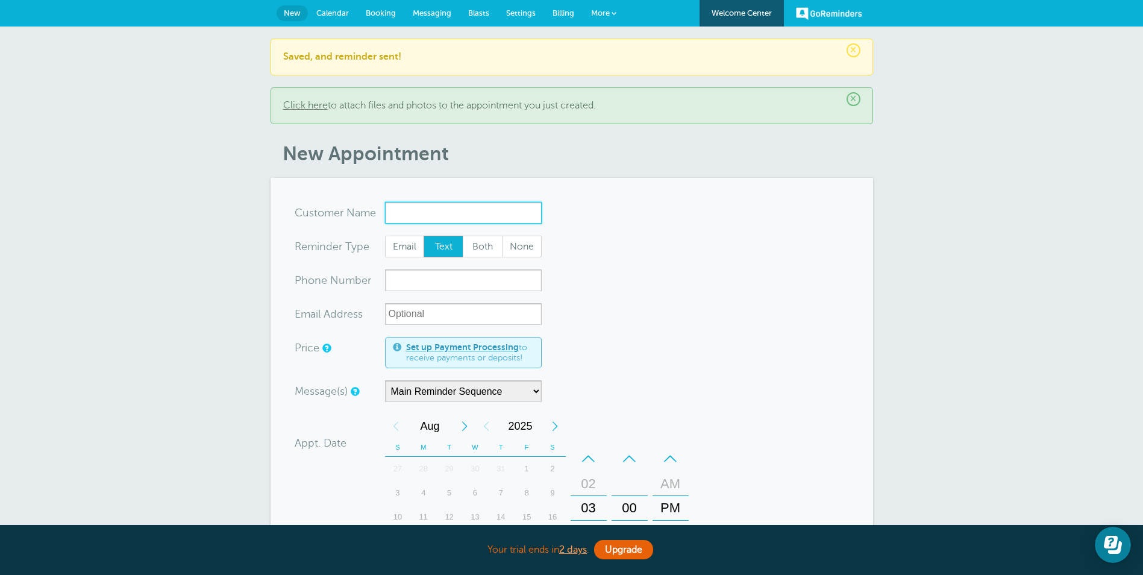
click at [394, 213] on input "x-no-autofill" at bounding box center [463, 213] width 157 height 22
paste input "[PERSON_NAME]"
type input "[PERSON_NAME]"
click at [769, 292] on form "You are creating a new customer. To use an existing customer select one from th…" at bounding box center [572, 499] width 554 height 595
click at [405, 282] on input "xxx-no-autofill" at bounding box center [463, 280] width 157 height 22
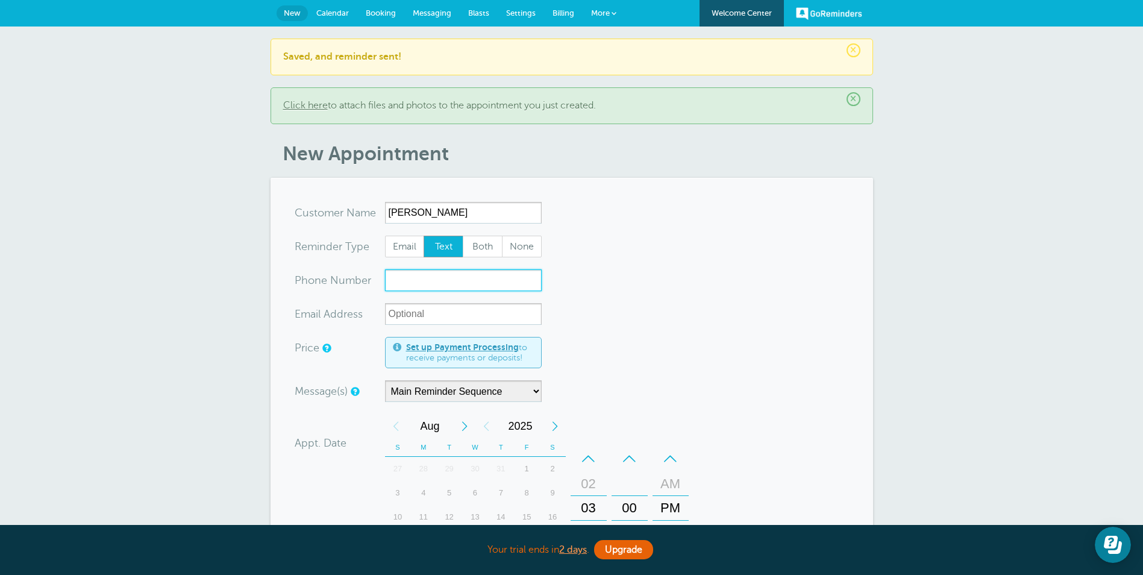
paste input "916.218.9604"
type input "916.218.9604"
click at [757, 398] on form "You are creating a new customer. To use an existing customer select one from th…" at bounding box center [572, 499] width 554 height 595
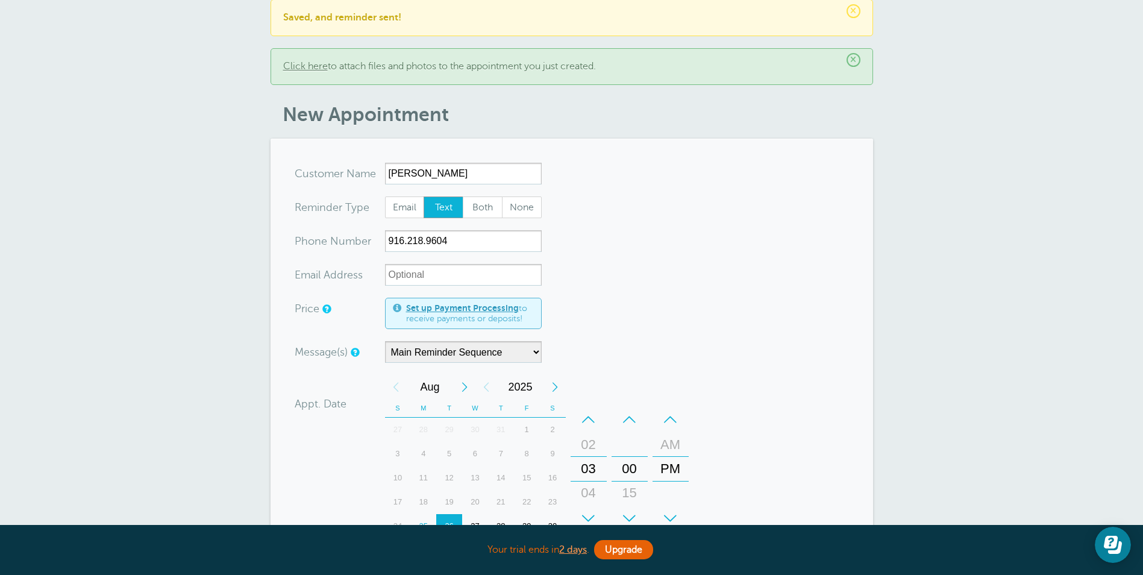
scroll to position [60, 0]
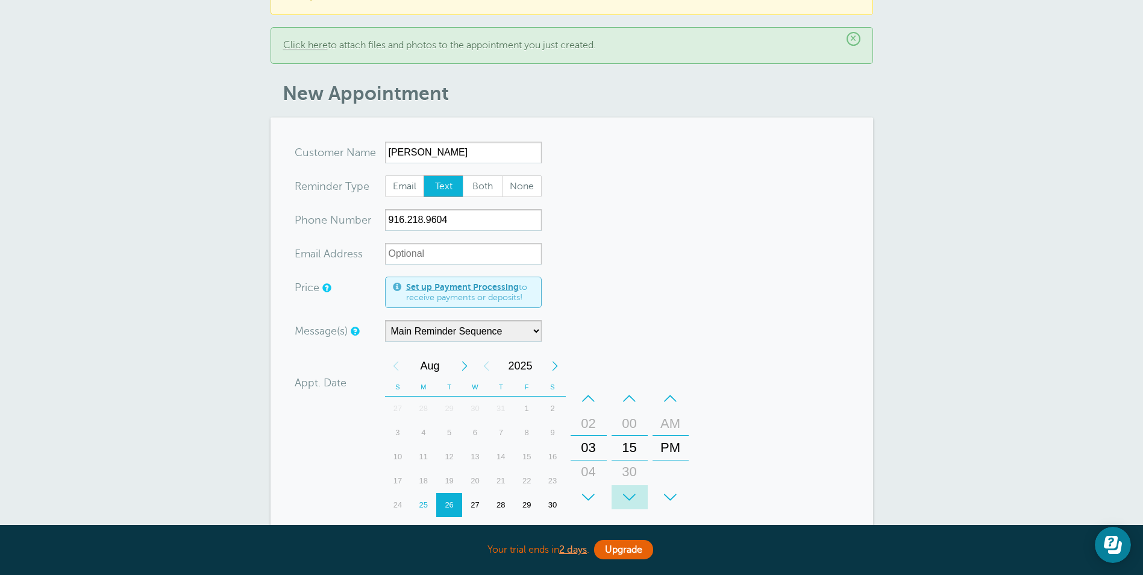
click at [628, 490] on div "+" at bounding box center [630, 497] width 36 height 24
drag, startPoint x: 628, startPoint y: 490, endPoint x: 632, endPoint y: 486, distance: 6.4
click at [627, 490] on div "+" at bounding box center [630, 497] width 36 height 24
click at [742, 318] on form "You are creating a new customer. To use an existing customer select one from th…" at bounding box center [572, 439] width 554 height 595
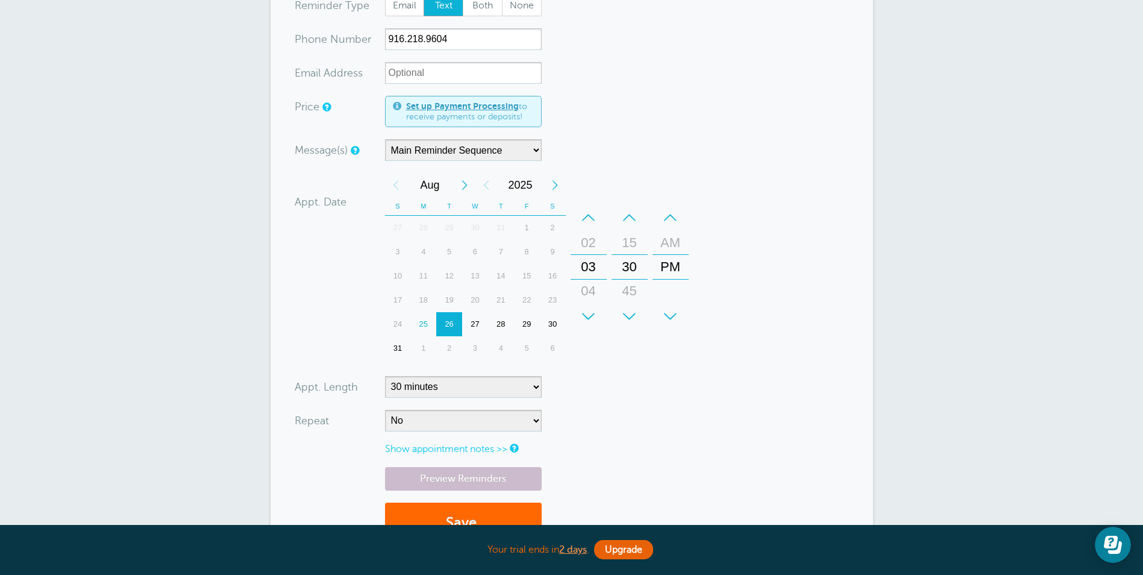
scroll to position [301, 0]
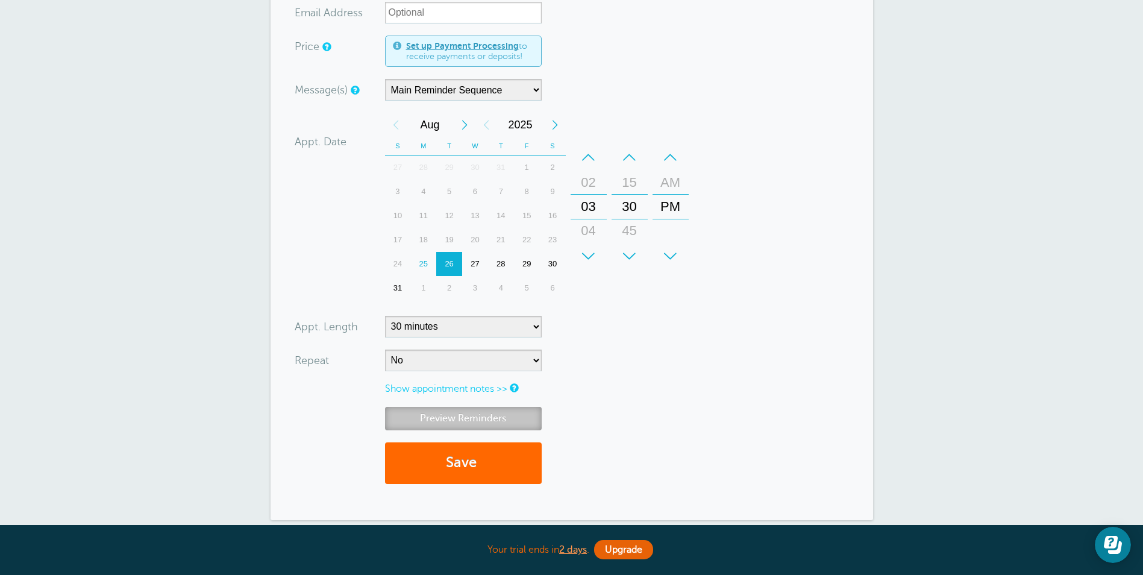
click at [487, 418] on link "Preview Reminders" at bounding box center [463, 418] width 157 height 23
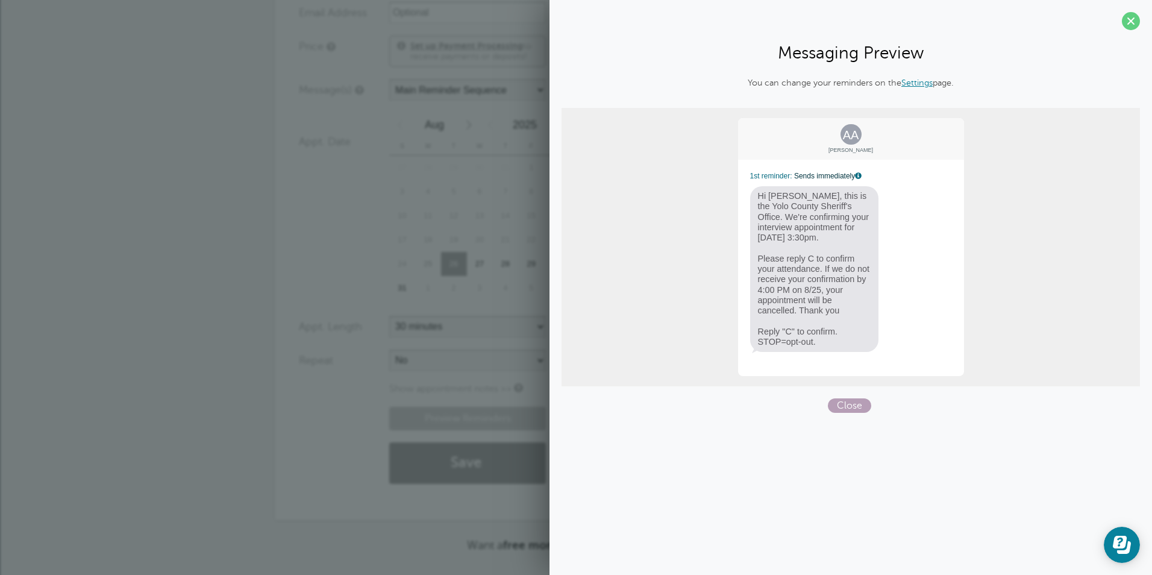
click at [842, 408] on span "Close" at bounding box center [849, 405] width 43 height 14
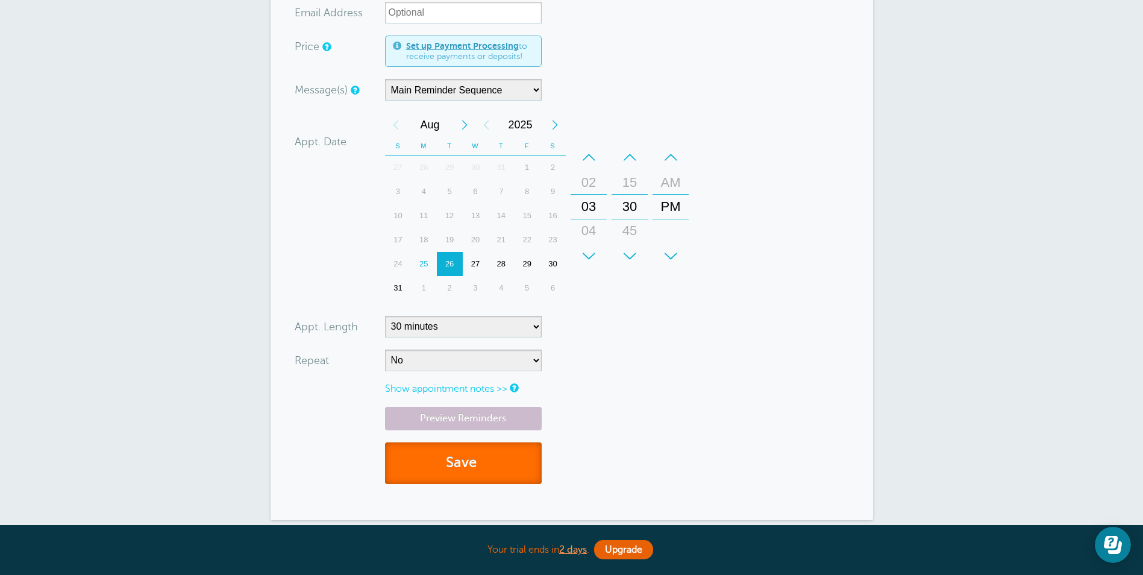
click at [502, 469] on button "Save" at bounding box center [463, 463] width 157 height 42
